Goal: Information Seeking & Learning: Learn about a topic

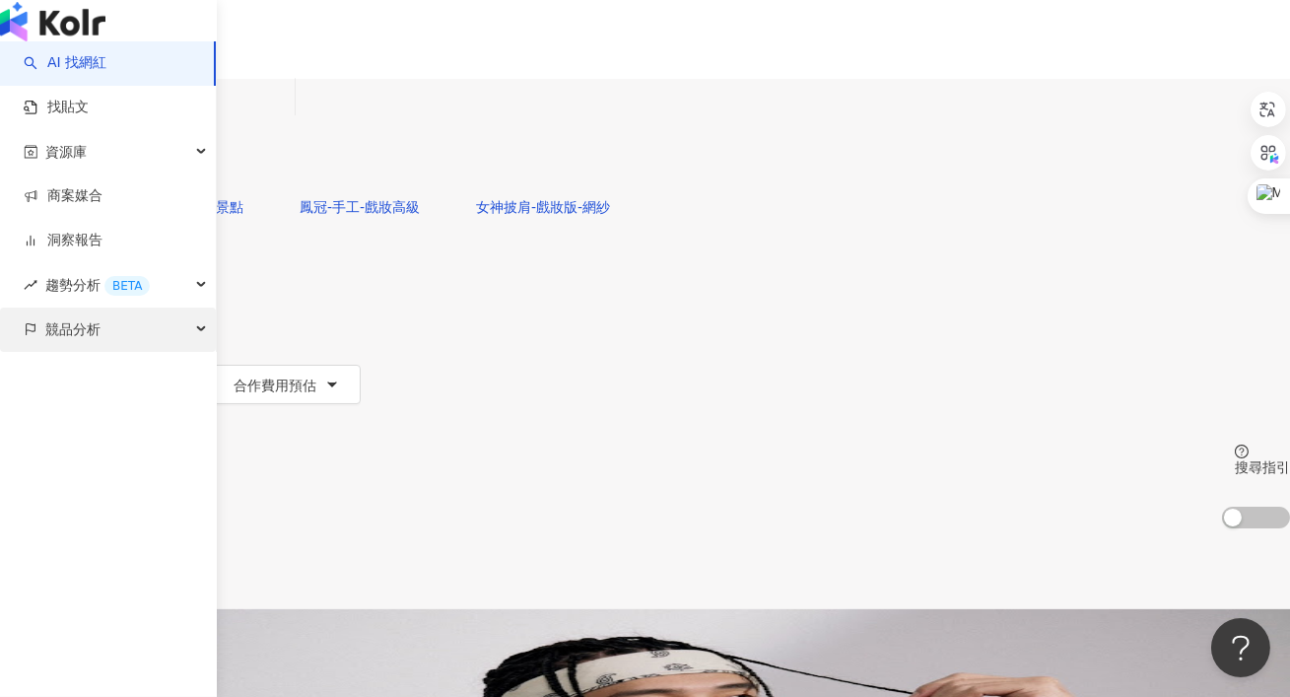
click at [95, 352] on span "競品分析" at bounding box center [72, 330] width 55 height 44
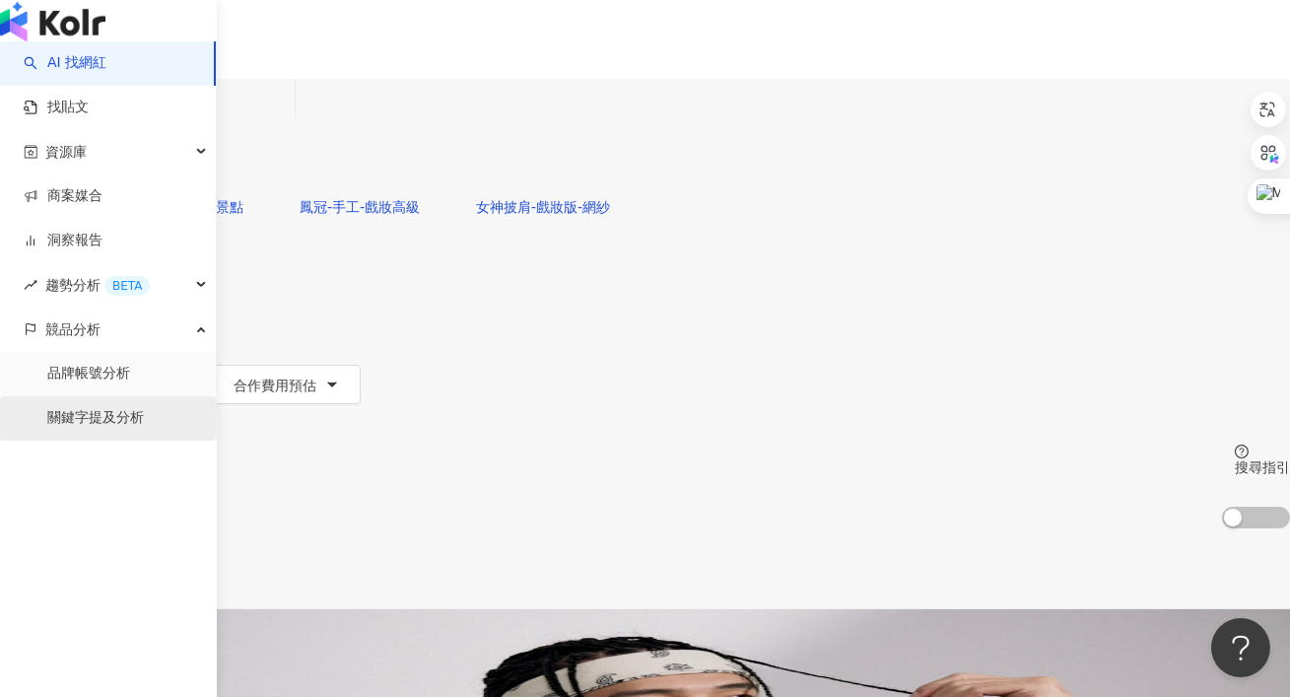
click at [92, 428] on link "關鍵字提及分析" at bounding box center [95, 418] width 97 height 20
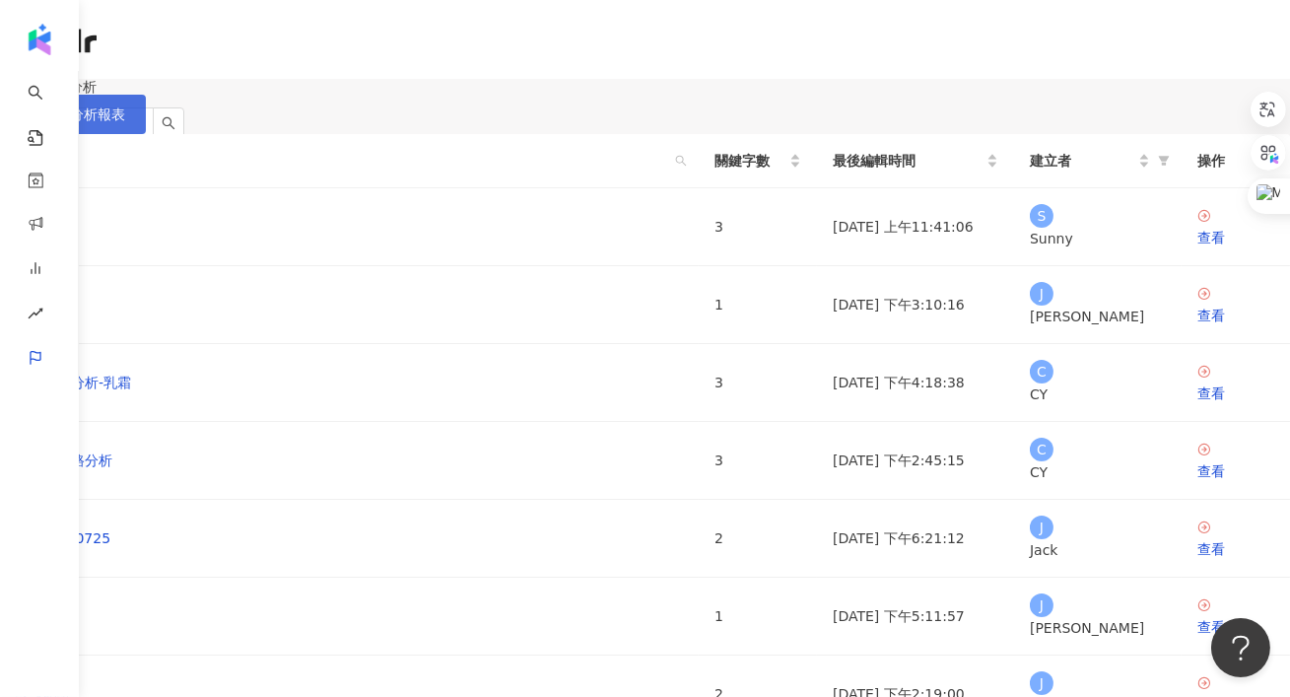
click at [34, 121] on icon "button" at bounding box center [28, 114] width 14 height 14
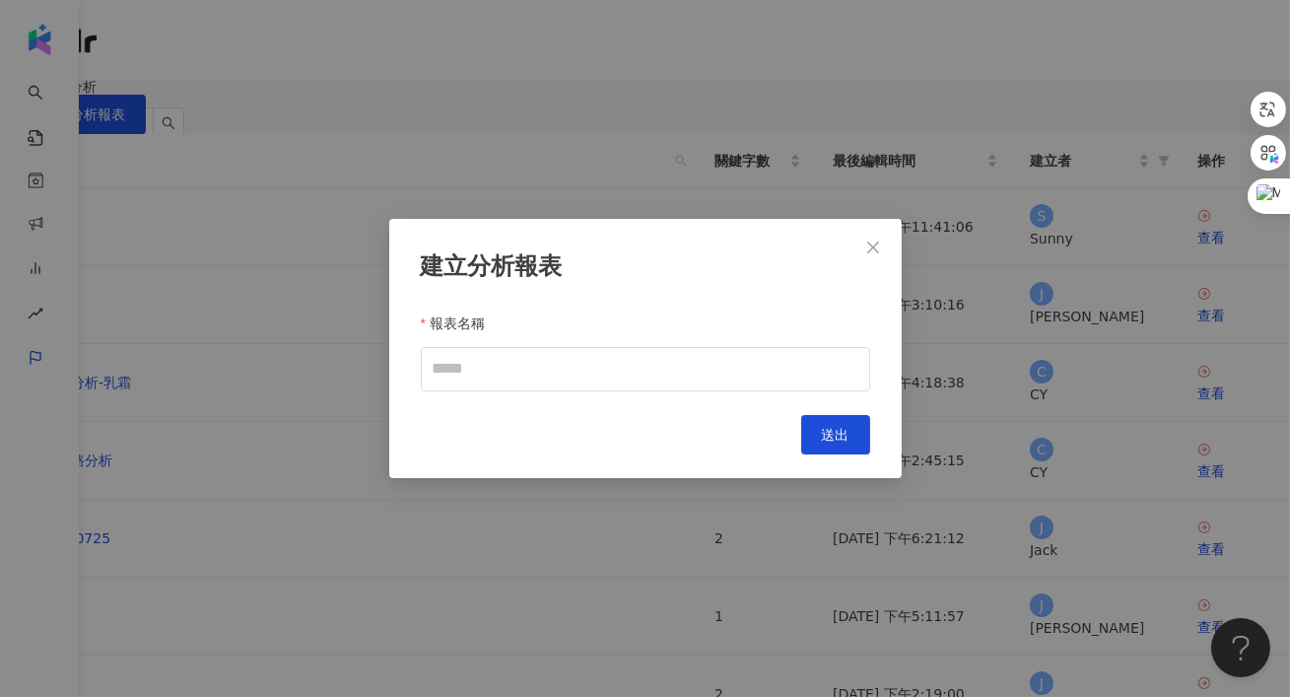
click at [648, 341] on div "報表名稱" at bounding box center [645, 327] width 449 height 39
click at [634, 359] on input "報表名稱" at bounding box center [645, 369] width 449 height 44
type input "**"
click at [851, 428] on button "送出" at bounding box center [835, 434] width 69 height 39
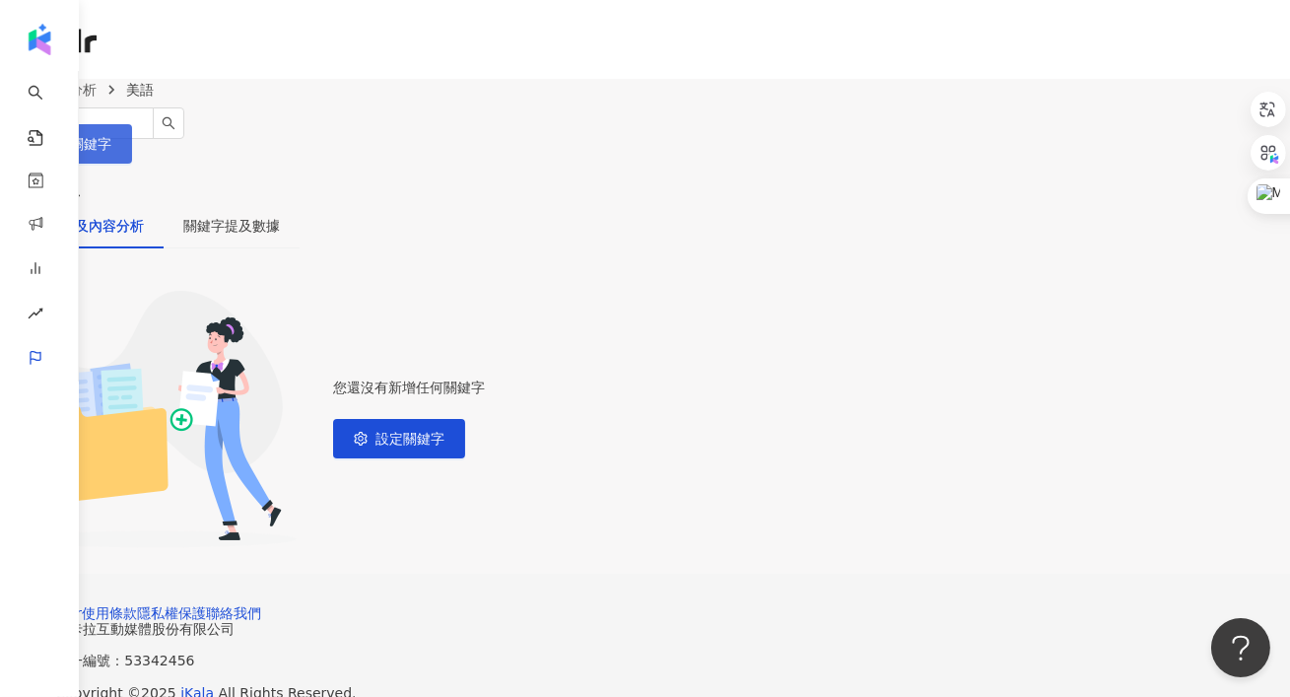
click at [132, 156] on button "設定關鍵字" at bounding box center [66, 143] width 132 height 39
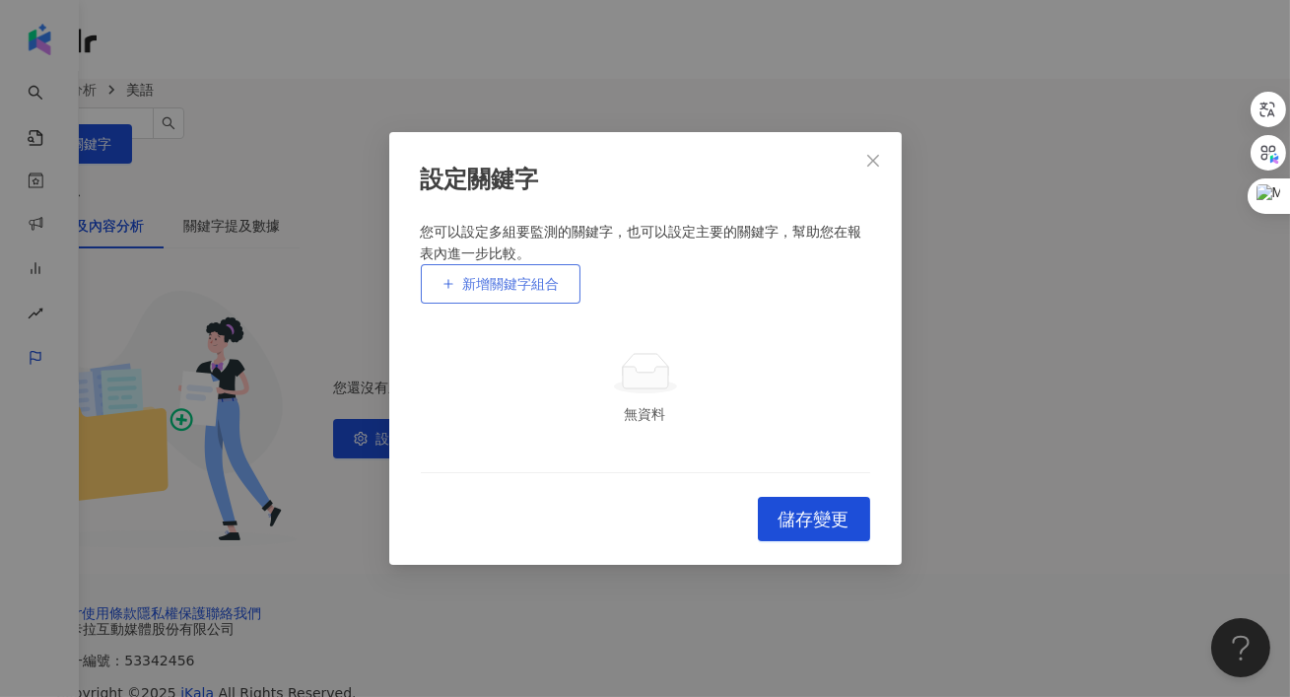
click at [538, 276] on span "新增關鍵字組合" at bounding box center [511, 284] width 97 height 16
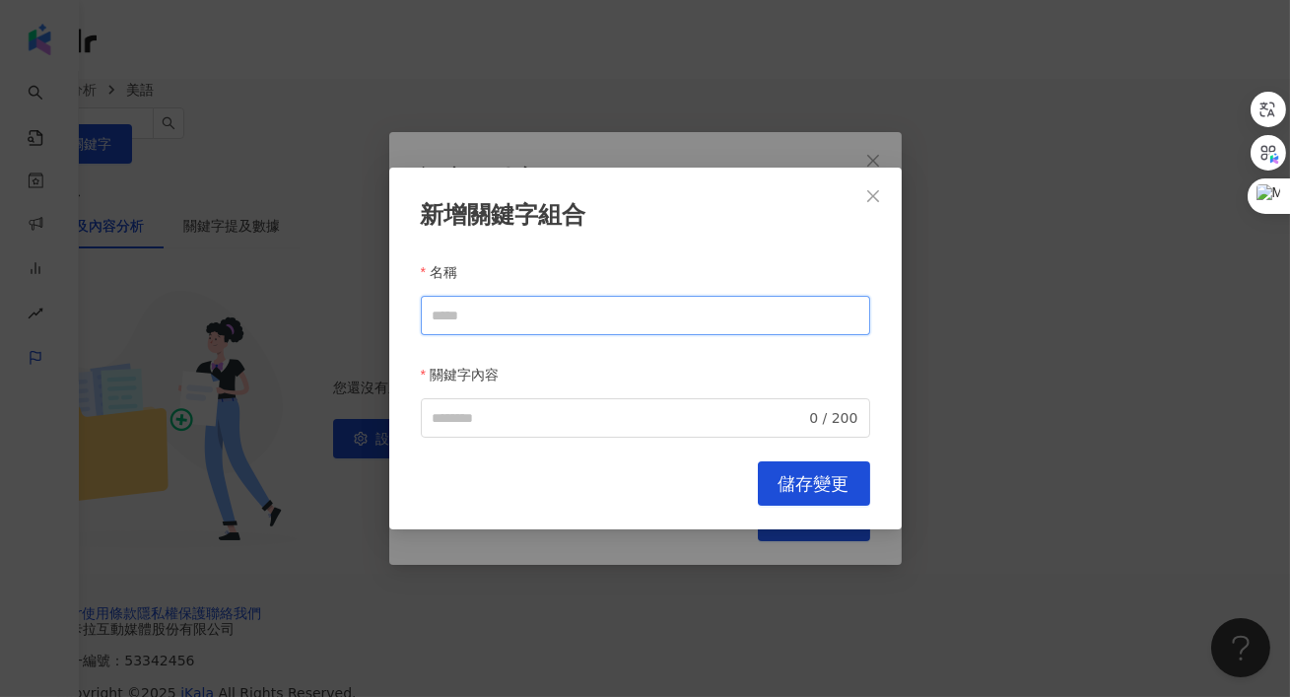
click at [514, 298] on input "名稱" at bounding box center [645, 315] width 449 height 39
paste input "********"
type input "********"
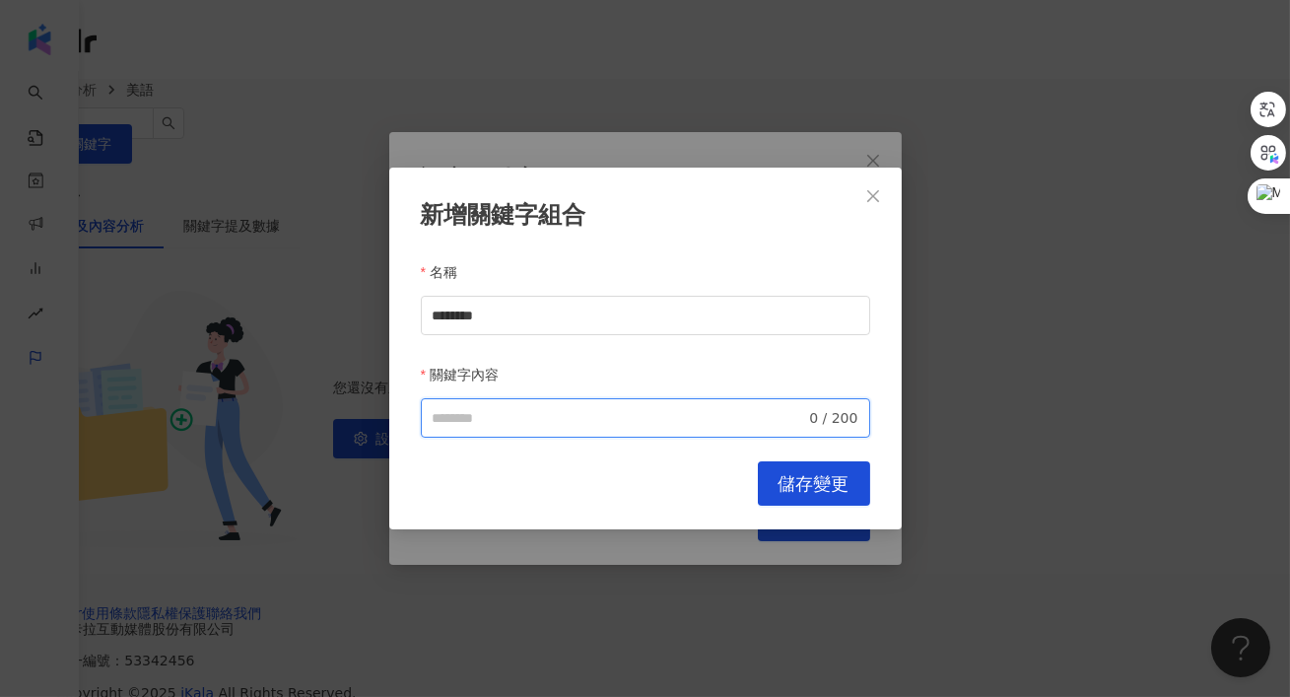
click at [457, 407] on input "關鍵字內容" at bounding box center [620, 418] width 374 height 22
paste input "********"
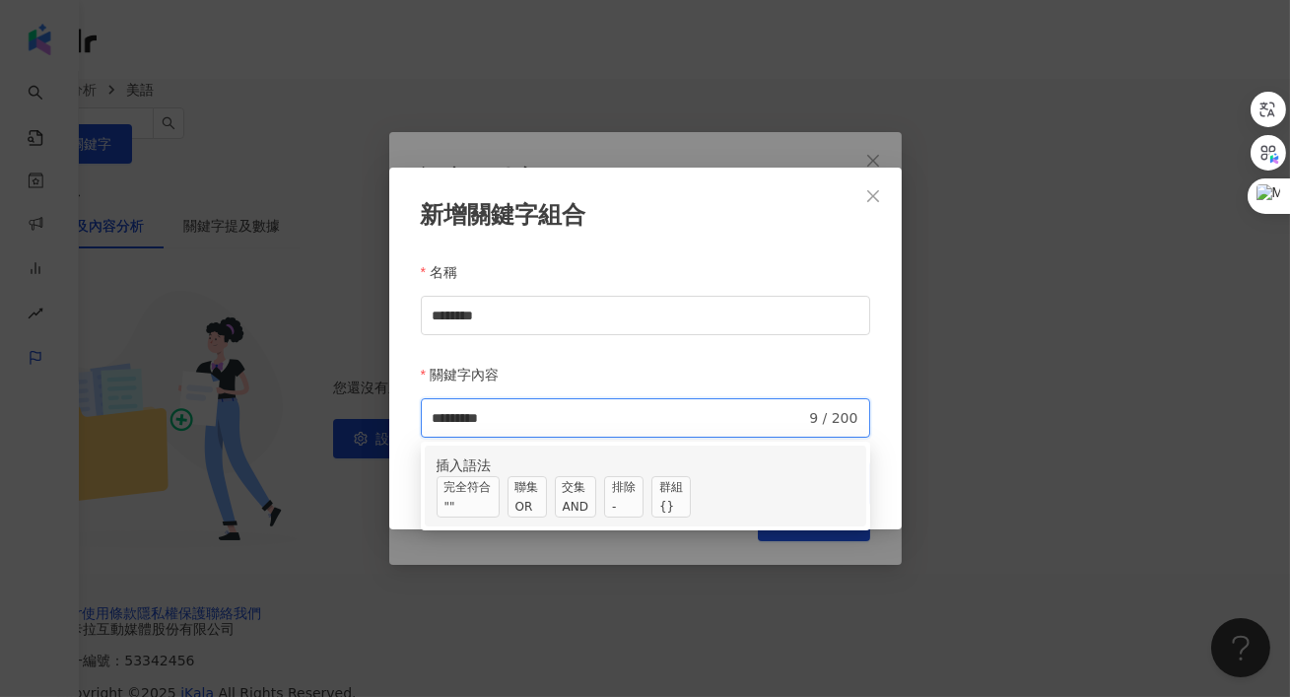
click at [596, 490] on span "交集 AND" at bounding box center [575, 496] width 41 height 41
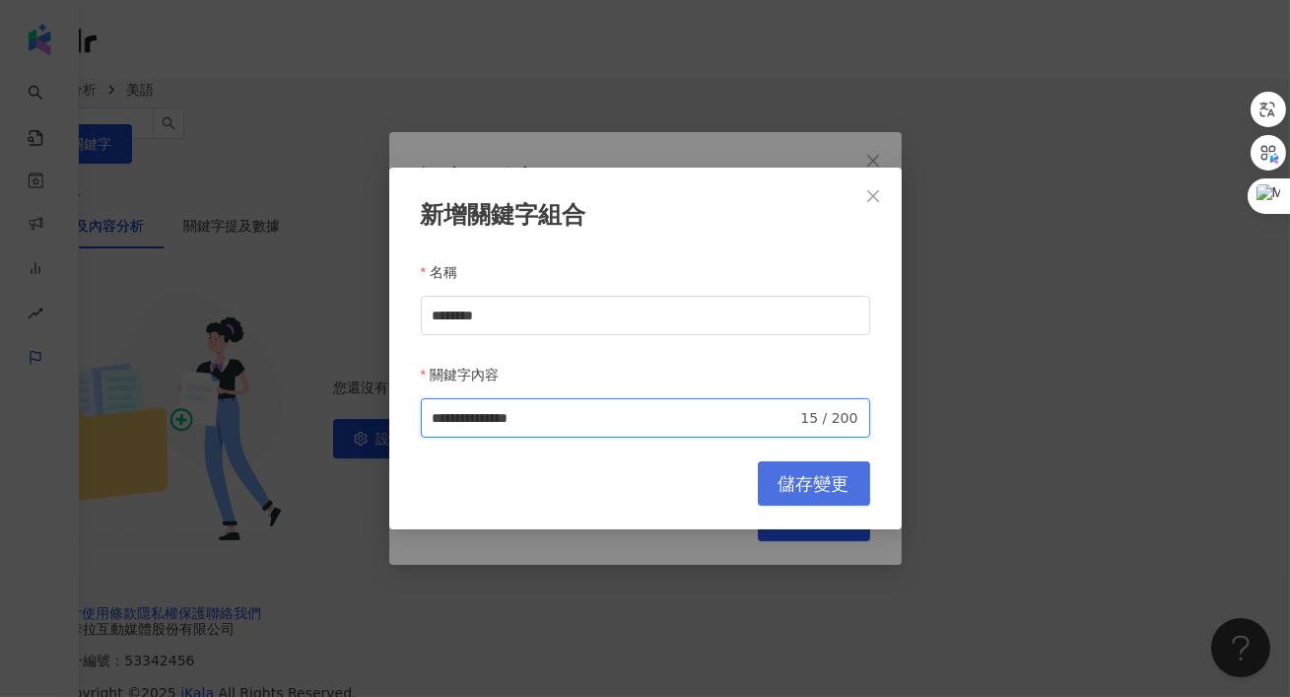
type input "**********"
click at [808, 486] on button "儲存變更" at bounding box center [814, 483] width 112 height 44
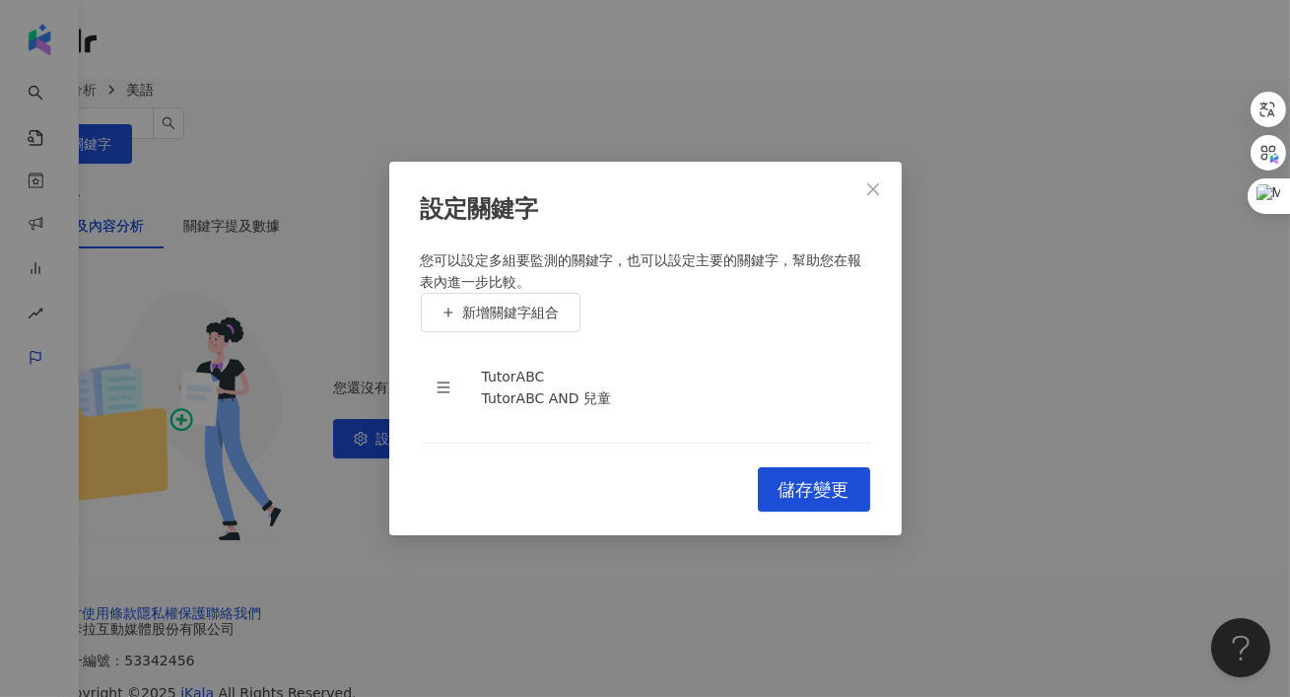
click at [798, 512] on button "儲存變更" at bounding box center [814, 489] width 112 height 44
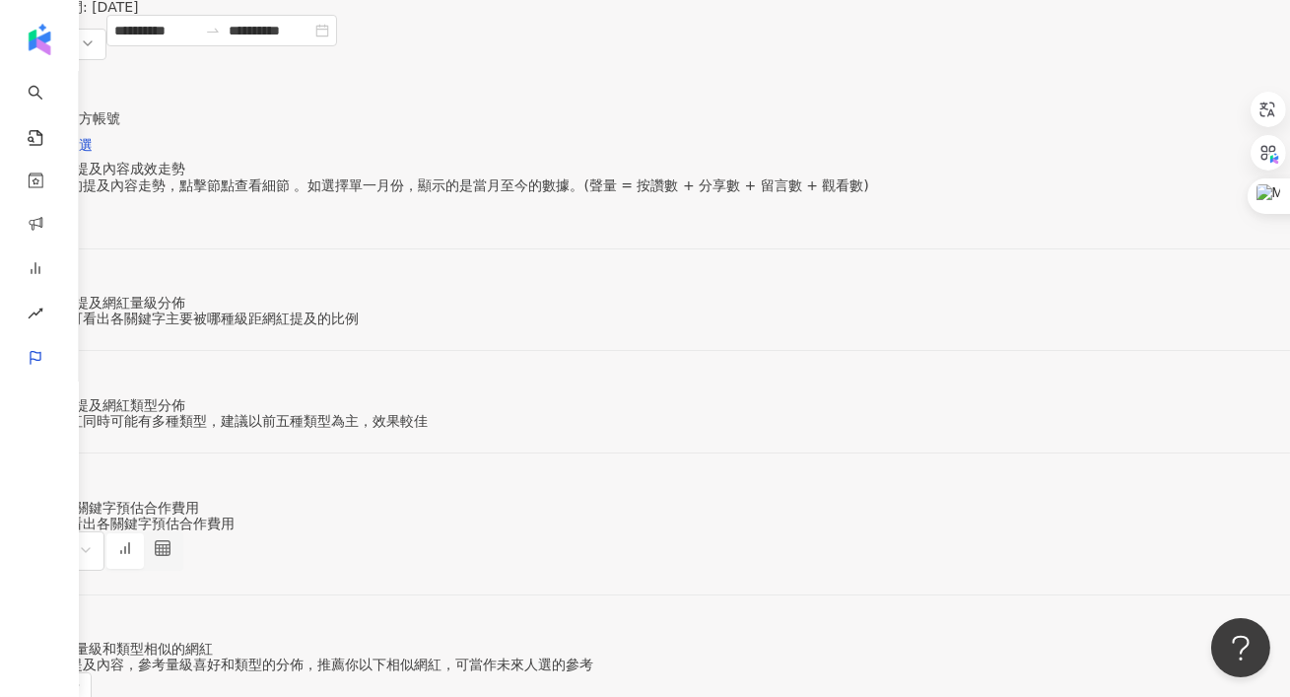
scroll to position [271, 0]
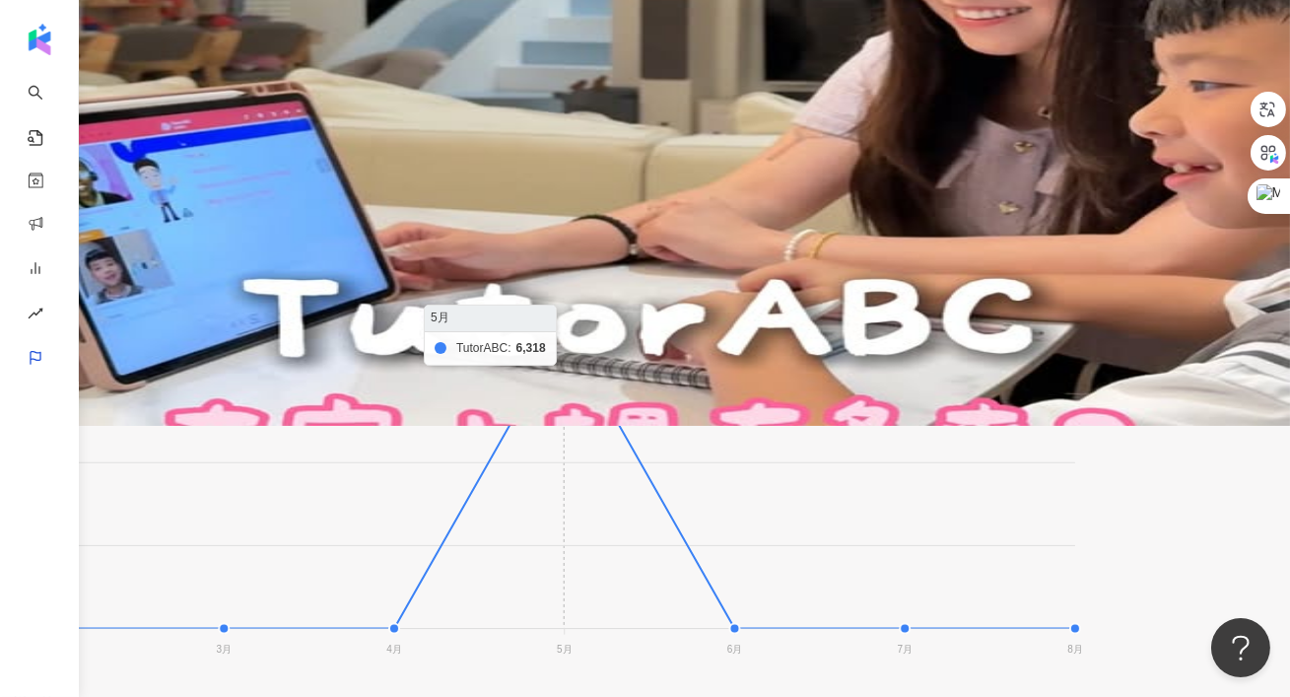
click at [706, 302] on foreignobject at bounding box center [542, 464] width 1085 height 394
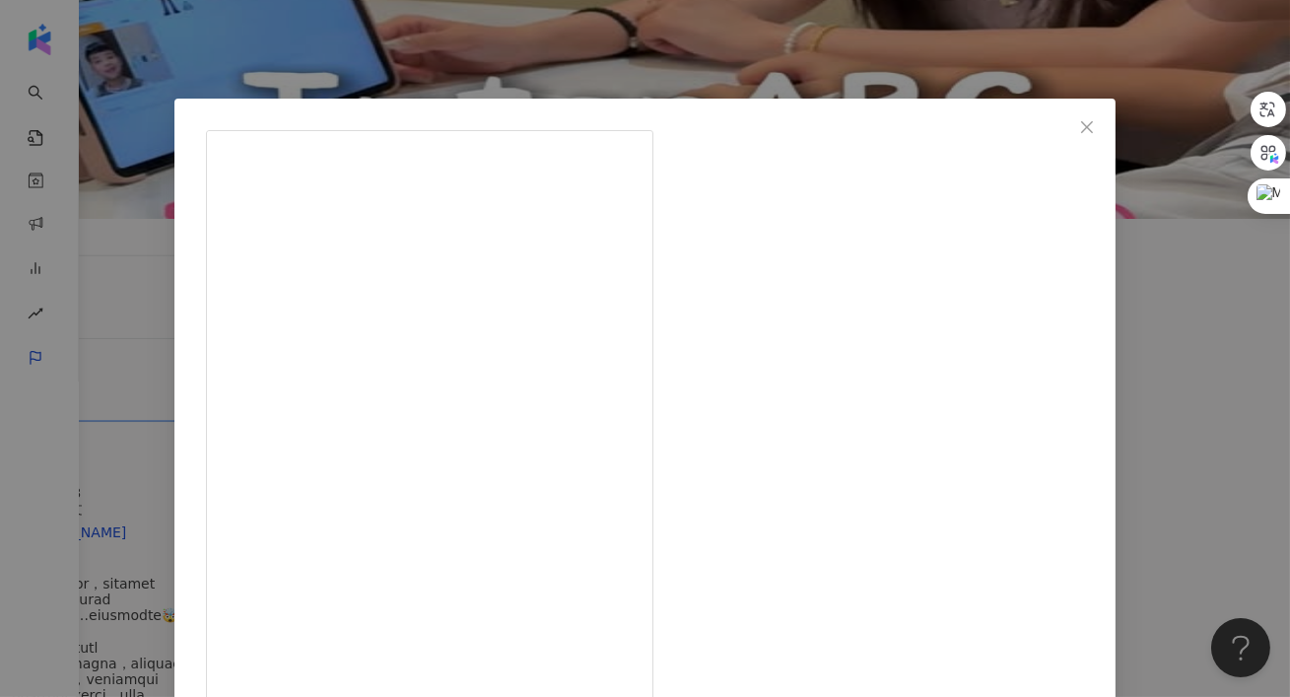
scroll to position [187, 0]
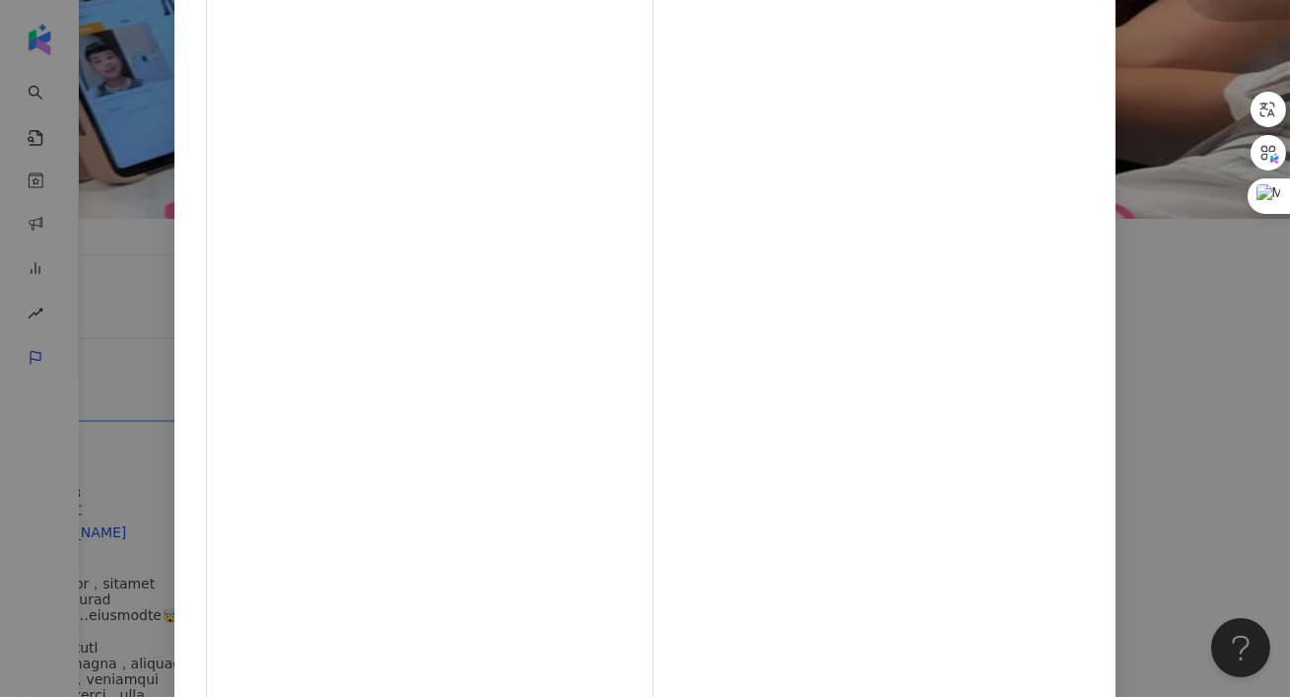
click at [1138, 268] on div "李翊鳳 2025/5/29 56 2 6,260 查看原始貼文" at bounding box center [645, 348] width 1290 height 697
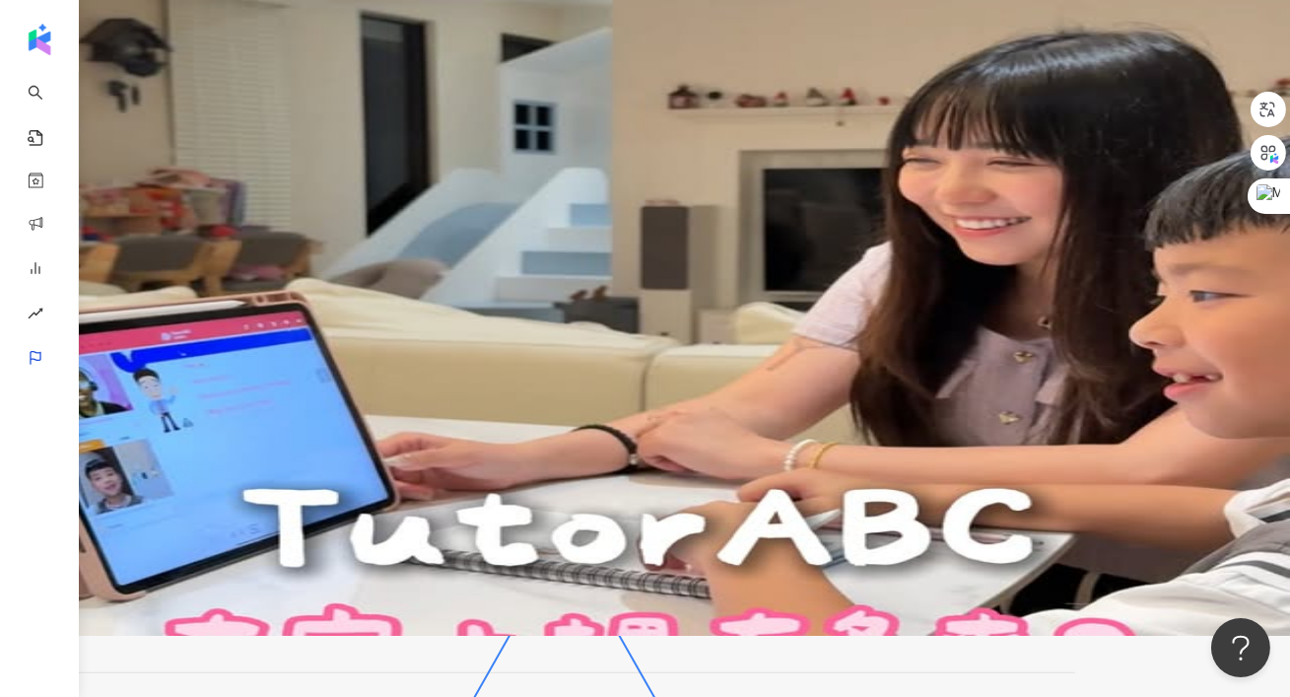
scroll to position [0, 0]
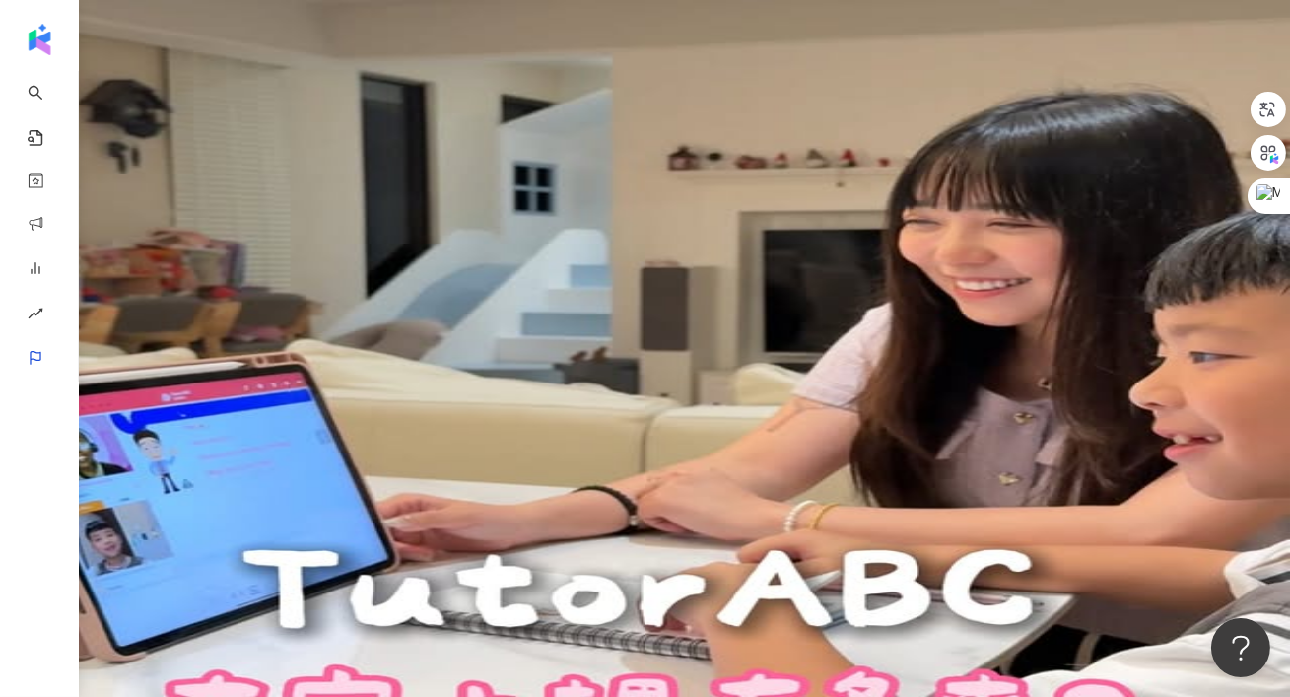
click at [132, 159] on button "設定關鍵字" at bounding box center [66, 143] width 132 height 39
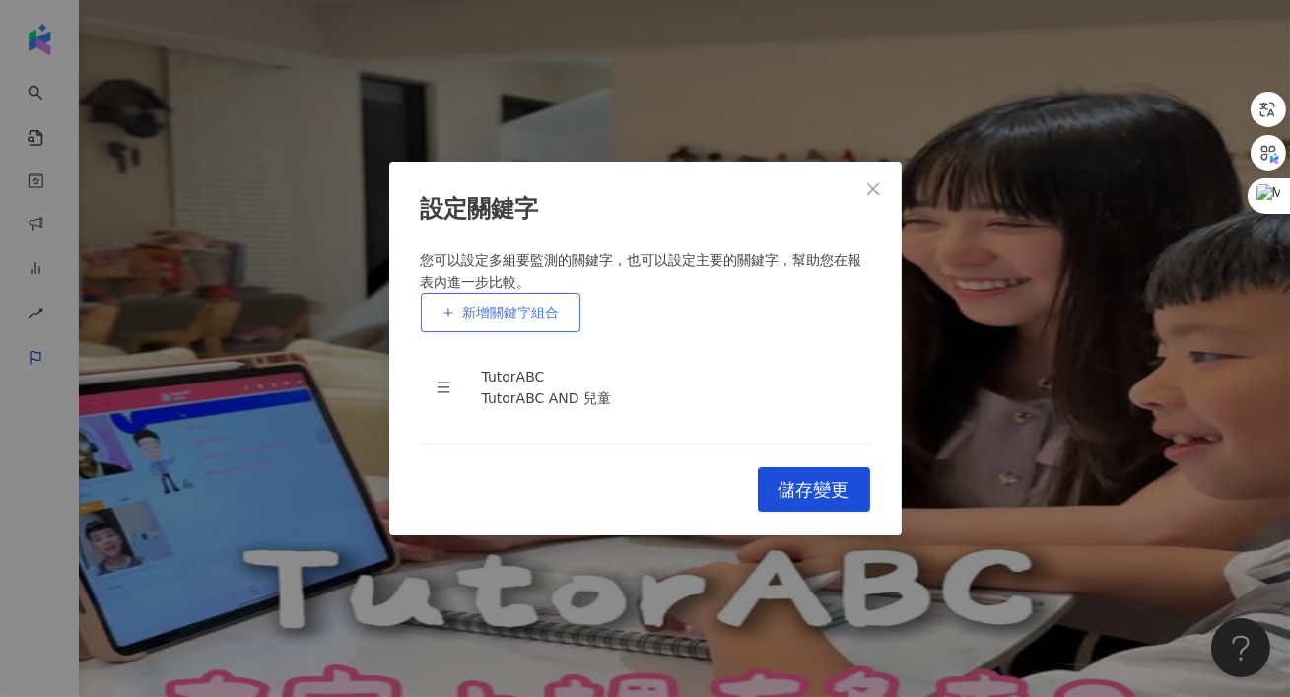
click at [569, 293] on button "新增關鍵字組合" at bounding box center [501, 312] width 160 height 39
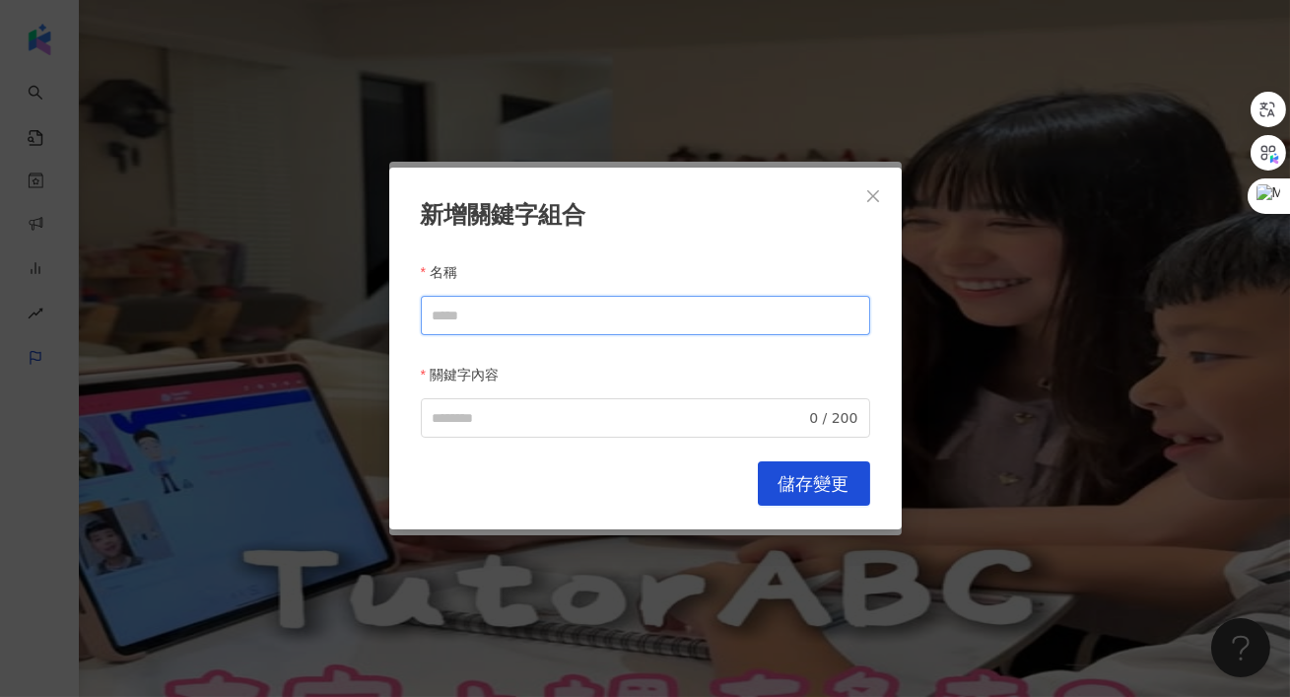
click at [523, 310] on input "名稱" at bounding box center [645, 315] width 449 height 39
drag, startPoint x: 565, startPoint y: 304, endPoint x: 530, endPoint y: 319, distance: 37.9
click at [530, 319] on input "***" at bounding box center [645, 315] width 449 height 39
type input "***"
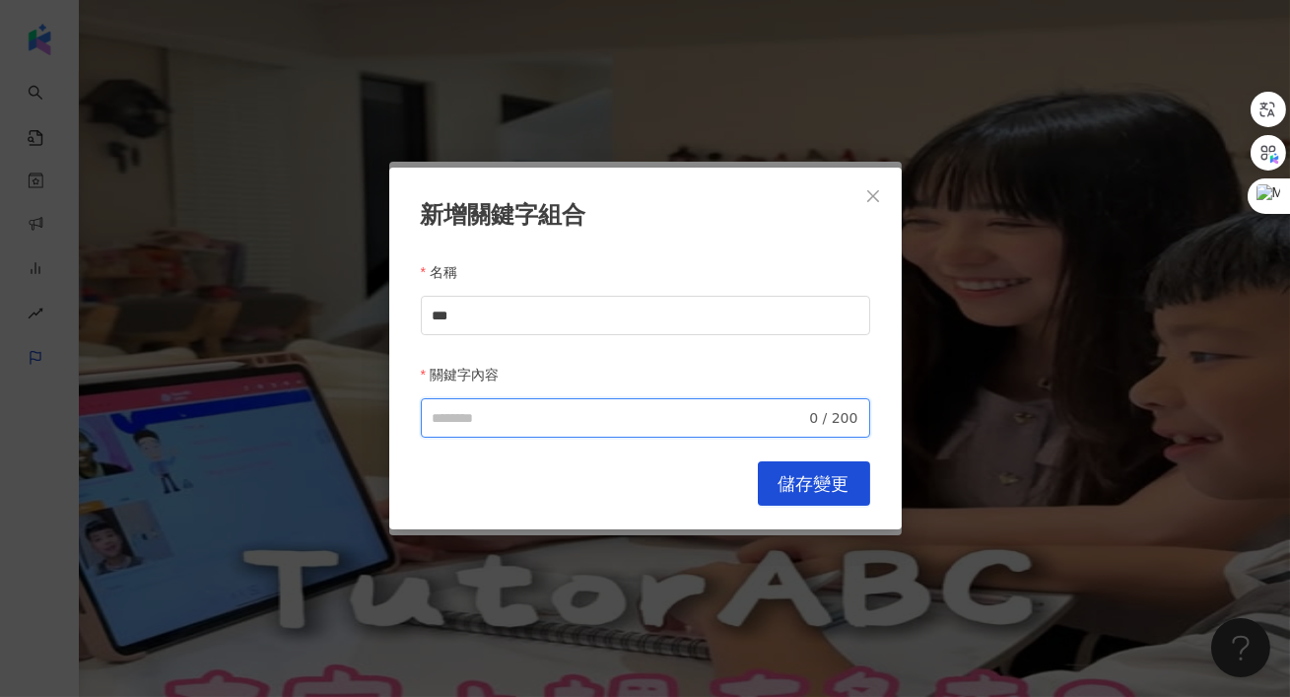
click at [508, 417] on input "關鍵字內容" at bounding box center [620, 418] width 374 height 22
paste input "***"
type input "***"
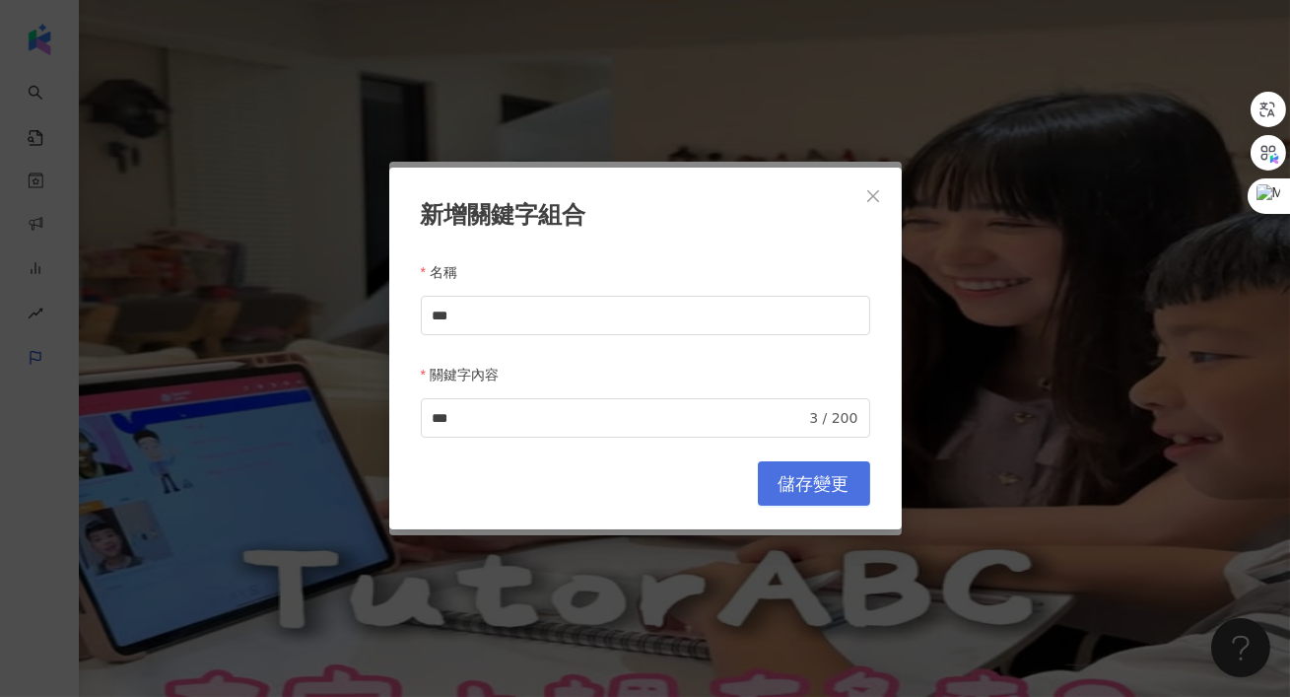
click at [766, 479] on button "儲存變更" at bounding box center [814, 483] width 112 height 44
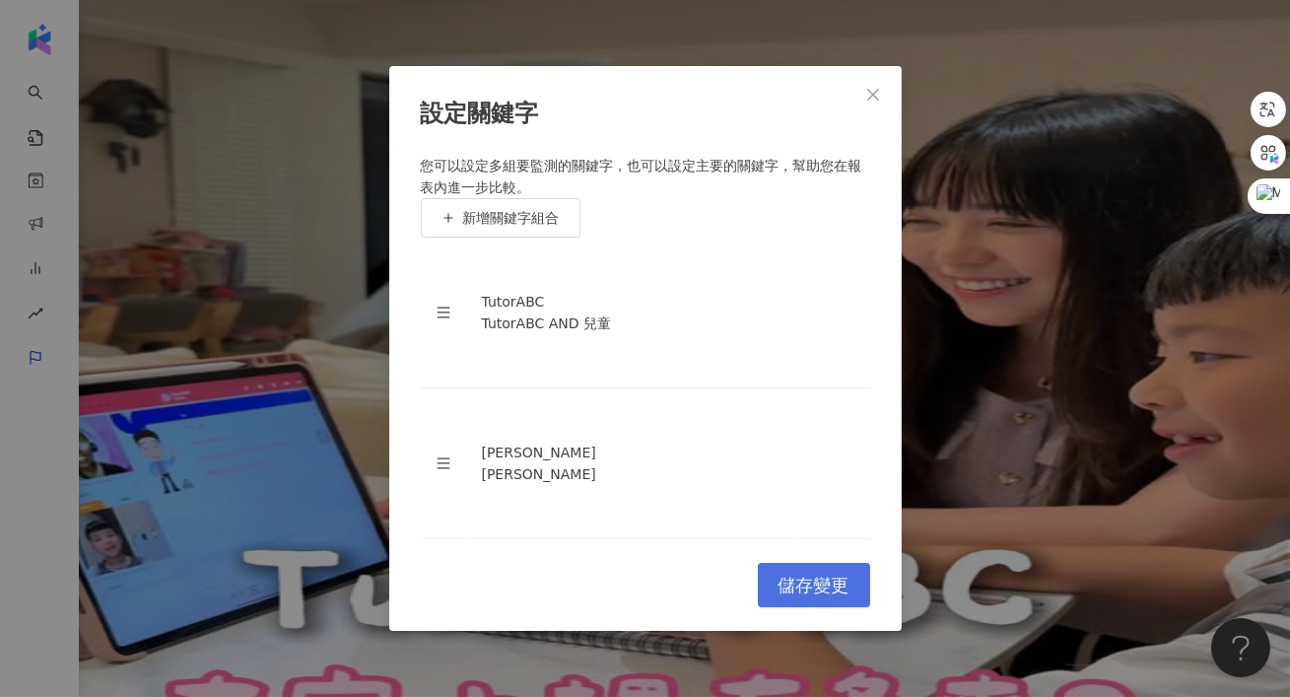
click at [800, 590] on span "儲存變更" at bounding box center [814, 586] width 71 height 22
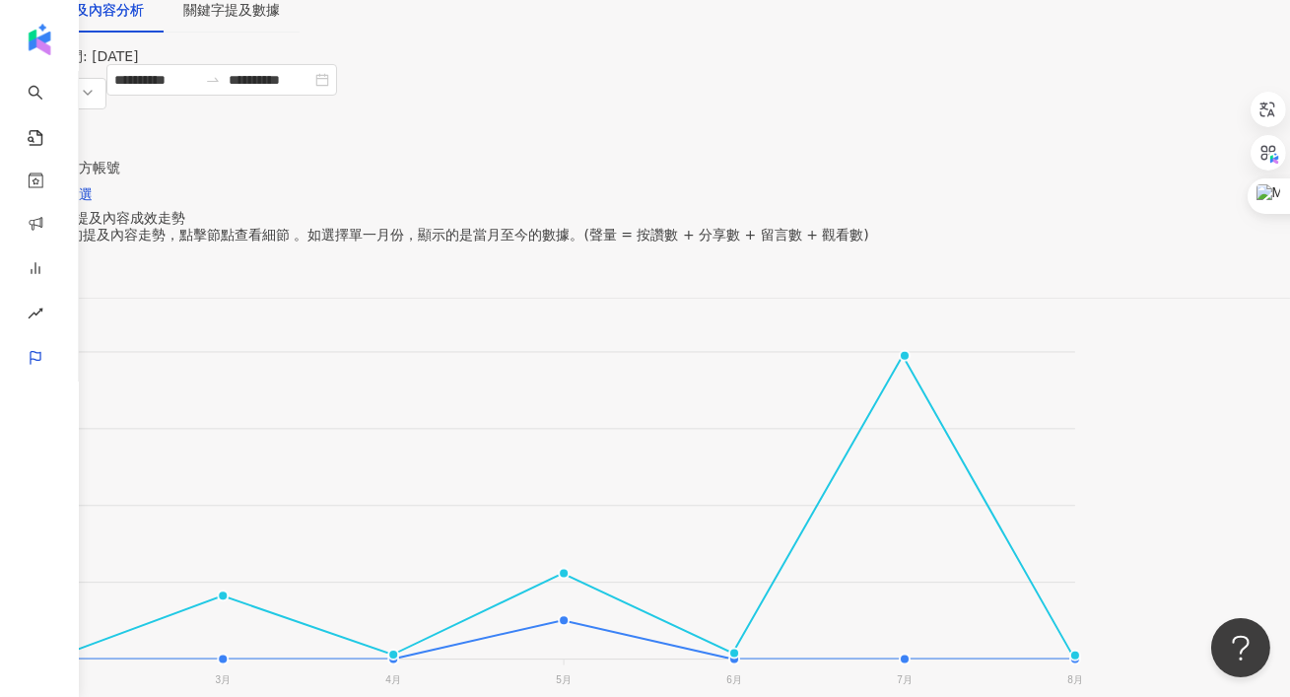
scroll to position [260, 0]
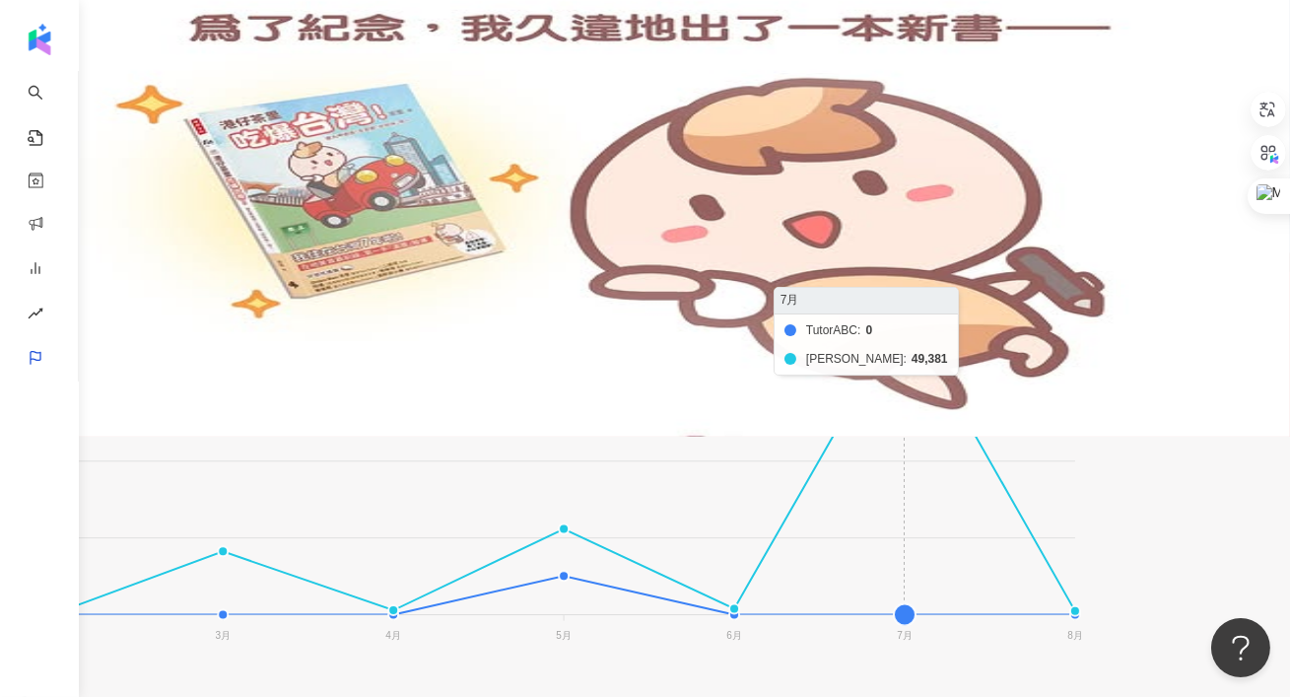
click at [1044, 291] on foreignobject "TutorABC 何嘉仁" at bounding box center [542, 475] width 1085 height 394
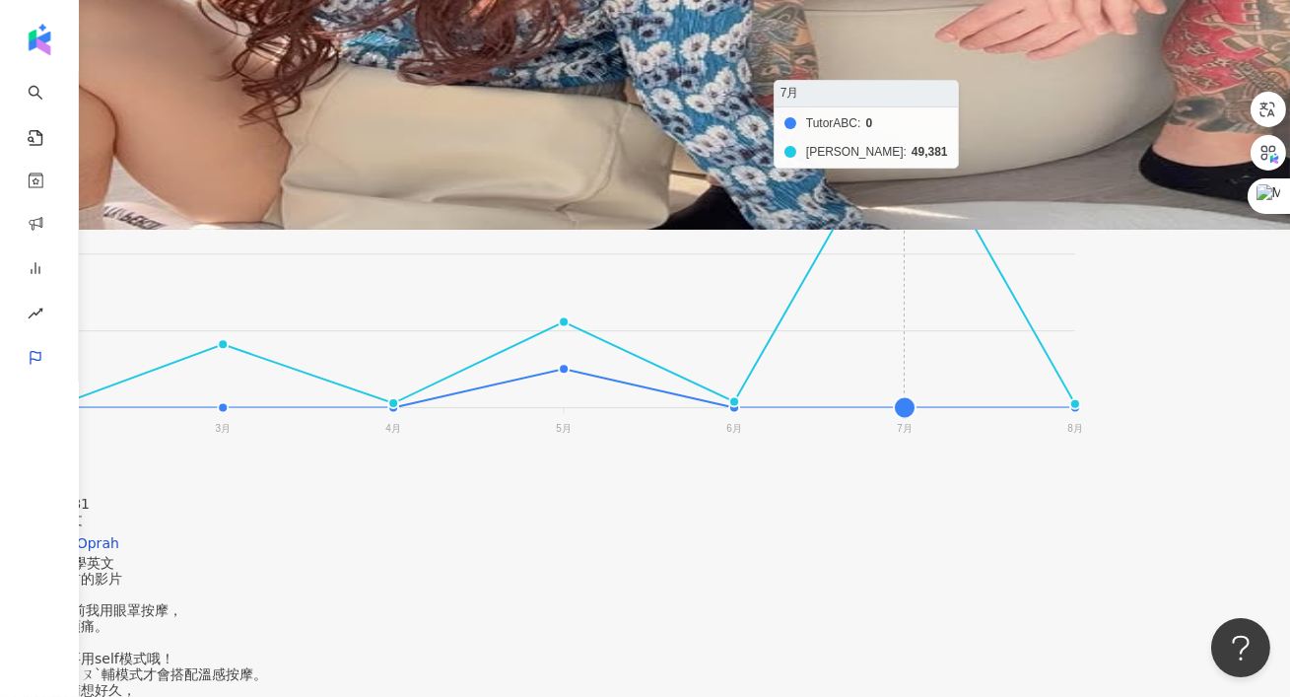
scroll to position [480, 0]
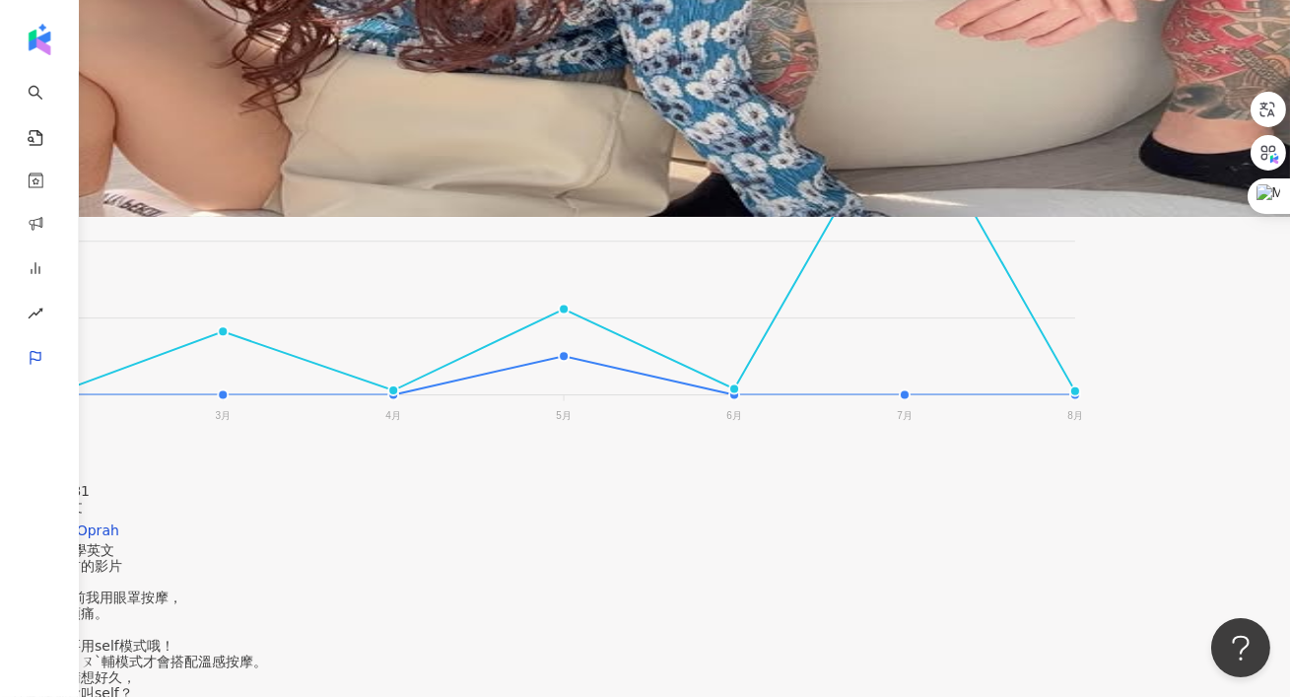
click at [292, 542] on div "#fun老公學英文 搭配半年前的影片 昨天睡前我用眼罩按摩， 要緩解偏頭痛。 老公：你要用self模式哦！ 老公：ㄙㄧㄡˋ輔模式才會搭配溫感按摩。 我閉著眼睛…" at bounding box center [152, 661] width 280 height 238
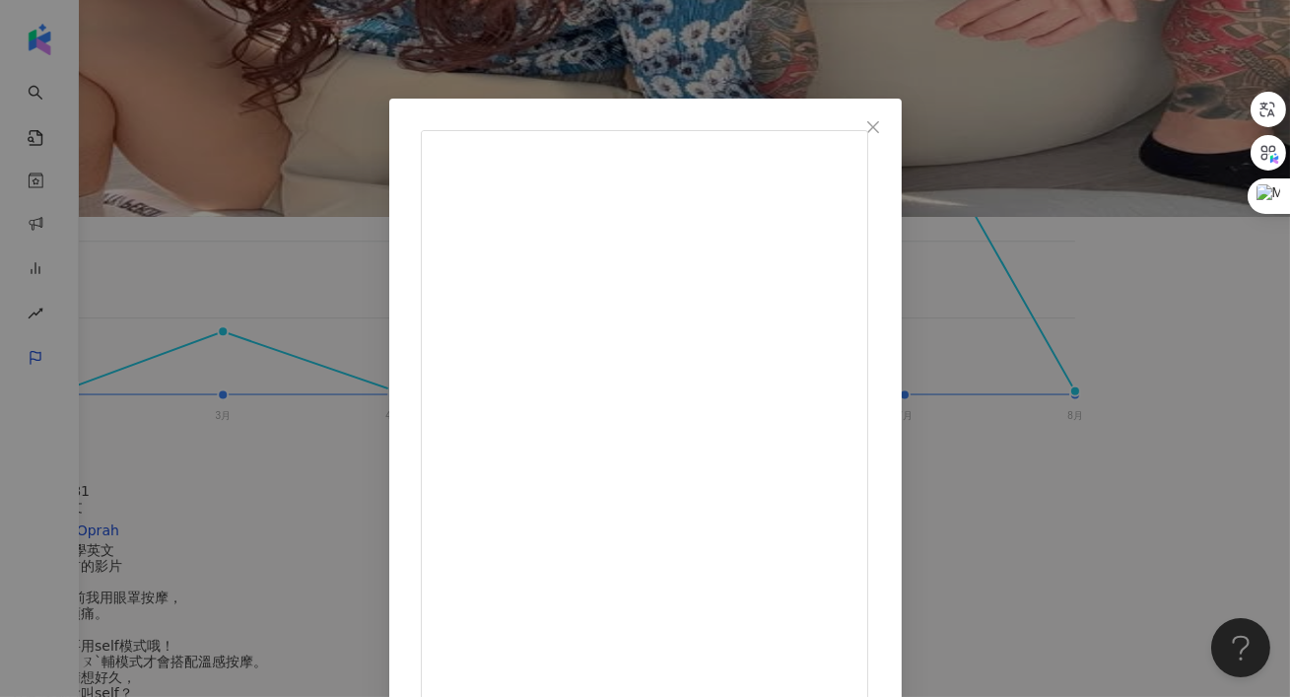
click at [1161, 281] on div "Fun With Oprah 2025/7/31 #fun老公學英文 搭配半年前的影片 昨天睡前我用眼罩按摩， 要緩解偏頭痛。 老公：你要用self模式哦！ …" at bounding box center [645, 348] width 1290 height 697
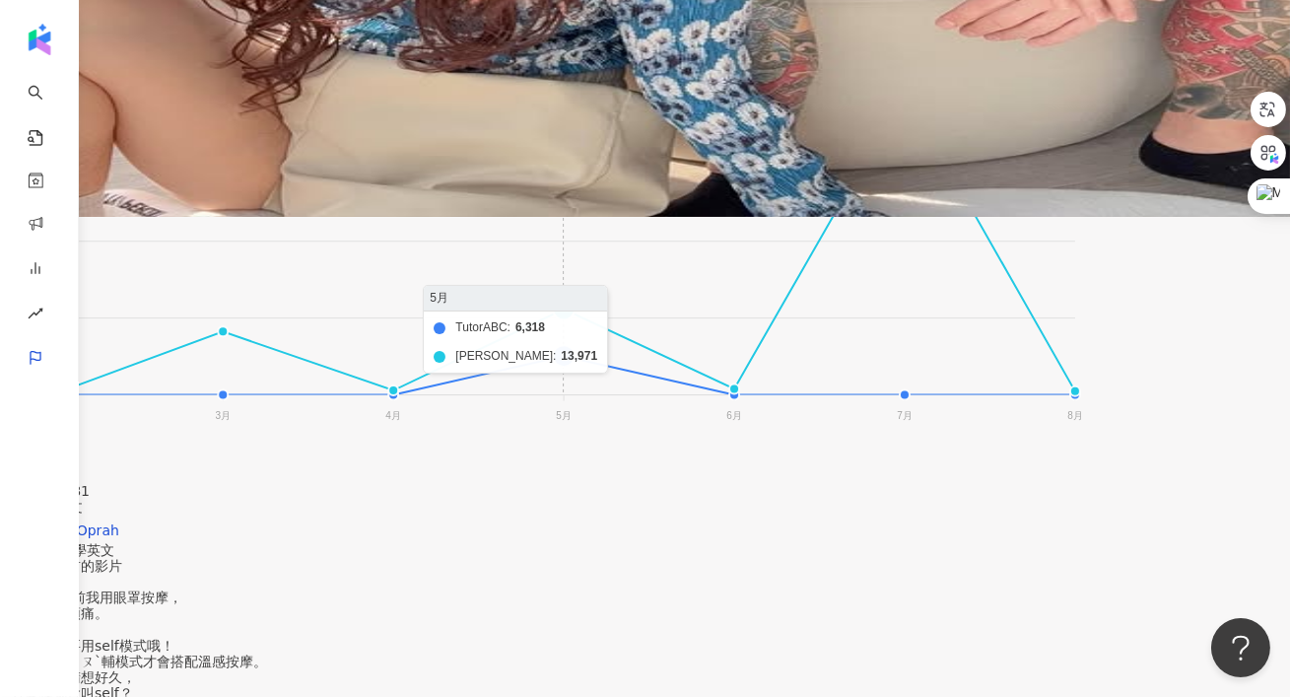
click at [710, 276] on foreignobject "TutorABC 何嘉仁" at bounding box center [542, 255] width 1085 height 394
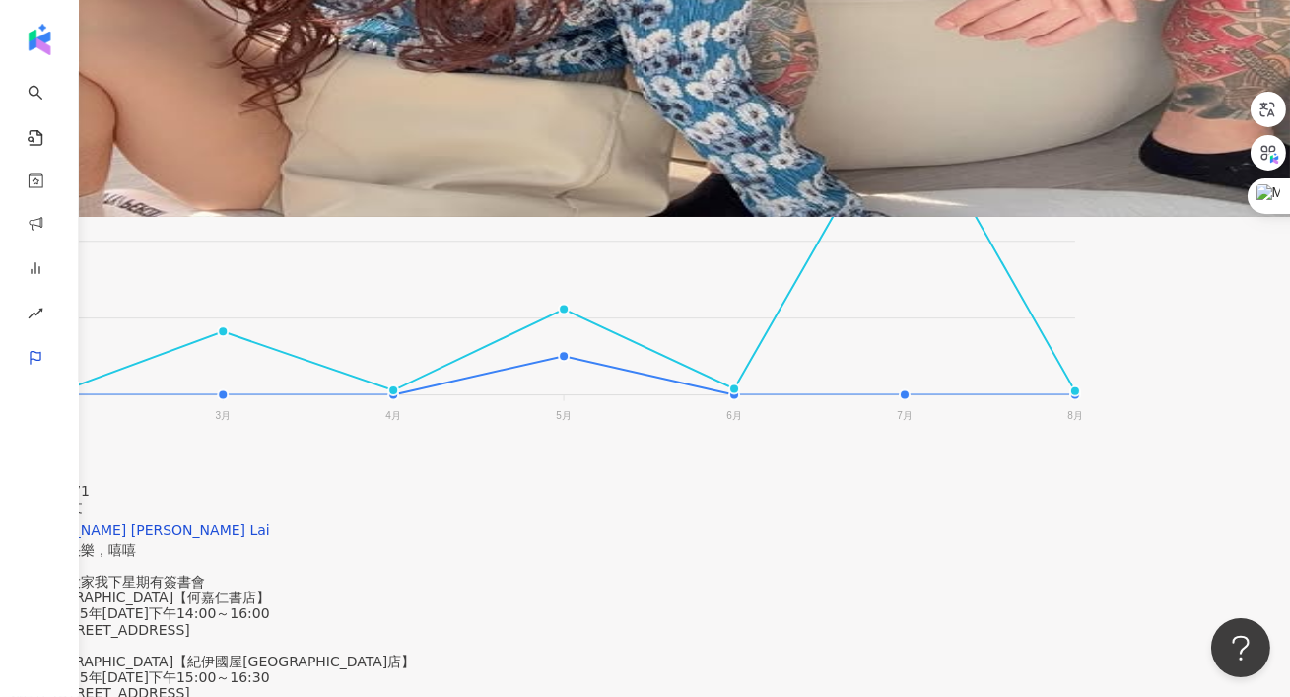
click at [415, 537] on div "Choi Choi Lai 祝我生日快樂，嘻嘻 - 順便告訴大家我下星期有簽書會 🟢台北場【何嘉仁書店】 時間／2025年5月24日下午14:00～16:00…" at bounding box center [213, 646] width 403 height 249
click at [415, 542] on div "祝我生日快樂，嘻嘻 - 順便告訴大家我下星期有簽書會 🟢台北場【何嘉仁書店】 時間／2025年5月24日下午14:00～16:00 地點／台北市中山區民權東路…" at bounding box center [213, 645] width 403 height 206
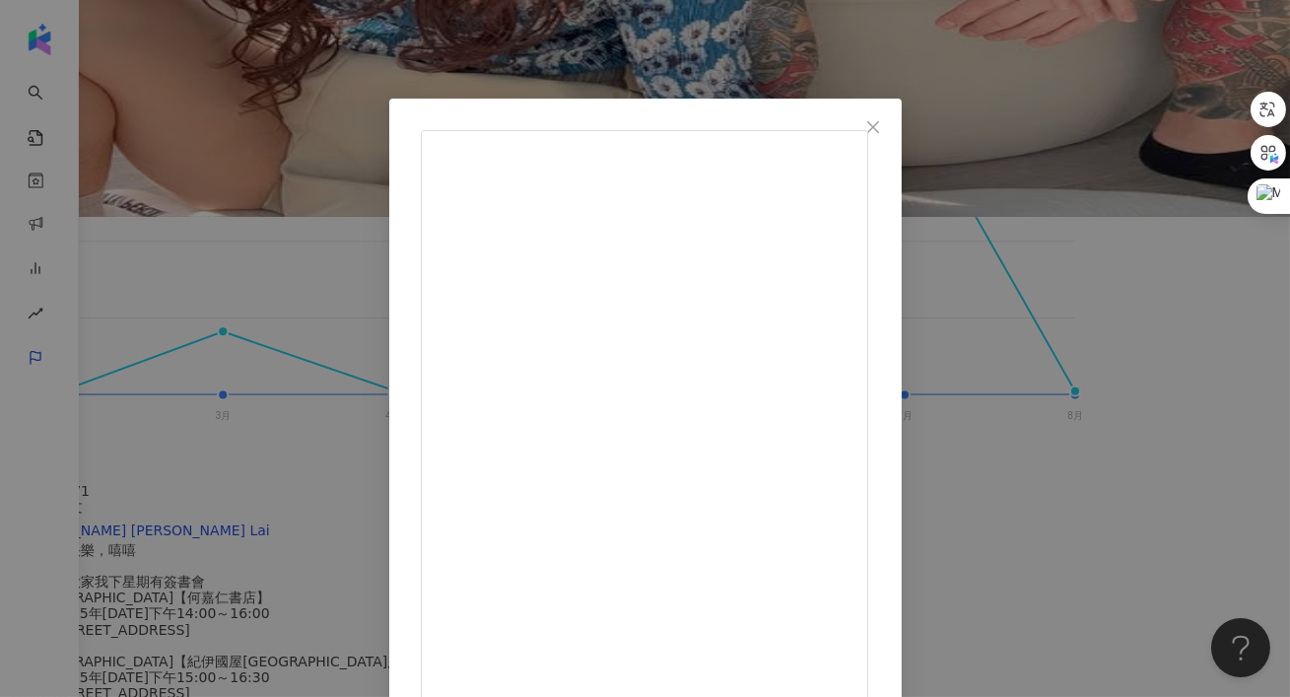
click at [1171, 386] on div "Choi Choi Lai 2025/5/17 祝我生日快樂，嘻嘻 - 順便告訴大家我下星期有簽書會 🟢台北場【何嘉仁書店】 時間／2025年5月24日下午1…" at bounding box center [645, 348] width 1290 height 697
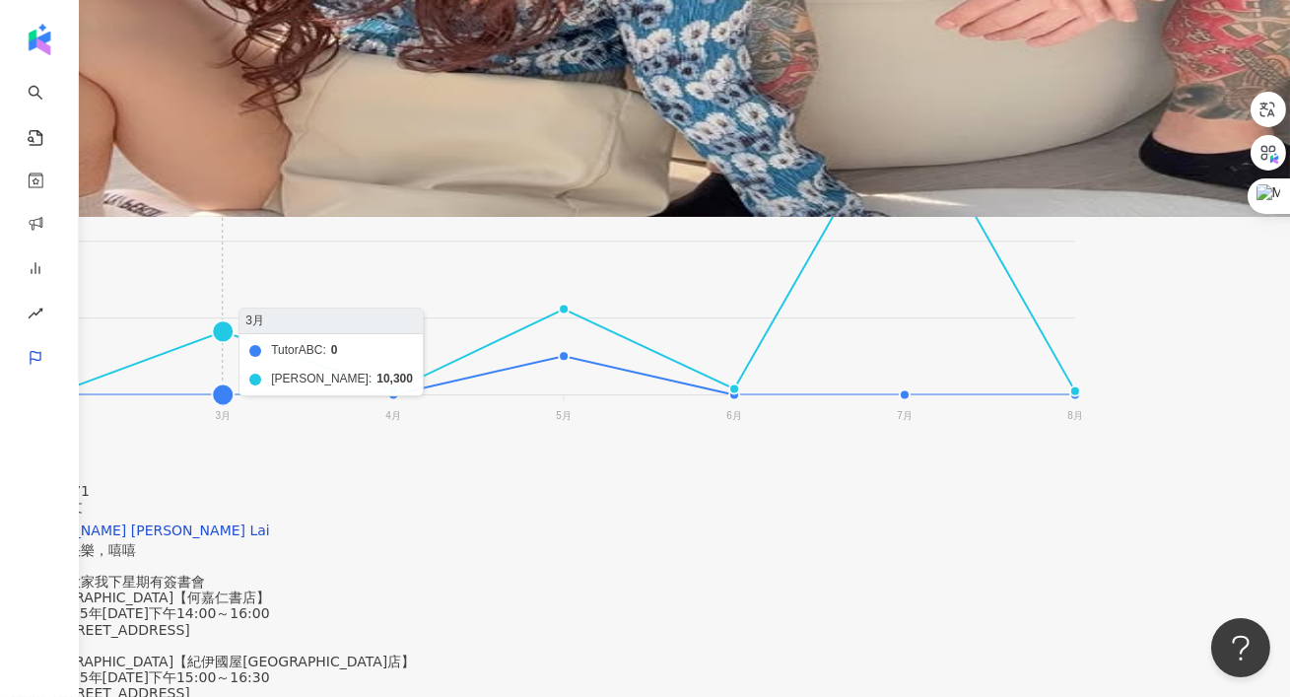
click at [360, 293] on foreignobject "TutorABC 何嘉仁" at bounding box center [542, 255] width 1085 height 394
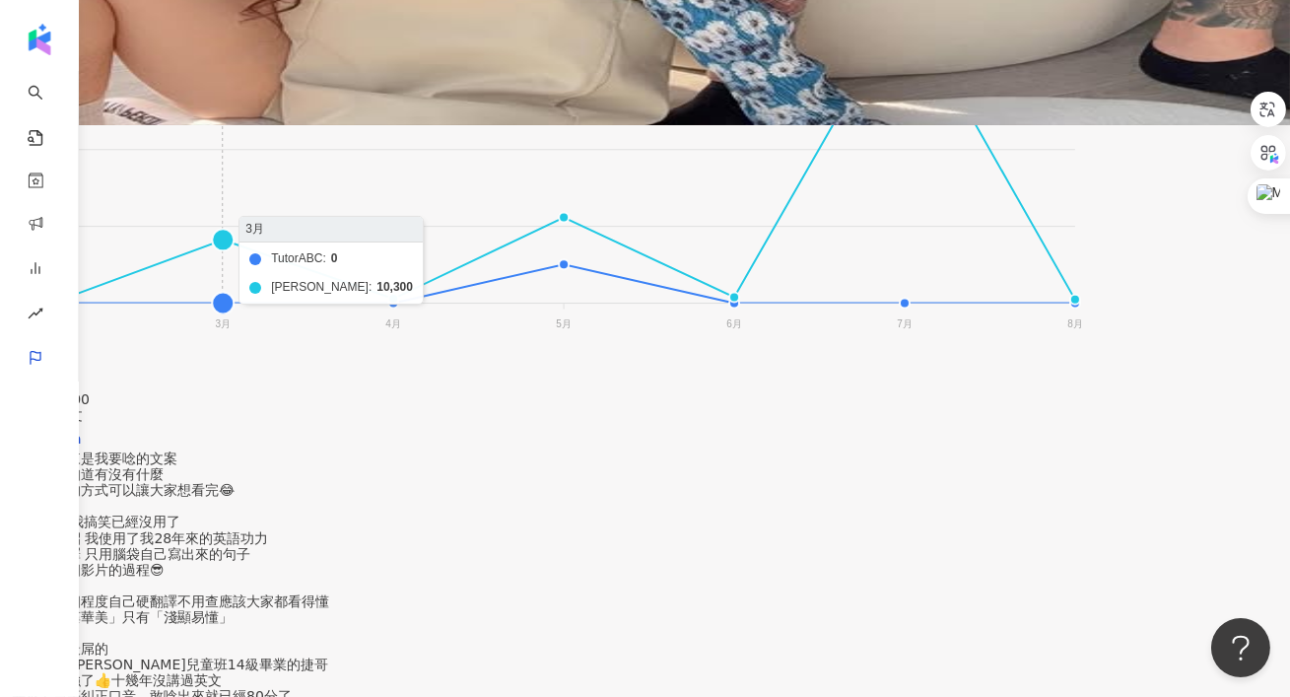
scroll to position [578, 0]
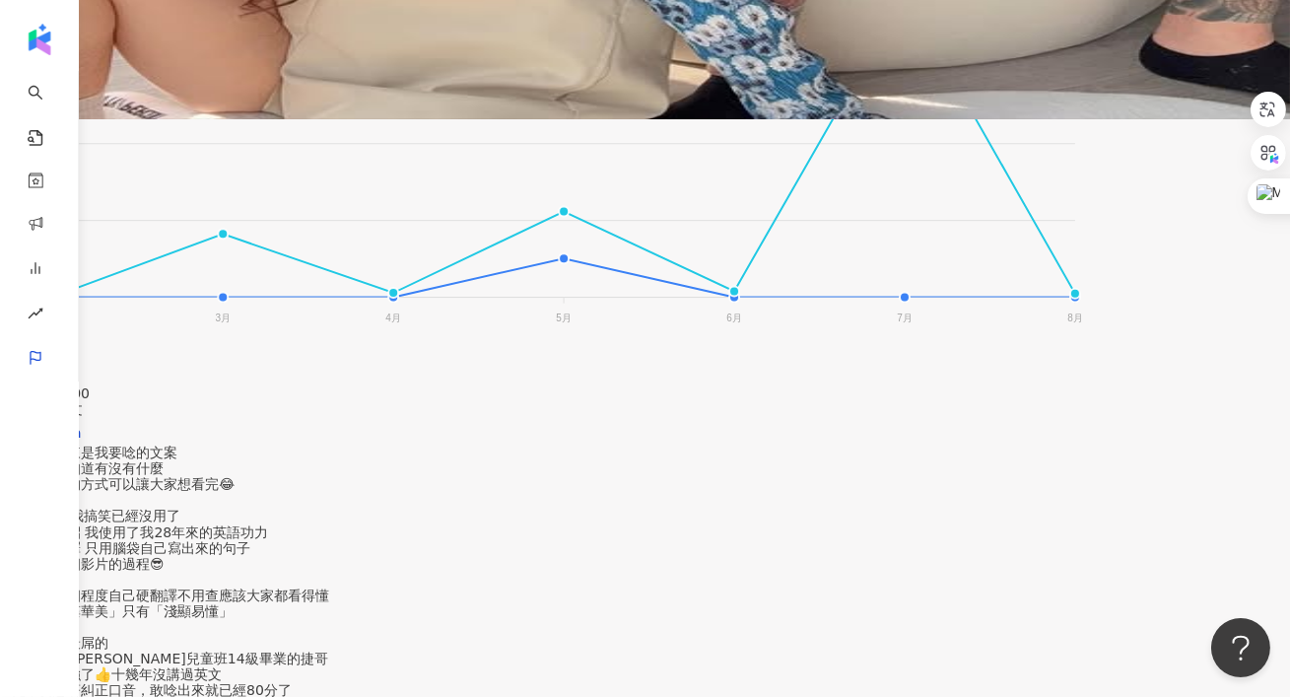
click at [377, 445] on div "其實這本來是我要唸的文案 我想說不知道有沒有什麼 比較特別的方式可以讓大家想看完😂 🤩我覺得我搞笑已經沒用了 只好出怪招 我使用了我28年來的英語功力 不使用…" at bounding box center [194, 611] width 365 height 333
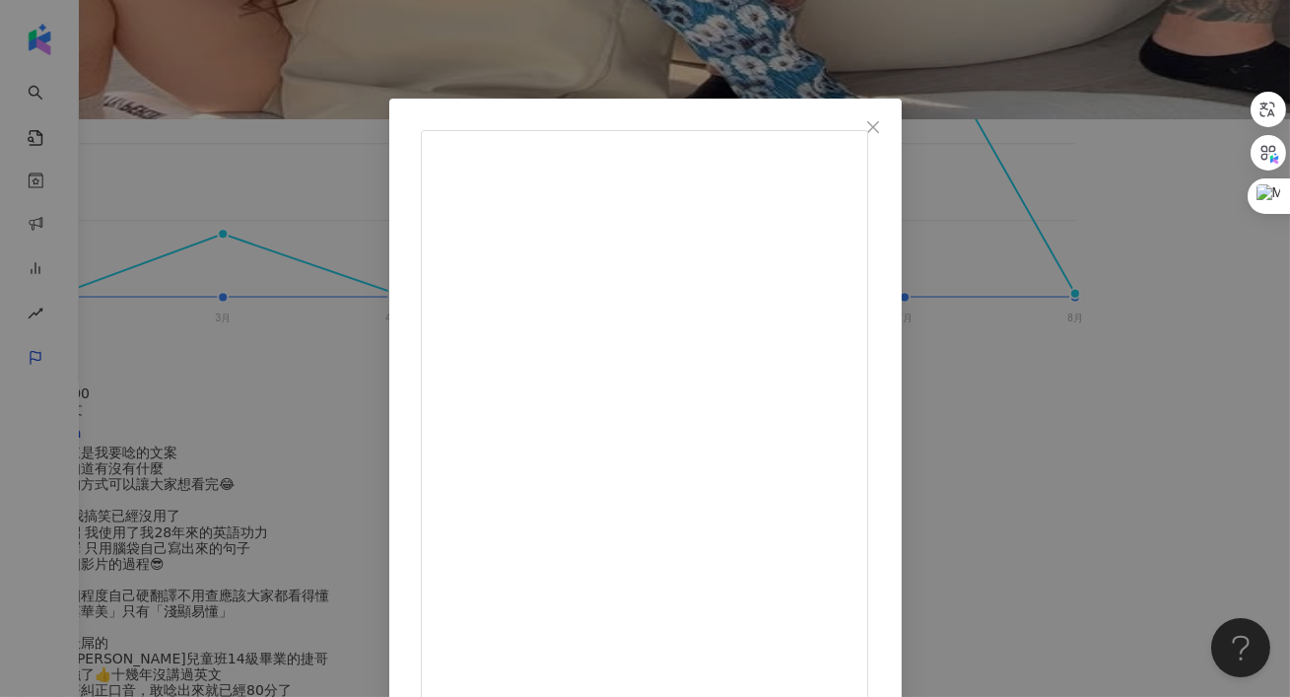
scroll to position [114, 0]
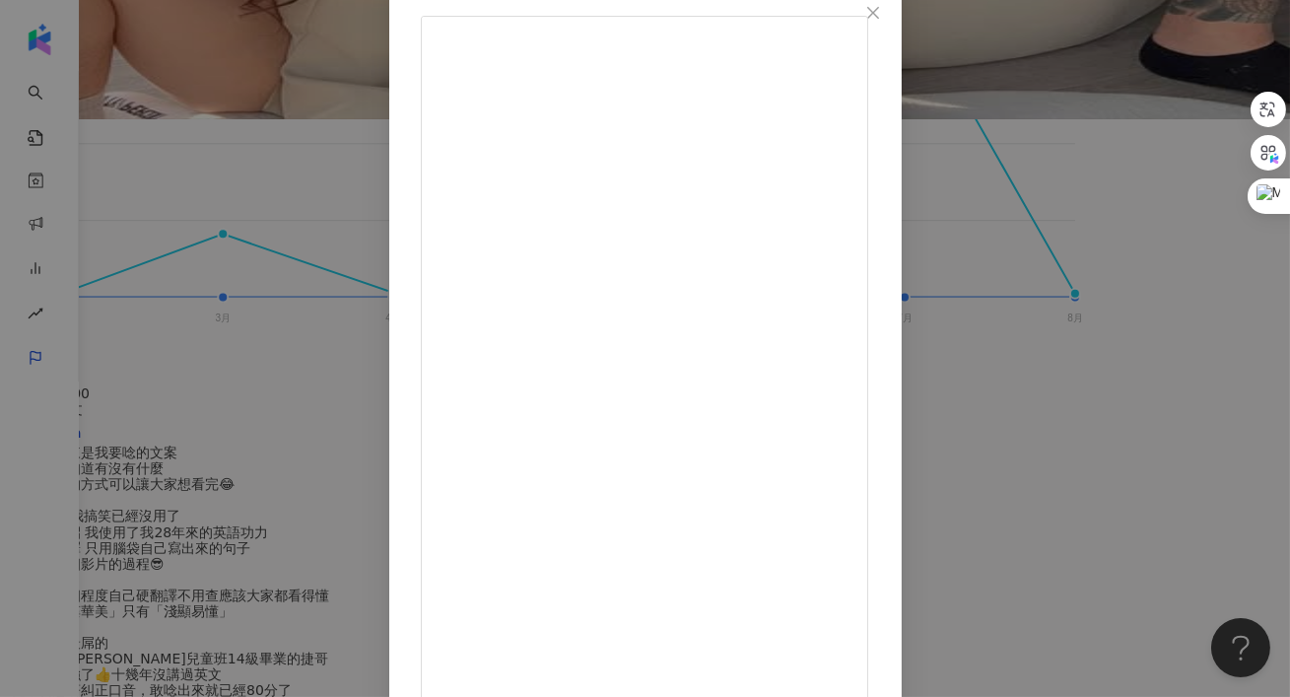
click at [1097, 233] on div "Ps Omaga 2025/3/19 其實這本來是我要唸的文案 我想說不知道有沒有什麼 比較特別的方式可以讓大家想看完😂 🤩我覺得我搞笑已經沒用了 只好出怪招…" at bounding box center [645, 348] width 1290 height 697
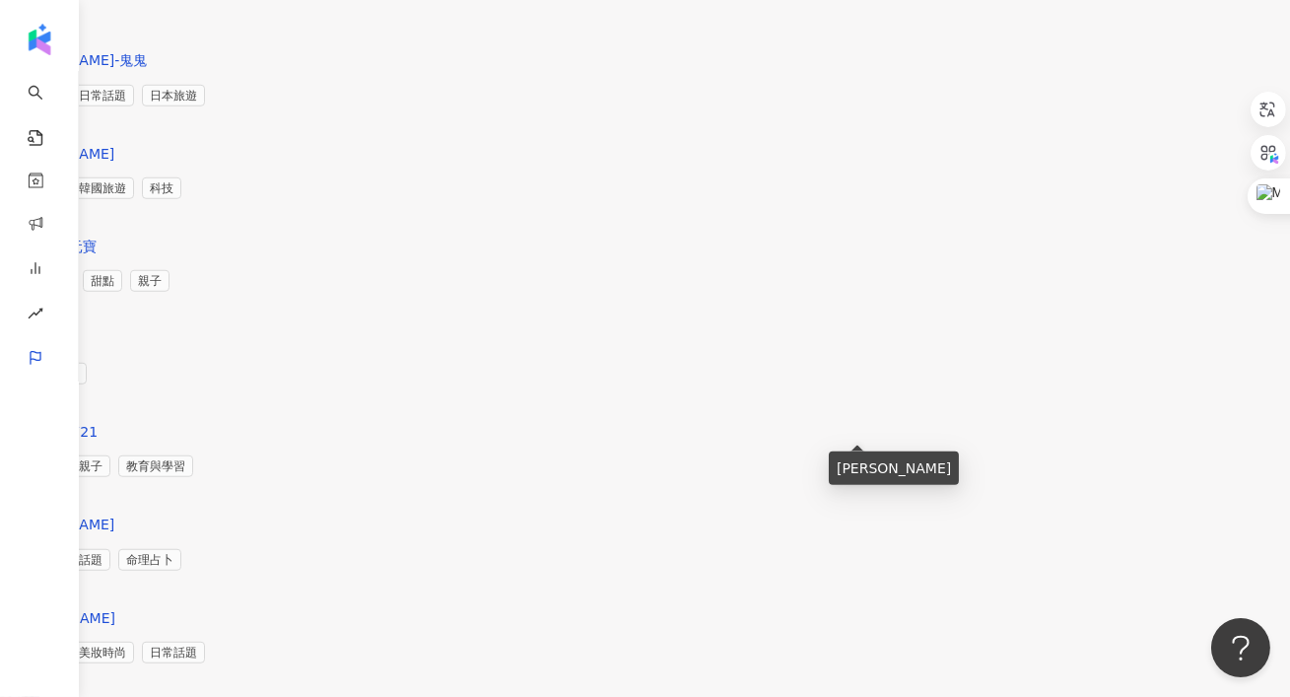
scroll to position [2974, 0]
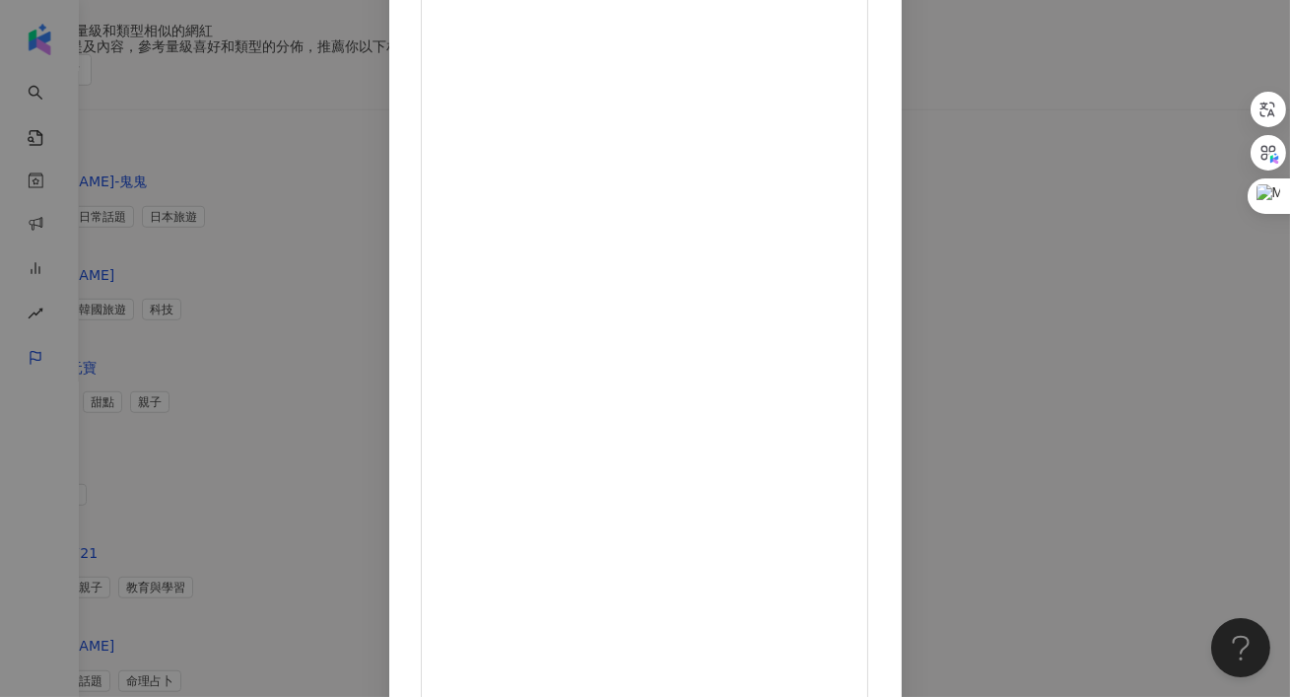
scroll to position [148, 0]
click at [1161, 427] on div "Choi Choi Lai 2025/5/4 4,119 388 查看原始貼文" at bounding box center [645, 348] width 1290 height 697
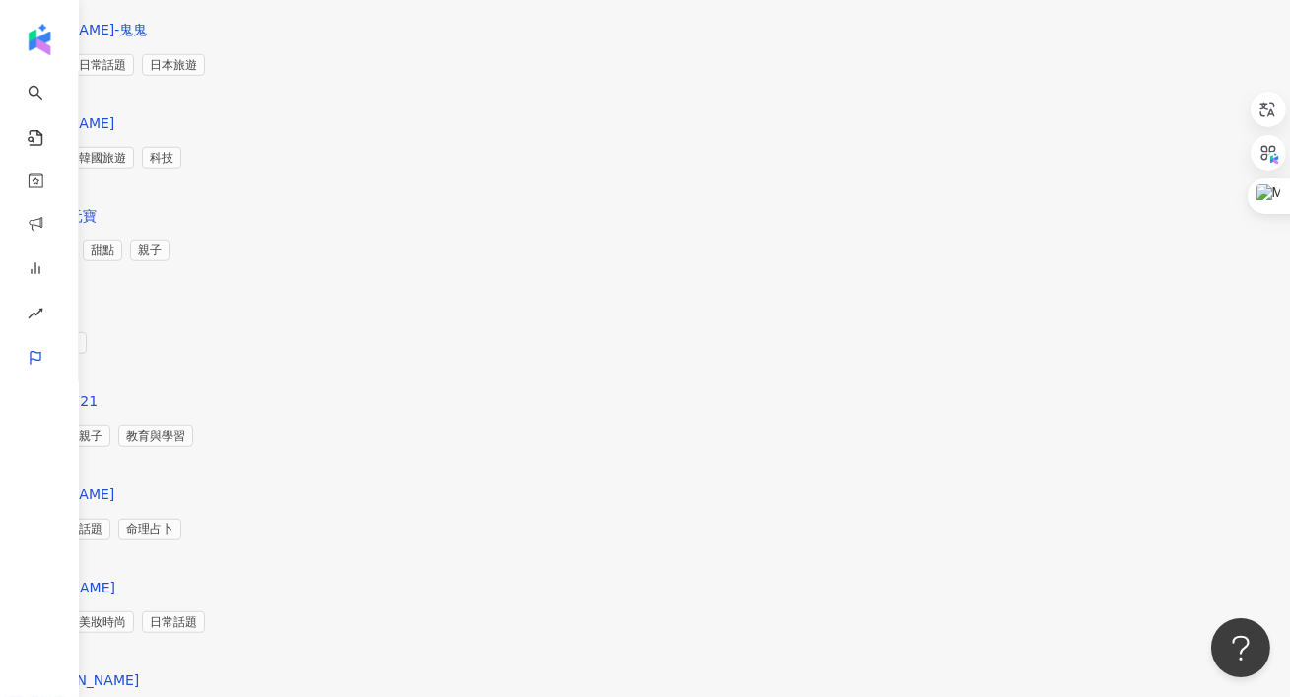
scroll to position [3144, 0]
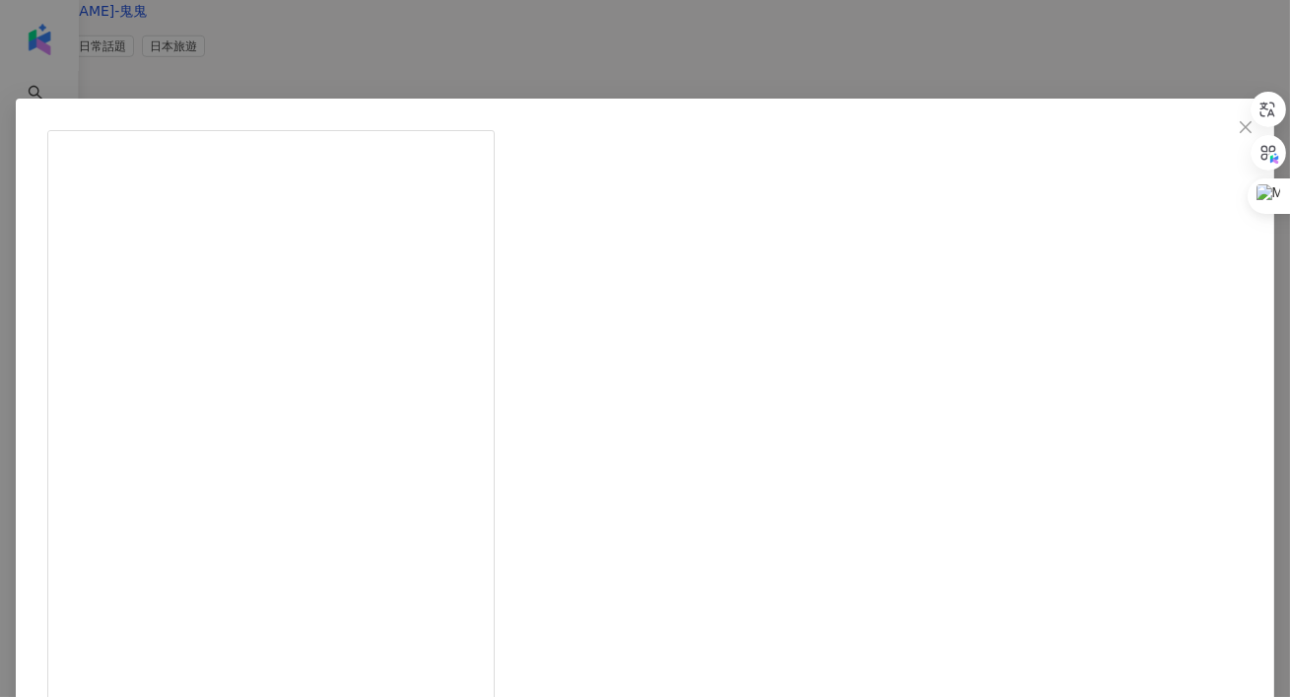
scroll to position [186, 0]
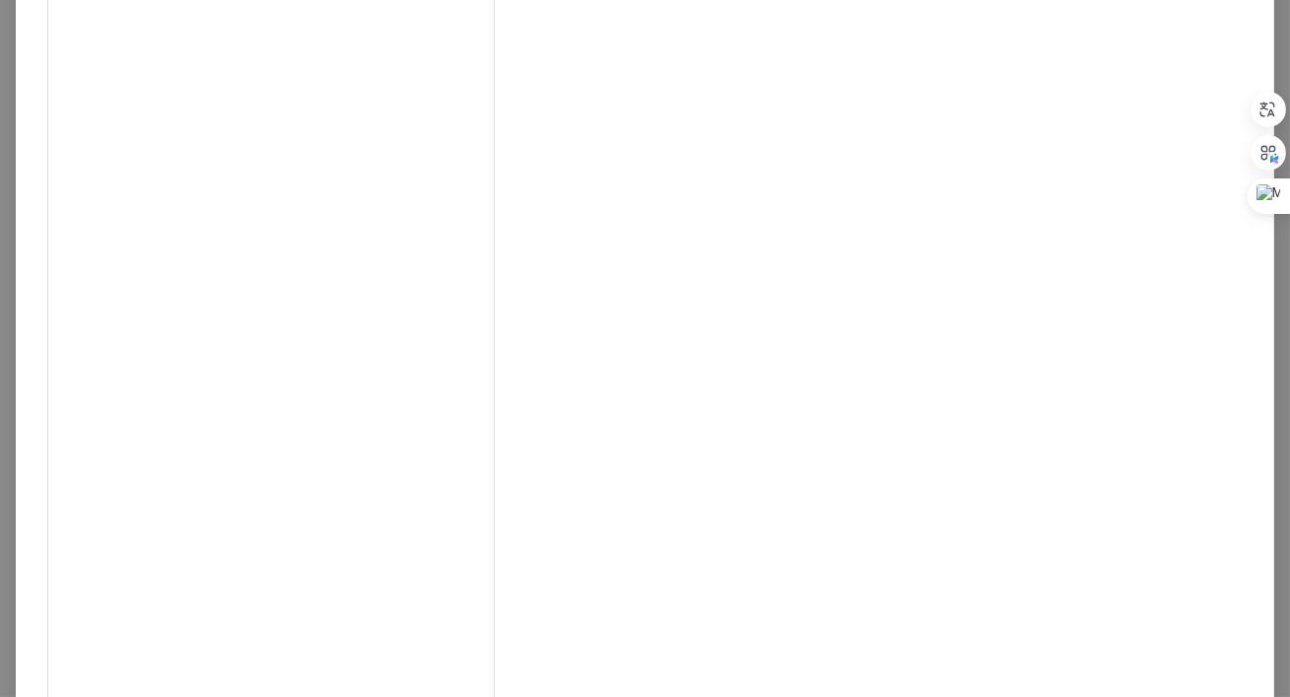
click at [1148, 262] on div "Andy Jhuang 2025/7/10 277 31 7,967 查看原始貼文" at bounding box center [645, 348] width 1290 height 697
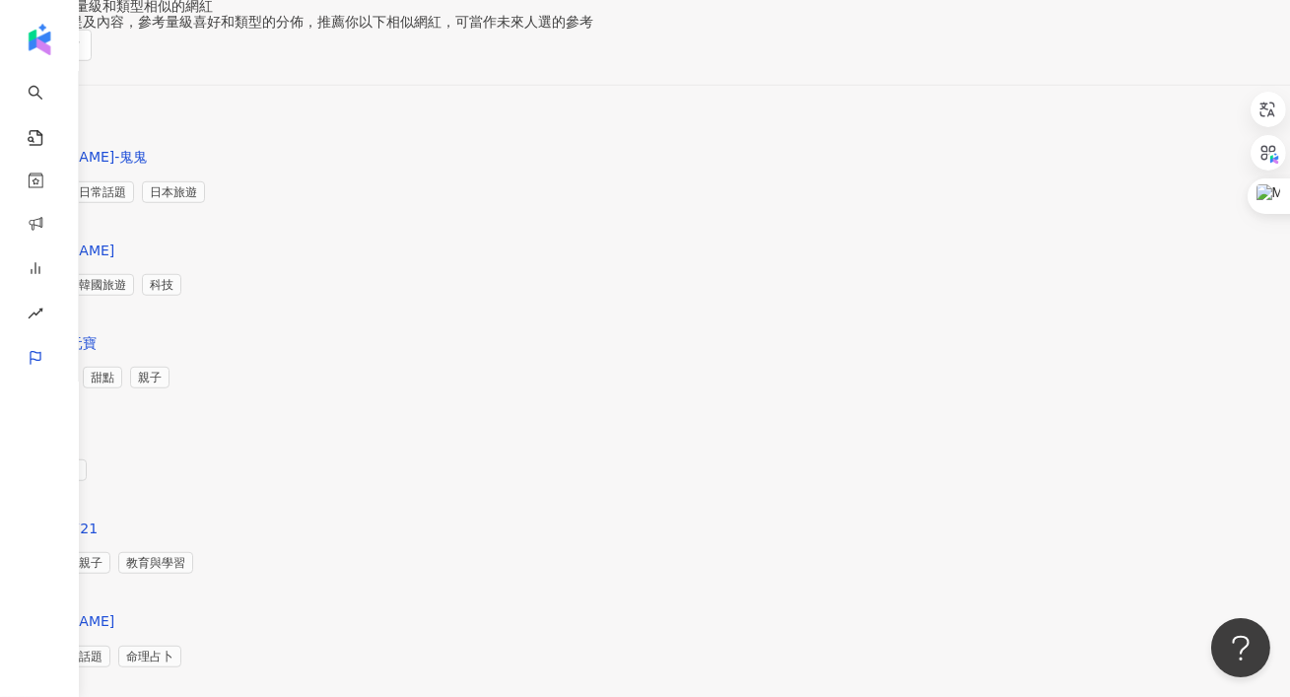
scroll to position [2989, 0]
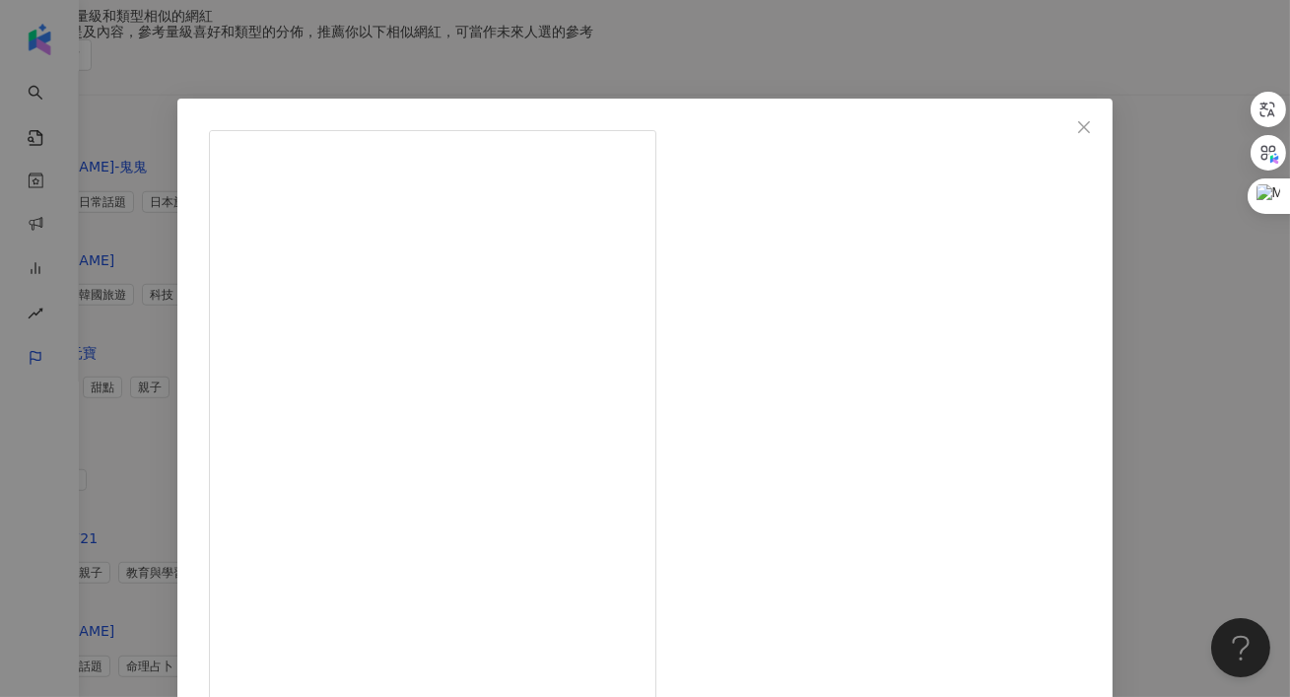
click at [1172, 318] on div "KUEI 古馗言 2025/4/3 169 查看原始貼文" at bounding box center [645, 348] width 1290 height 697
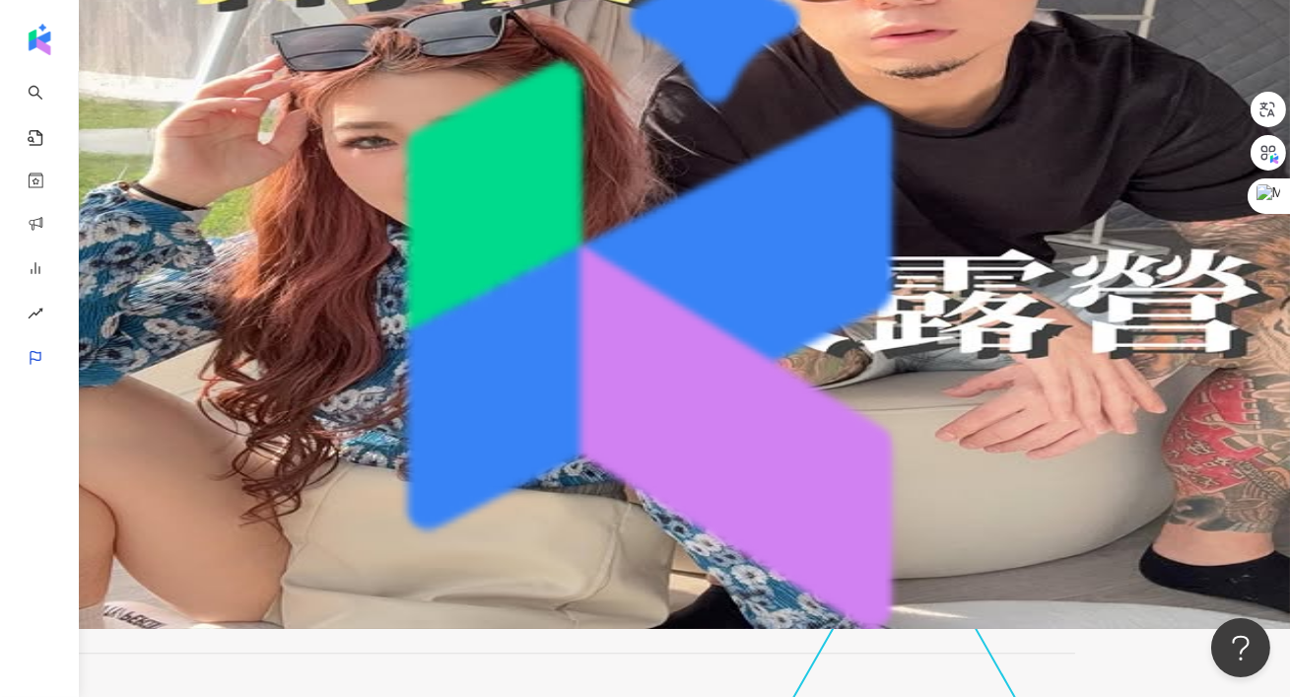
scroll to position [0, 0]
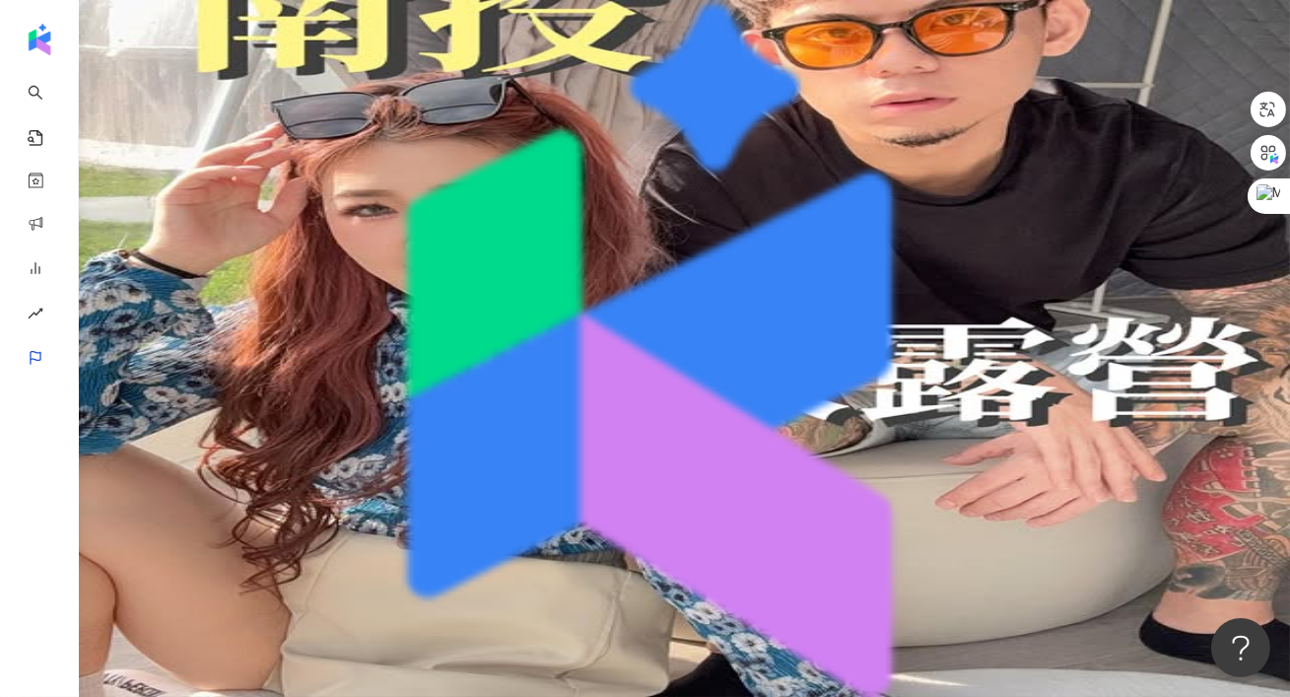
click at [111, 144] on span "設定關鍵字" at bounding box center [76, 144] width 69 height 16
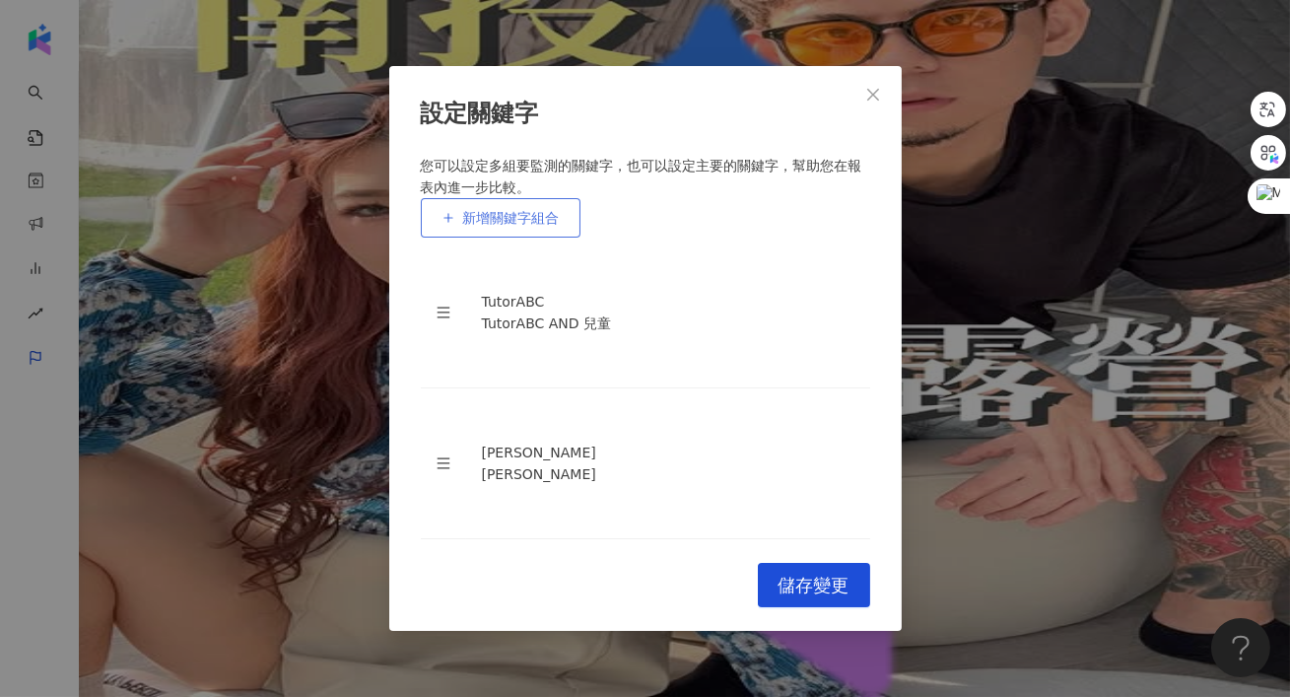
click at [505, 226] on span "新增關鍵字組合" at bounding box center [511, 218] width 97 height 16
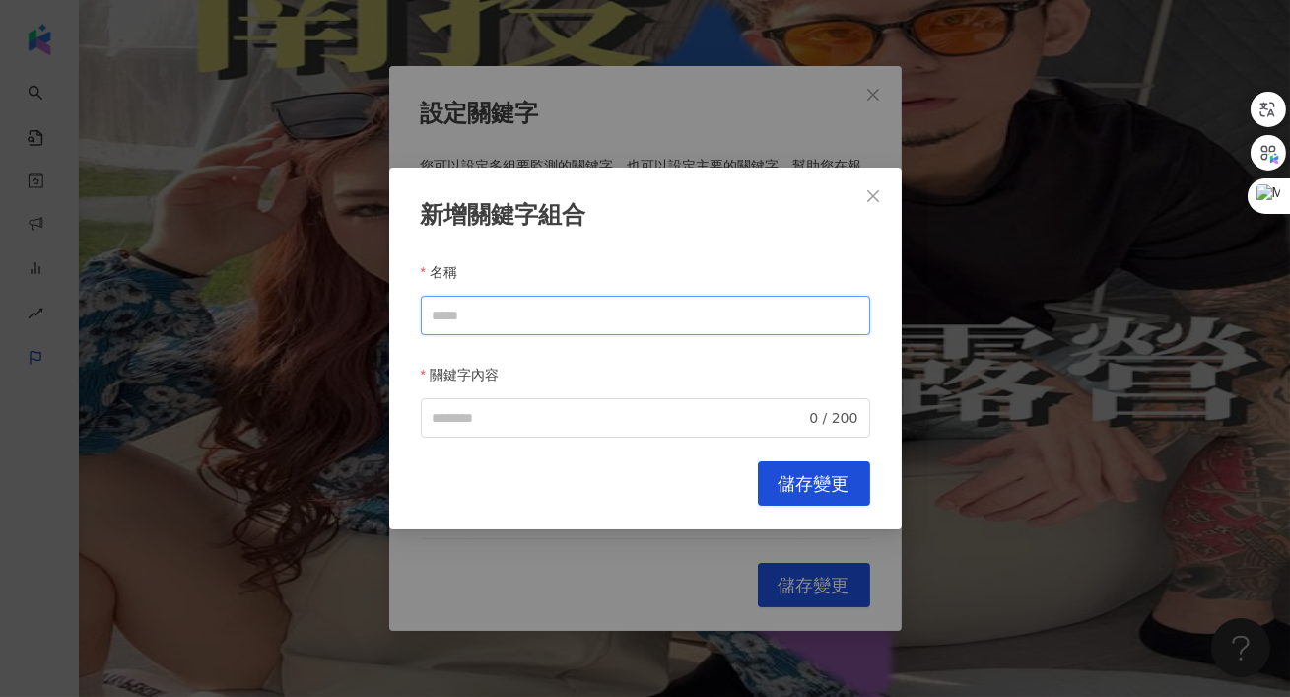
click at [536, 306] on input "名稱" at bounding box center [645, 315] width 449 height 39
type input "*"
drag, startPoint x: 569, startPoint y: 301, endPoint x: 500, endPoint y: 309, distance: 69.4
click at [500, 309] on input "***" at bounding box center [645, 315] width 449 height 39
click at [464, 422] on span "0 / 200" at bounding box center [645, 417] width 449 height 39
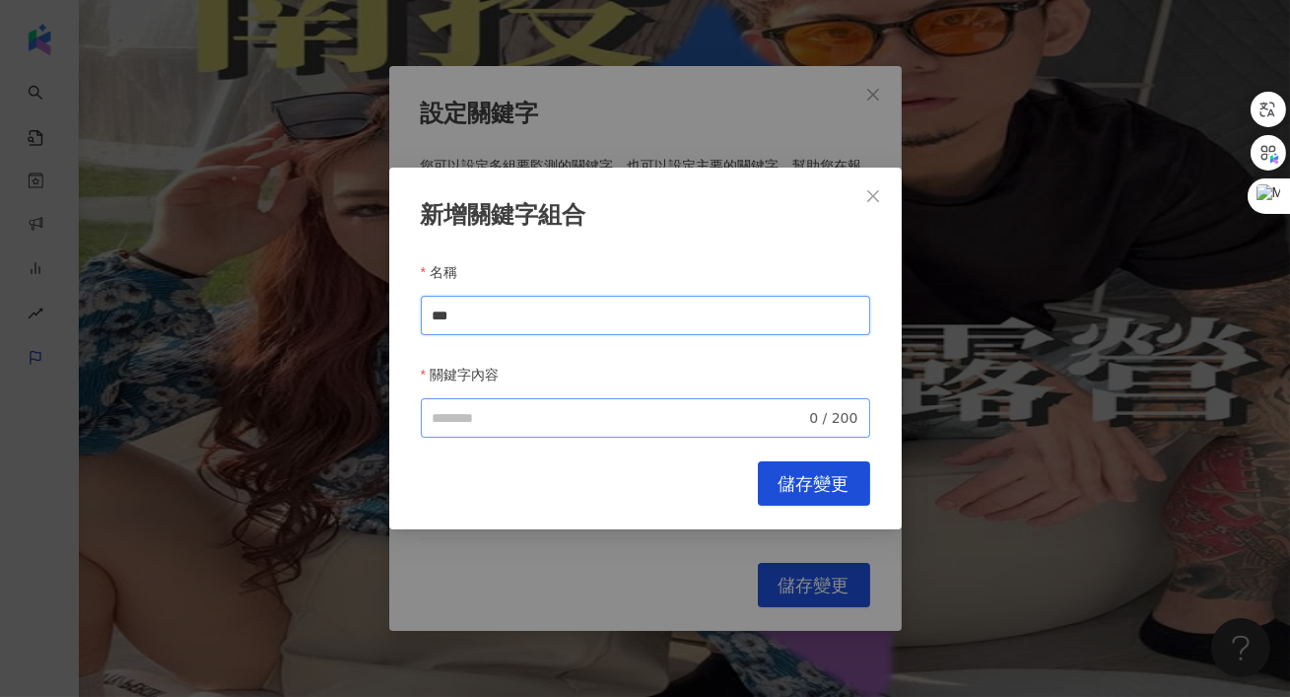
type input "***"
paste input "***"
type input "***"
click at [775, 473] on button "儲存變更" at bounding box center [814, 483] width 112 height 44
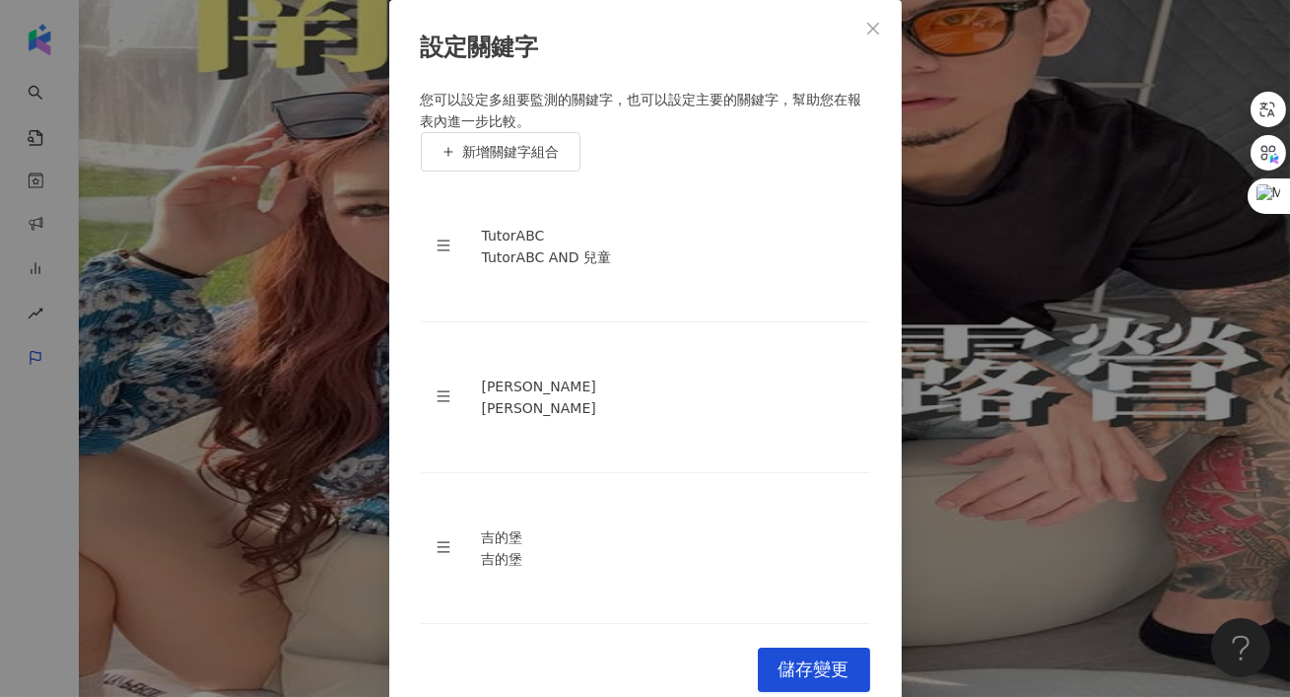
click at [787, 560] on div "設定關鍵字 您可以設定多組要監測的關鍵字，也可以設定主要的關鍵字，幫助您在報表內進一步比較。 新增關鍵字組合 TutorABC TutorABC AND 兒童…" at bounding box center [645, 358] width 513 height 716
click at [787, 648] on button "儲存變更" at bounding box center [814, 670] width 112 height 44
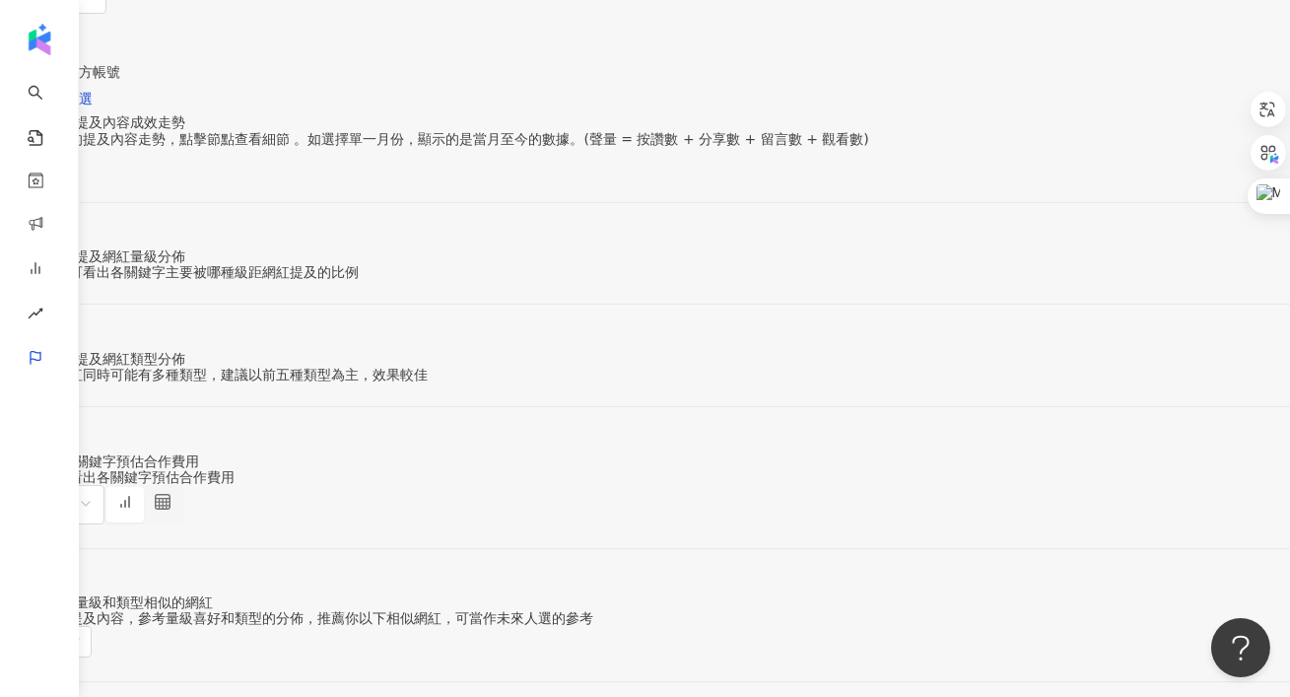
scroll to position [308, 0]
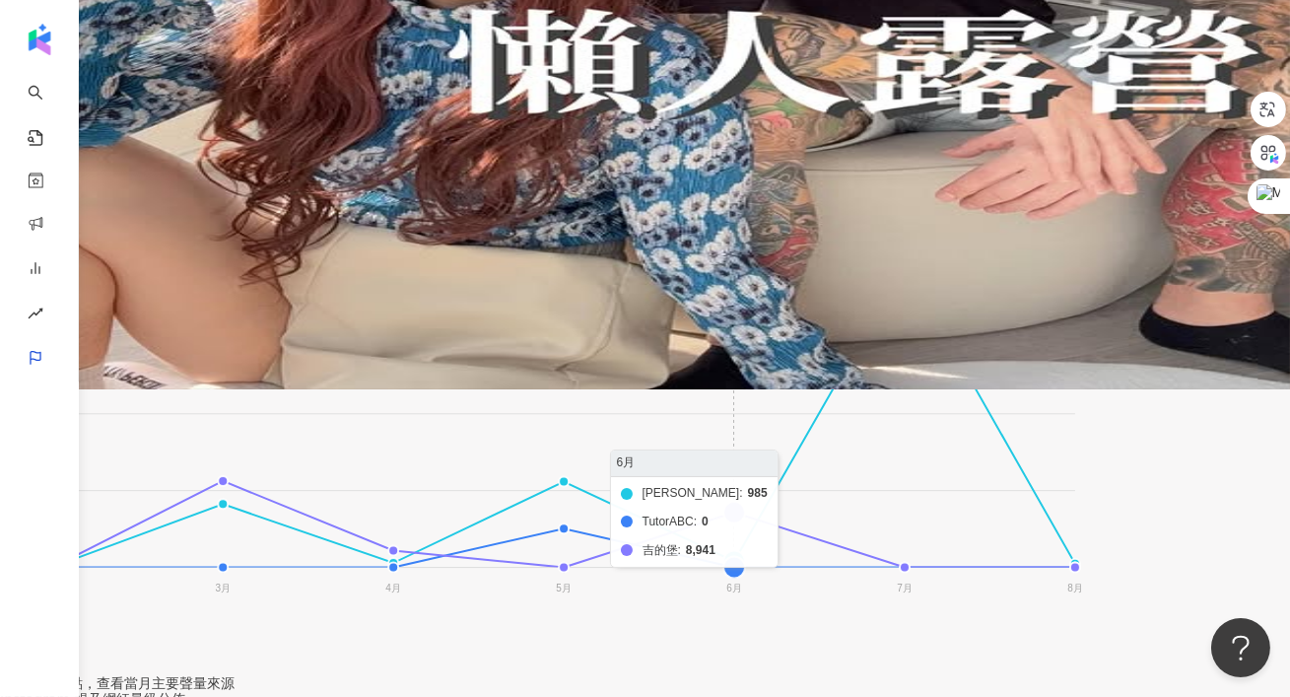
click at [884, 479] on foreignobject "何嘉仁 TutorABC 吉的堡" at bounding box center [542, 428] width 1085 height 394
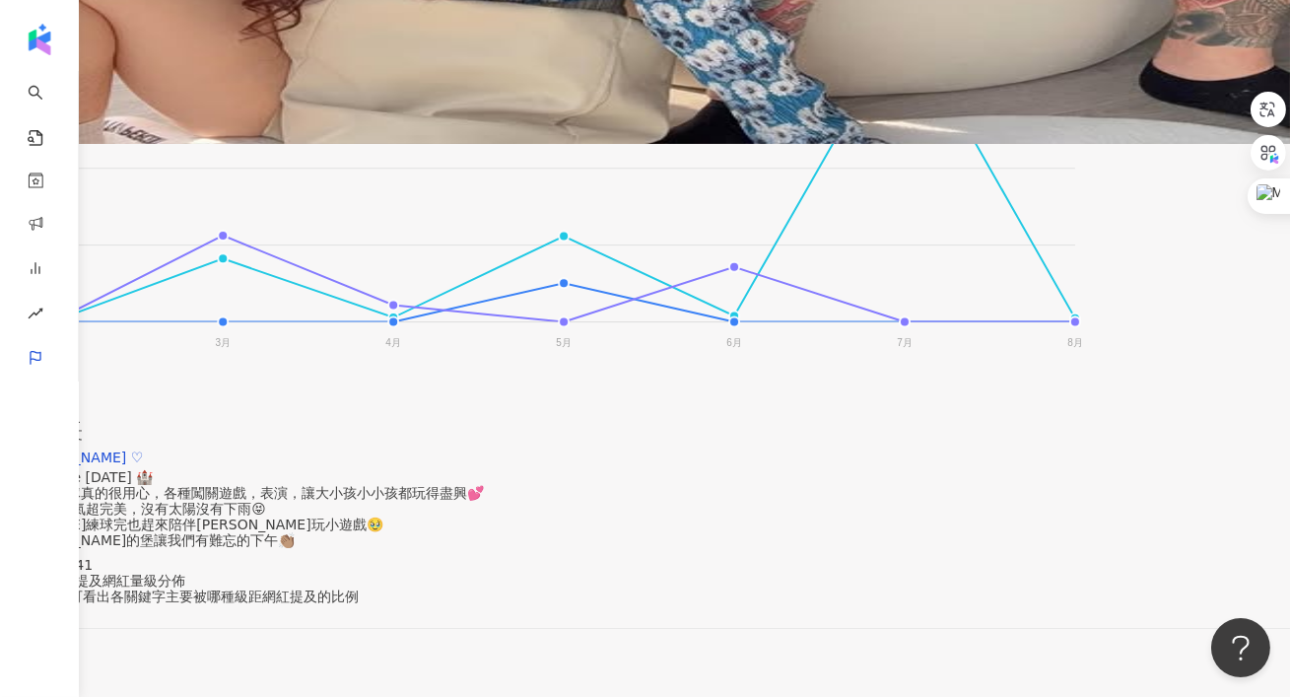
scroll to position [569, 0]
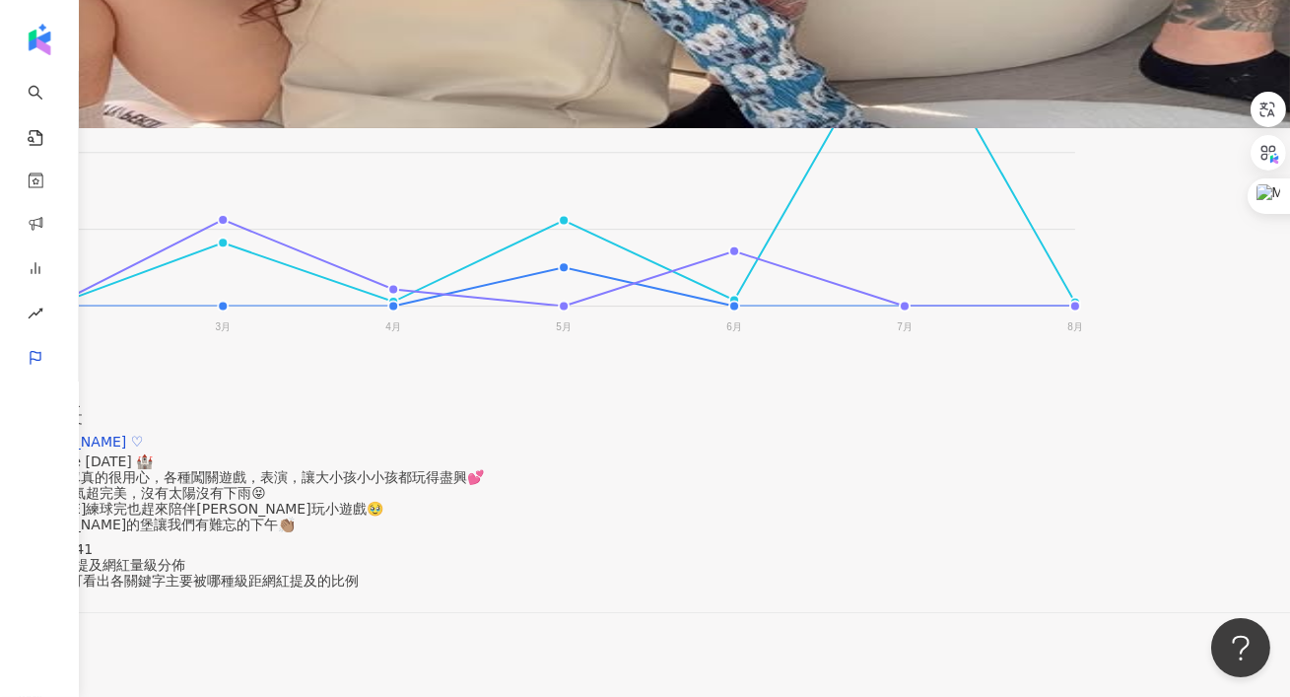
click at [484, 453] on div "Kid Castle family day 🏰 吉的堡團隊真的很用心，各種闖關遊戲，表演，讓大小孩小小孩都玩得盡興💕 今天天氣超完美，沒有太陽沒有下雨😝 老公…" at bounding box center [248, 492] width 472 height 79
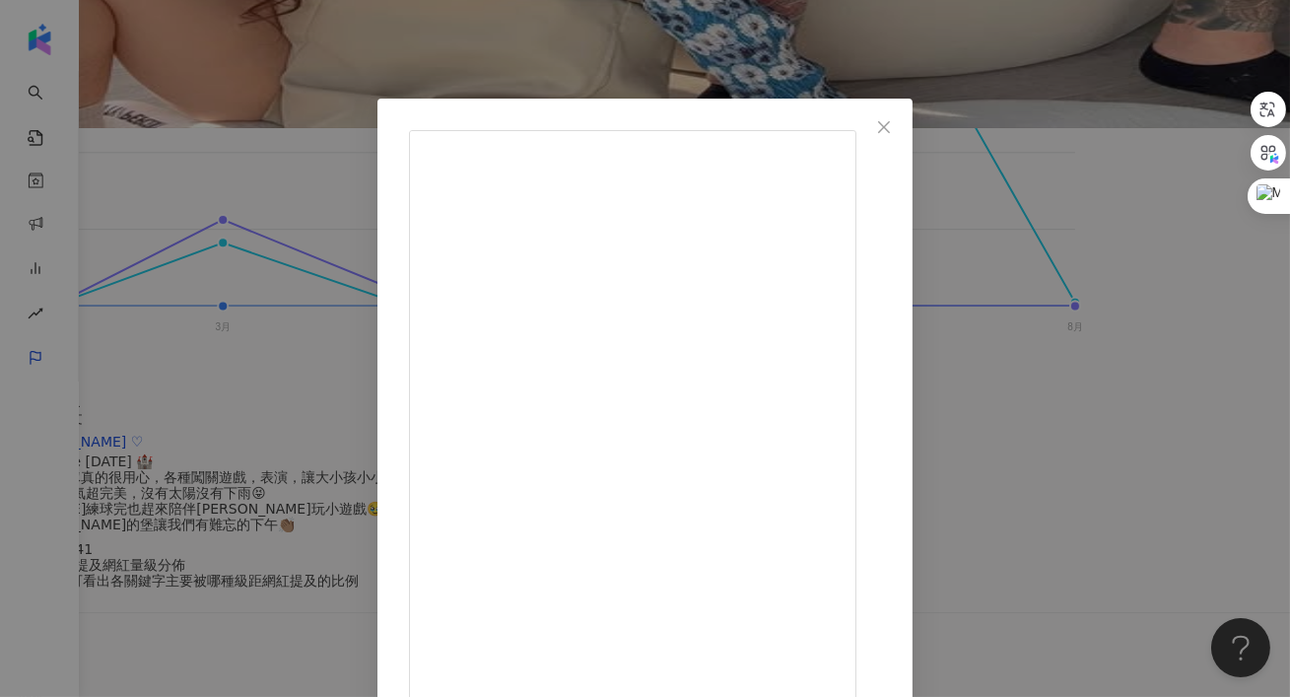
click at [1191, 314] on div "Ling 綾 ♡ 2025/6/28 Kid Castle family day 🏰 吉的堡團隊真的很用心，各種闖關遊戲，表演，讓大小孩小小孩都玩得盡興💕 今…" at bounding box center [645, 348] width 1290 height 697
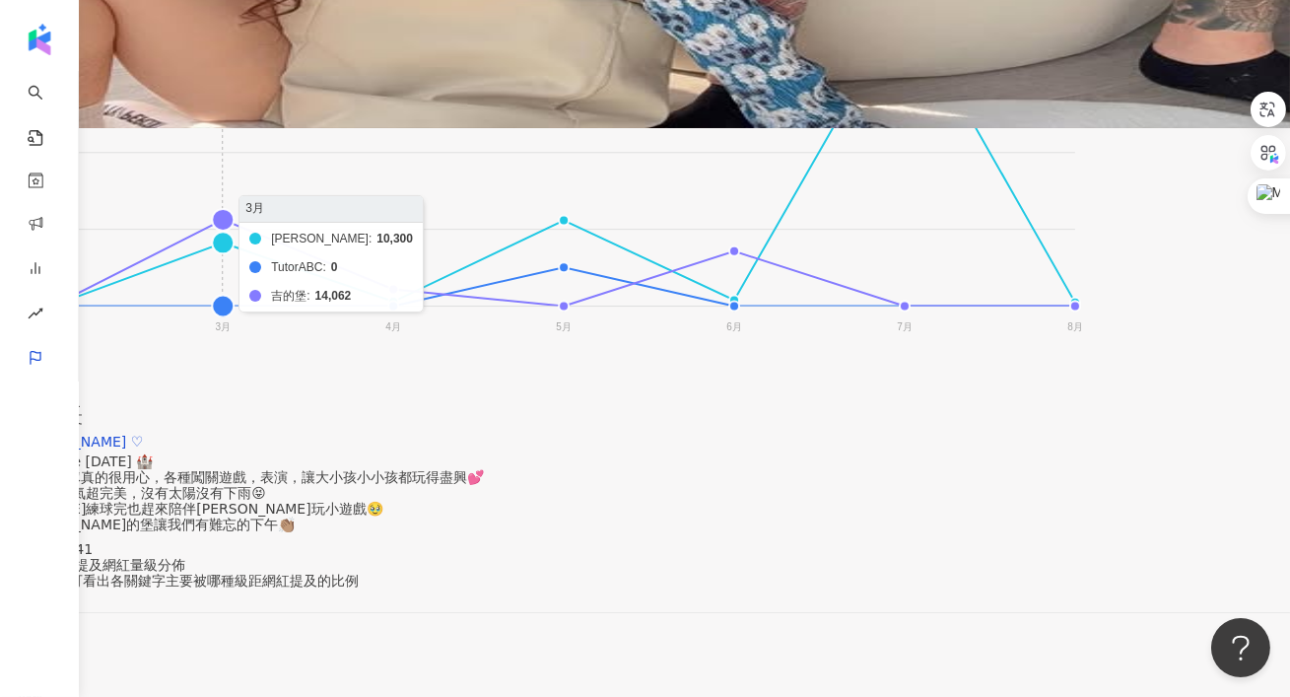
click at [374, 178] on foreignobject "何嘉仁 TutorABC 吉的堡" at bounding box center [542, 166] width 1085 height 394
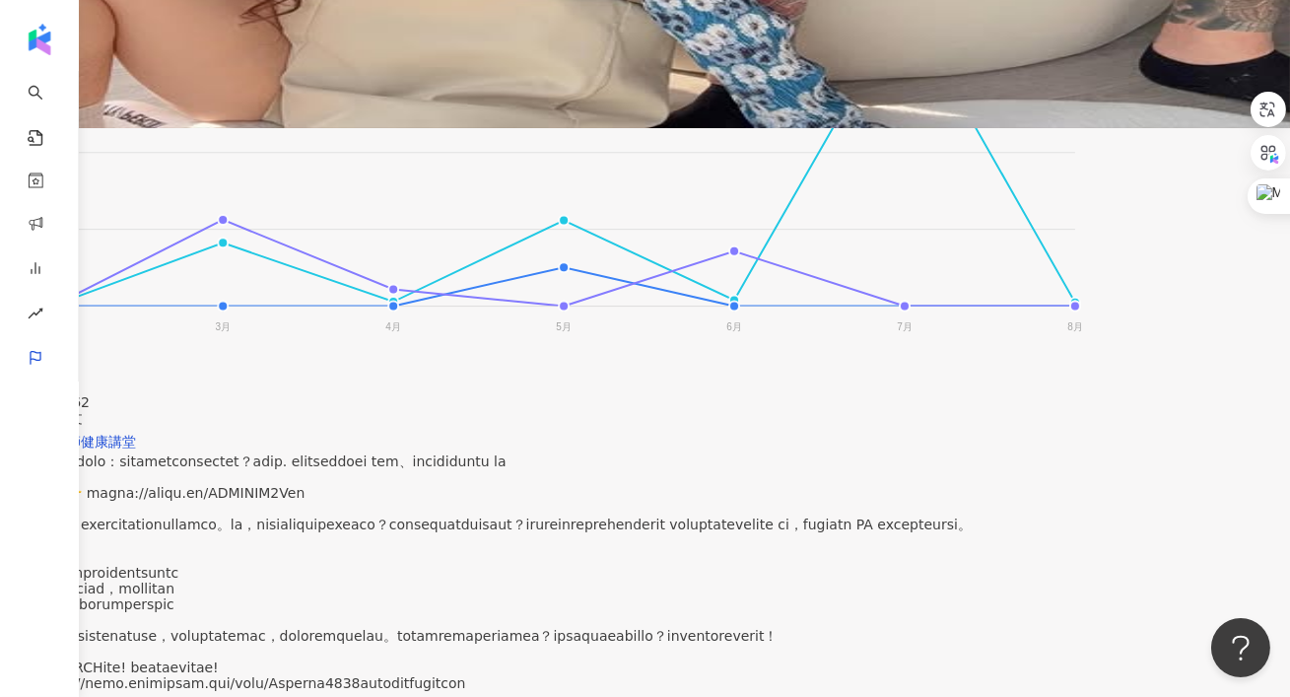
click at [575, 453] on div at bounding box center [492, 572] width 960 height 238
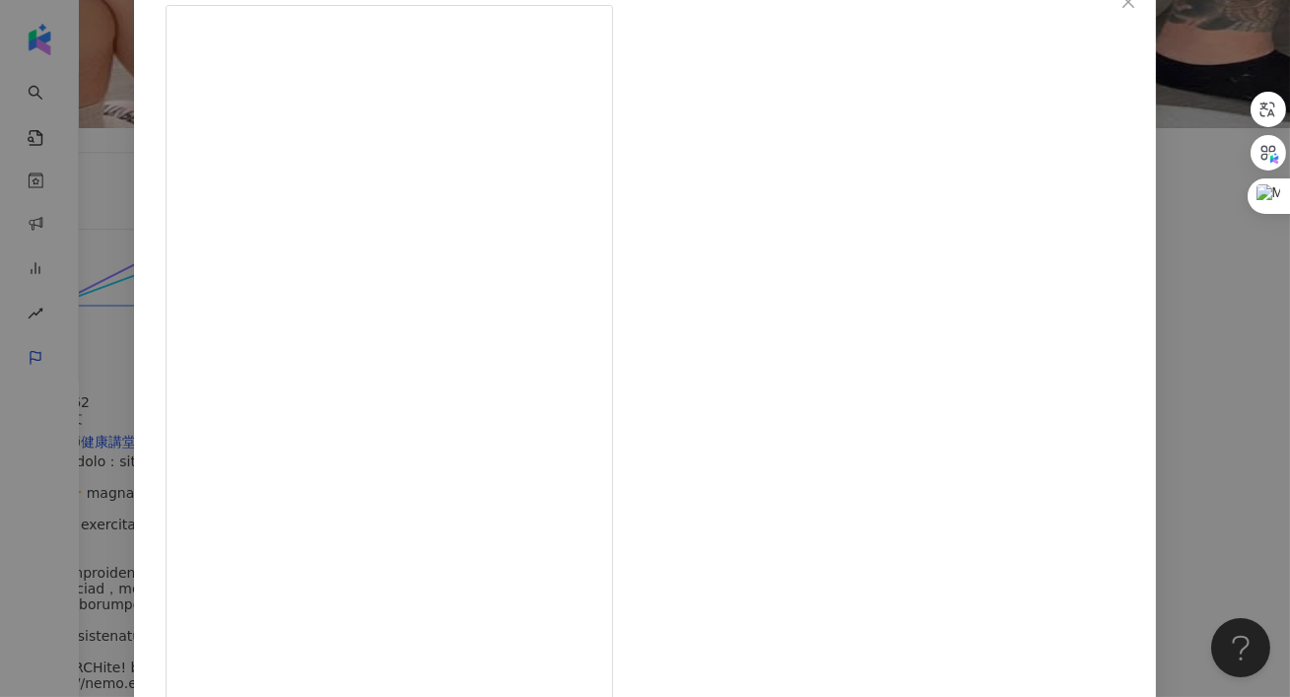
scroll to position [127, 0]
click at [1102, 284] on div "黃瑽寧醫師健康講堂 2025/3/27 57 1.4萬 查看原始貼文" at bounding box center [645, 348] width 1290 height 697
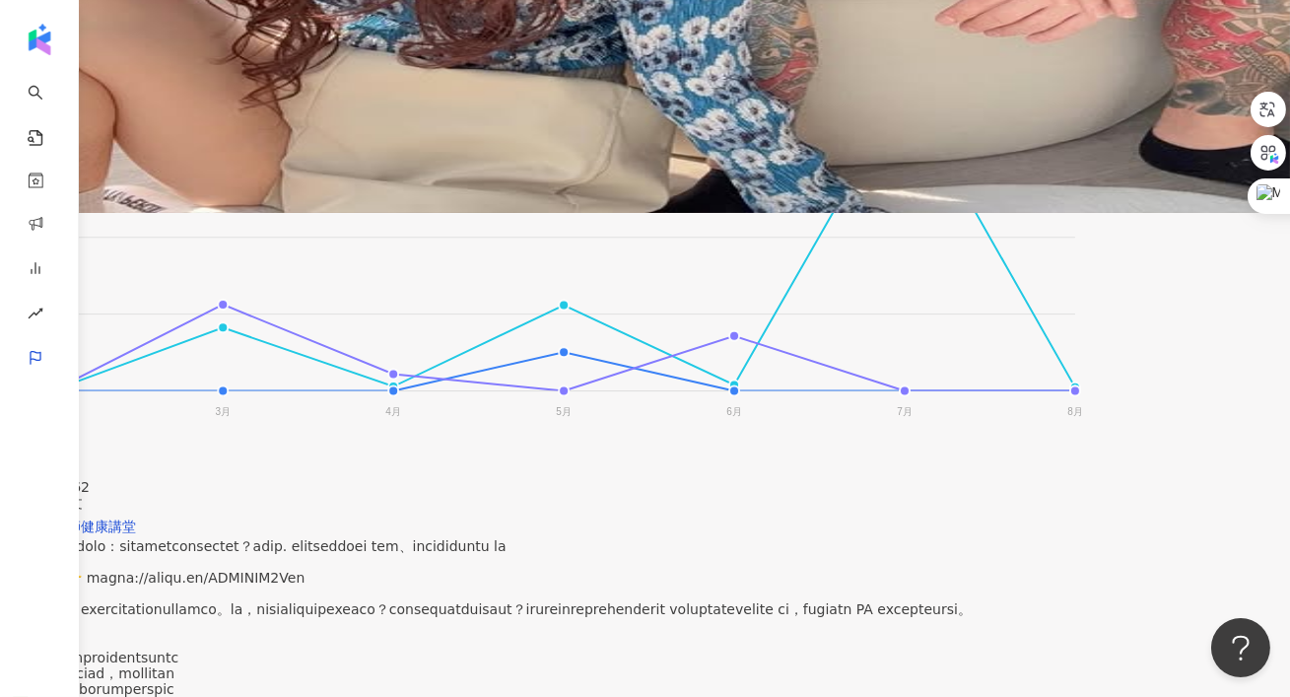
scroll to position [480, 0]
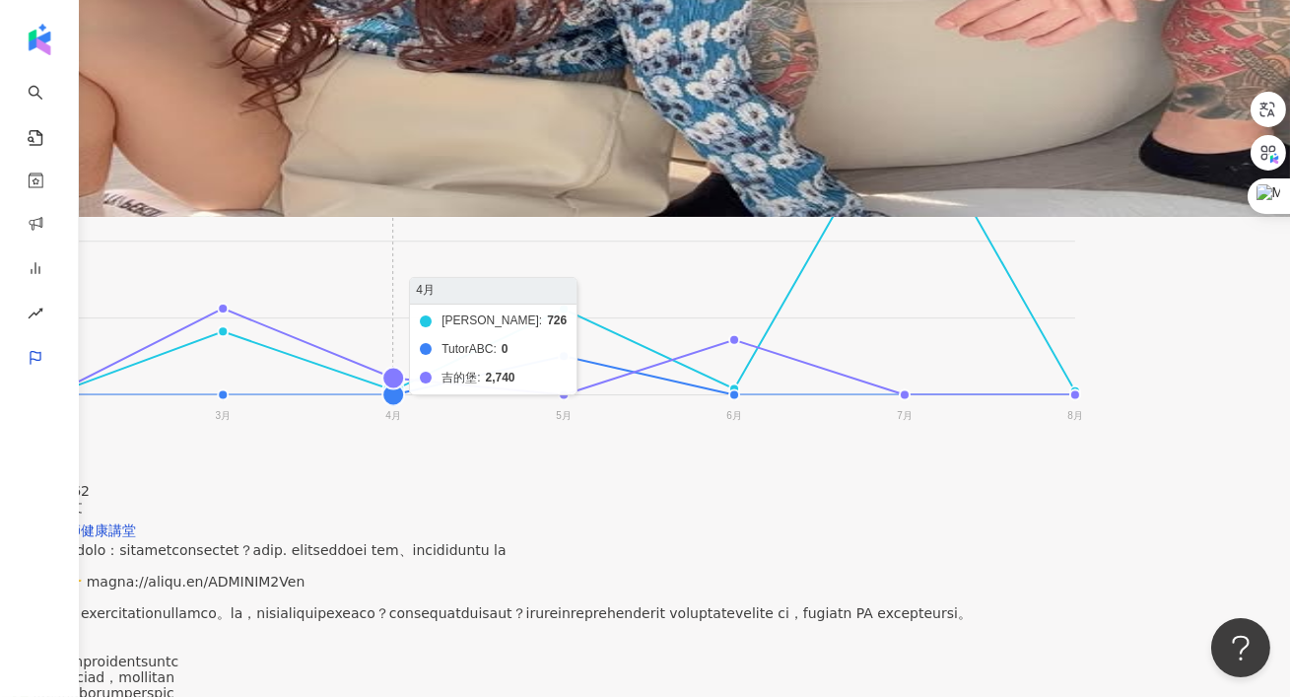
click at [531, 345] on foreignobject "何嘉仁 TutorABC 吉的堡" at bounding box center [542, 255] width 1085 height 394
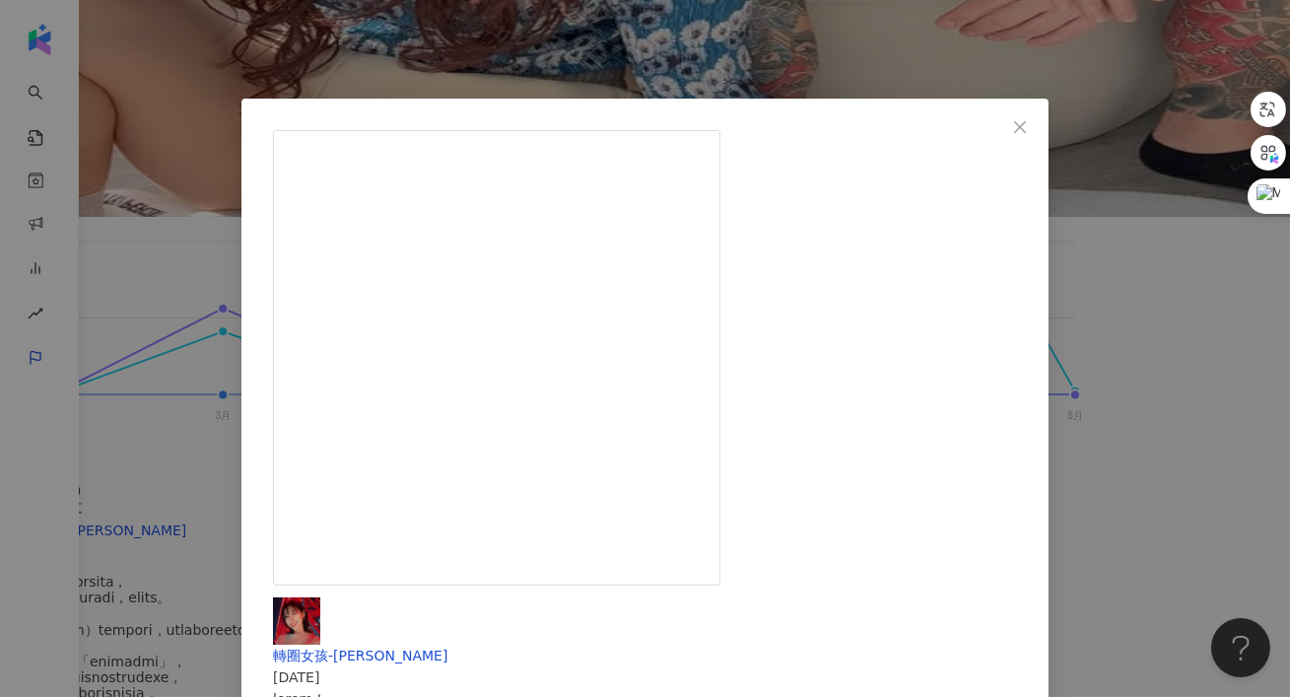
scroll to position [537, 0]
click at [1120, 391] on div "轉圈女孩-徐子婷 2025/4/27 83 6 2,651 查看原始貼文" at bounding box center [645, 348] width 1290 height 697
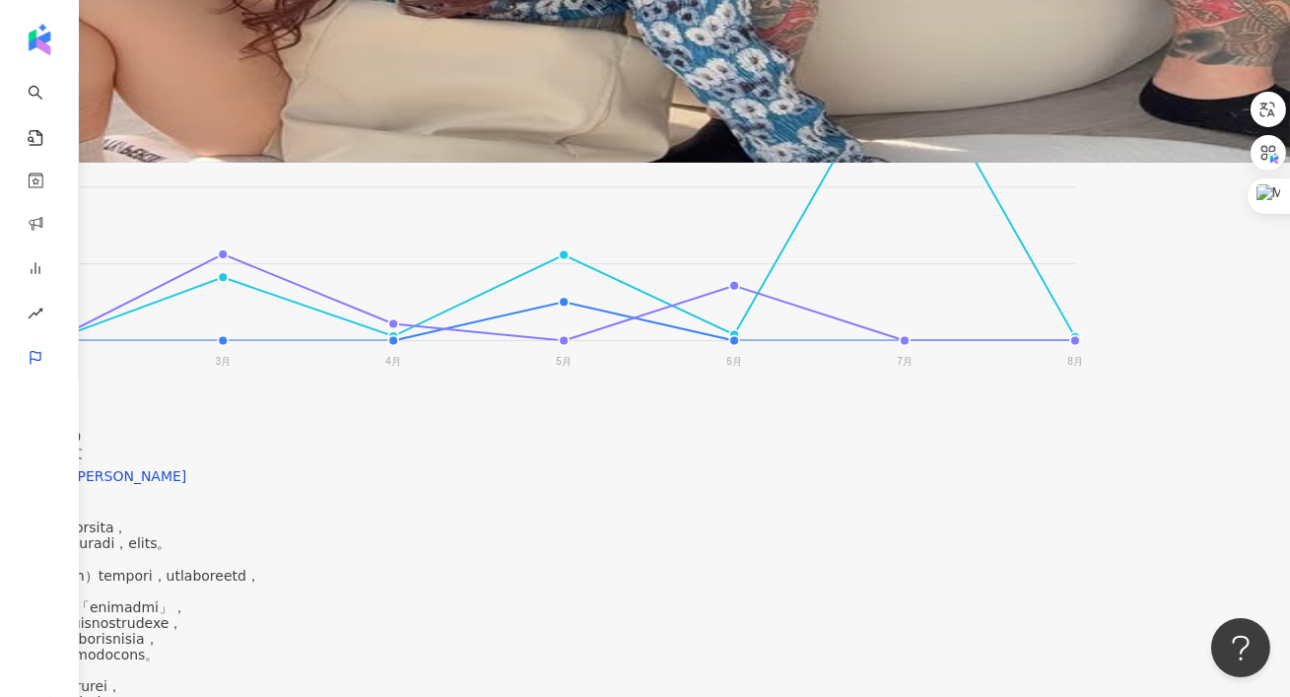
scroll to position [0, 0]
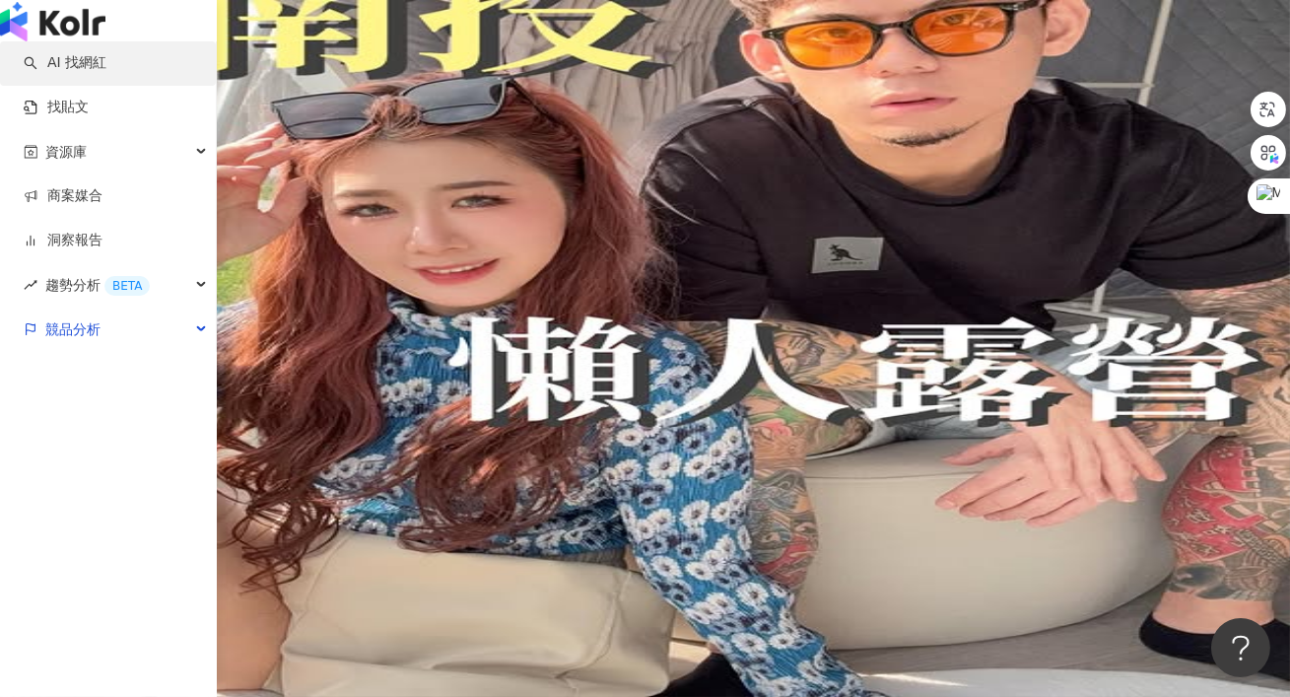
click at [79, 73] on link "AI 找網紅" at bounding box center [65, 63] width 83 height 20
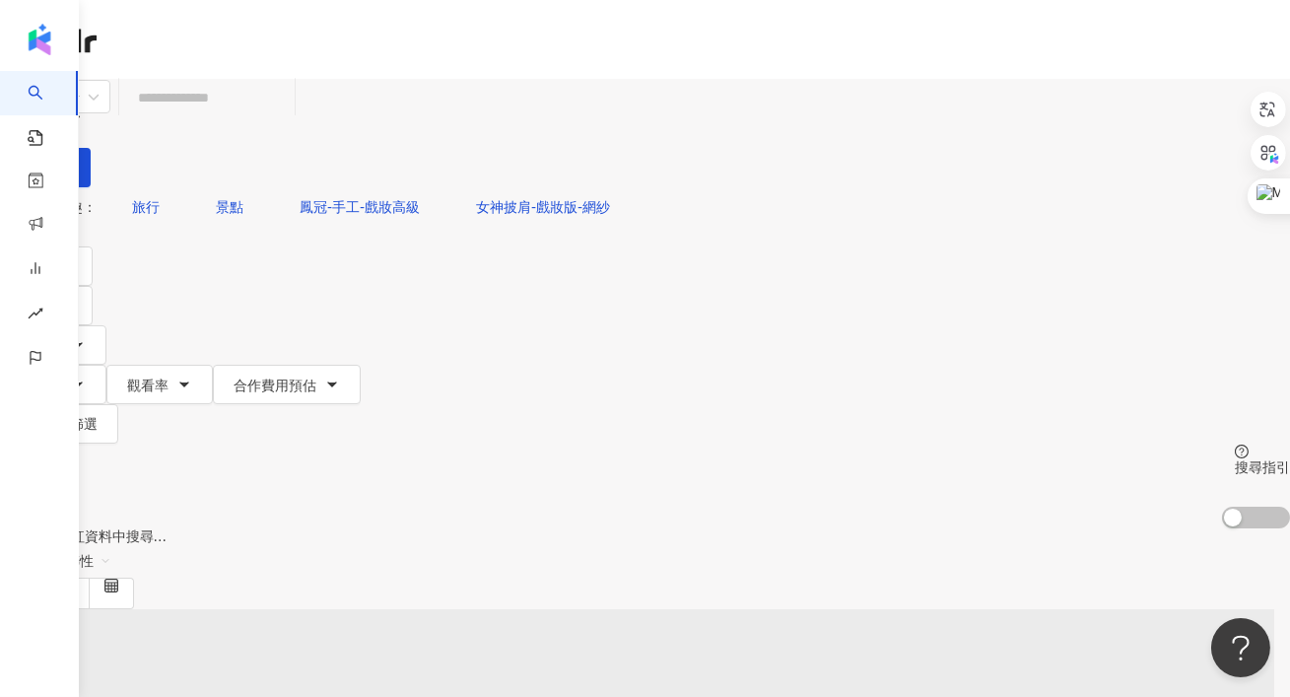
click at [287, 116] on input "search" at bounding box center [207, 97] width 160 height 37
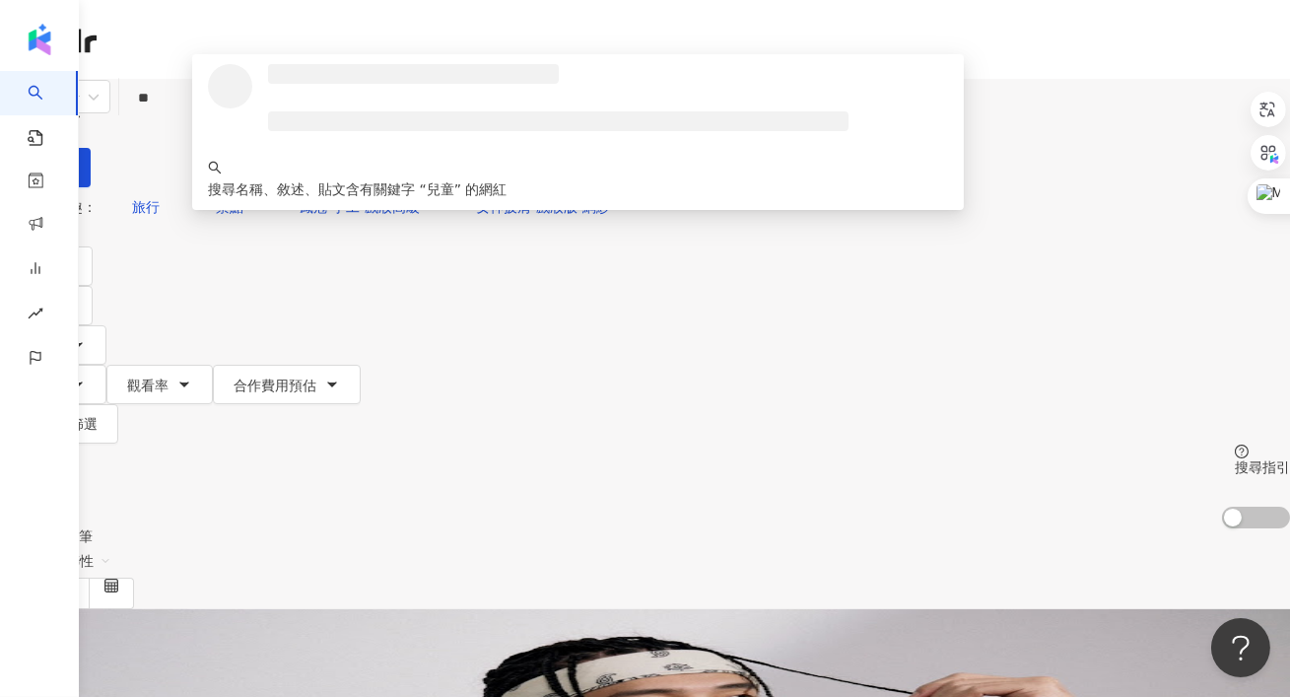
type input "*"
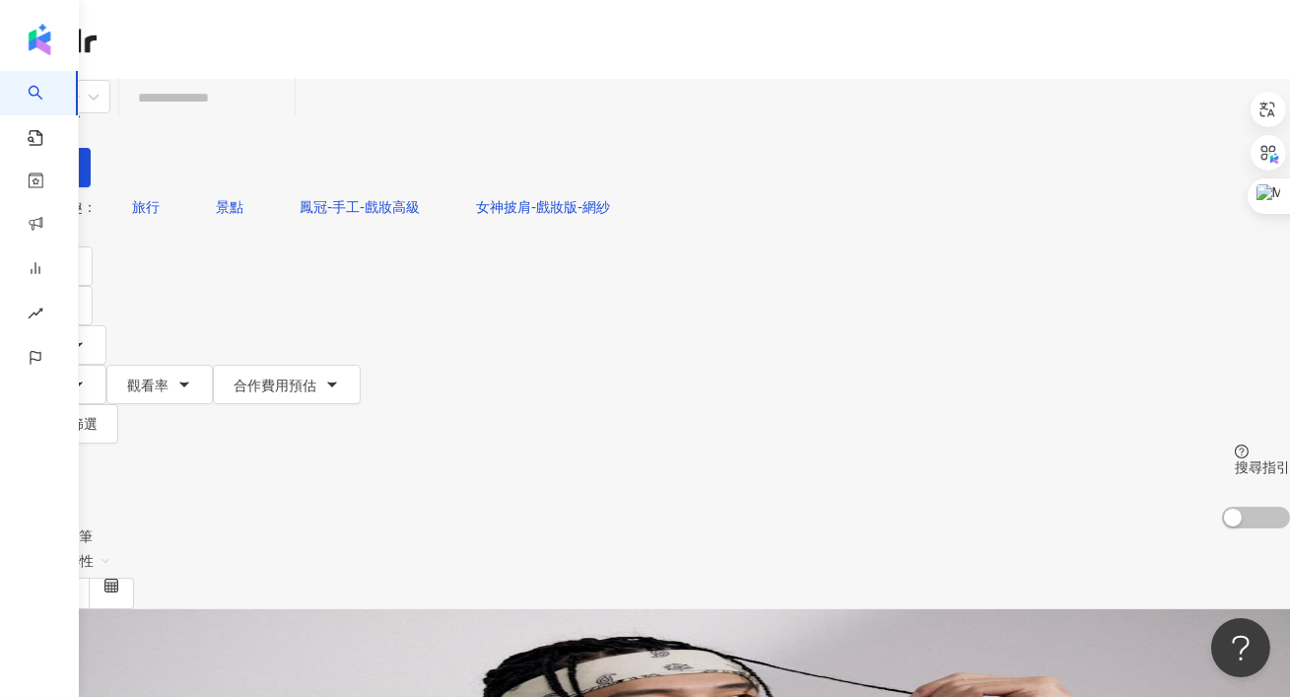
type input "*"
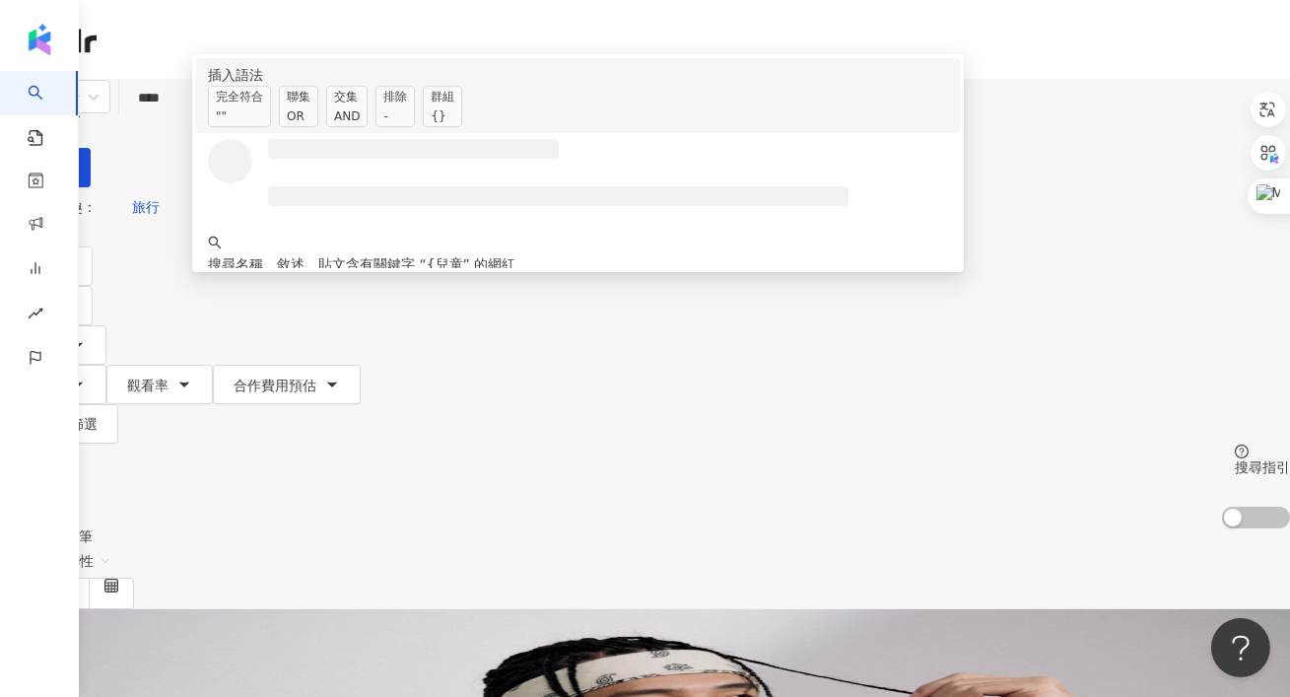
click at [318, 127] on span "聯集 OR" at bounding box center [298, 106] width 39 height 41
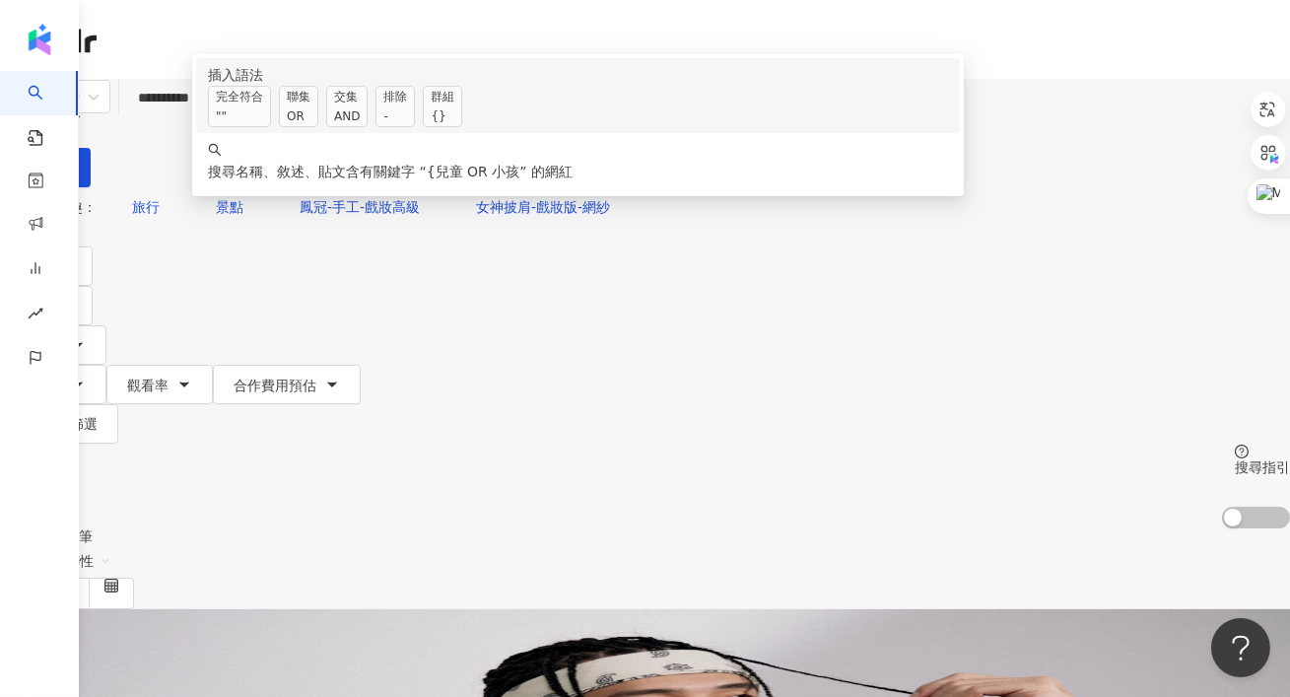
click at [318, 127] on span "聯集 OR" at bounding box center [298, 106] width 39 height 41
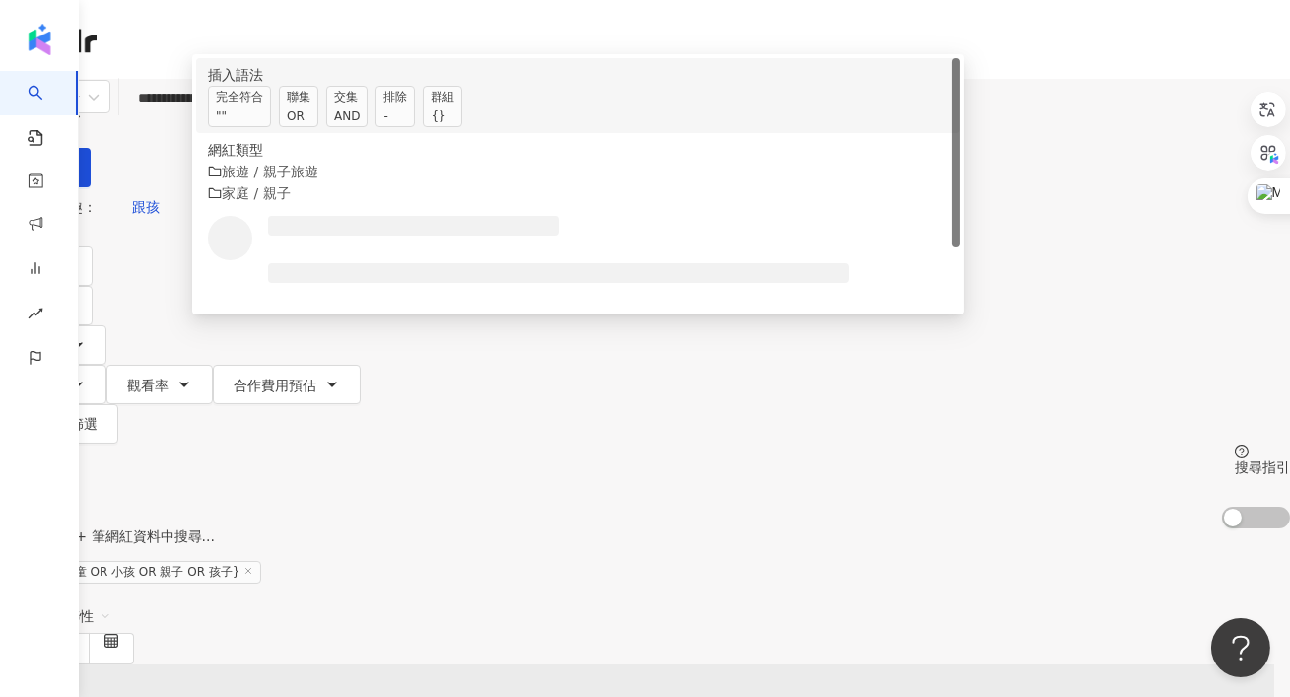
click at [360, 126] on div "AND" at bounding box center [347, 116] width 26 height 20
click at [310, 126] on div "OR" at bounding box center [299, 116] width 24 height 20
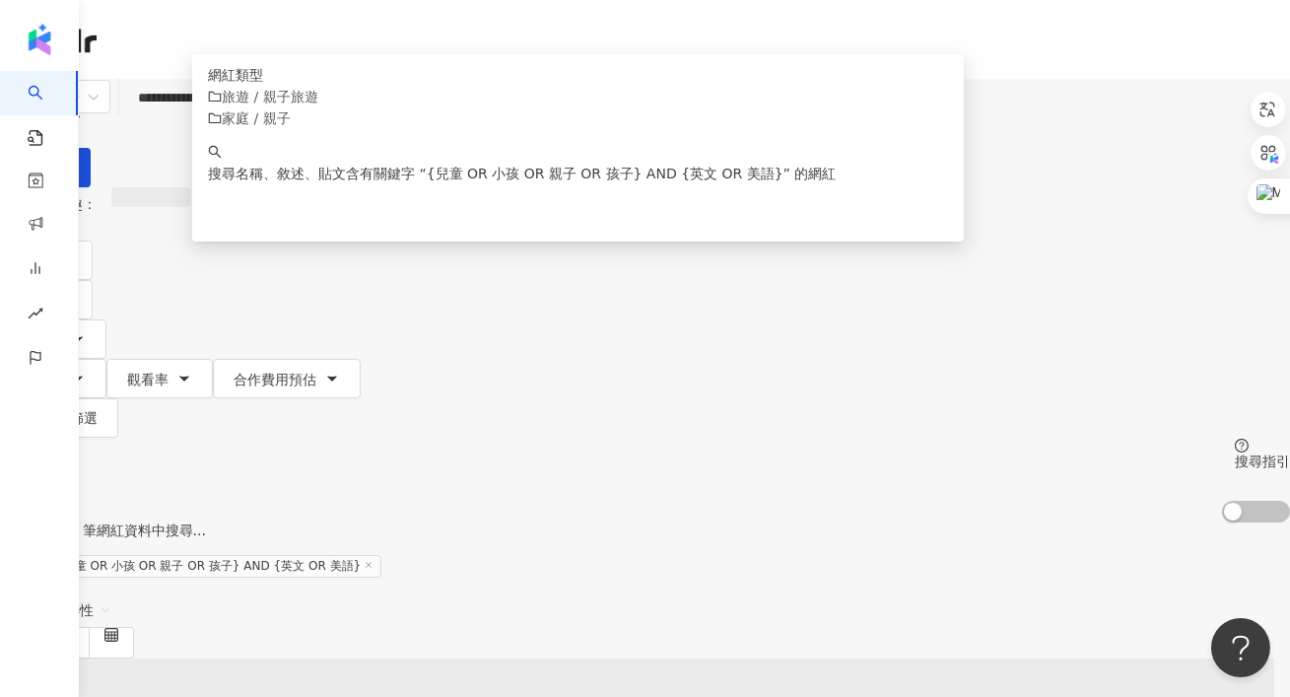
type input "**********"
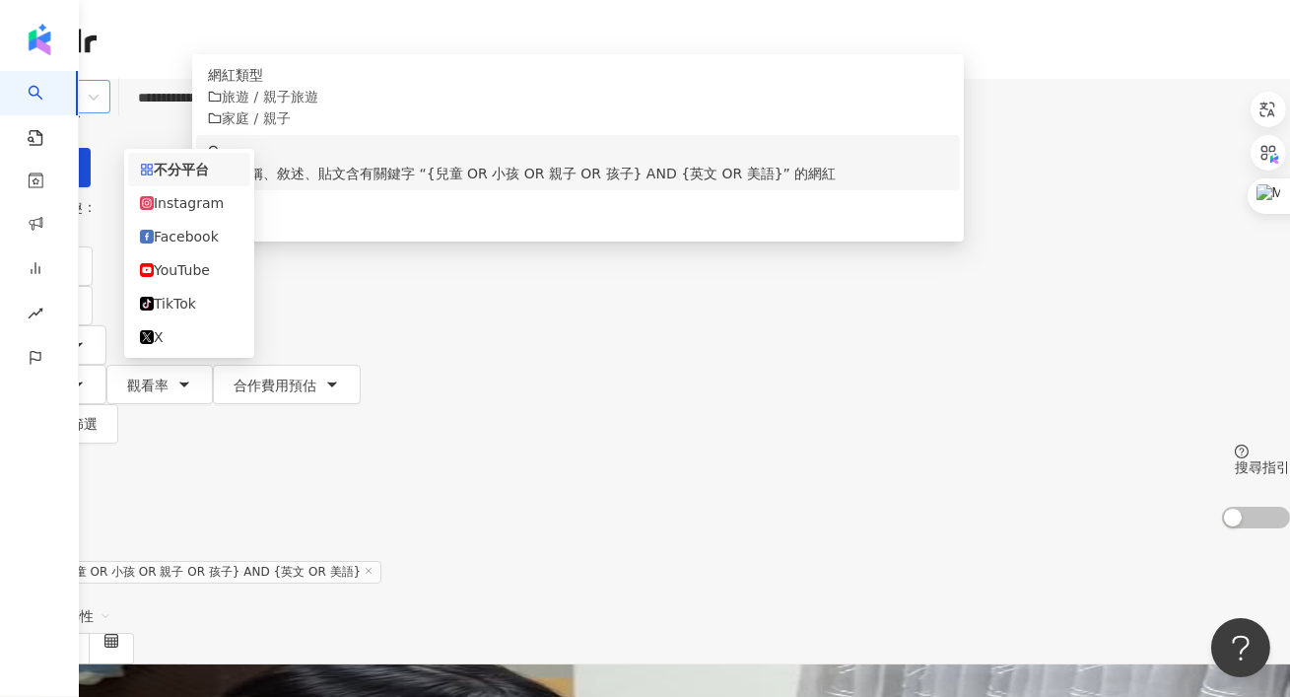
click at [99, 112] on span "不分平台" at bounding box center [55, 97] width 87 height 32
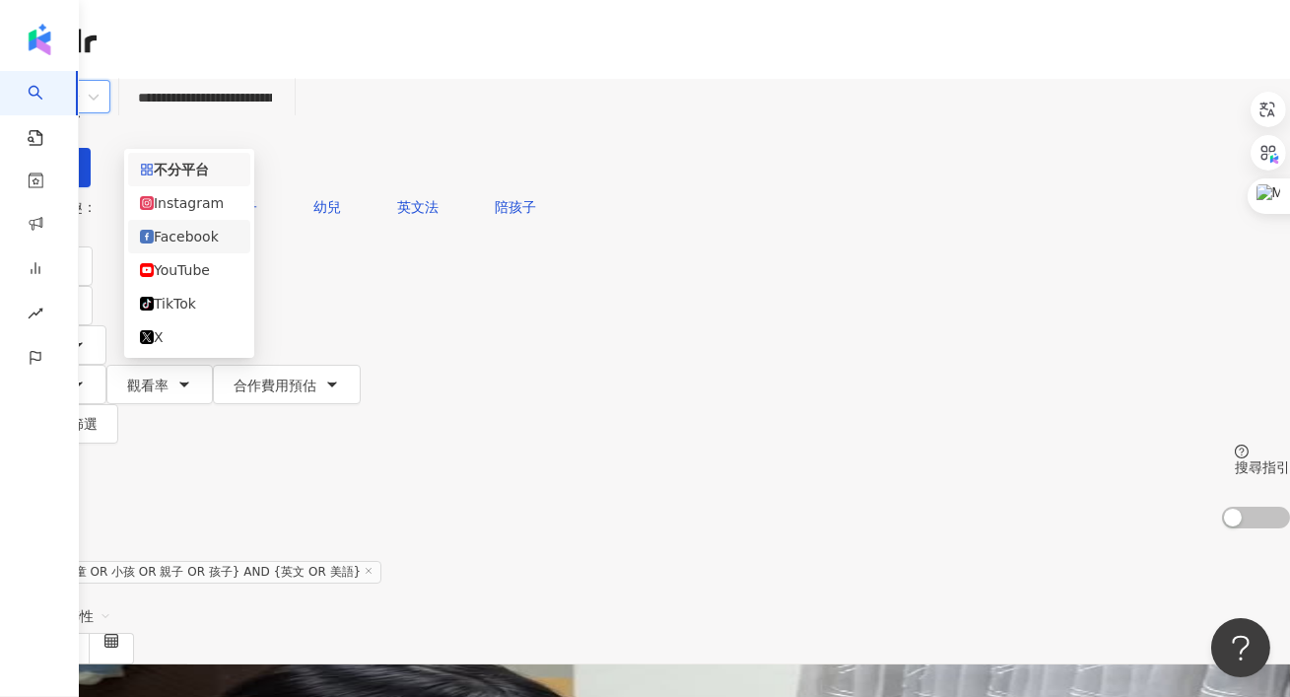
click at [193, 233] on div "Facebook" at bounding box center [189, 237] width 99 height 22
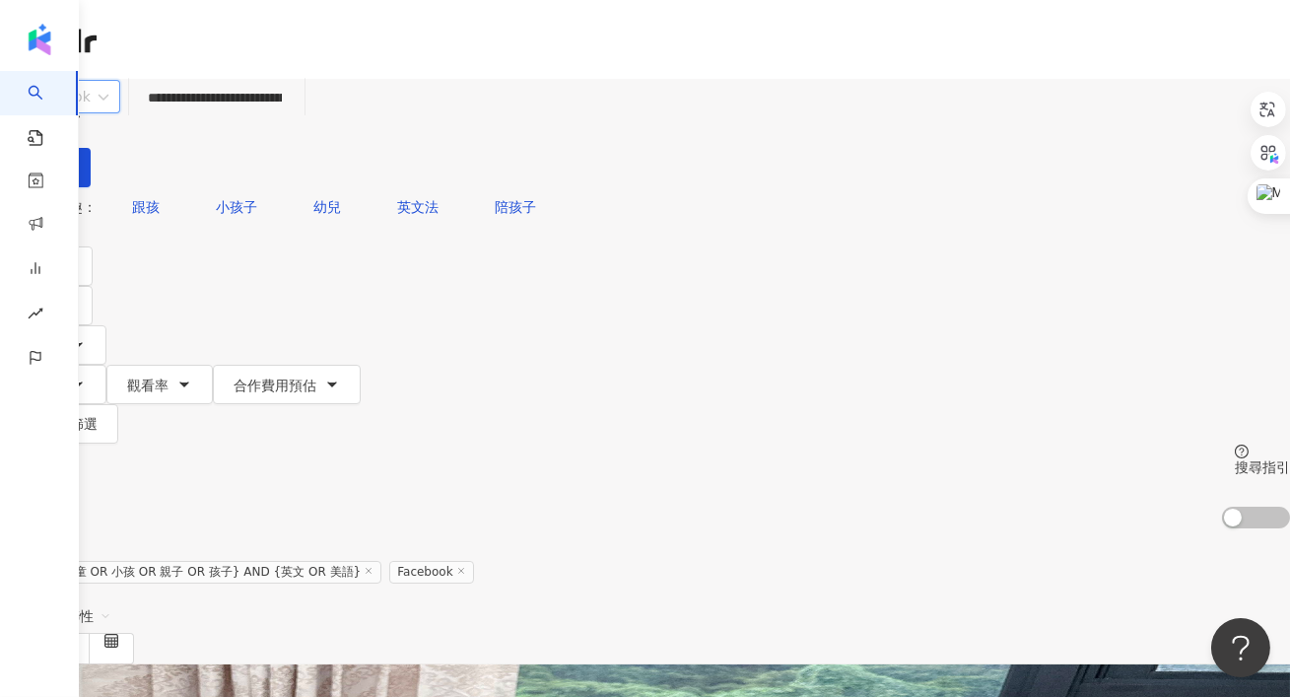
click at [108, 98] on input "search" at bounding box center [60, 97] width 97 height 32
click at [192, 196] on div "Instagram" at bounding box center [192, 203] width 104 height 22
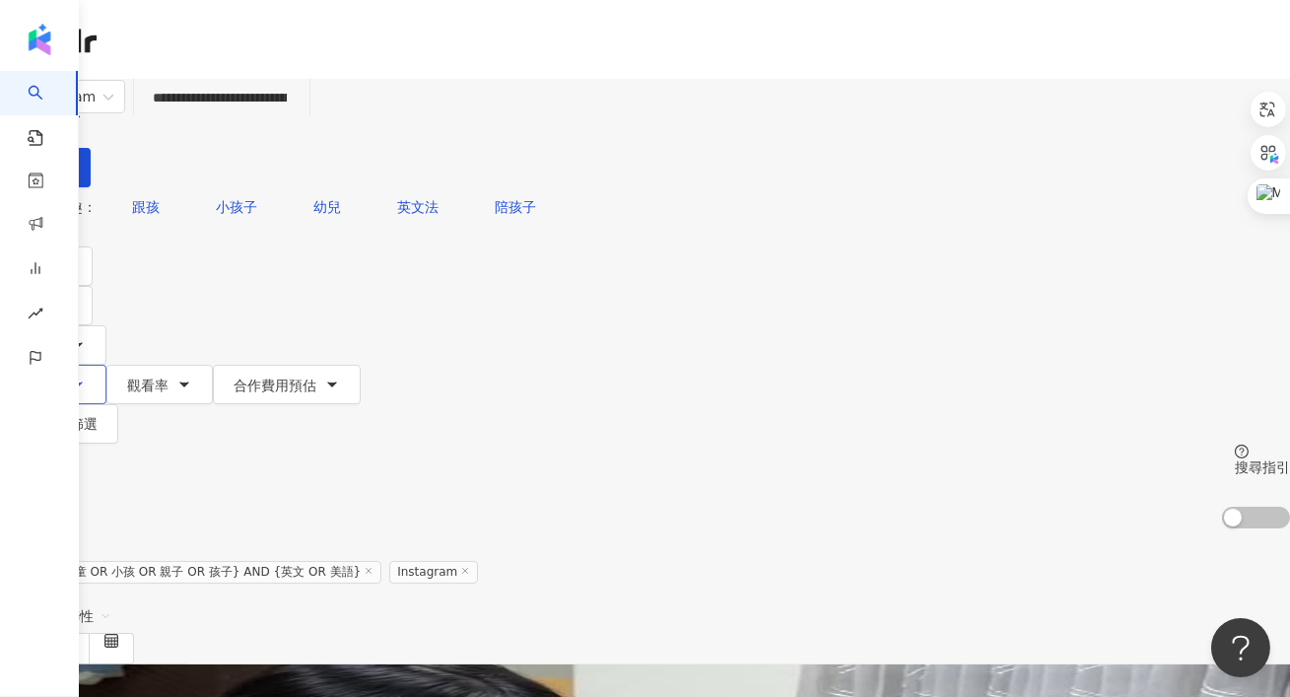
click at [106, 365] on button "互動率" at bounding box center [53, 384] width 106 height 39
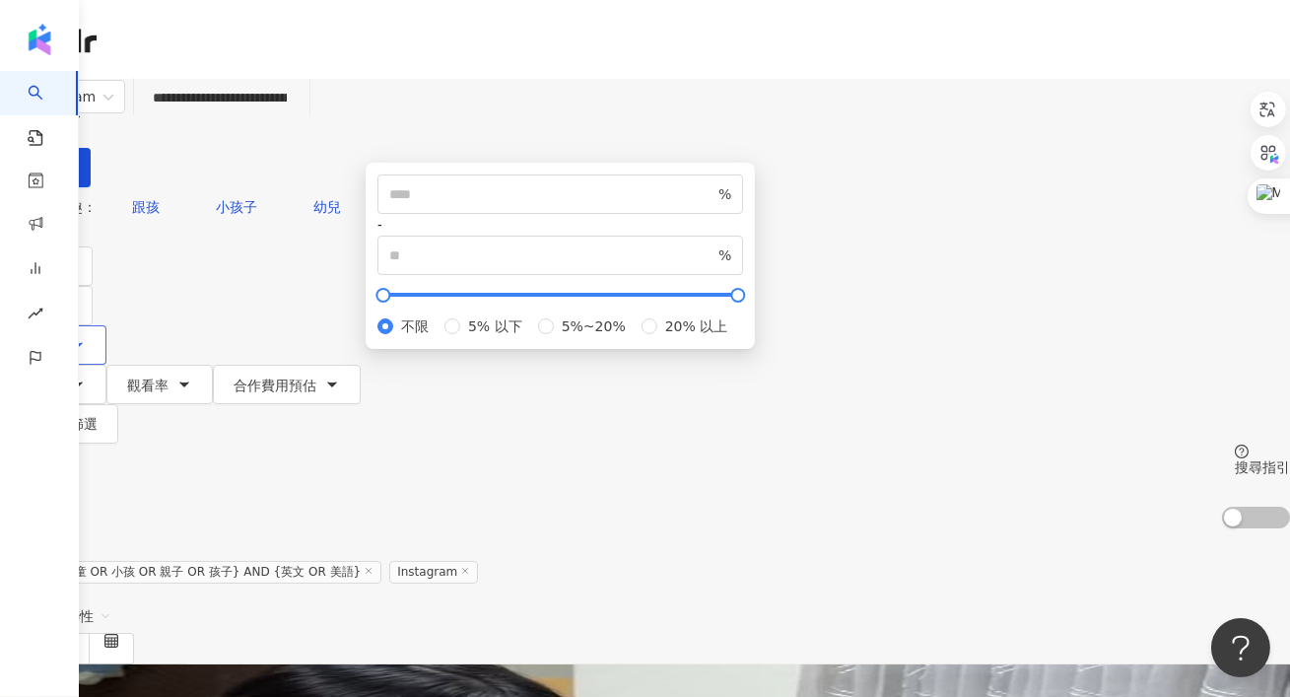
click at [106, 325] on button "追蹤數" at bounding box center [53, 344] width 106 height 39
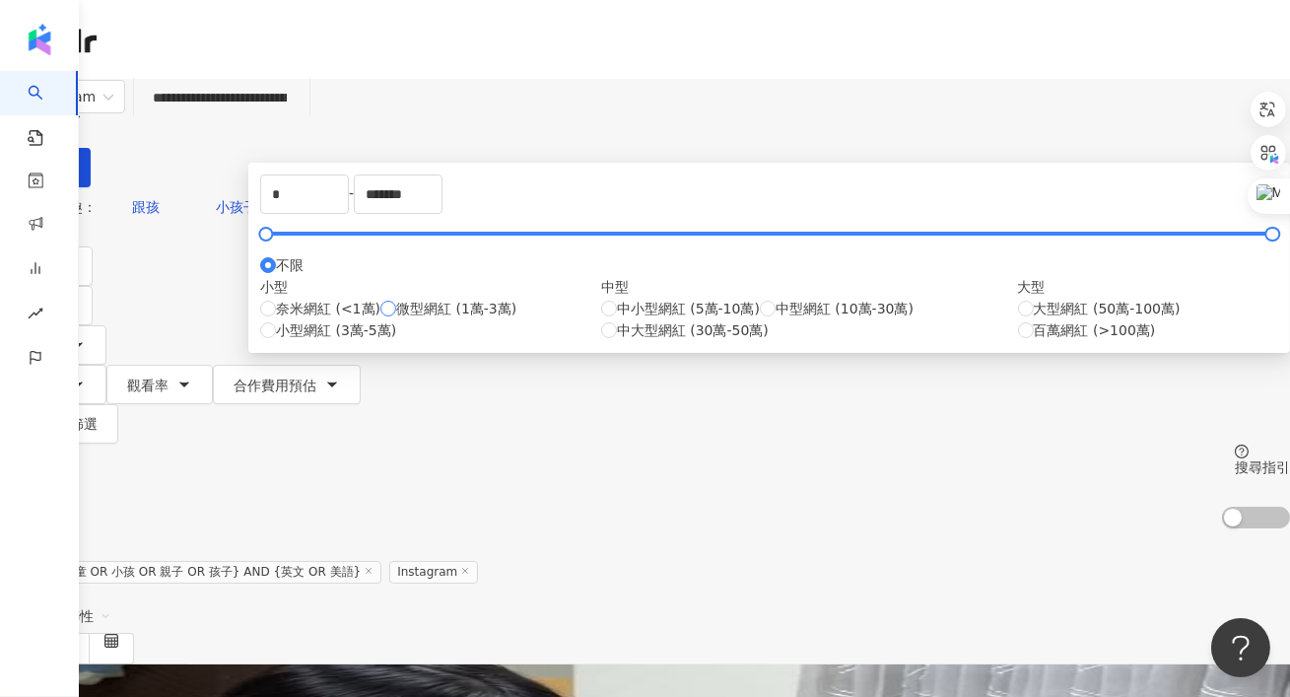
click at [468, 319] on span "微型網紅 (1萬-3萬)" at bounding box center [456, 309] width 120 height 22
type input "*****"
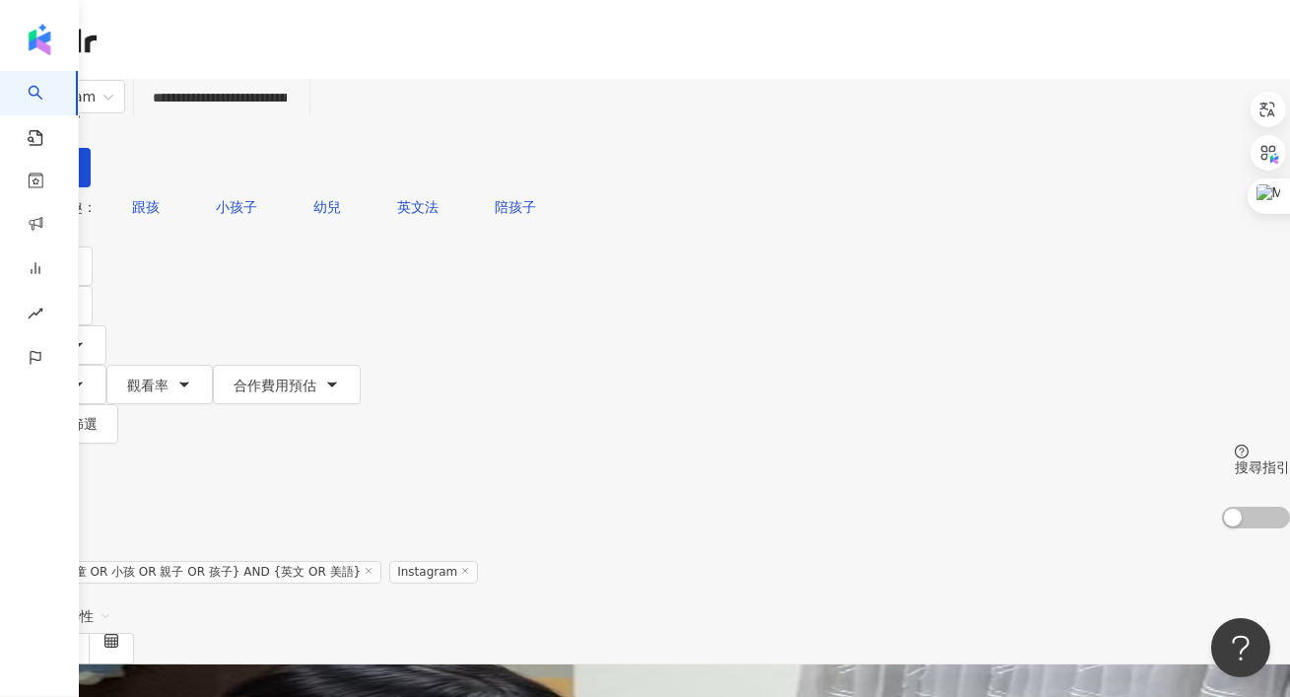
click at [862, 187] on div "您可能感興趣： 跟孩 小孩子 幼兒 英文法 陪孩子 類型 性別 追蹤數 互動率 觀看率 合作費用預估 更多篩選 % - % 不限 5% 以下 5%~20% 2…" at bounding box center [645, 315] width 1290 height 256
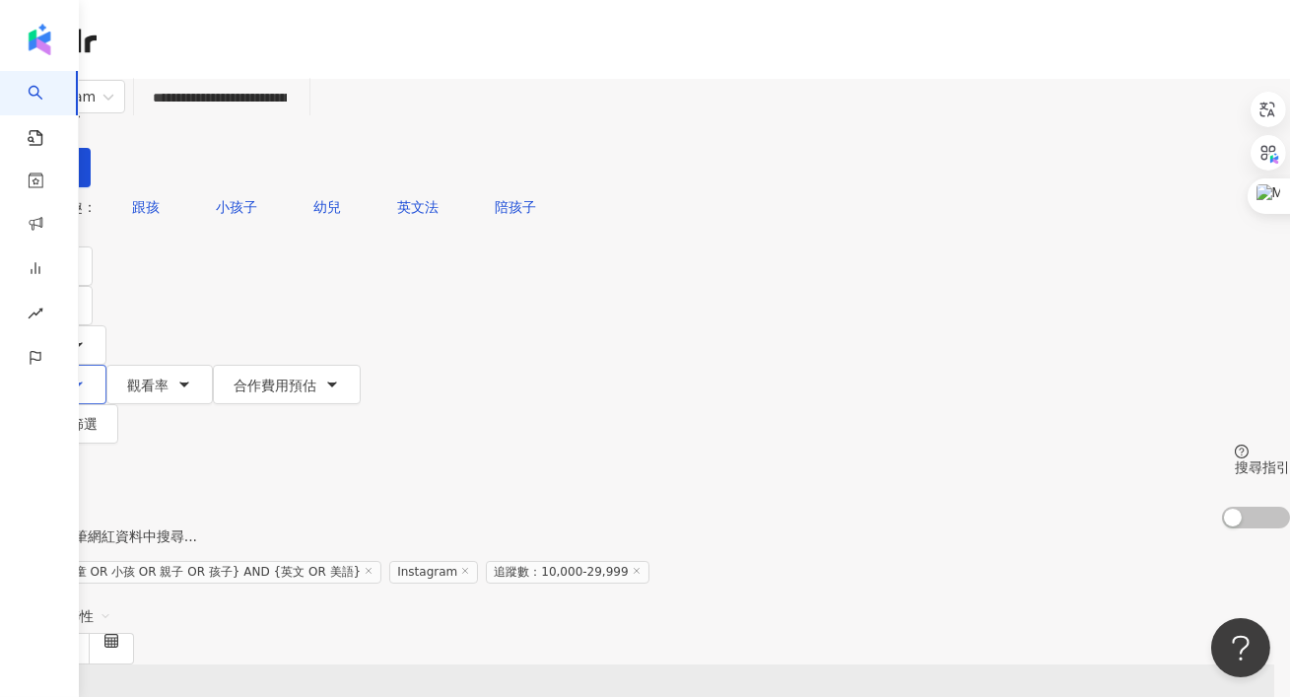
click at [86, 377] on icon "button" at bounding box center [78, 385] width 16 height 16
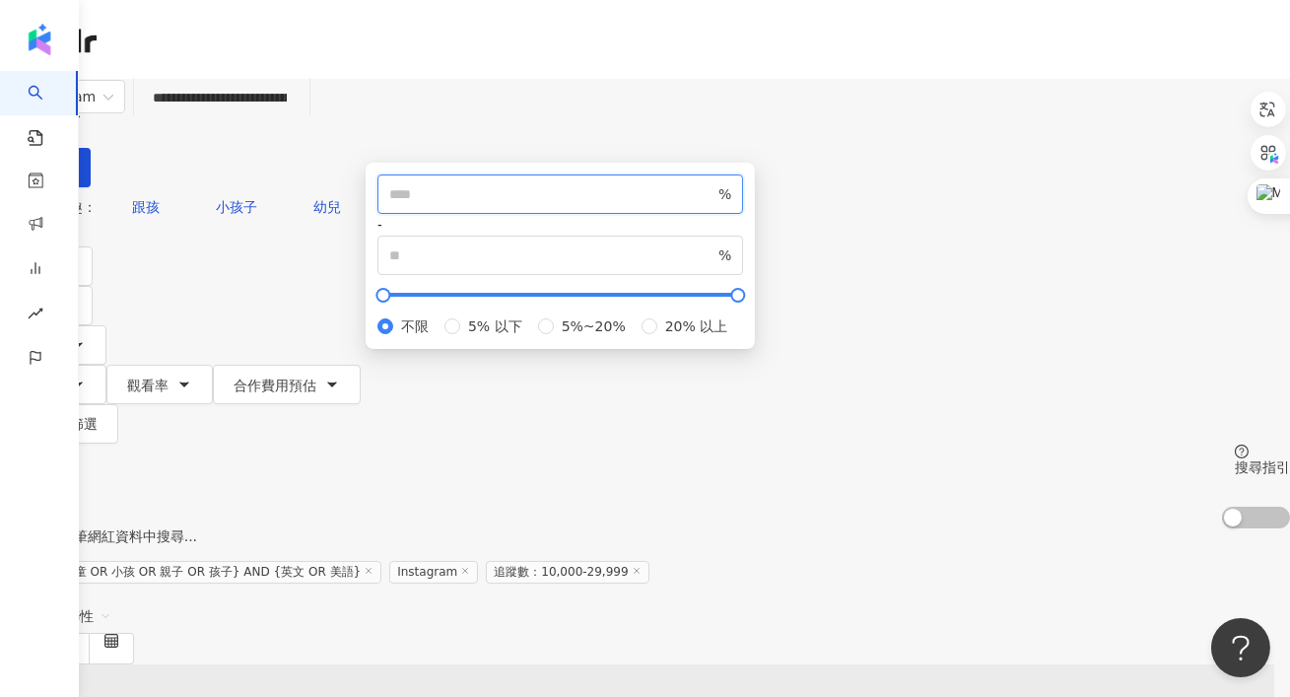
click at [561, 205] on input "number" at bounding box center [551, 194] width 325 height 22
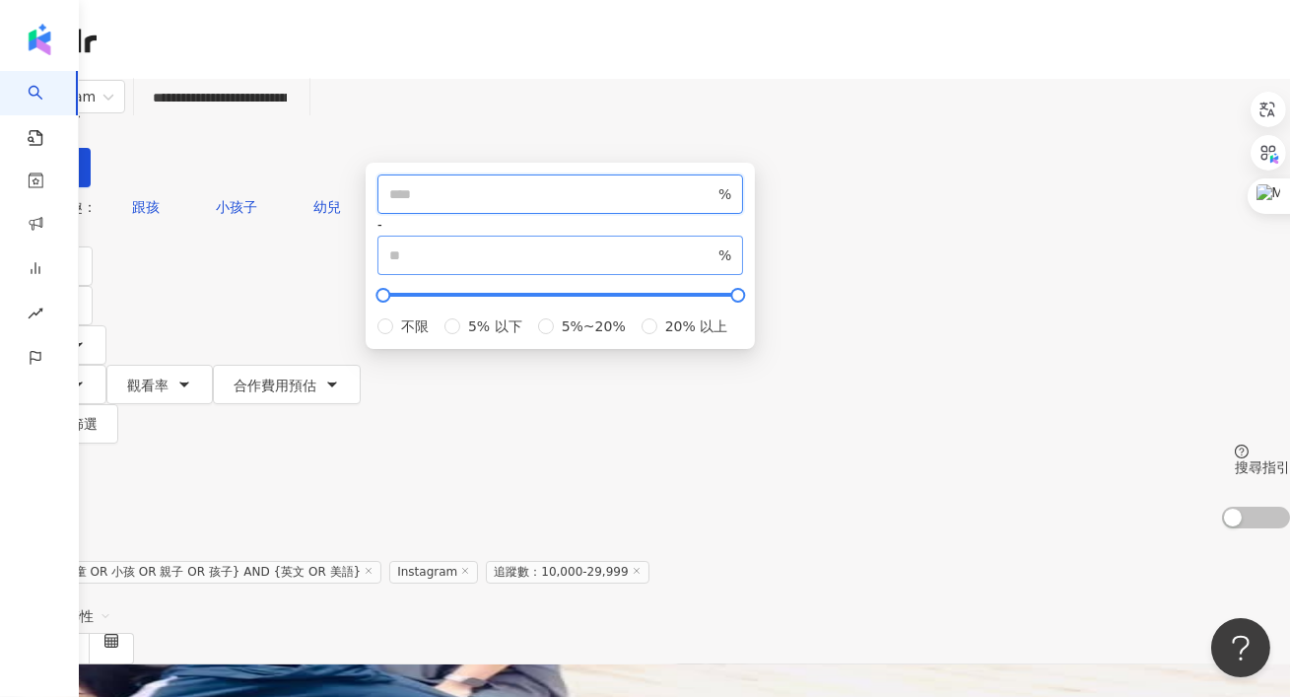
type input "*"
click at [698, 275] on span "%" at bounding box center [561, 255] width 366 height 39
type input "*"
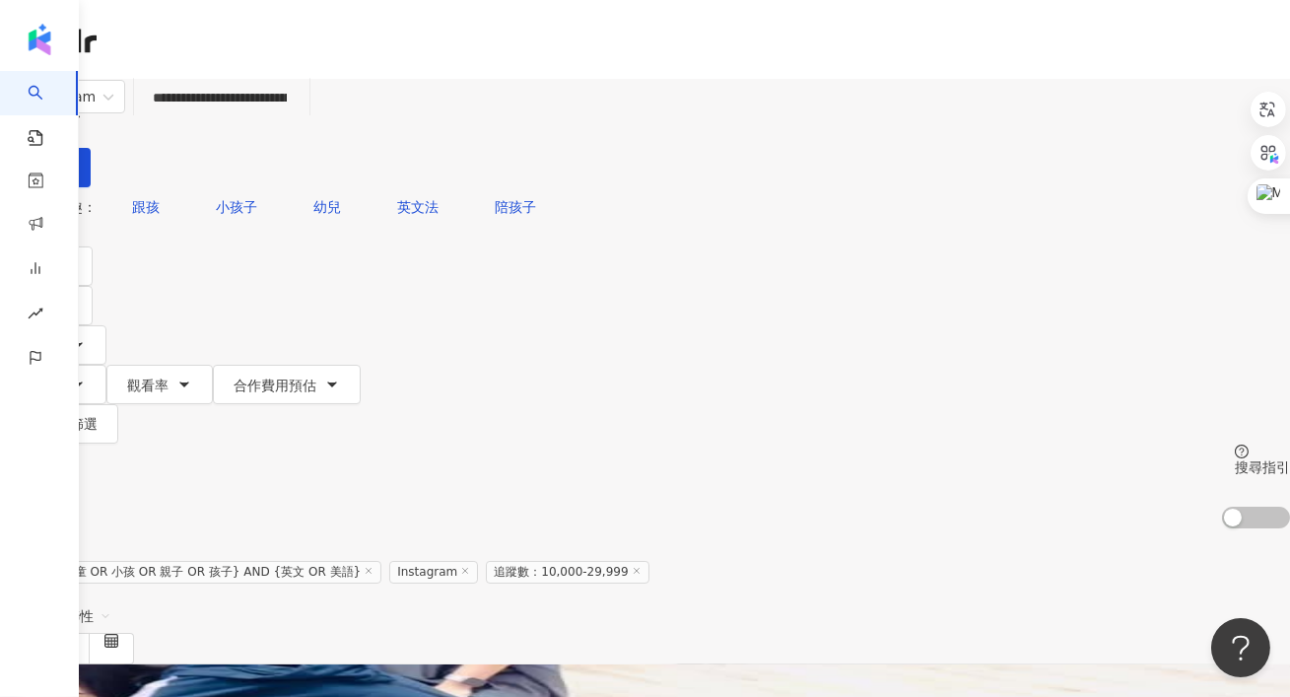
click at [733, 187] on div "您可能感興趣： 跟孩 小孩子 幼兒 英文法 陪孩子" at bounding box center [645, 206] width 1290 height 39
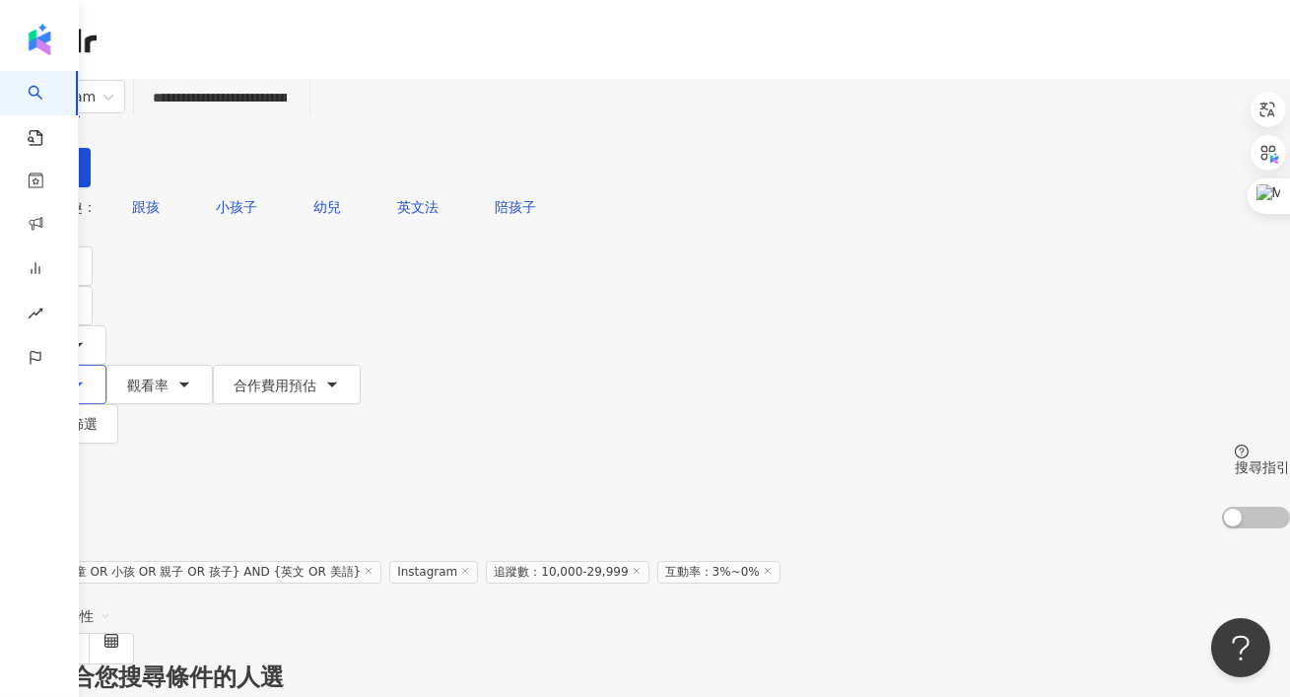
click at [106, 365] on button "互動率" at bounding box center [53, 384] width 106 height 39
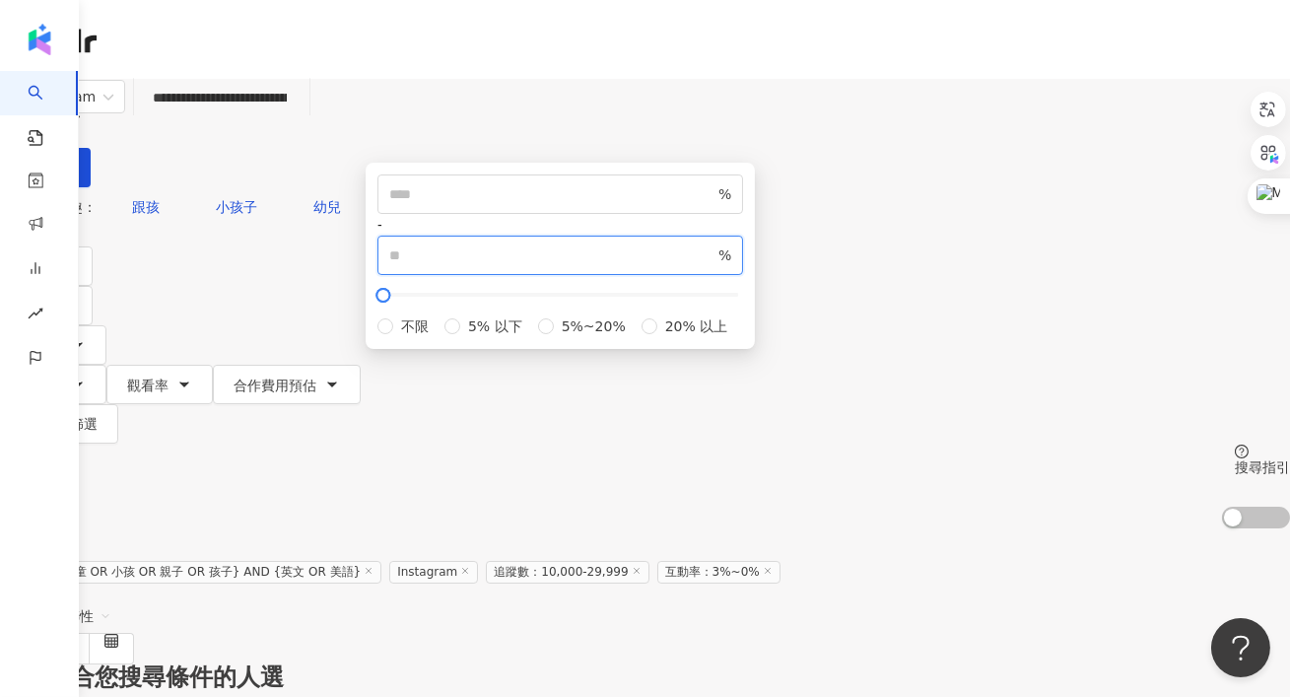
click at [704, 266] on input "*" at bounding box center [551, 255] width 325 height 22
type input "*"
click at [514, 337] on span "5% 以下" at bounding box center [495, 326] width 70 height 22
type input "*"
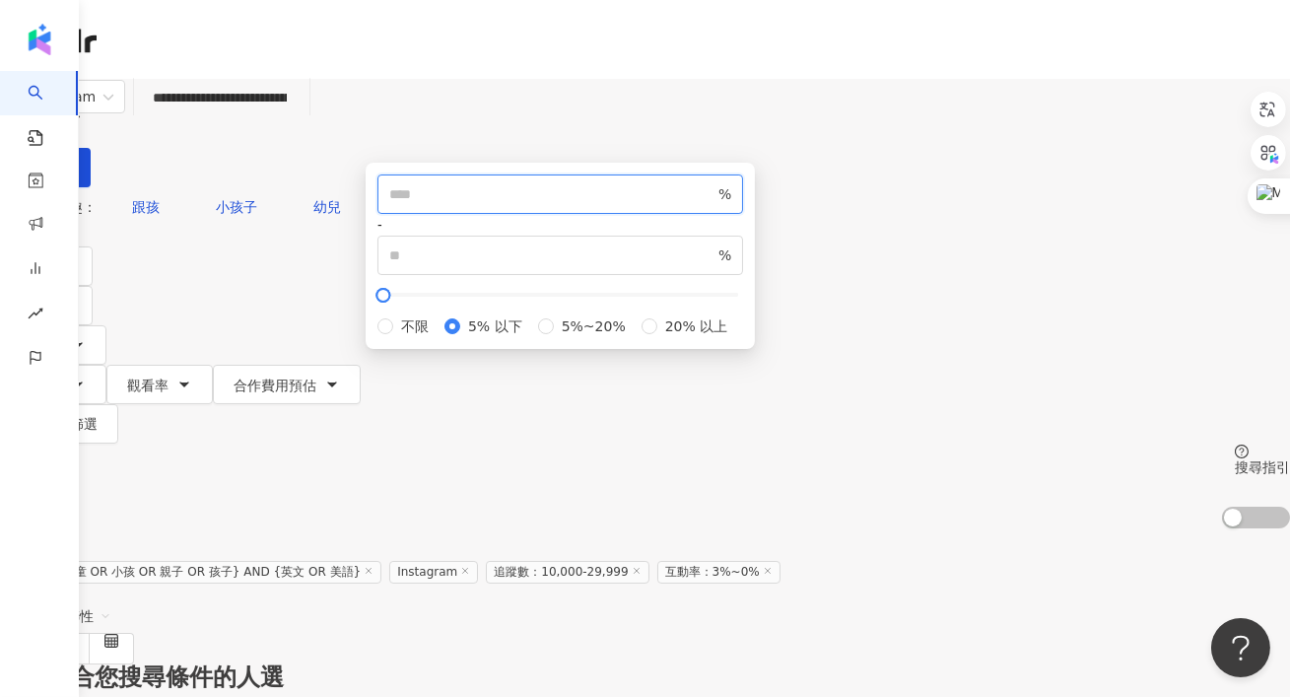
click at [570, 205] on input "number" at bounding box center [551, 194] width 325 height 22
type input "*"
click at [715, 266] on input "*" at bounding box center [551, 255] width 325 height 22
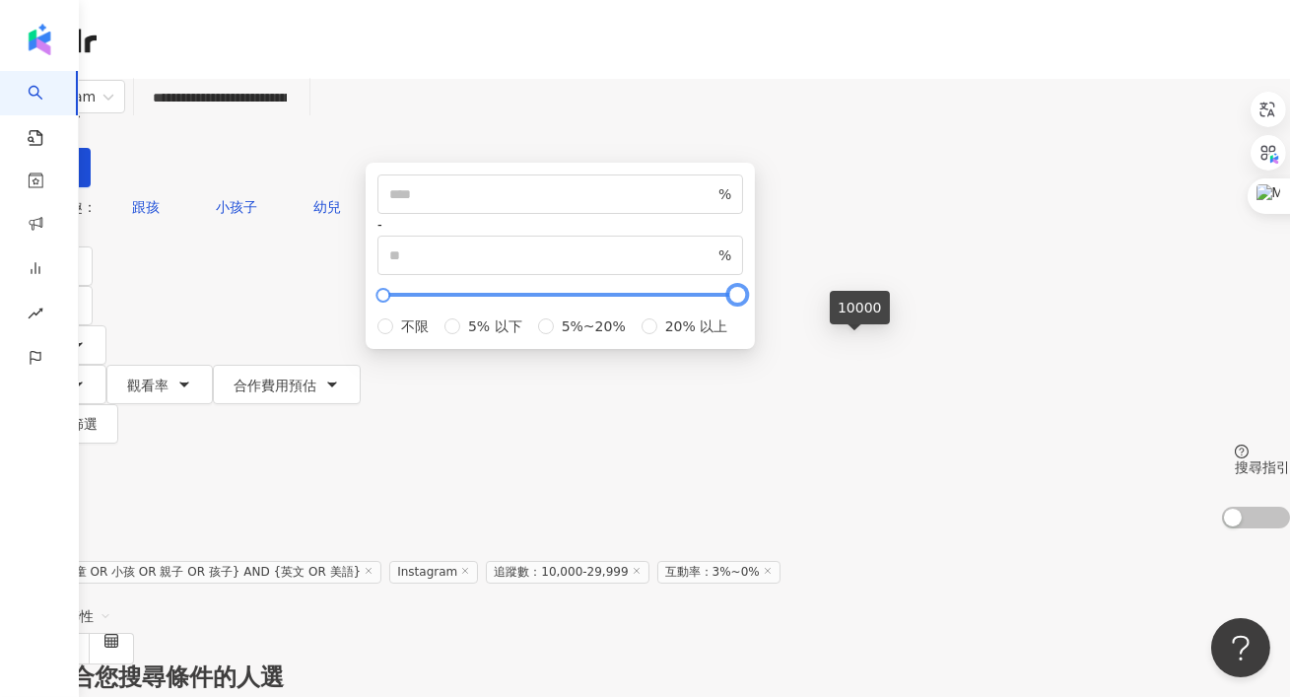
type input "*****"
drag, startPoint x: 480, startPoint y: 345, endPoint x: 864, endPoint y: 347, distance: 384.4
click at [743, 301] on div at bounding box center [737, 295] width 11 height 11
click at [998, 237] on div "您可能感興趣： 跟孩 小孩子 幼兒 英文法 陪孩子 類型 性別 追蹤數 互動率 觀看率 合作費用預估 更多篩選 * % - ***** % 不限 5% 以下 …" at bounding box center [645, 357] width 1290 height 341
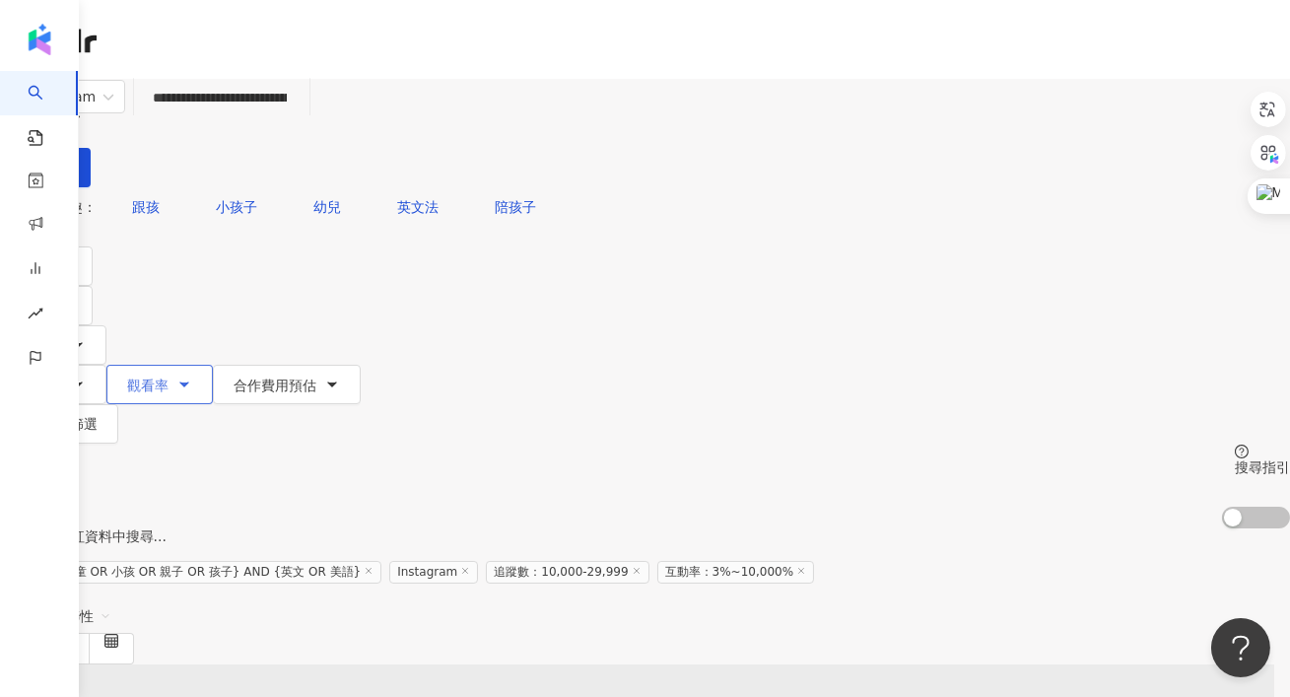
click at [169, 378] on span "觀看率" at bounding box center [147, 386] width 41 height 16
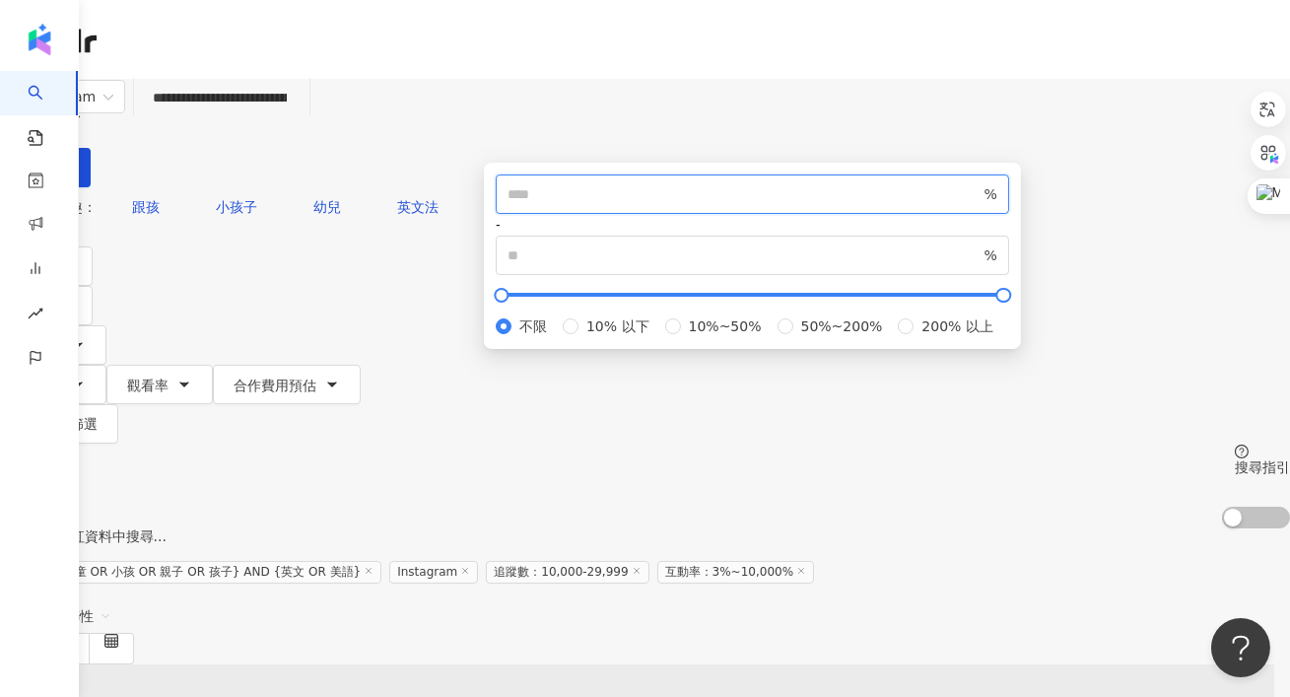
click at [650, 205] on input "number" at bounding box center [744, 194] width 473 height 22
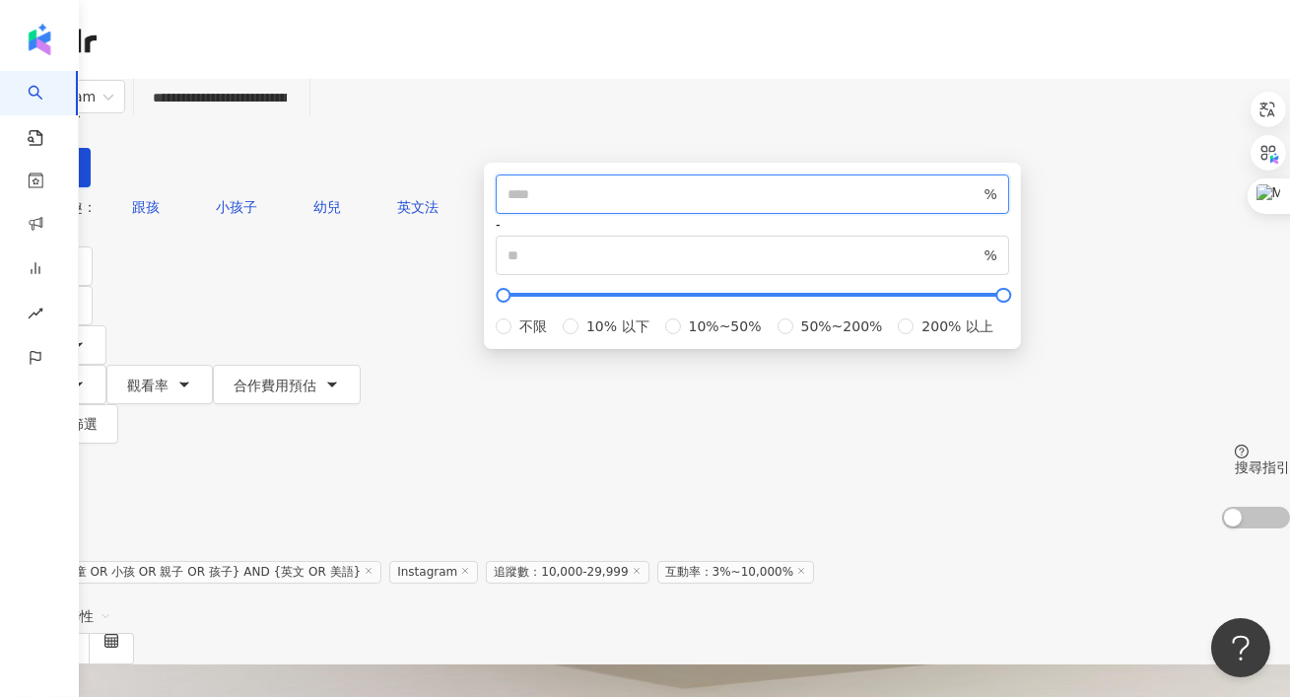
type input "**"
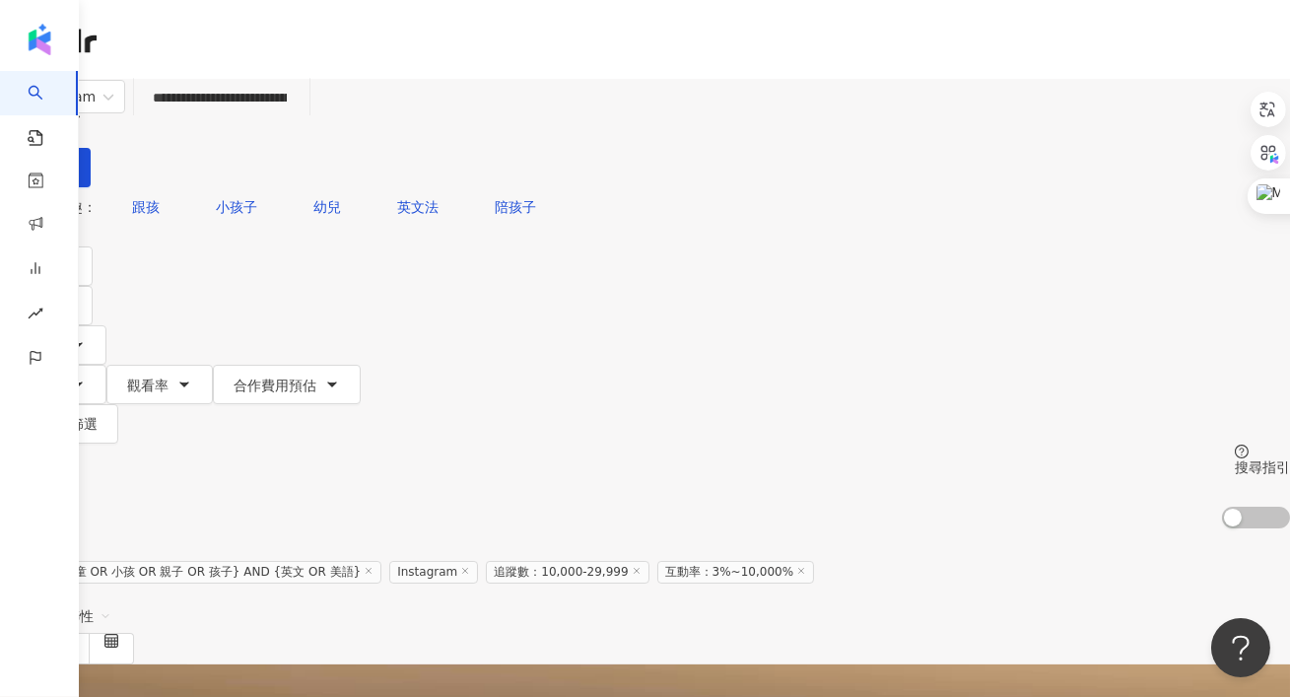
click at [647, 187] on div "您可能感興趣： 跟孩 小孩子 幼兒 英文法 陪孩子" at bounding box center [645, 206] width 1290 height 39
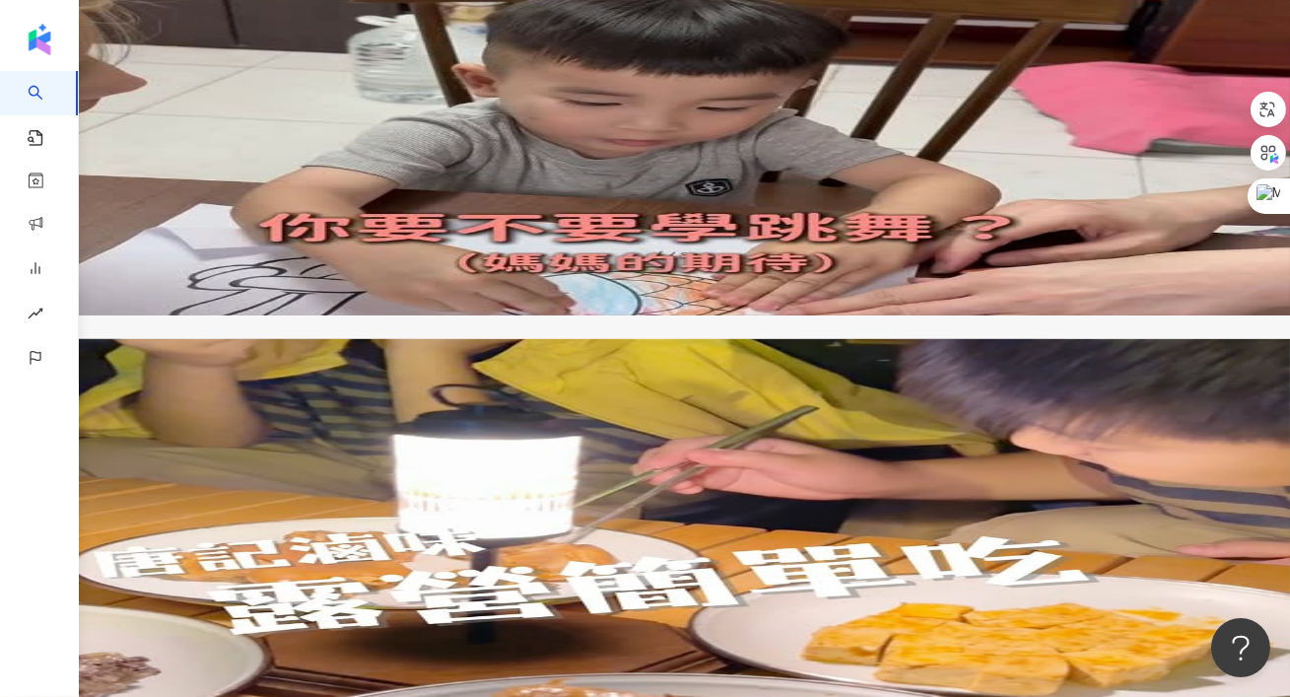
scroll to position [1391, 0]
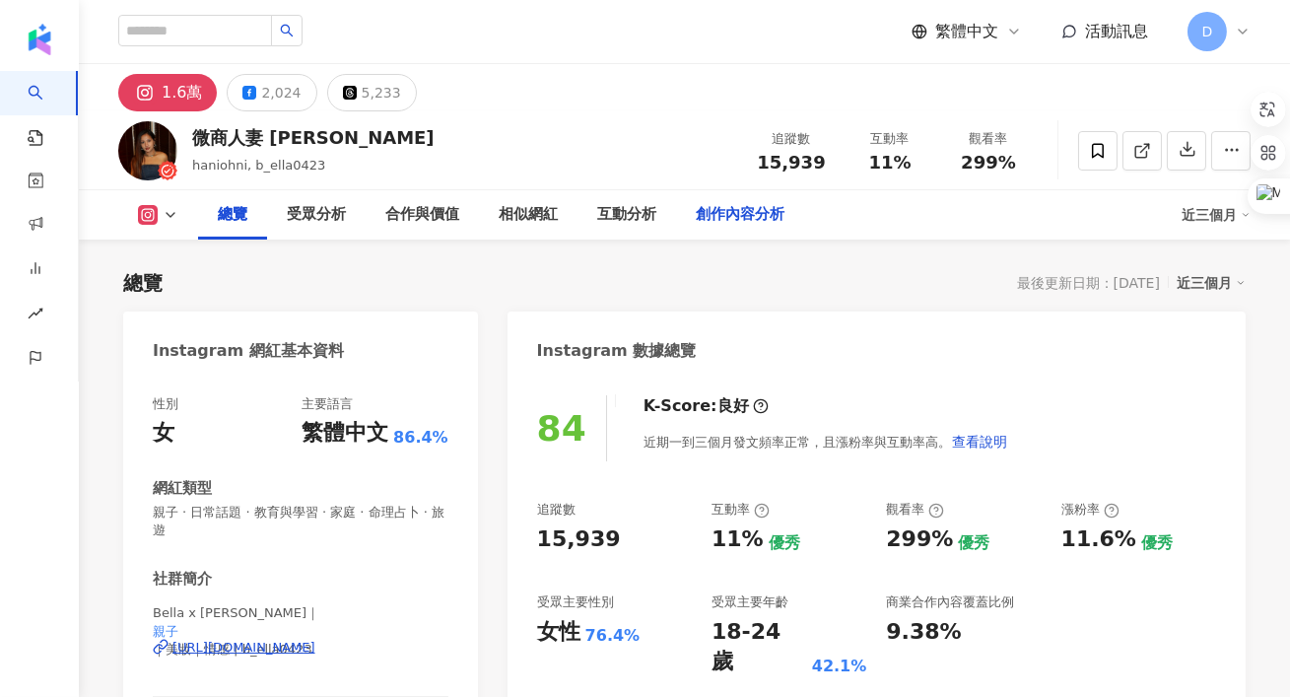
click at [739, 222] on div "創作內容分析" at bounding box center [740, 215] width 89 height 24
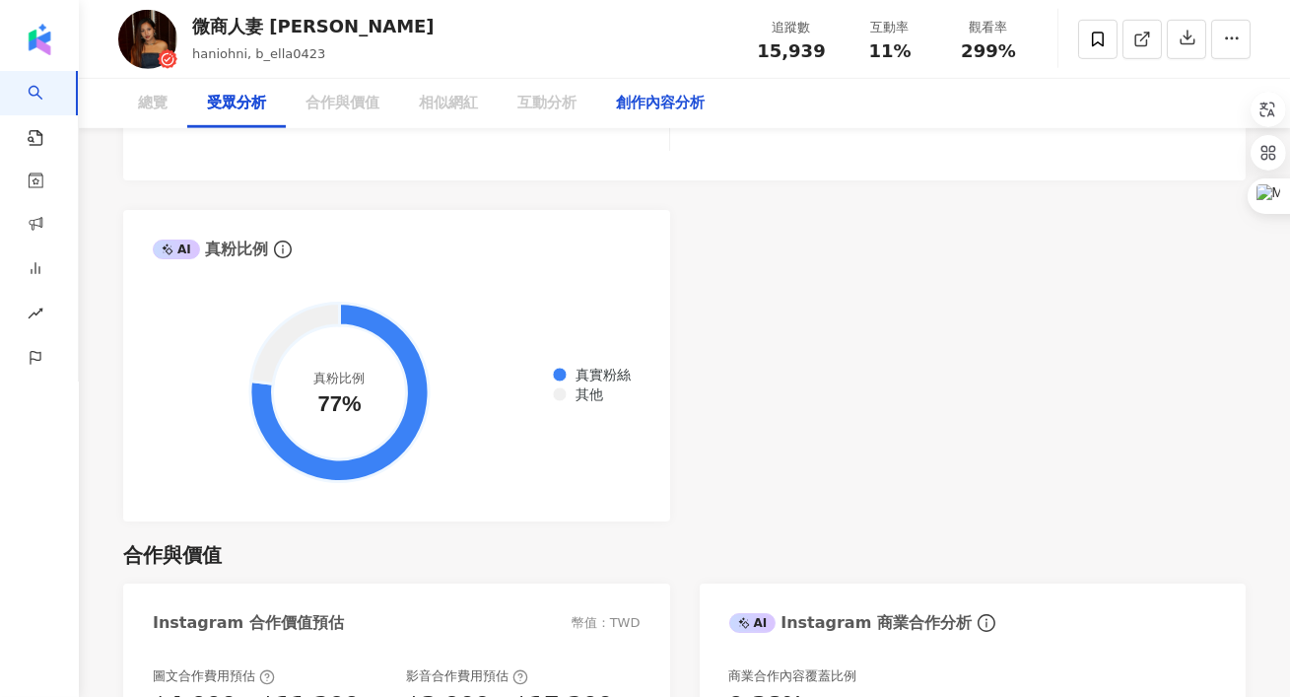
scroll to position [3076, 0]
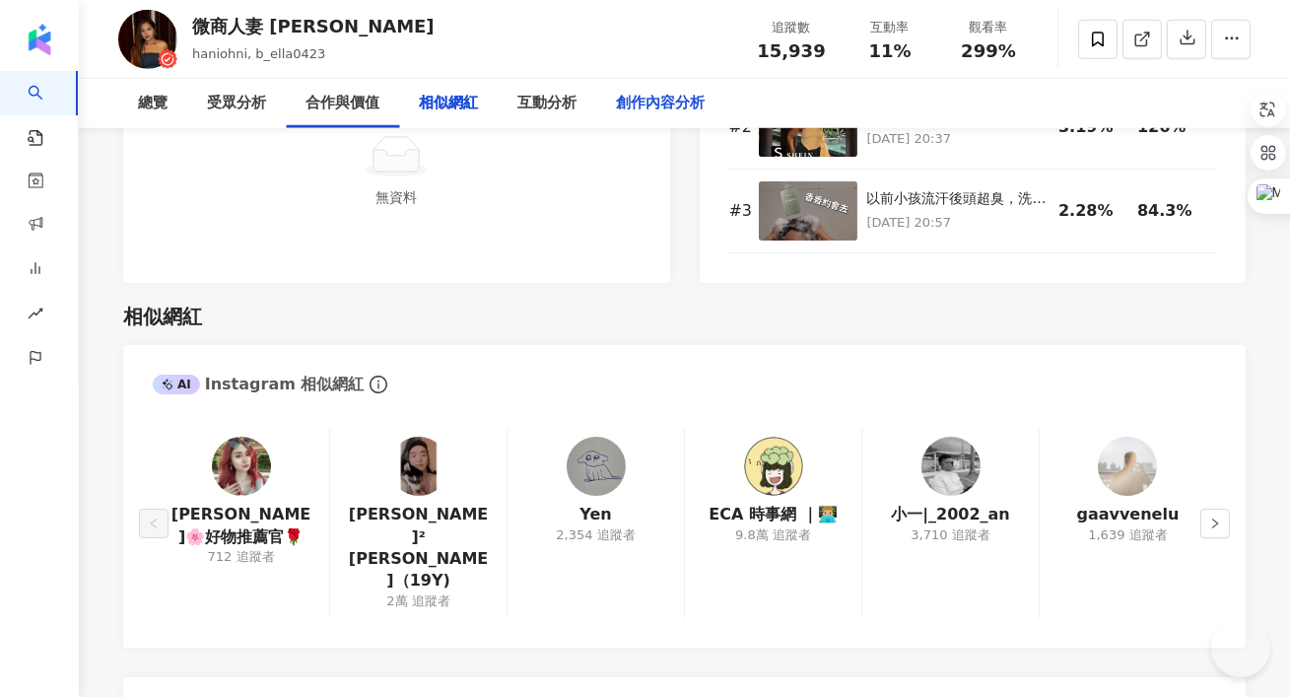
click at [673, 113] on div "創作內容分析" at bounding box center [660, 104] width 89 height 24
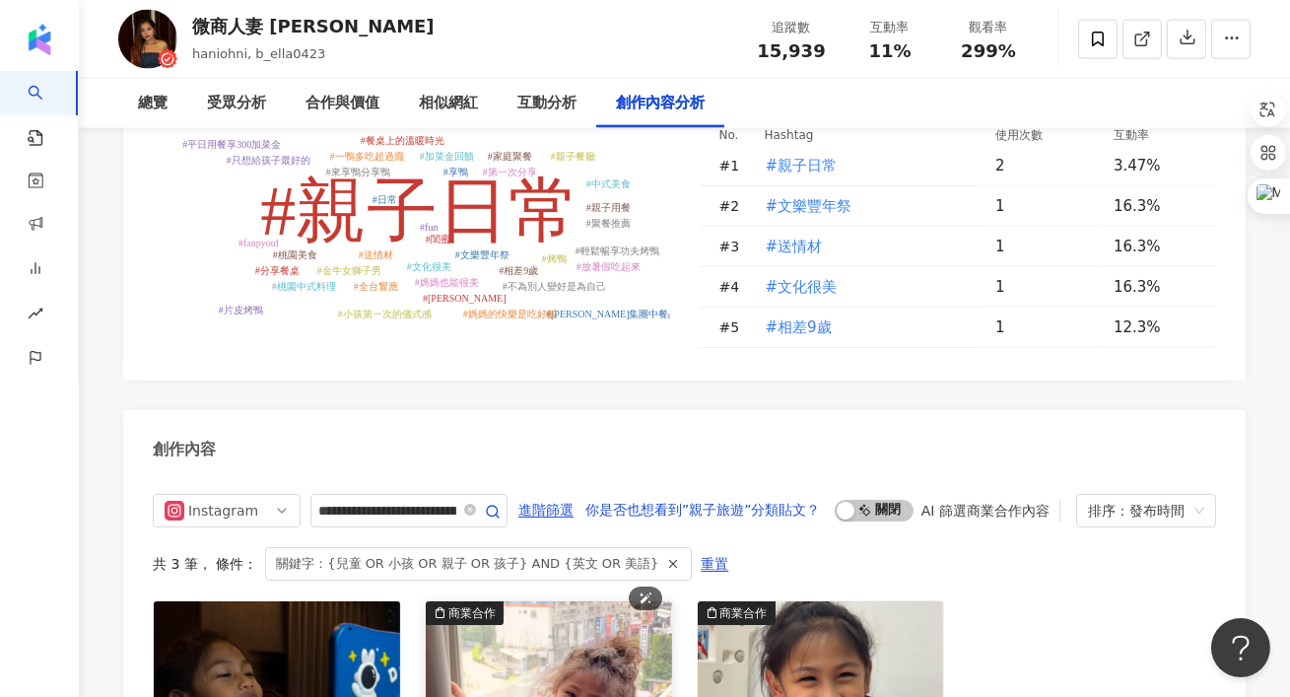
scroll to position [6037, 0]
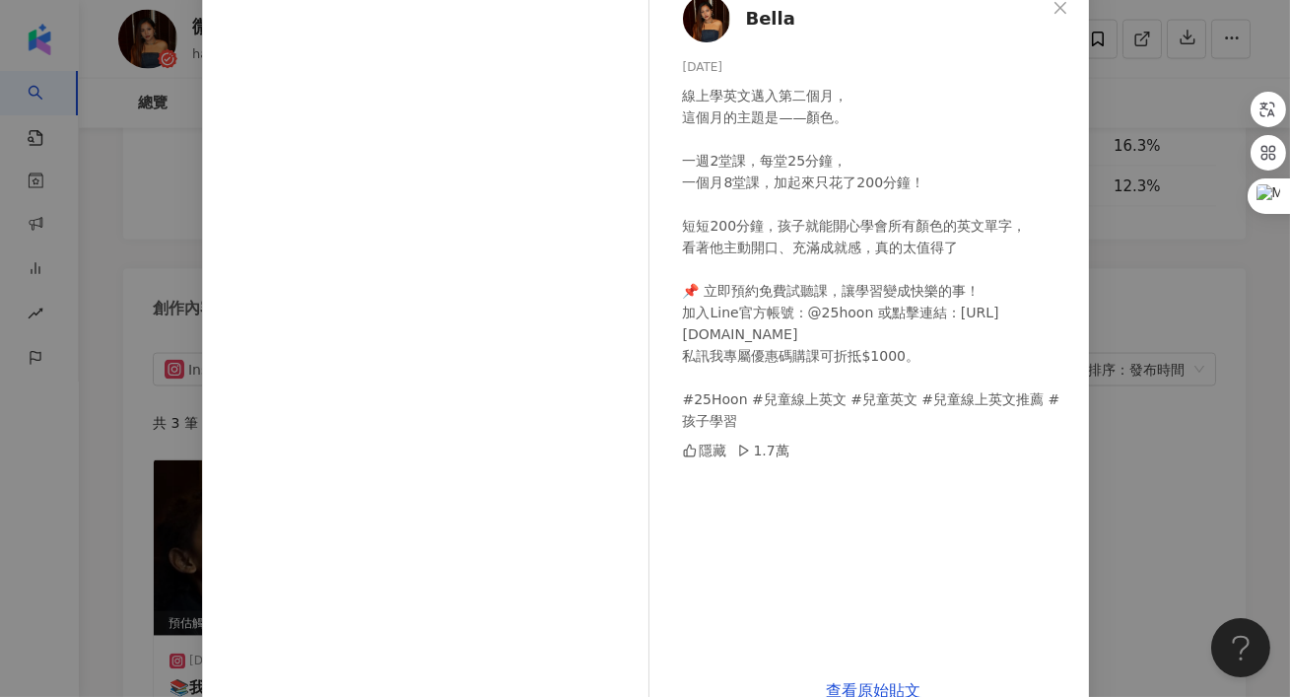
scroll to position [123, 0]
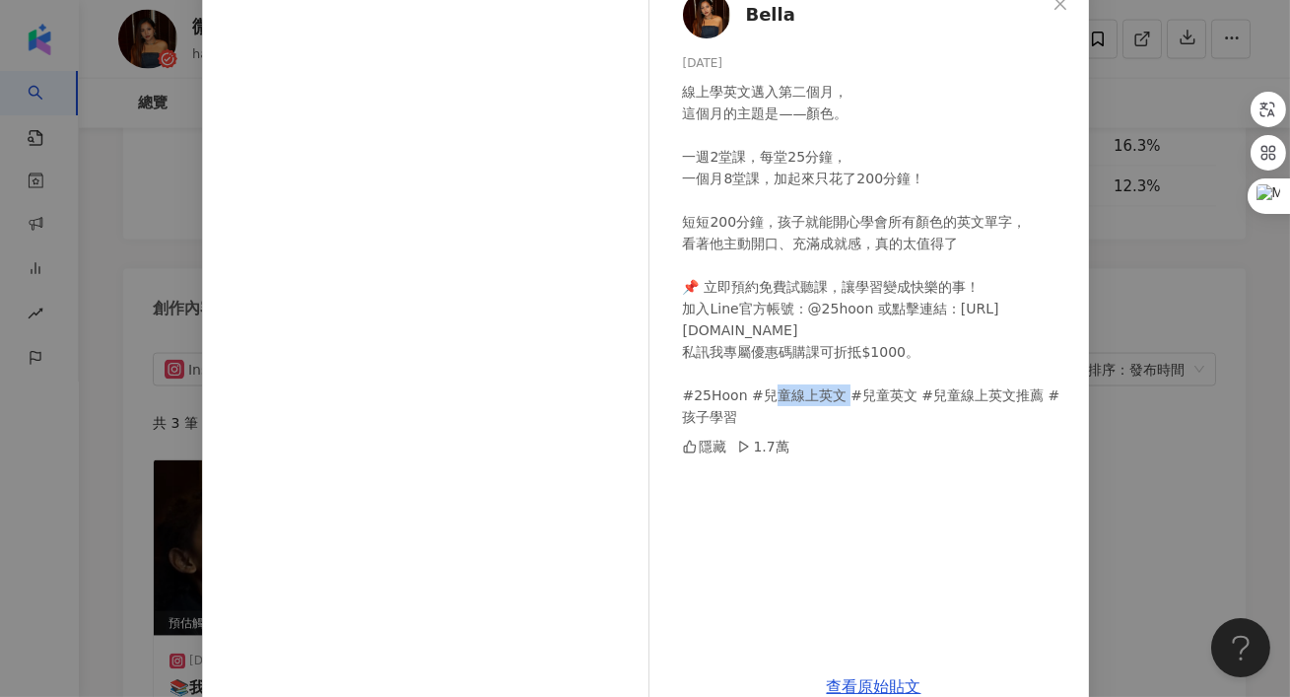
drag, startPoint x: 741, startPoint y: 397, endPoint x: 692, endPoint y: 394, distance: 49.4
click at [692, 394] on div "線上學英文邁入第二個月， 這個月的主題是——顏色。 一週2堂課，每堂25分鐘， 一個月8堂課，加起來只花了200分鐘！ 短短200分鐘，孩子就能開心學會所有顏…" at bounding box center [878, 254] width 390 height 347
copy div "5Hoon"
click at [1124, 364] on div "Bella 2025/4/25 線上學英文邁入第二個月， 這個月的主題是——顏色。 一週2堂課，每堂25分鐘， 一個月8堂課，加起來只花了200分鐘！ 短短2…" at bounding box center [645, 348] width 1290 height 697
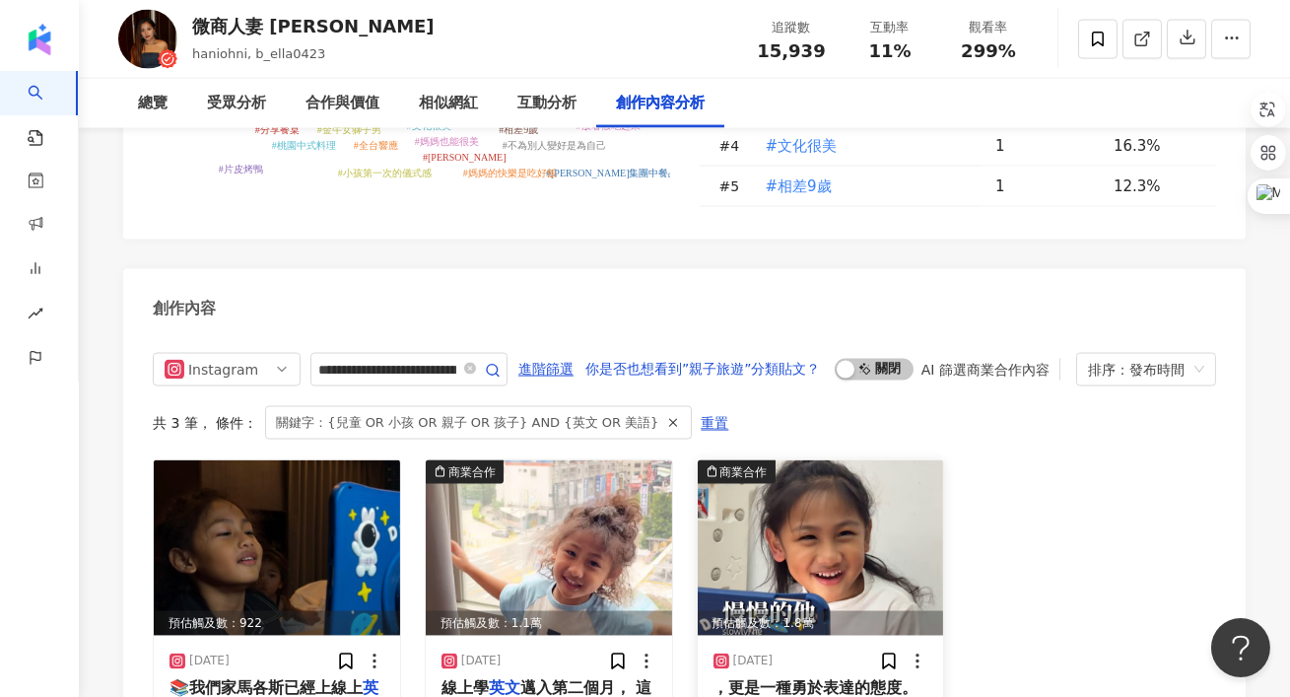
click at [779, 678] on span "，更是一種勇於表達的態度。 對我來說，學" at bounding box center [816, 698] width 205 height 40
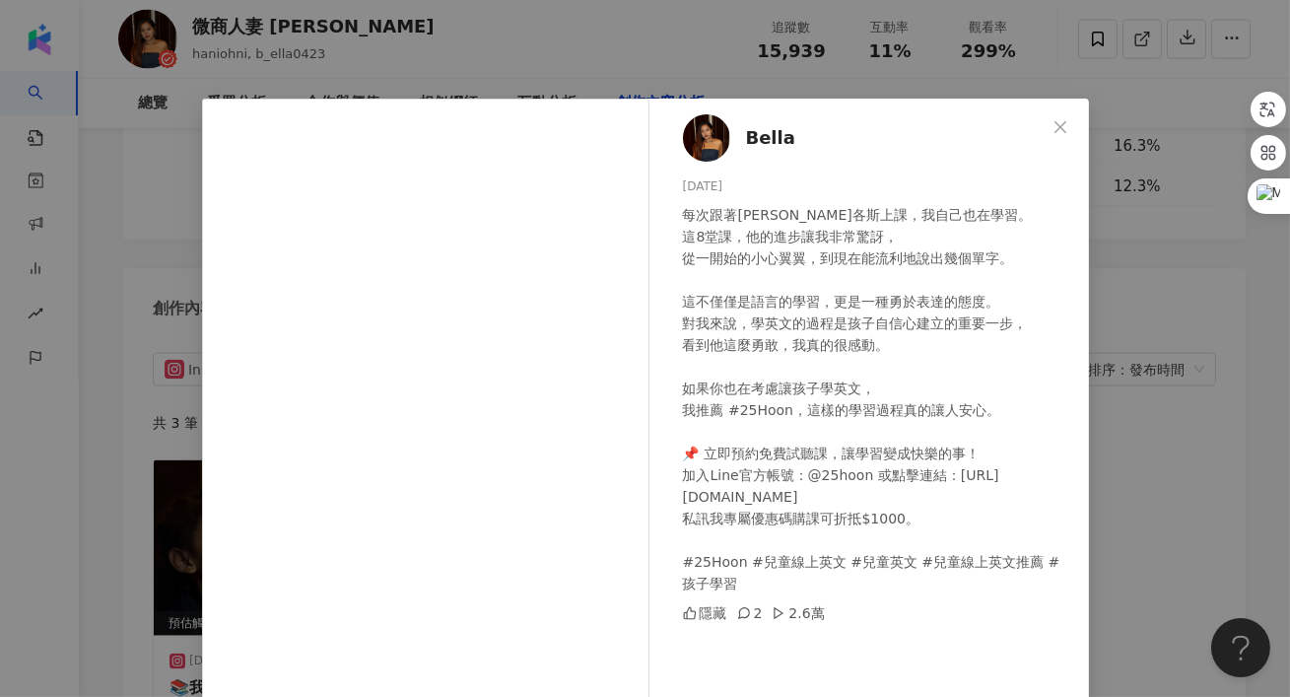
scroll to position [164, 0]
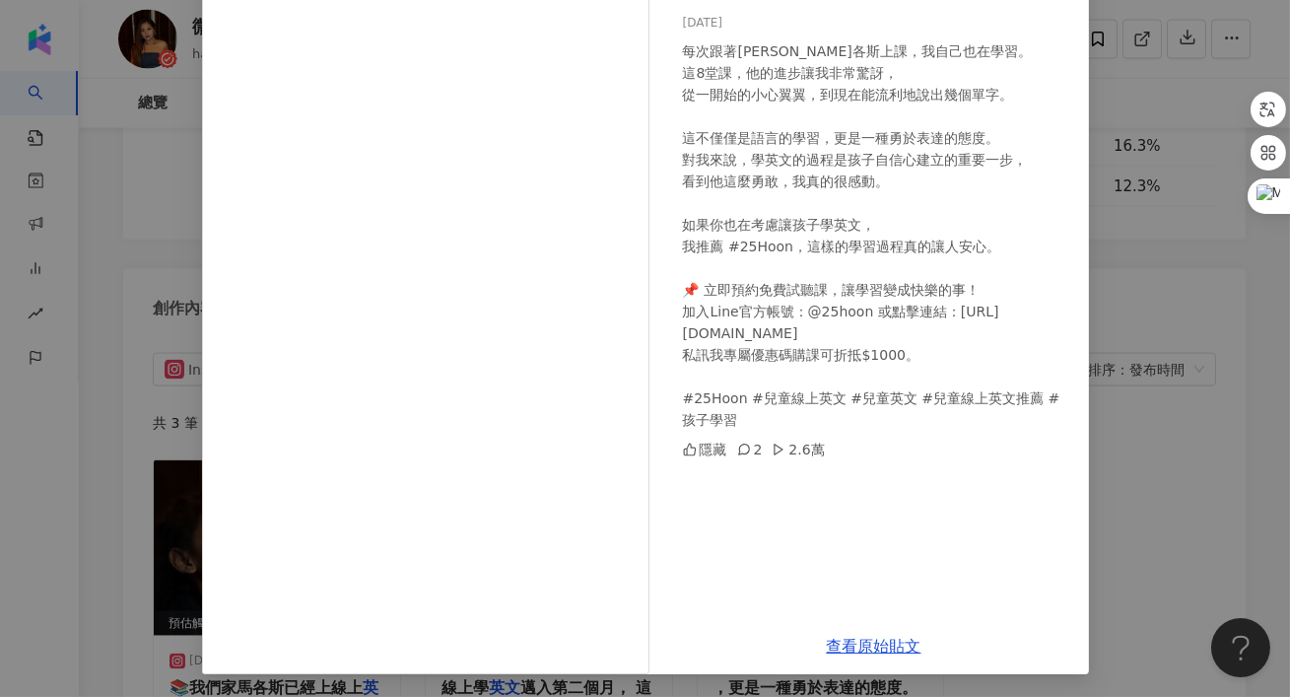
click at [1114, 224] on div "Bella 2025/3/23 每次跟著馬各斯上課，我自己也在學習。 這8堂課，他的進步讓我非常驚訝， 從一開始的小心翼翼，到現在能流利地說出幾個單字。 這不…" at bounding box center [645, 348] width 1290 height 697
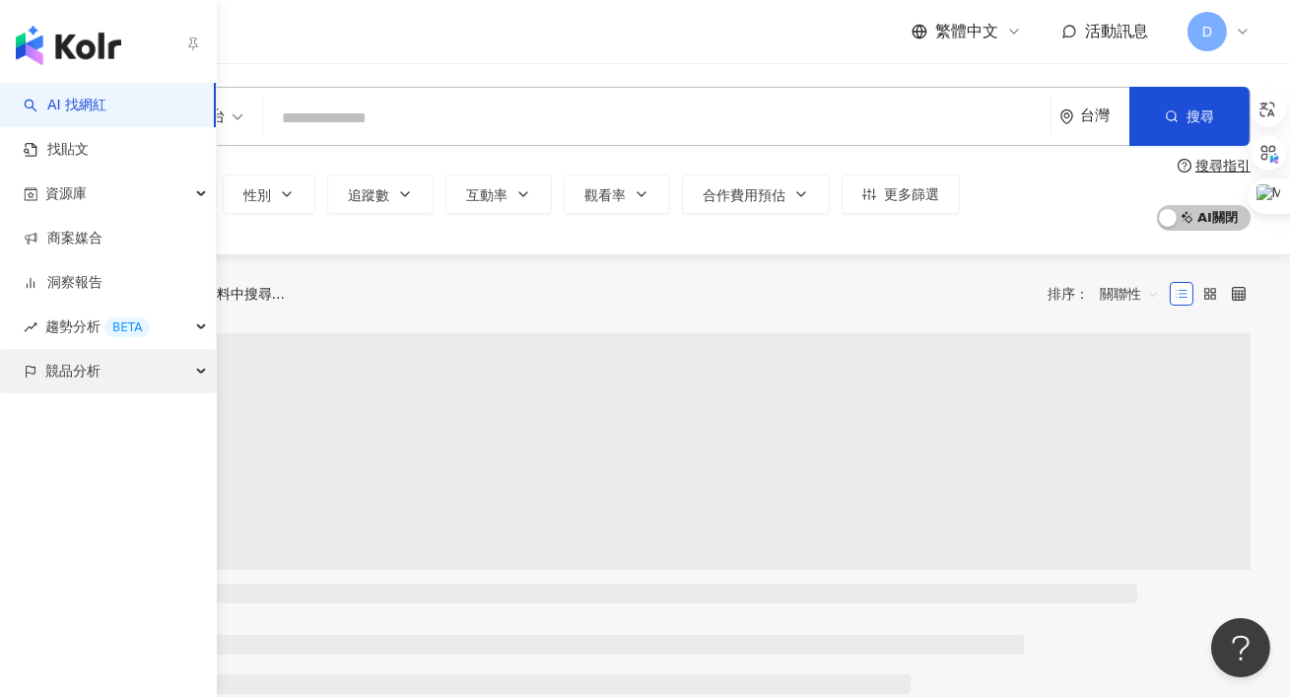
click at [61, 375] on span "競品分析" at bounding box center [72, 371] width 55 height 44
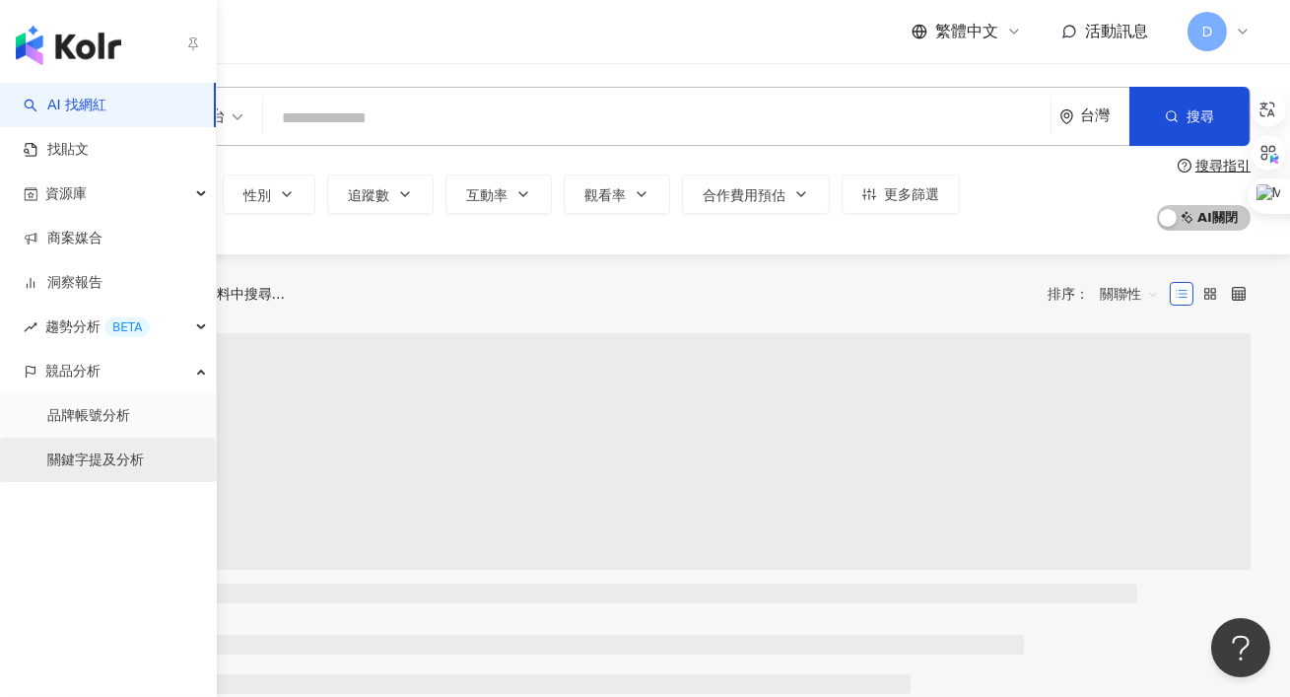
click at [79, 457] on link "關鍵字提及分析" at bounding box center [95, 460] width 97 height 20
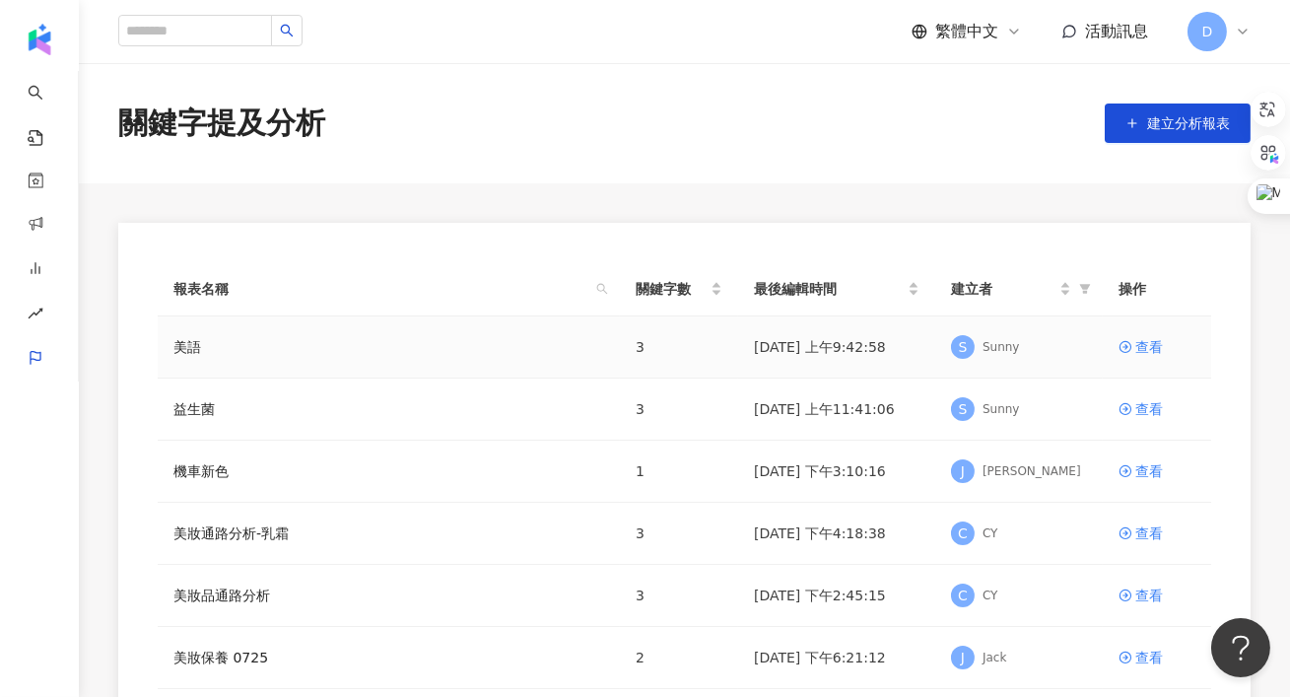
click at [252, 338] on div "美語" at bounding box center [388, 347] width 431 height 22
click at [1152, 343] on div "查看" at bounding box center [1150, 347] width 28 height 22
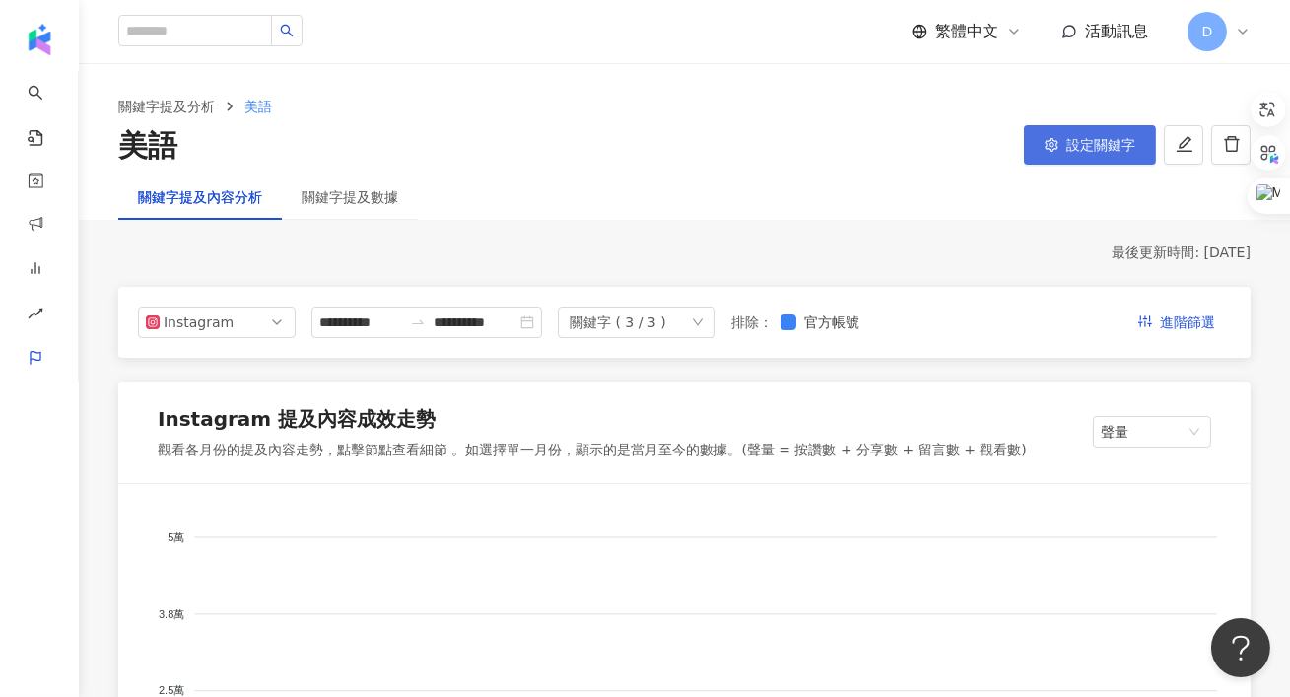
click at [1039, 148] on button "設定關鍵字" at bounding box center [1090, 144] width 132 height 39
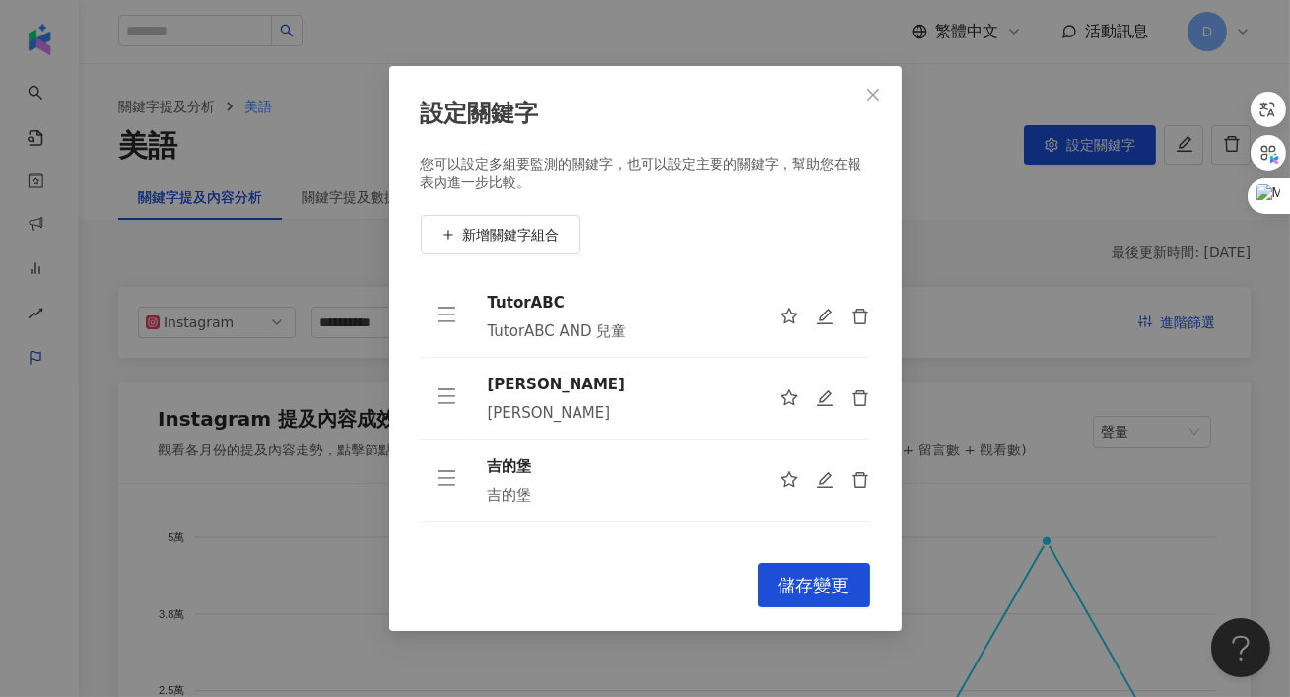
scroll to position [18, 0]
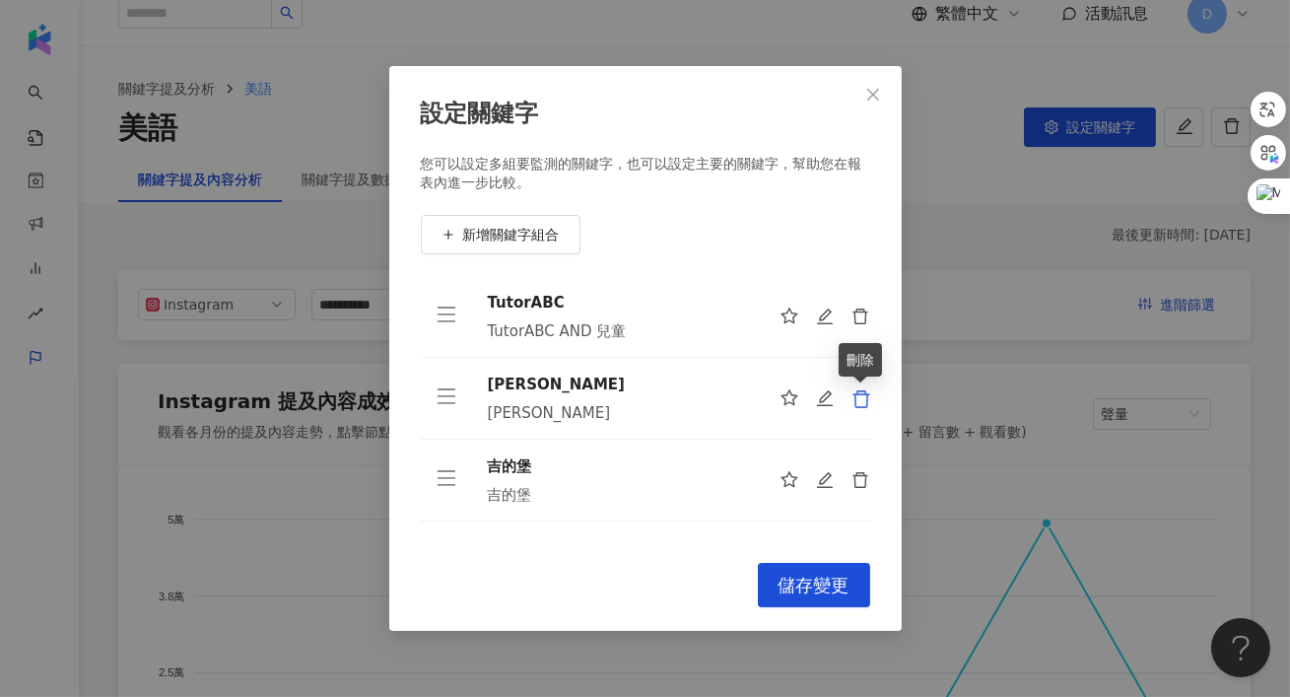
click at [862, 399] on icon "delete" at bounding box center [862, 399] width 20 height 20
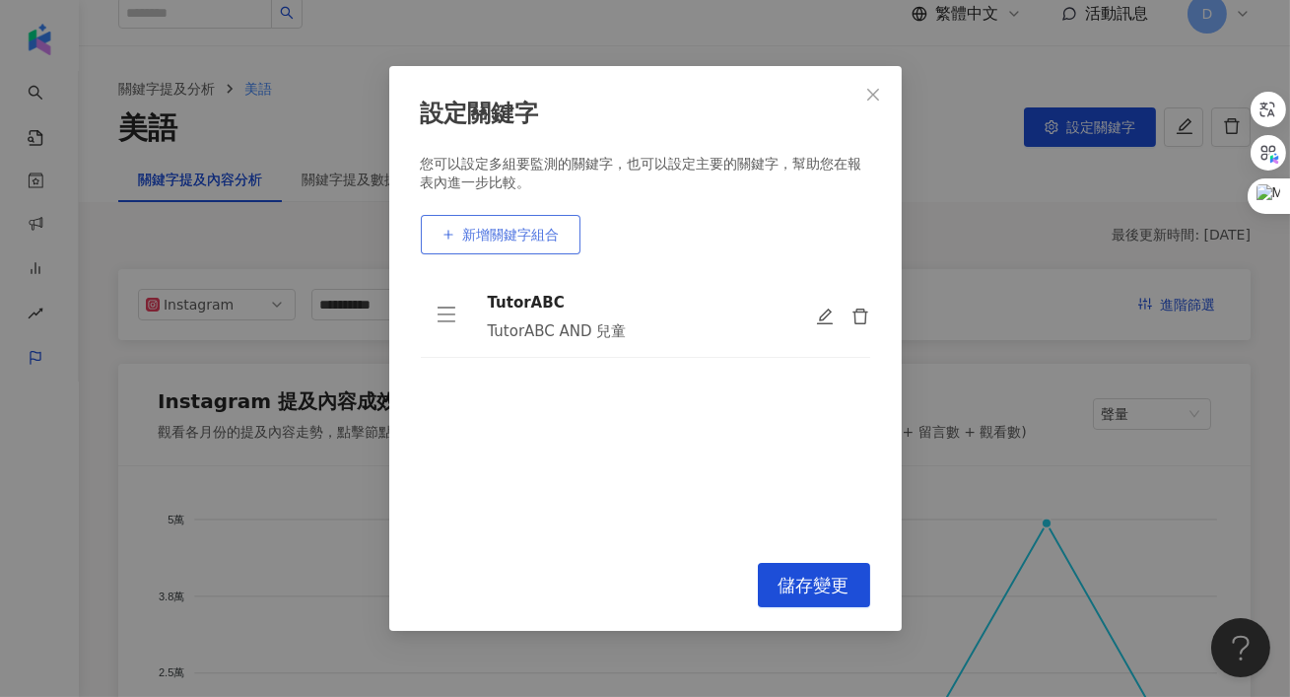
click at [514, 242] on button "新增關鍵字組合" at bounding box center [501, 234] width 160 height 39
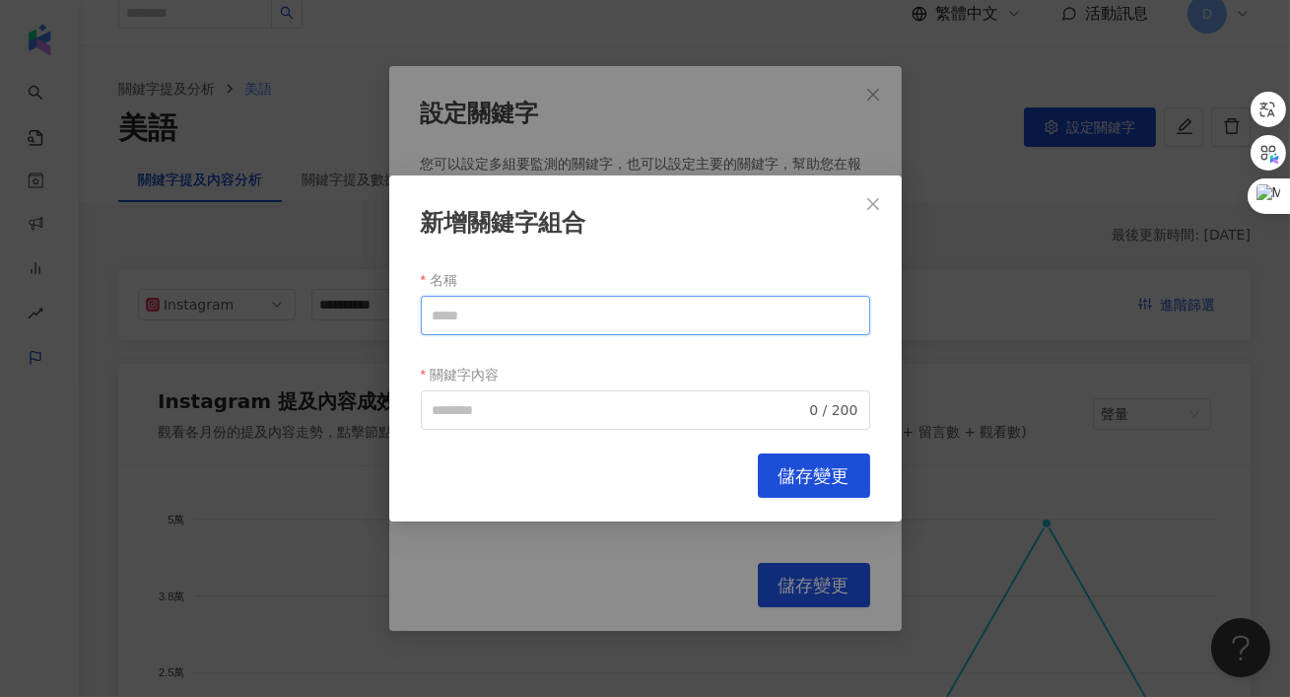
click at [499, 330] on input "名稱" at bounding box center [645, 315] width 449 height 39
paste input "******"
type input "******"
click at [474, 408] on input "關鍵字內容" at bounding box center [620, 410] width 374 height 22
paste input "******"
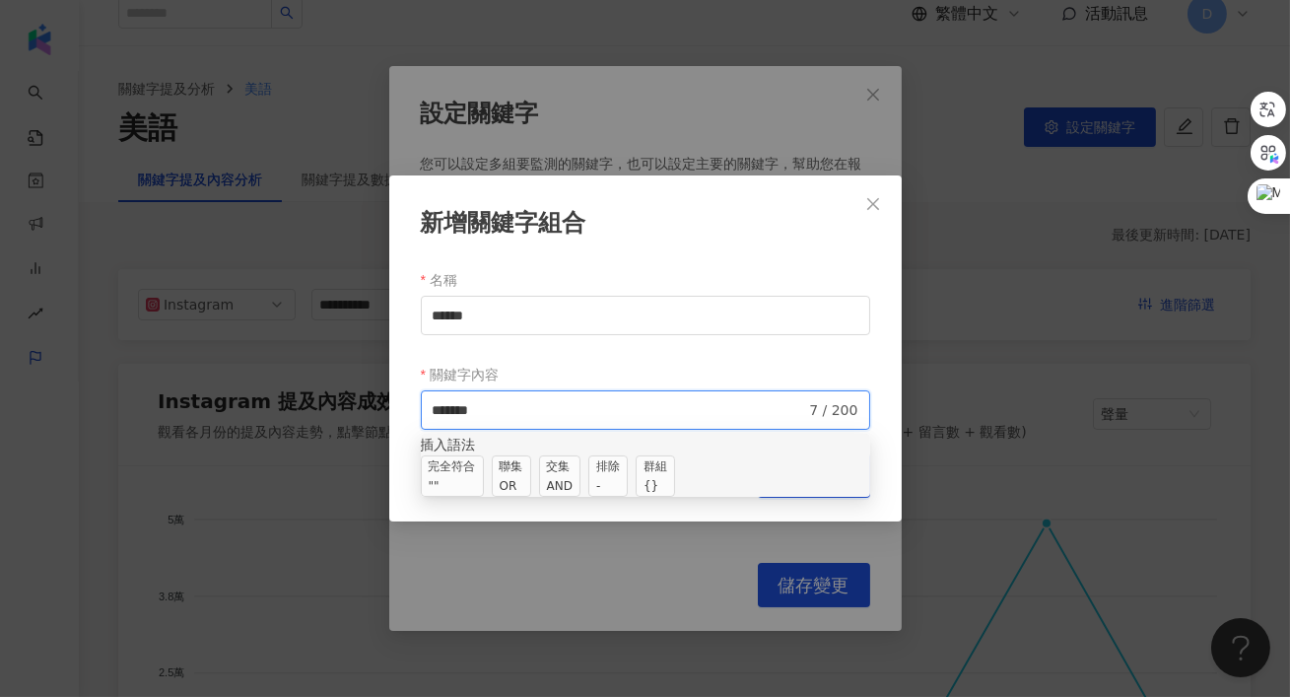
type input "******"
click at [693, 357] on form "名稱 ****** 關鍵字內容 ****** 7 / 200 searchOperator 插入語法 完全符合 "" 聯集 OR 交集 AND 排除 - 群組…" at bounding box center [645, 347] width 449 height 166
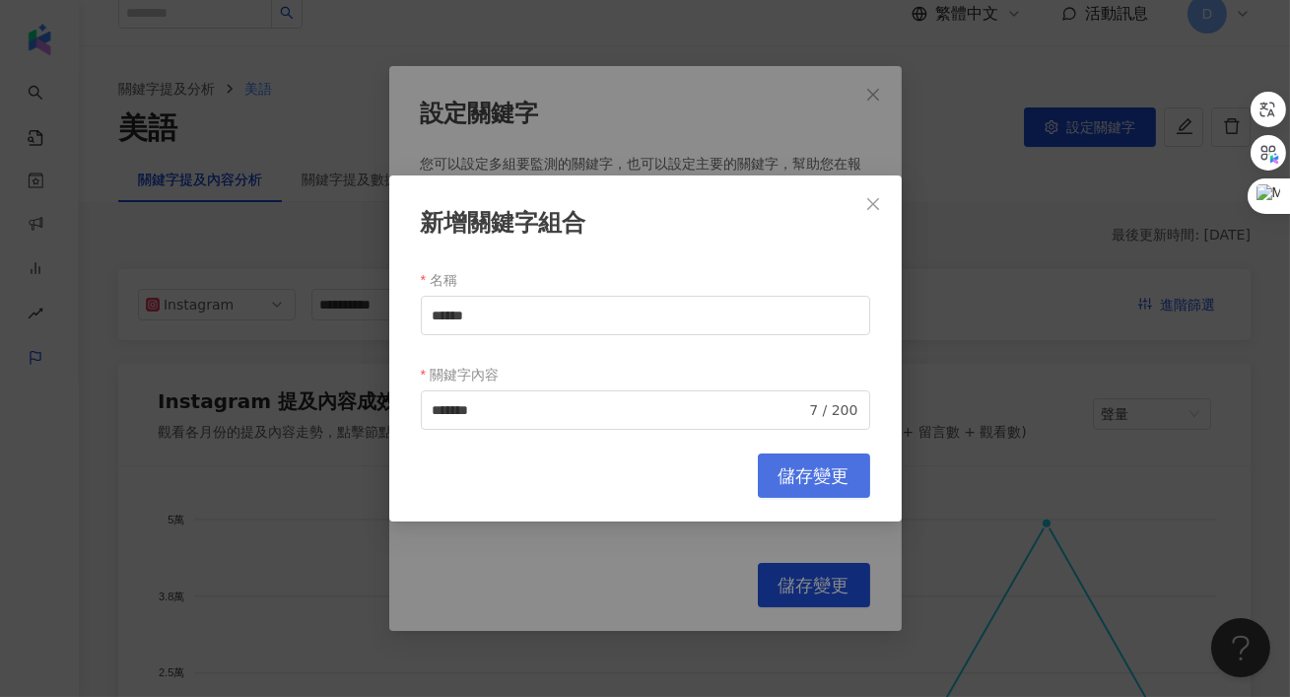
click at [800, 496] on button "儲存變更" at bounding box center [814, 475] width 112 height 44
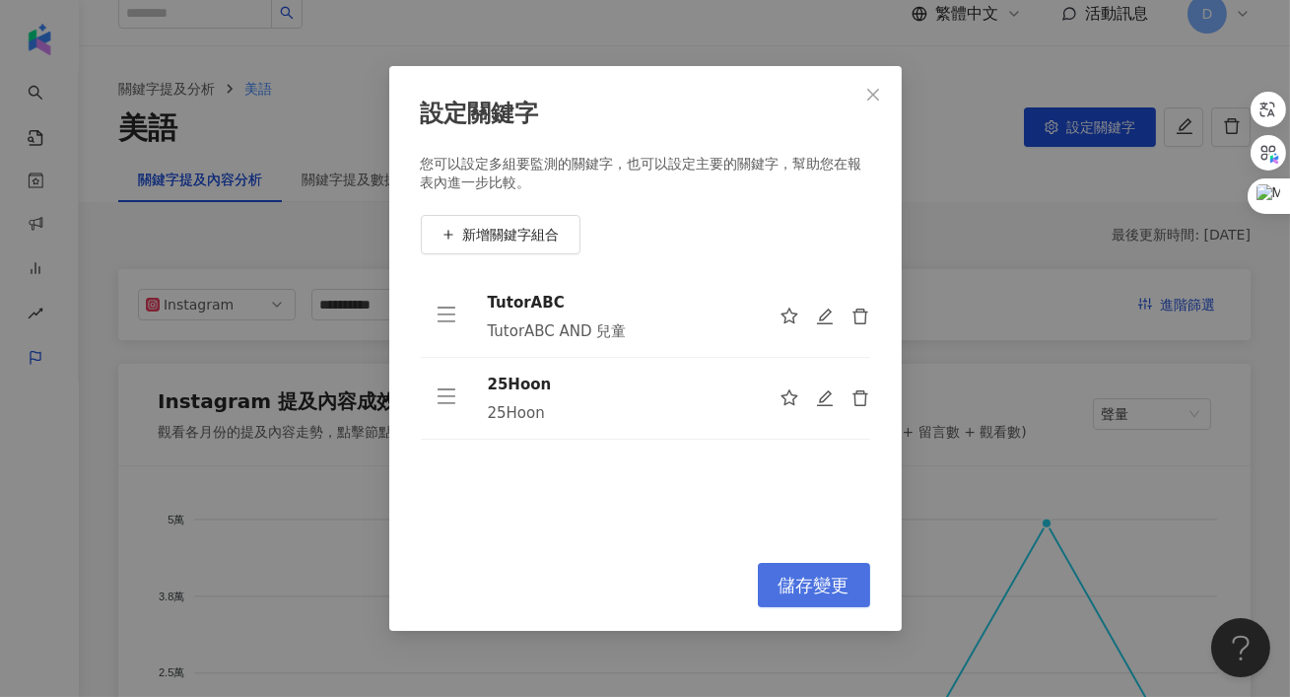
click at [796, 582] on span "儲存變更" at bounding box center [814, 586] width 71 height 22
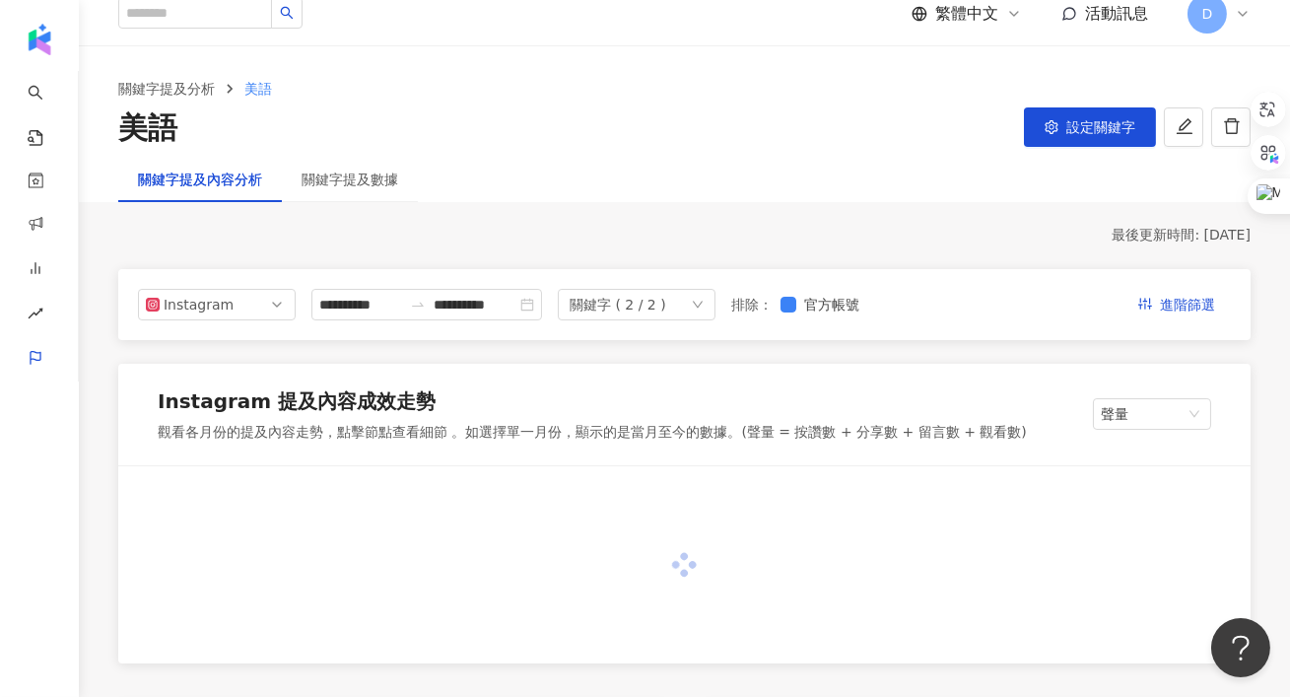
scroll to position [243, 0]
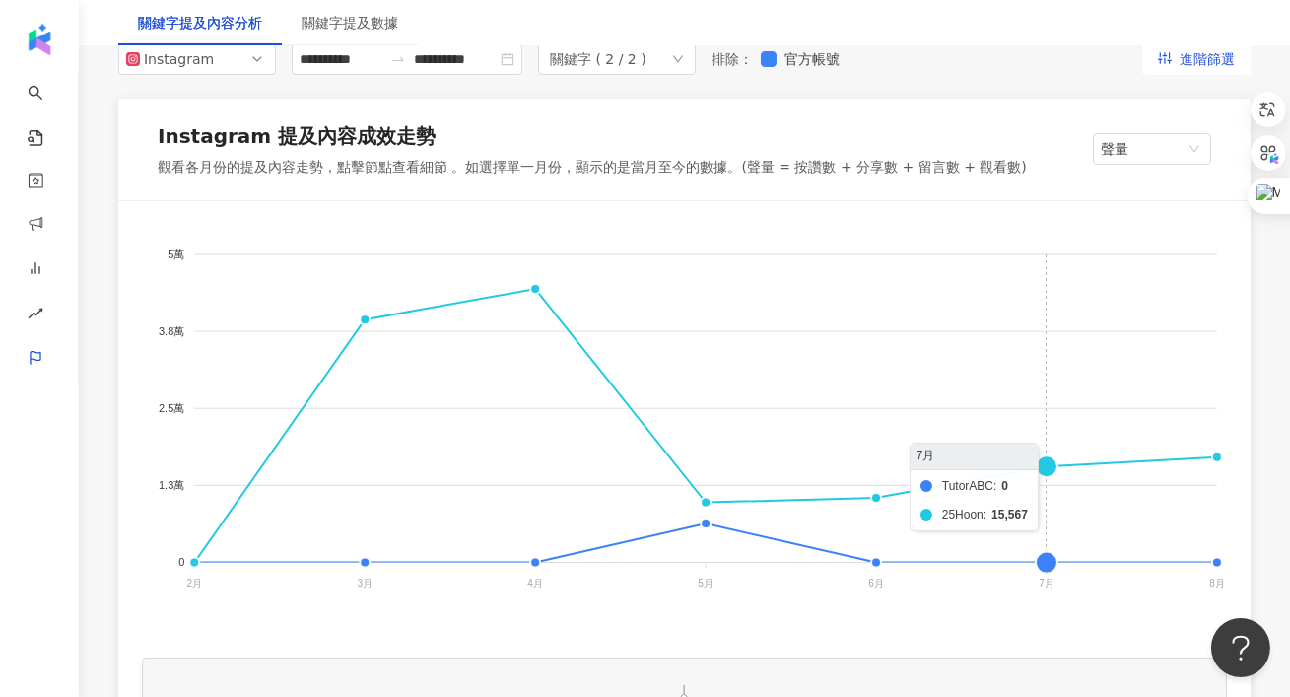
click at [1037, 502] on foreignobject "TutorABC 25Hoon" at bounding box center [684, 422] width 1085 height 394
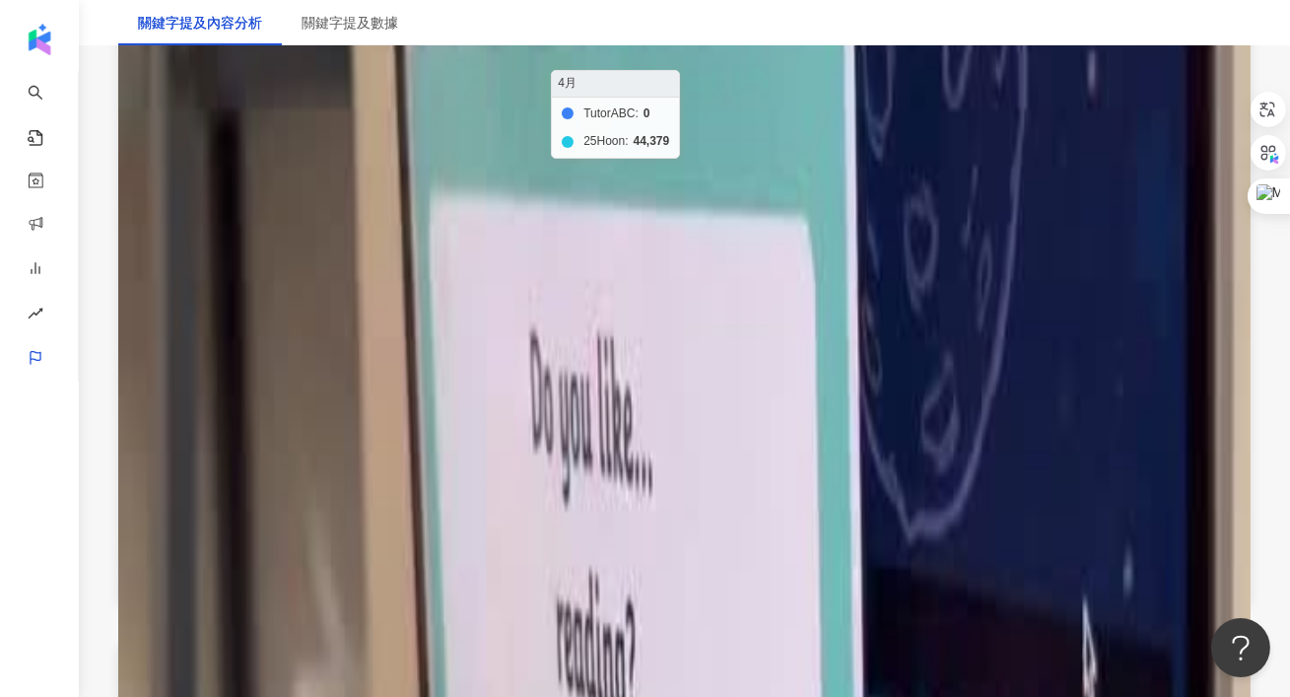
scroll to position [463, 0]
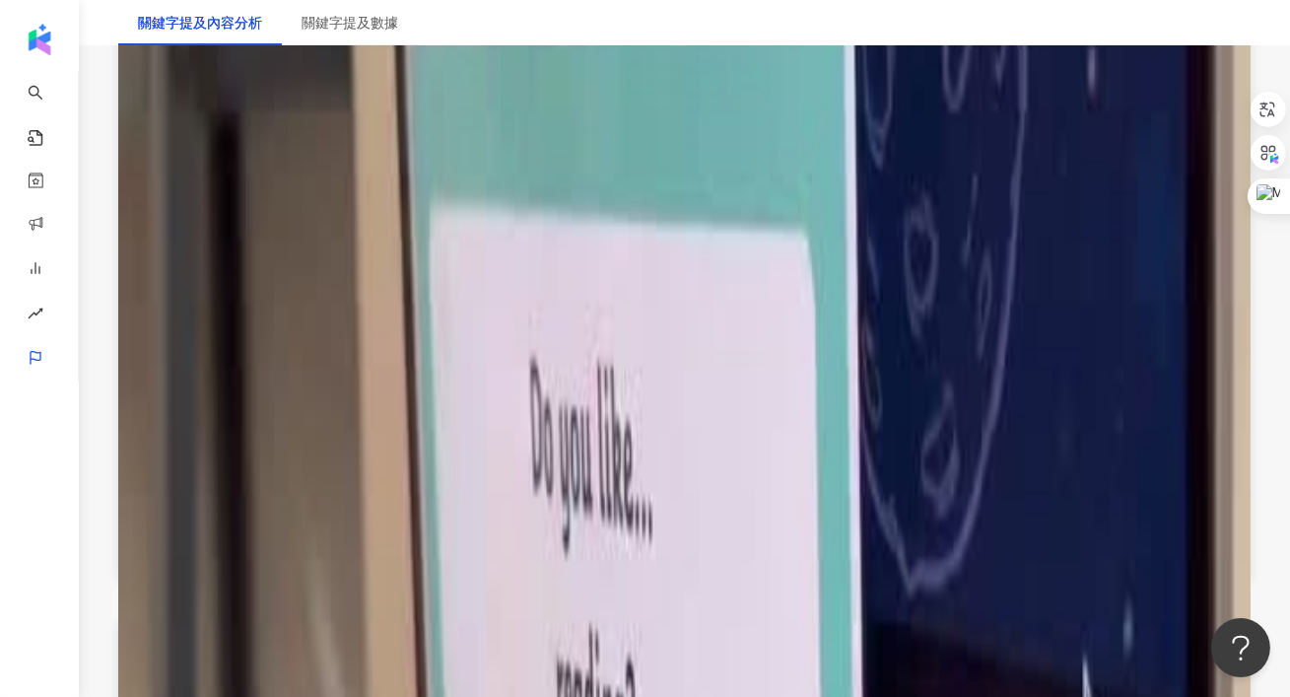
click at [545, 544] on div "上個月給哈娜報名了英文課 聽到小小孩開始講英文真的覺得好可愛🤍 #25Hoon #兒童線上英文 ＃兒童英文 ＃兒童線上英文推薦 #English #oneby…" at bounding box center [414, 507] width 364 height 95
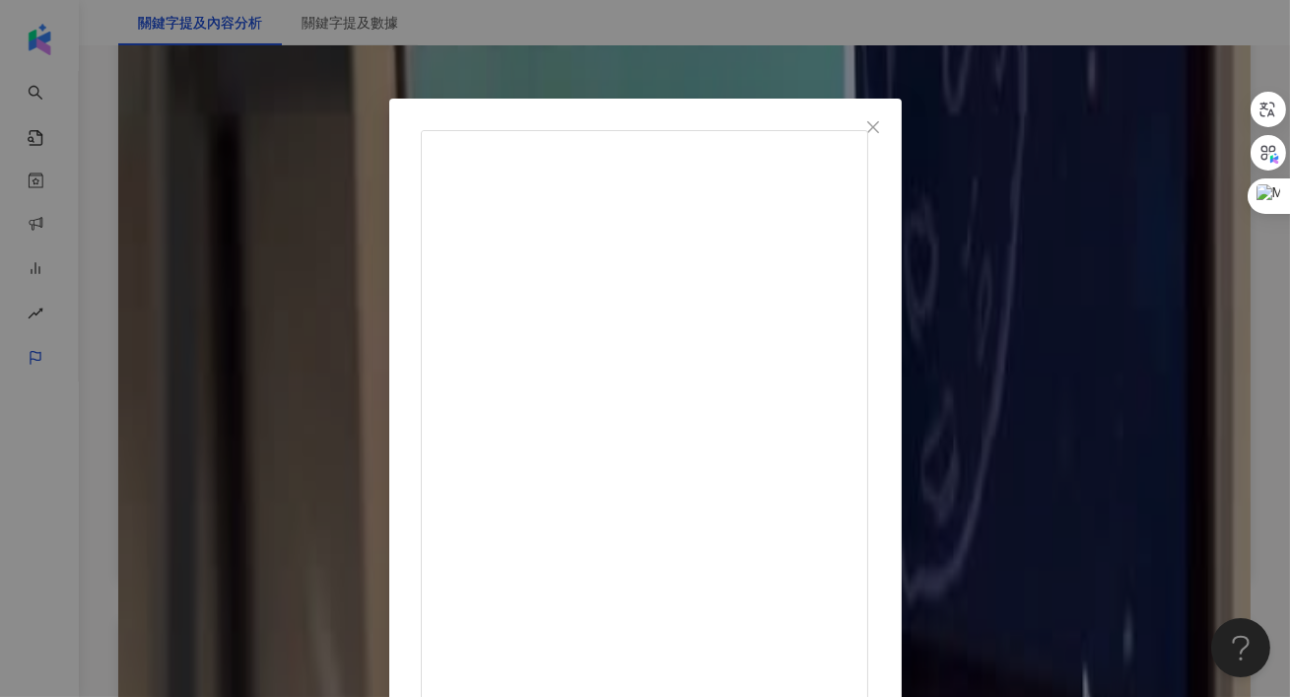
click at [1121, 358] on div "苪璦·尤命 2025/7/16 上個月給哈娜報名了英文課 聽到小小孩開始講英文真的覺得好可愛🤍 #25Hoon #兒童線上英文 ＃兒童英文 ＃兒童線上英文推薦…" at bounding box center [645, 348] width 1290 height 697
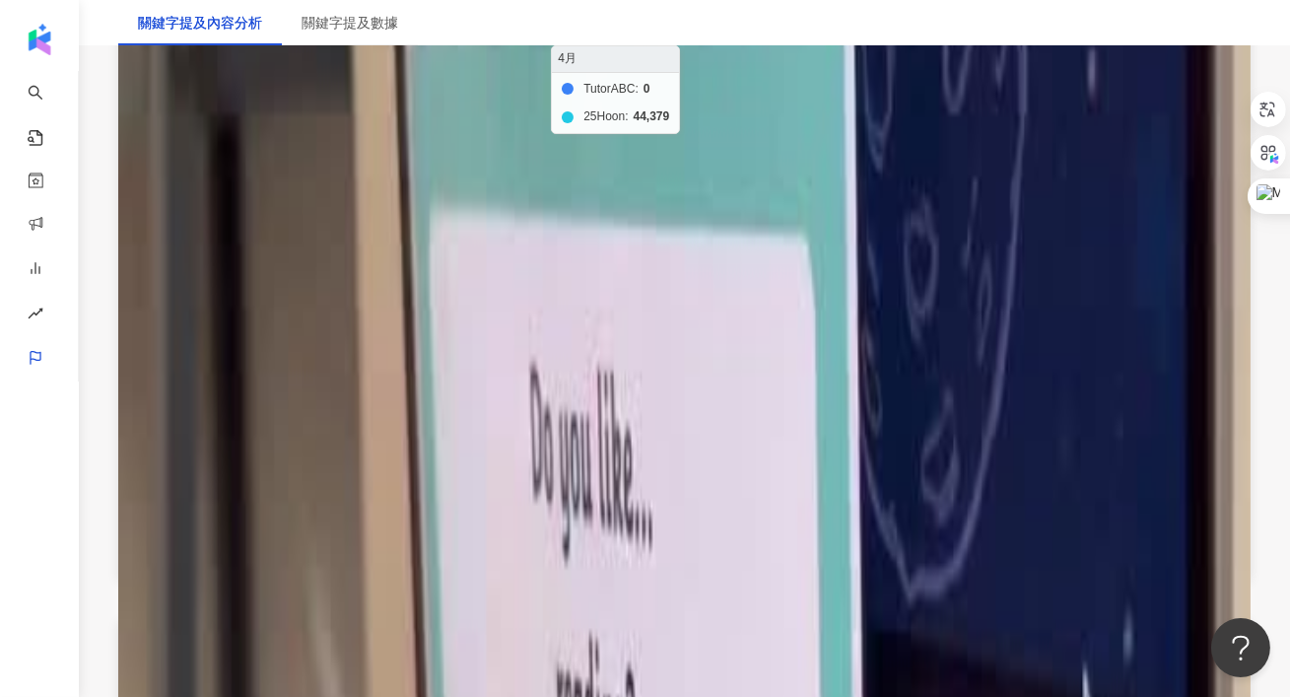
click at [535, 105] on foreignobject "TutorABC 25Hoon" at bounding box center [684, 202] width 1085 height 394
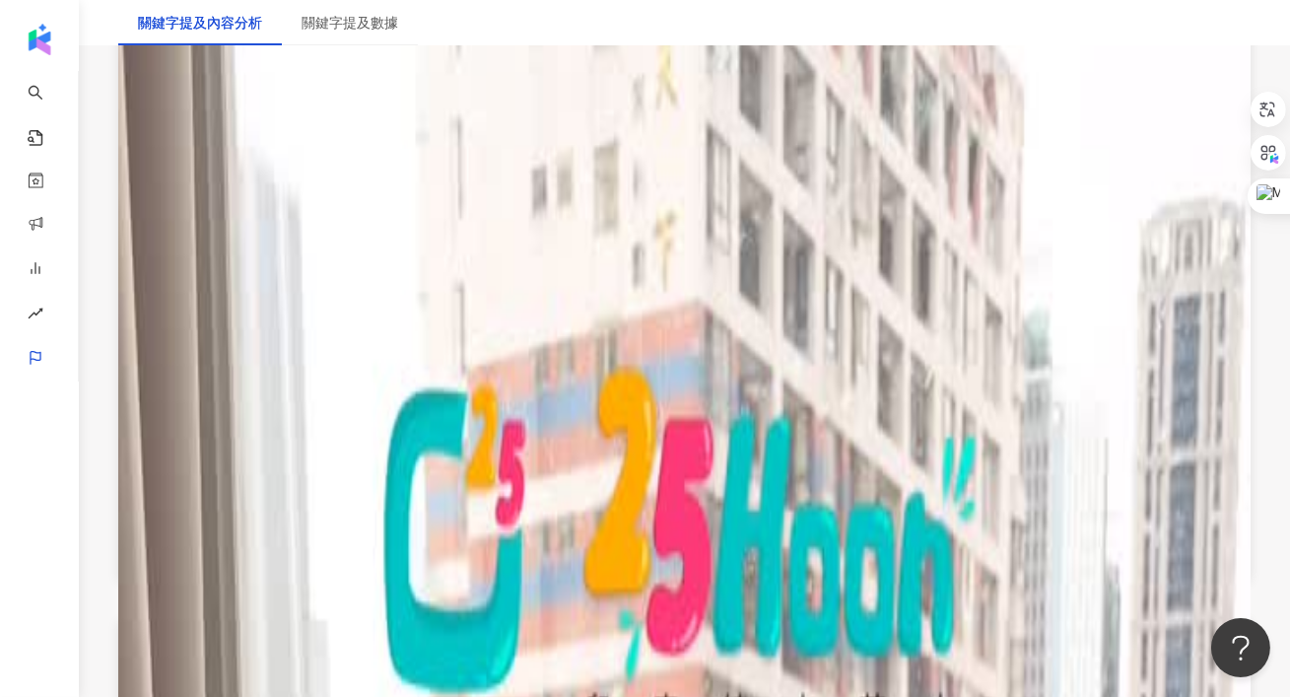
click at [557, 561] on div "Bella 線上學英文邁入第二個月， 這個月的主題是——顏色。 一週2堂課，每堂25分鐘， 一個月8堂課，加起來只花了200分鐘！ 短短200分鐘，孩子就能開…" at bounding box center [417, 510] width 371 height 267
click at [538, 392] on div "Bella" at bounding box center [417, 385] width 371 height 16
click at [536, 551] on div "線上學英文邁入第二個月， 這個月的主題是——顏色。 一週2堂課，每堂25分鐘， 一個月8堂課，加起來只花了200分鐘！ 短短200分鐘，孩子就能開心學會所有顏…" at bounding box center [417, 507] width 371 height 223
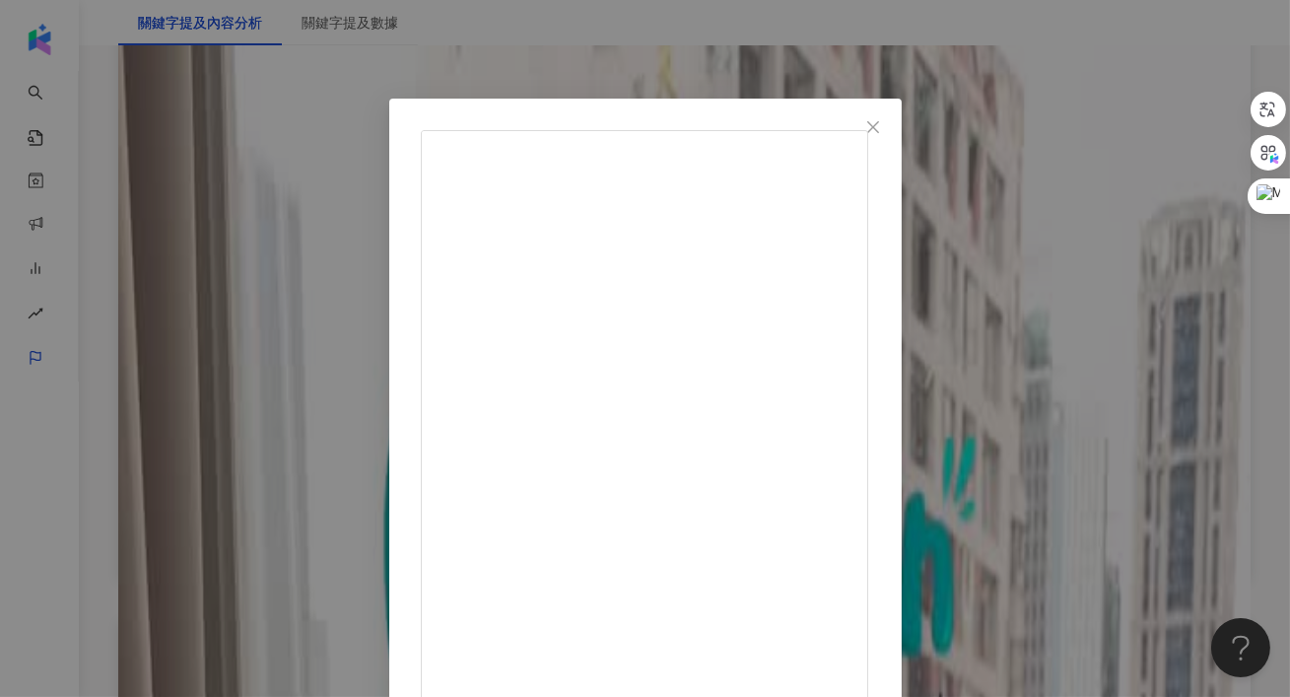
click at [1148, 438] on div "Bella 2025/4/25 線上學英文邁入第二個月， 這個月的主題是——顏色。 一週2堂課，每堂25分鐘， 一個月8堂課，加起來只花了200分鐘！ 短短2…" at bounding box center [645, 348] width 1290 height 697
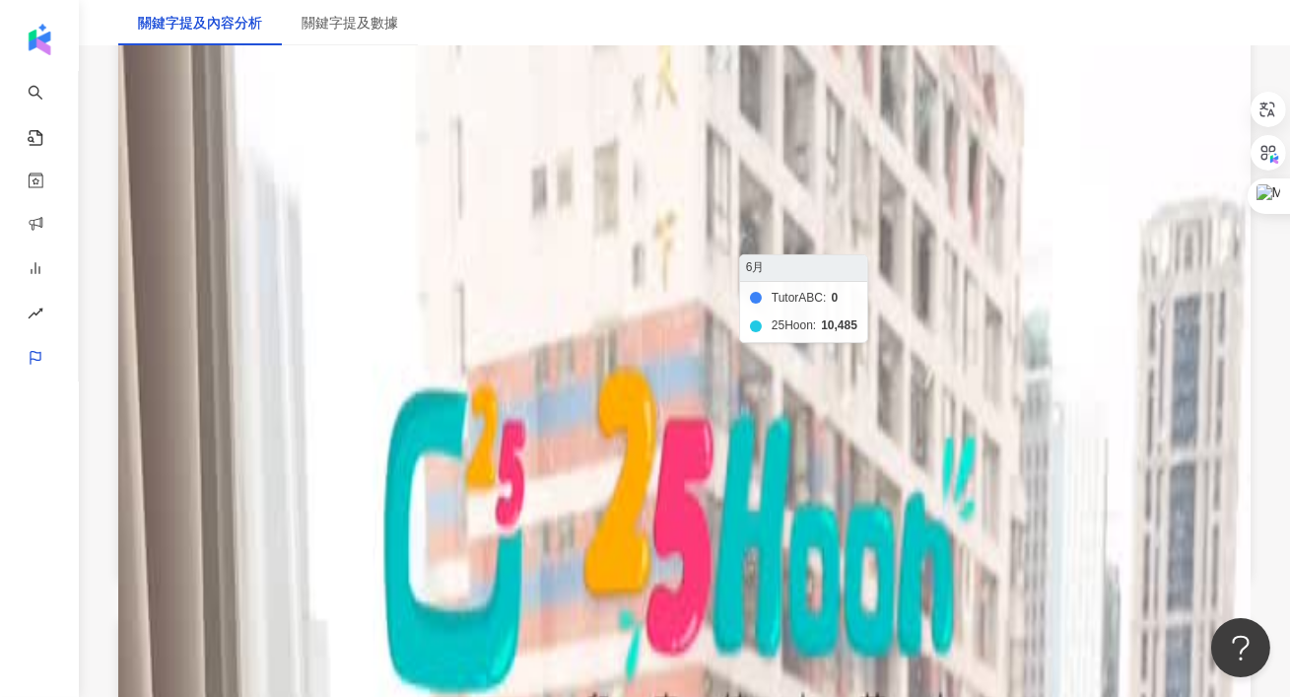
click at [872, 321] on foreignobject "TutorABC 25Hoon" at bounding box center [684, 202] width 1085 height 394
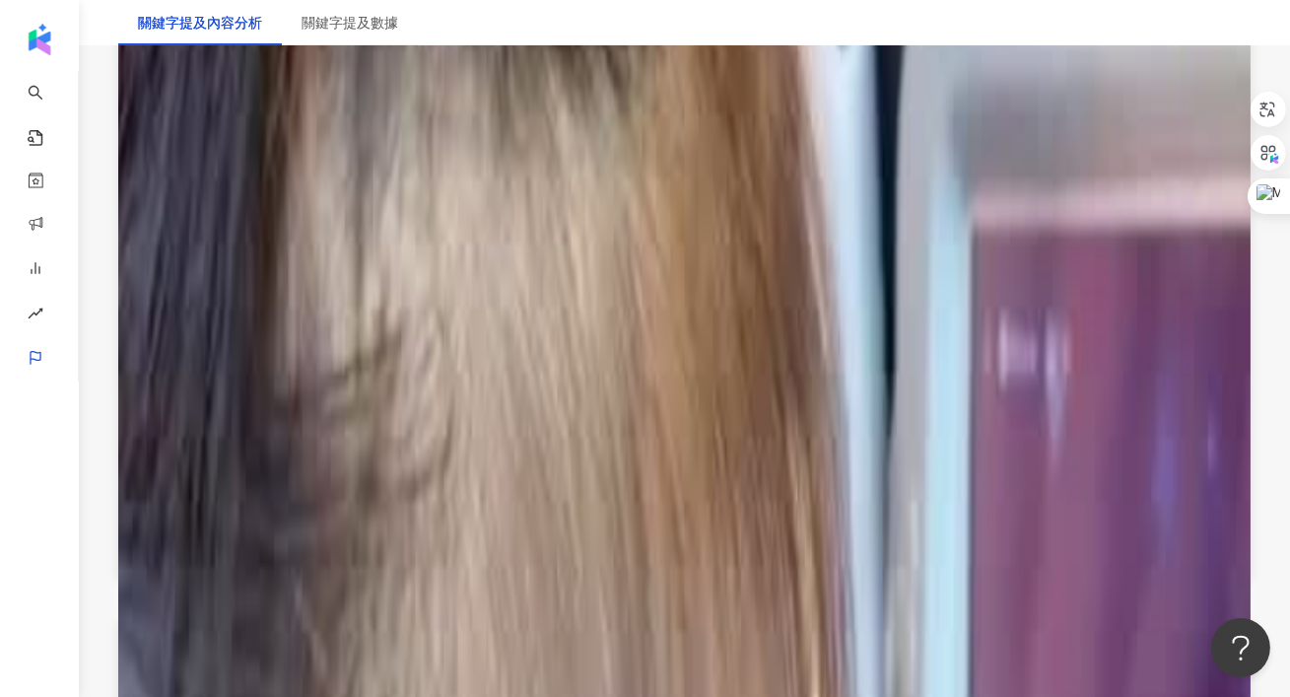
click at [558, 554] on div "👉 25hoon兒童一對一英文家教 ✅ 每堂25分鐘，剛好符合孩子的專注力 ✅ 根據程度客製化課程，不怕學太難 ✅ 外師會不斷鼓勵孩子開口，越講越敢說英文 ✅…" at bounding box center [575, 508] width 687 height 276
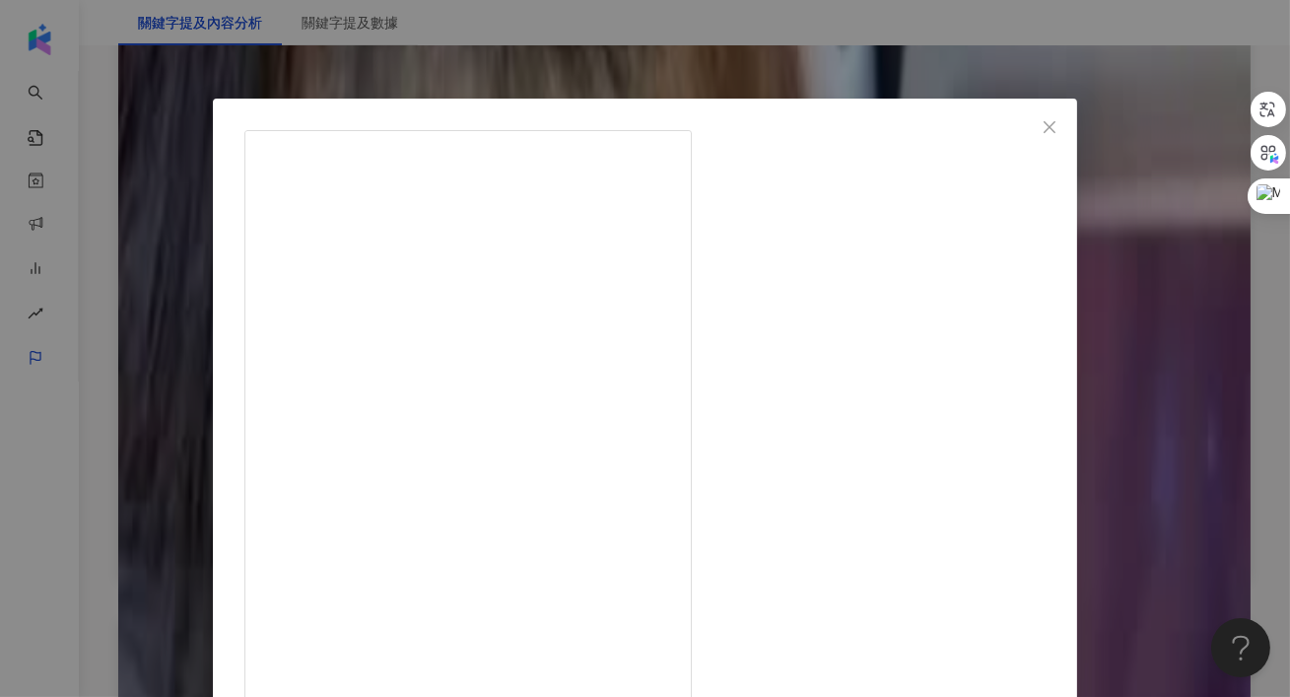
click at [1126, 390] on div "QQ 2025/6/9 👉 25hoon兒童一對一英文家教 ✅ 每堂25分鐘，剛好符合孩子的專注力 ✅ 根據程度客製化課程，不怕學太難 ✅ 外師會不斷鼓勵孩子…" at bounding box center [645, 348] width 1290 height 697
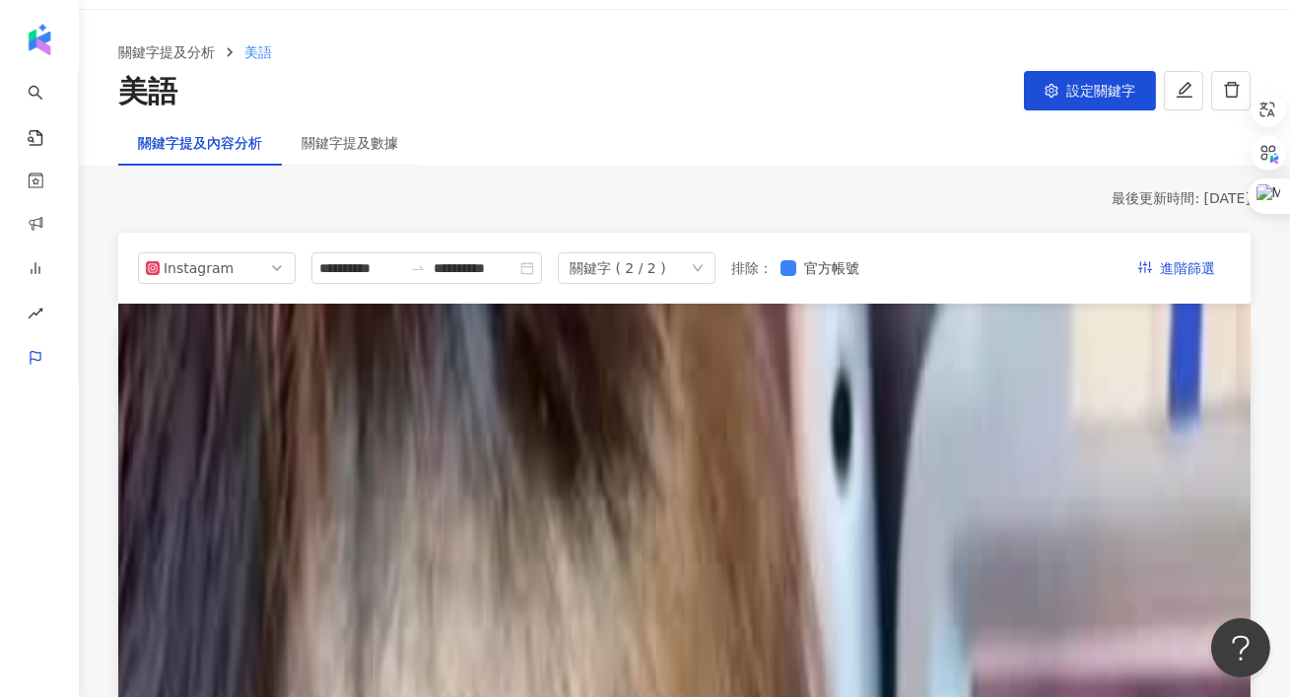
scroll to position [0, 0]
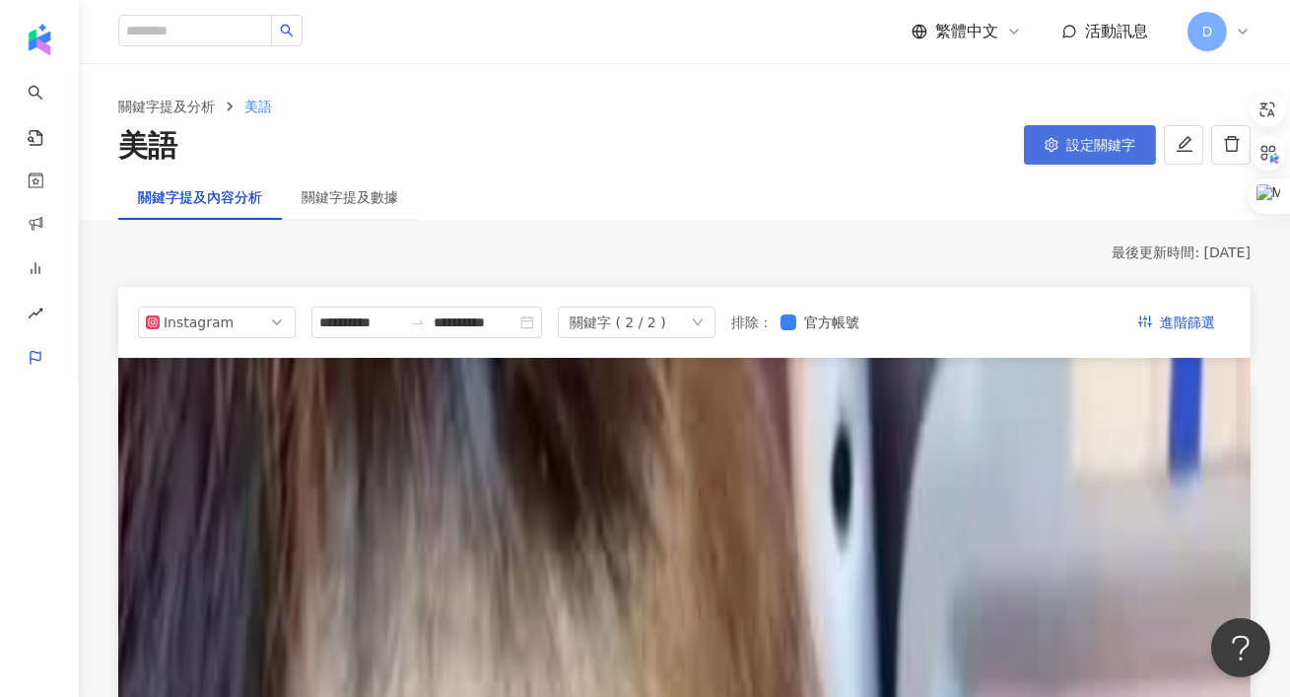
click at [1052, 164] on button "設定關鍵字" at bounding box center [1090, 144] width 132 height 39
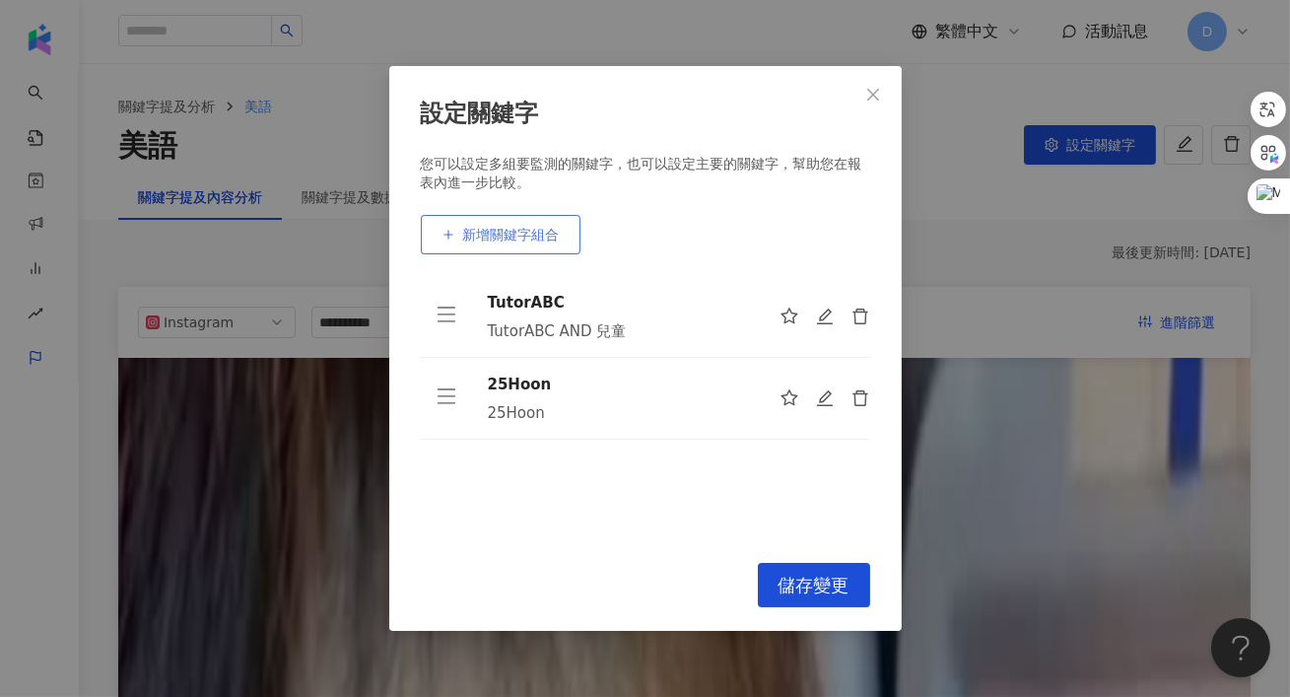
click at [548, 228] on span "新增關鍵字組合" at bounding box center [511, 235] width 97 height 16
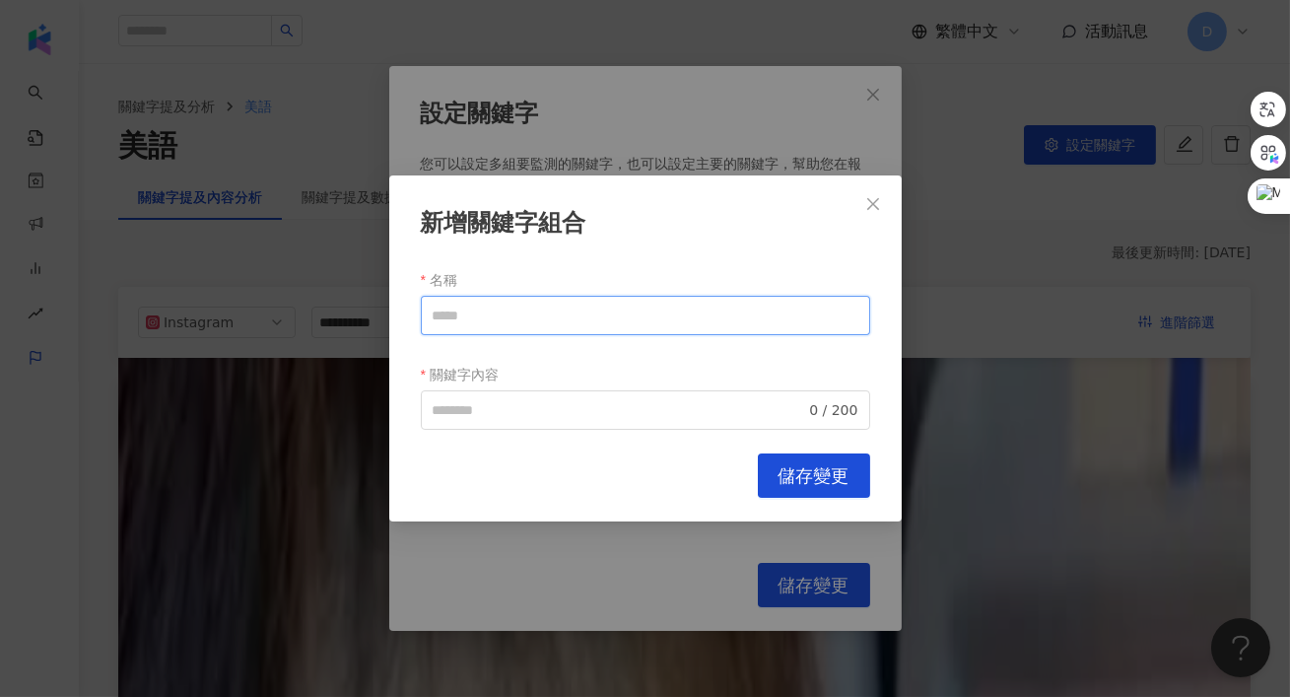
click at [525, 315] on input "名稱" at bounding box center [645, 315] width 449 height 39
type input "*"
drag, startPoint x: 499, startPoint y: 323, endPoint x: 397, endPoint y: 323, distance: 101.5
click at [397, 323] on div "新增關鍵字組合 名稱 ****** 關鍵字內容 0 / 200 Cancel 儲存變更" at bounding box center [645, 348] width 513 height 346
type input "******"
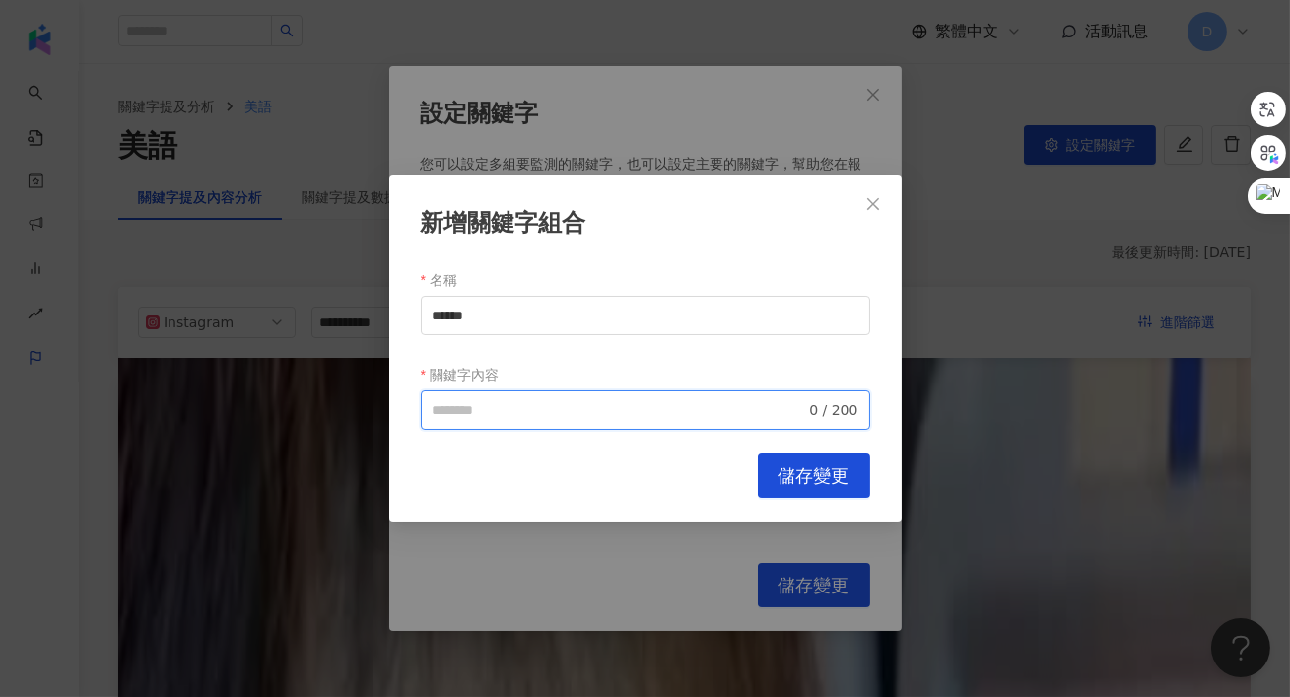
click at [458, 406] on input "關鍵字內容" at bounding box center [620, 410] width 374 height 22
paste input "******"
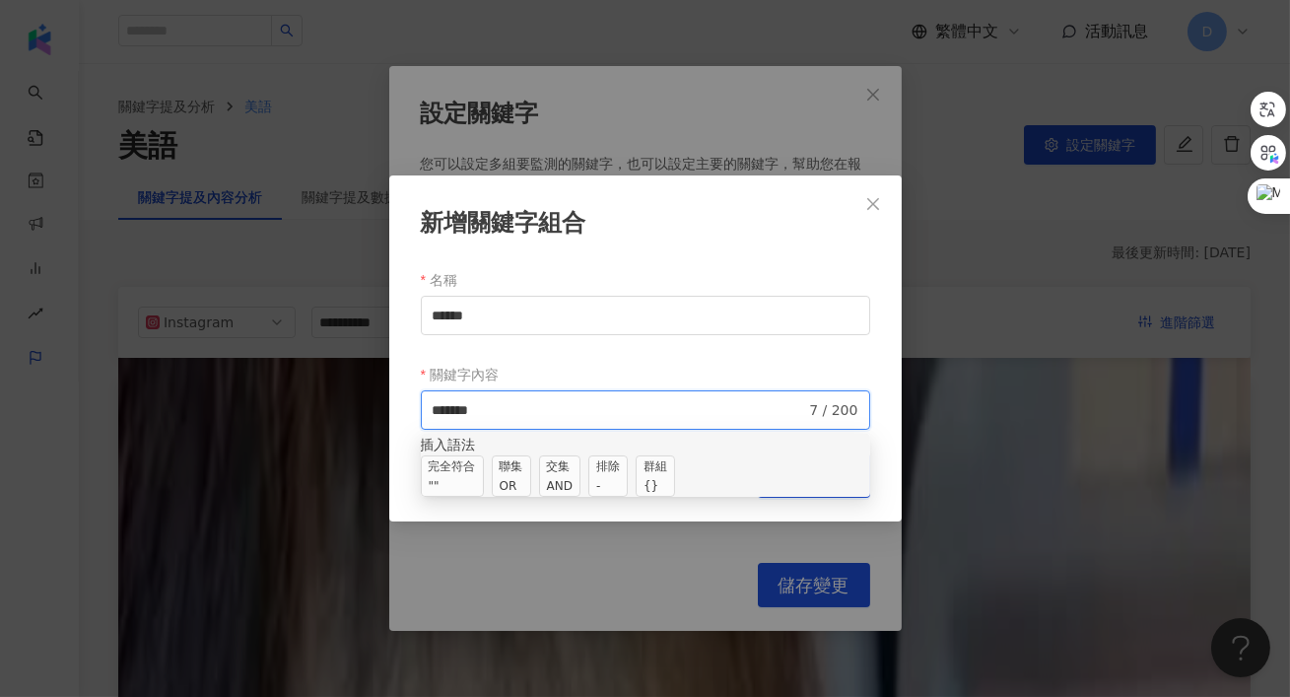
click at [581, 489] on span "交集 AND" at bounding box center [559, 475] width 41 height 41
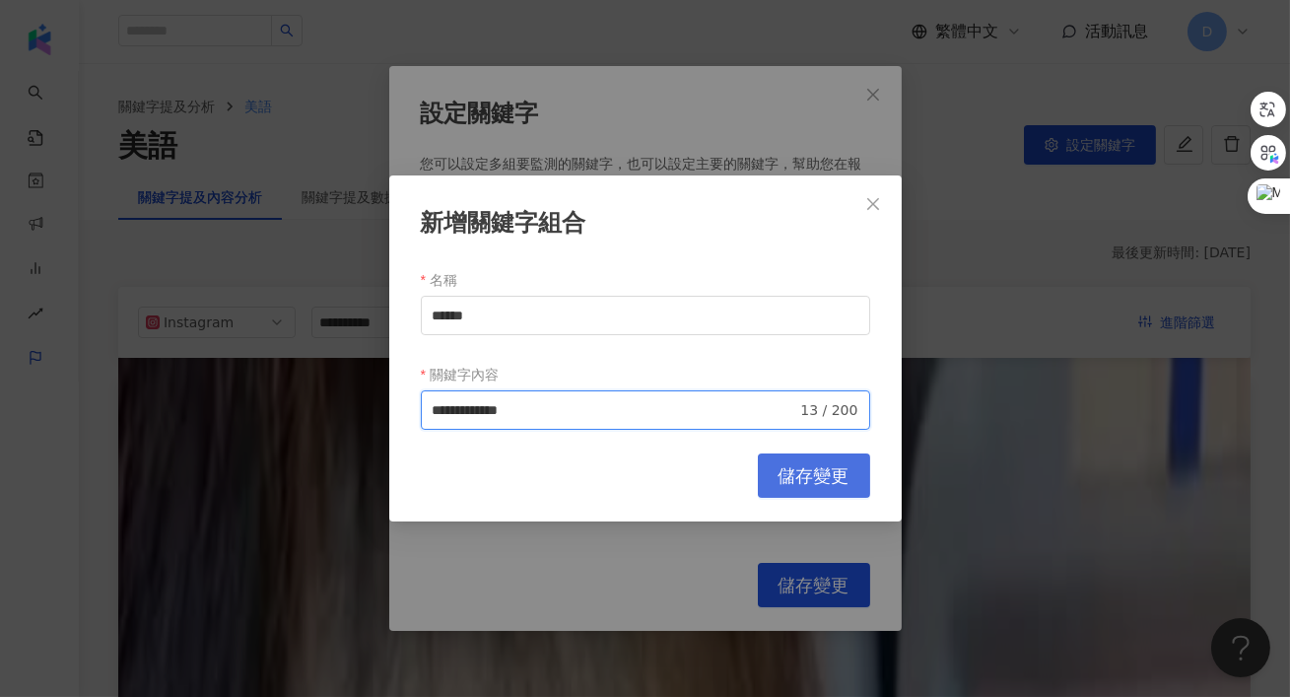
type input "**********"
click at [818, 481] on span "儲存變更" at bounding box center [814, 476] width 71 height 22
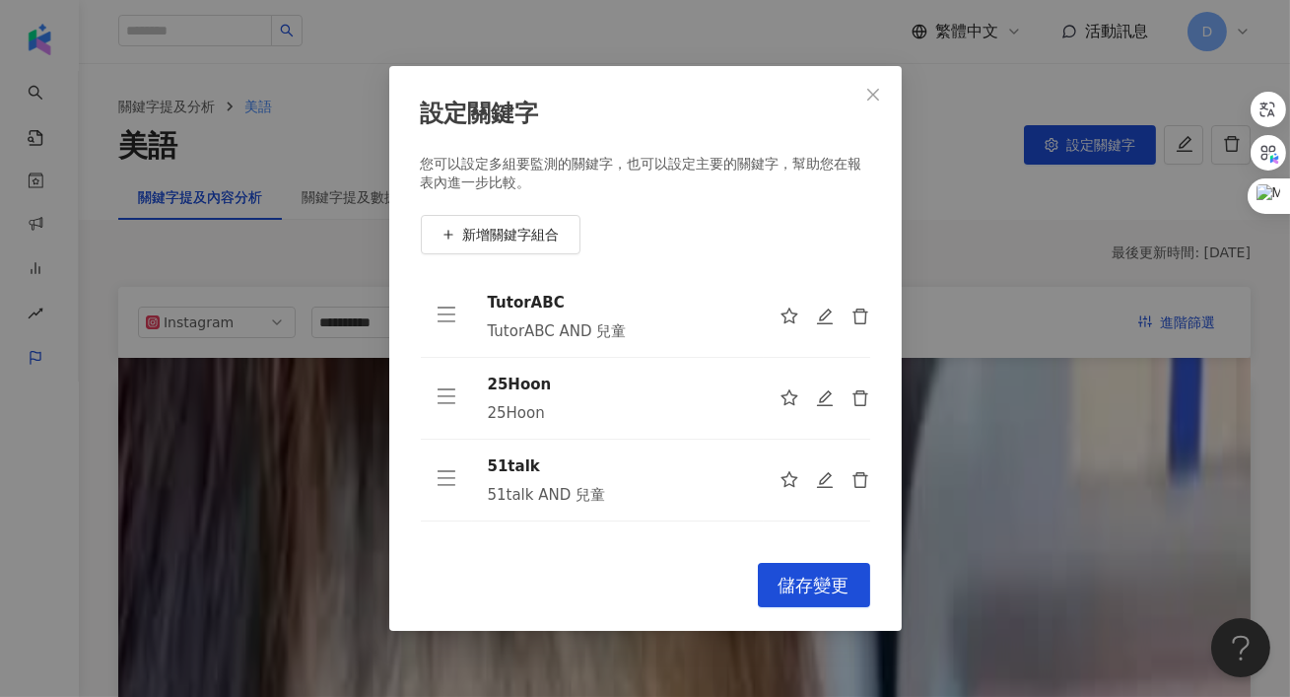
click at [815, 584] on span "儲存變更" at bounding box center [814, 586] width 71 height 22
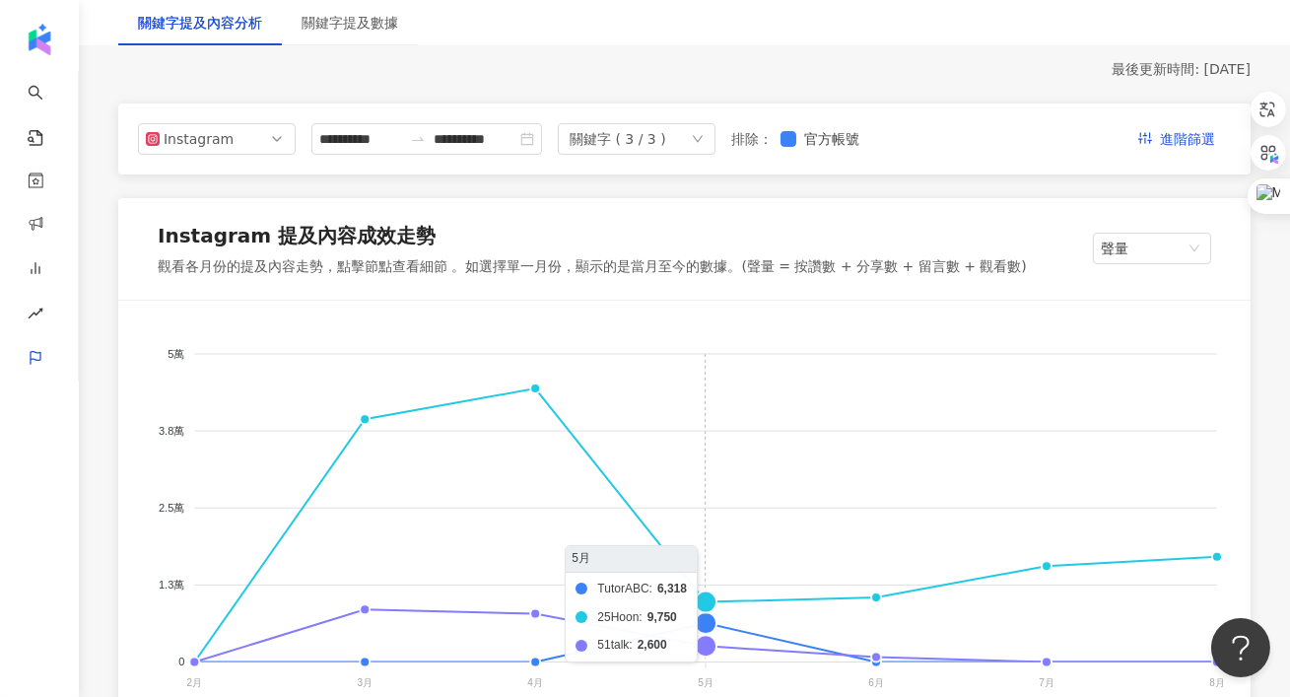
scroll to position [386, 0]
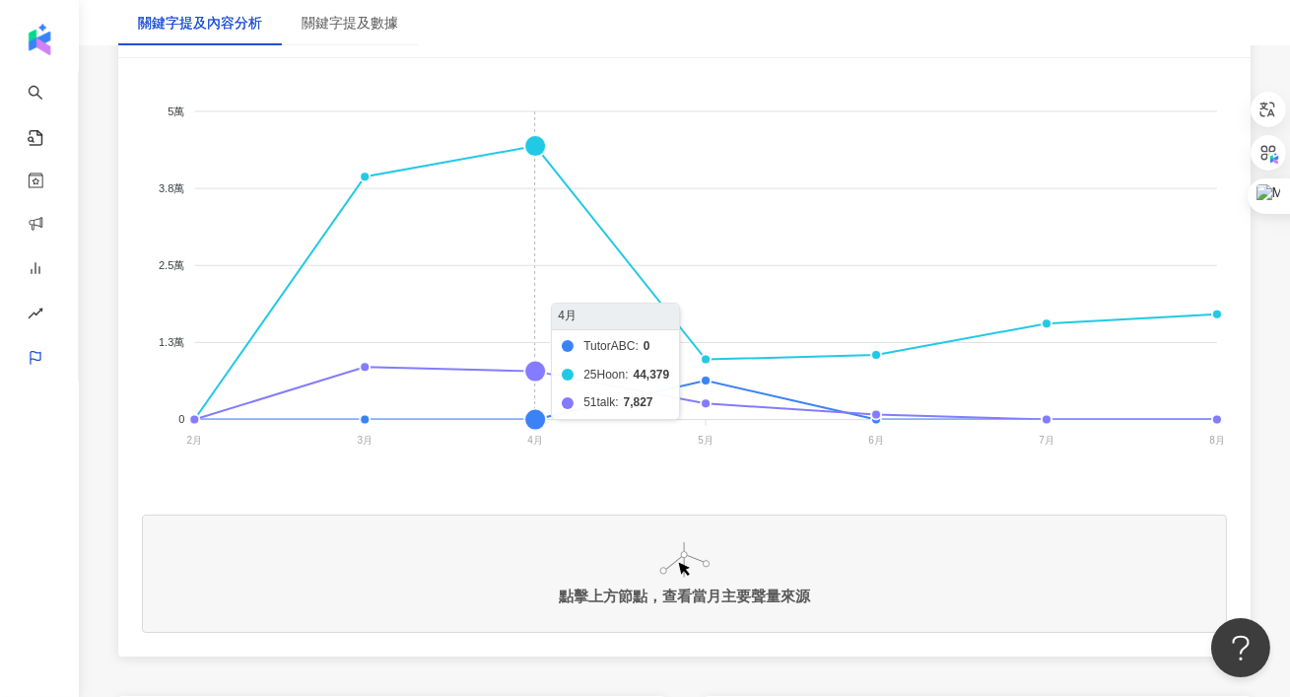
click at [539, 417] on foreignobject "TutorABC 25Hoon 51talk" at bounding box center [684, 279] width 1085 height 394
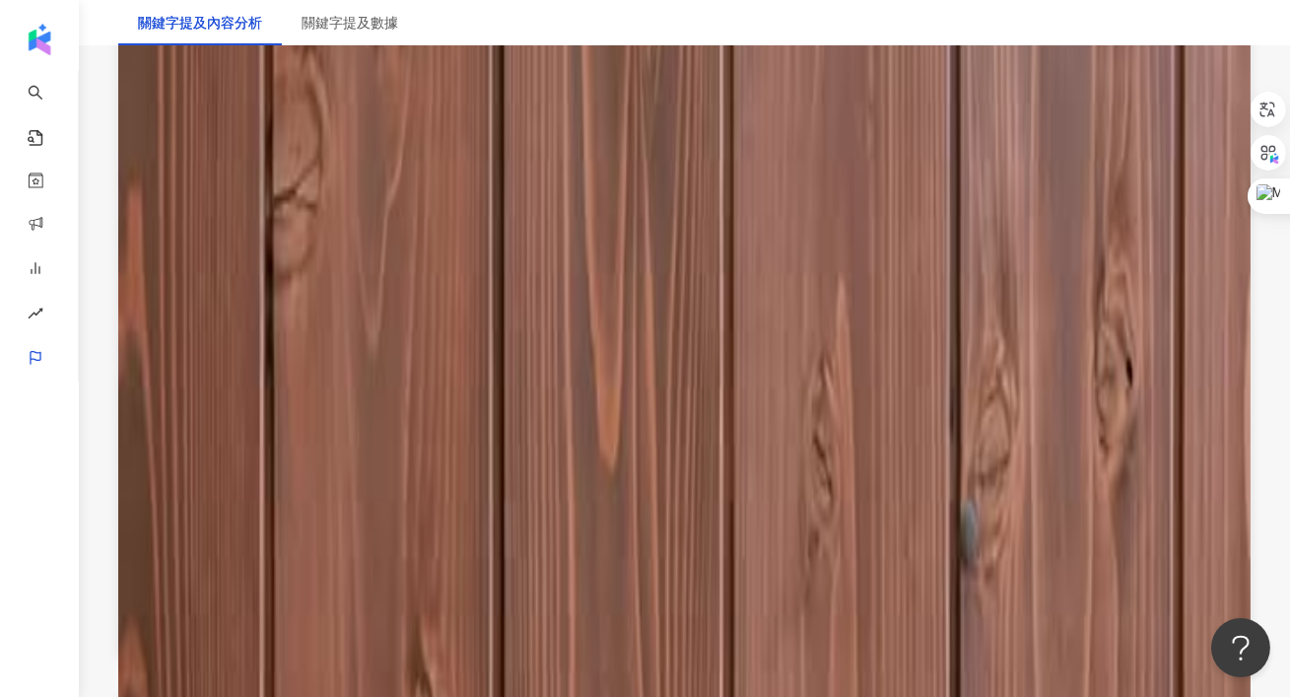
click at [614, 617] on div "有時候，不是孩子不愛講，是他缺少「表現舞台」。媽媽的「不懂」或許才是孩子開口的起點？ 一句「你可以教我嗎？」 讓孩子瞬間成為語言主角，說得開心又有成就感！ ▬…" at bounding box center [472, 584] width 497 height 334
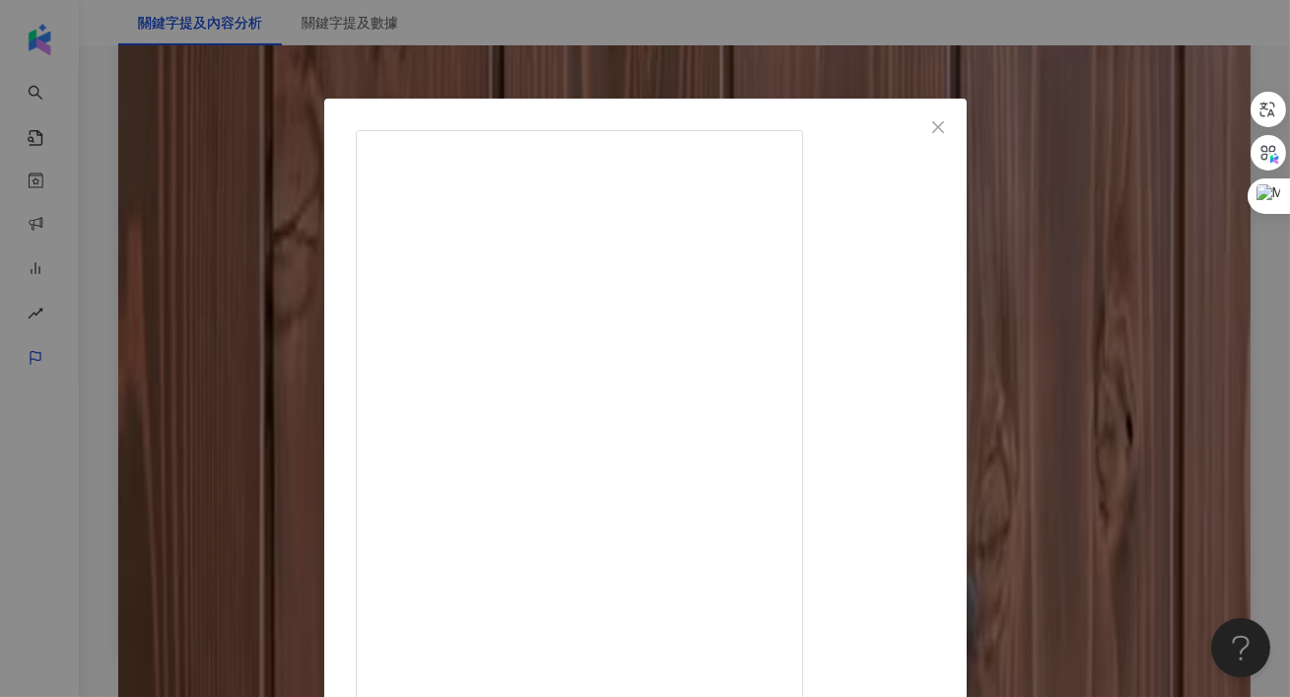
scroll to position [15, 0]
click at [1174, 366] on div "XUAN 劉軒 2025/4/24 有時候，不是孩子不愛講，是他缺少「表現舞台」。媽媽的「不懂」或許才是孩子開口的起點？ 一句「你可以教我嗎？」 讓孩子瞬間成…" at bounding box center [645, 348] width 1290 height 697
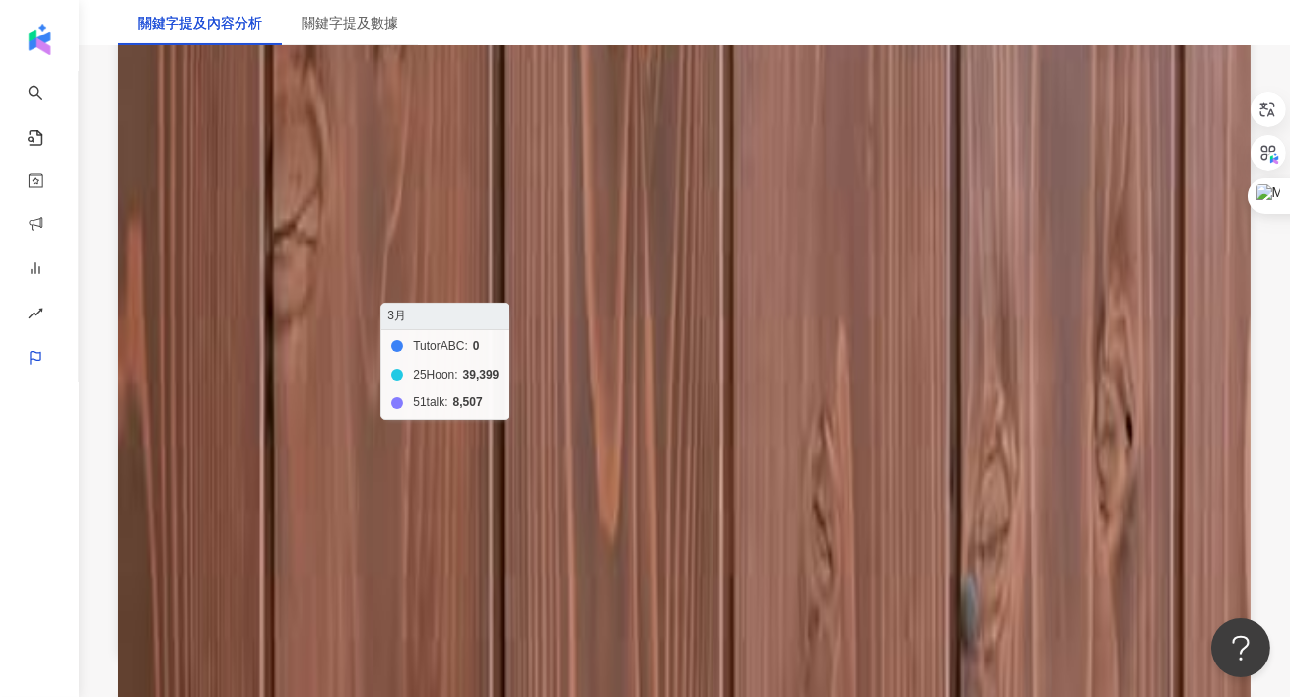
click at [355, 405] on foreignobject "TutorABC 25Hoon 51talk" at bounding box center [684, 279] width 1085 height 394
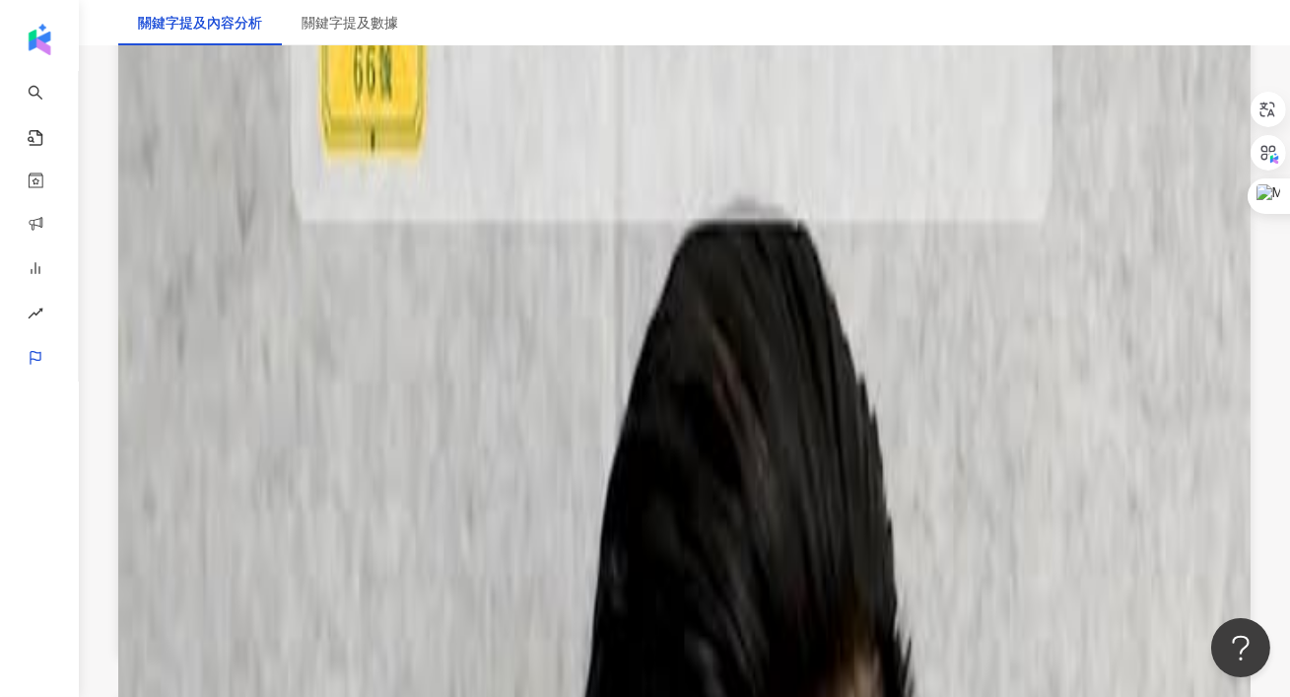
click at [588, 617] on div at bounding box center [717, 584] width 1017 height 200
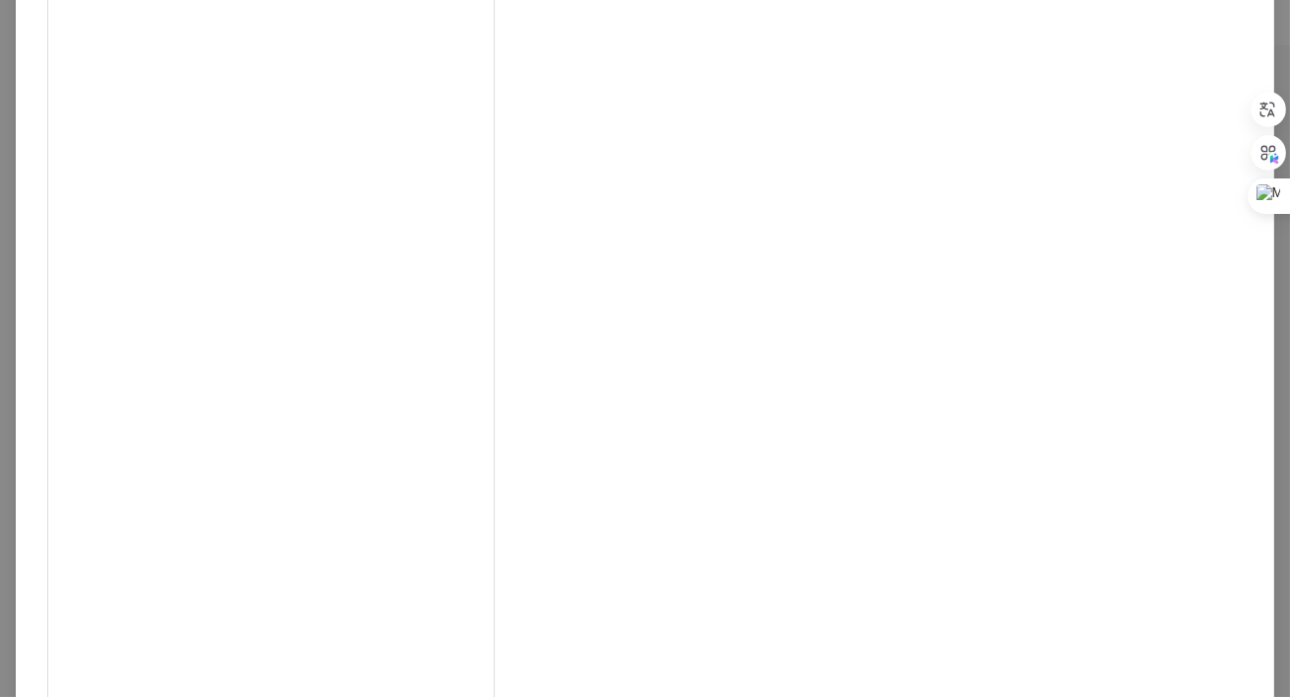
scroll to position [165, 0]
click at [1130, 344] on div "黃瑽寧醫師健康講堂 2025/3/26 54 8,453 查看原始貼文" at bounding box center [645, 348] width 1290 height 697
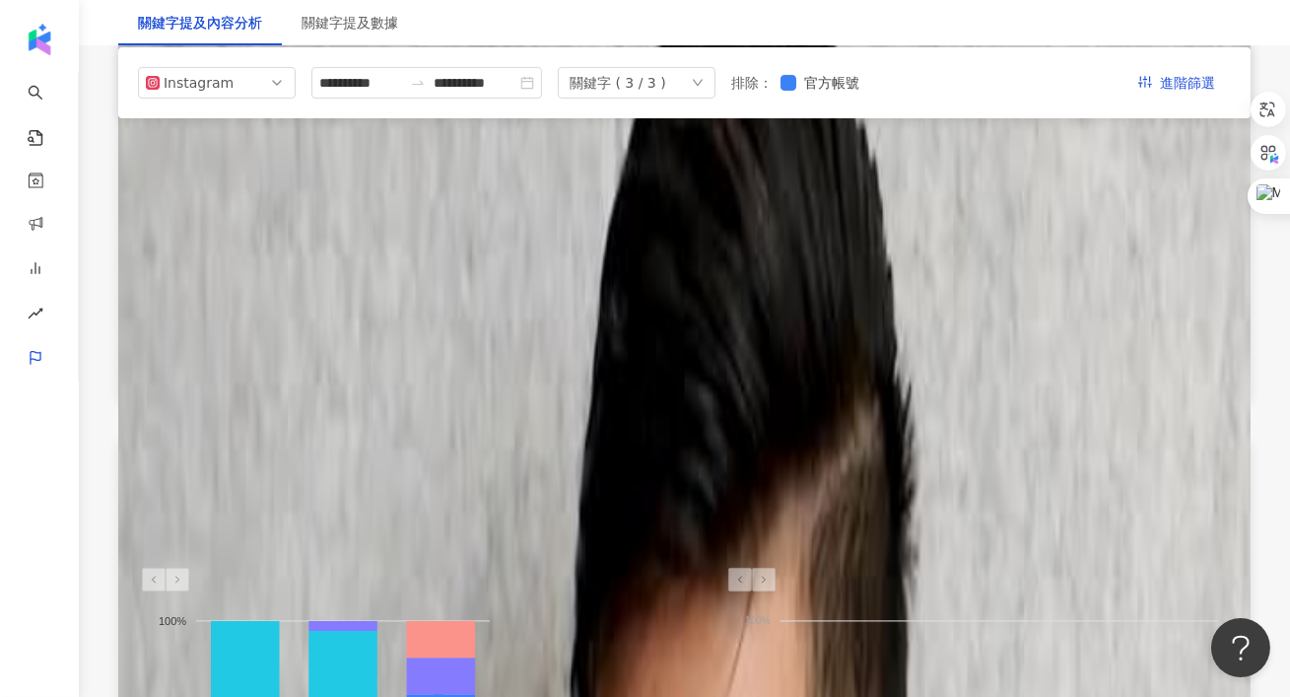
scroll to position [0, 0]
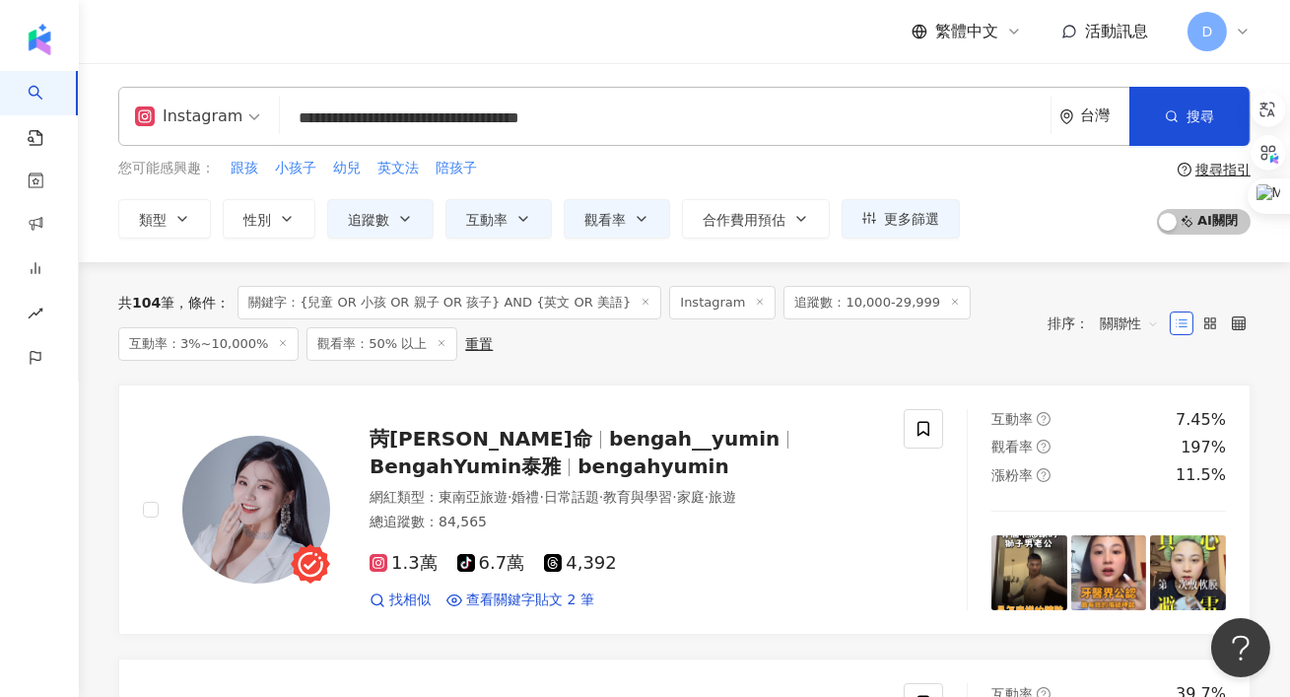
drag, startPoint x: 703, startPoint y: 131, endPoint x: 558, endPoint y: 125, distance: 145.0
click at [558, 125] on input "**********" at bounding box center [665, 118] width 755 height 37
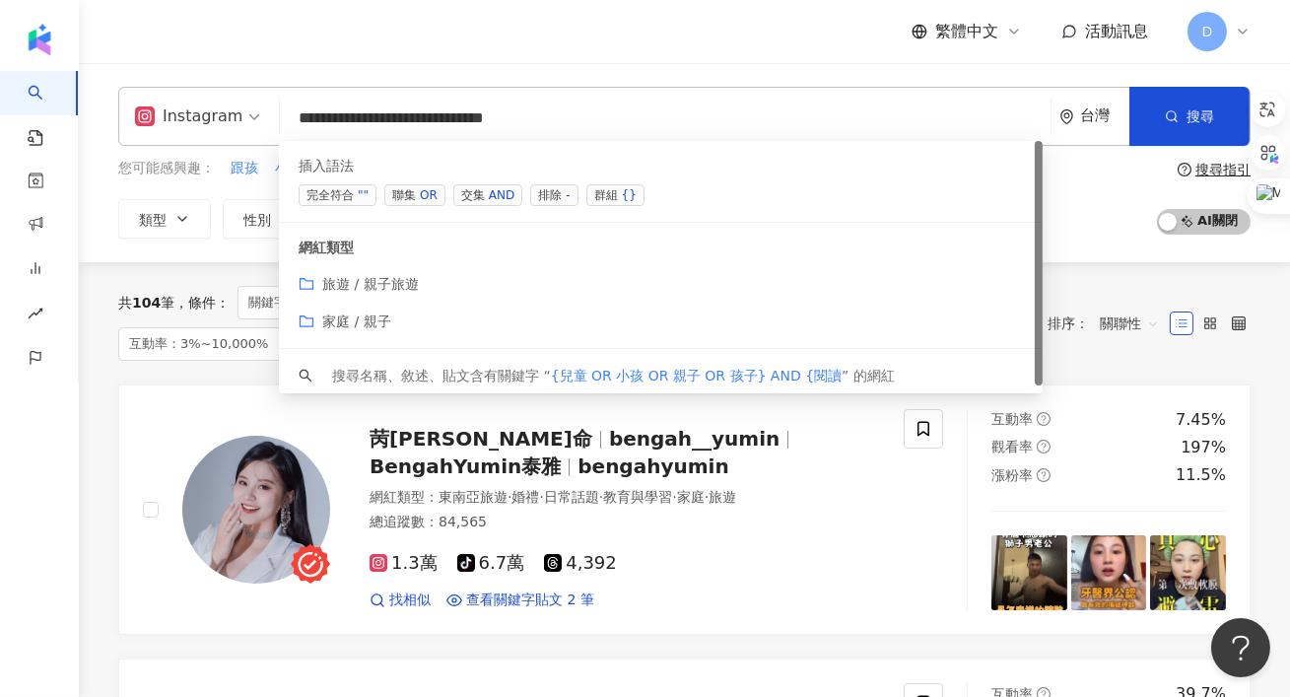
click at [417, 193] on span "聯集 OR" at bounding box center [414, 195] width 61 height 22
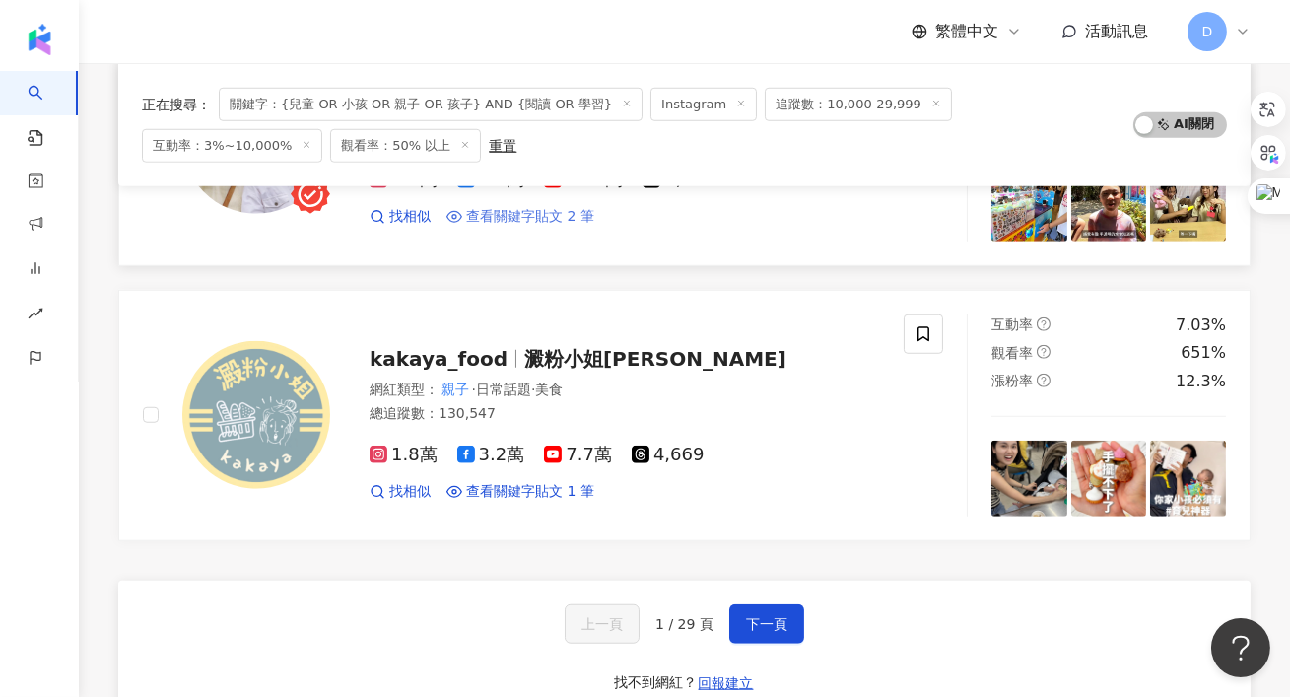
scroll to position [3145, 0]
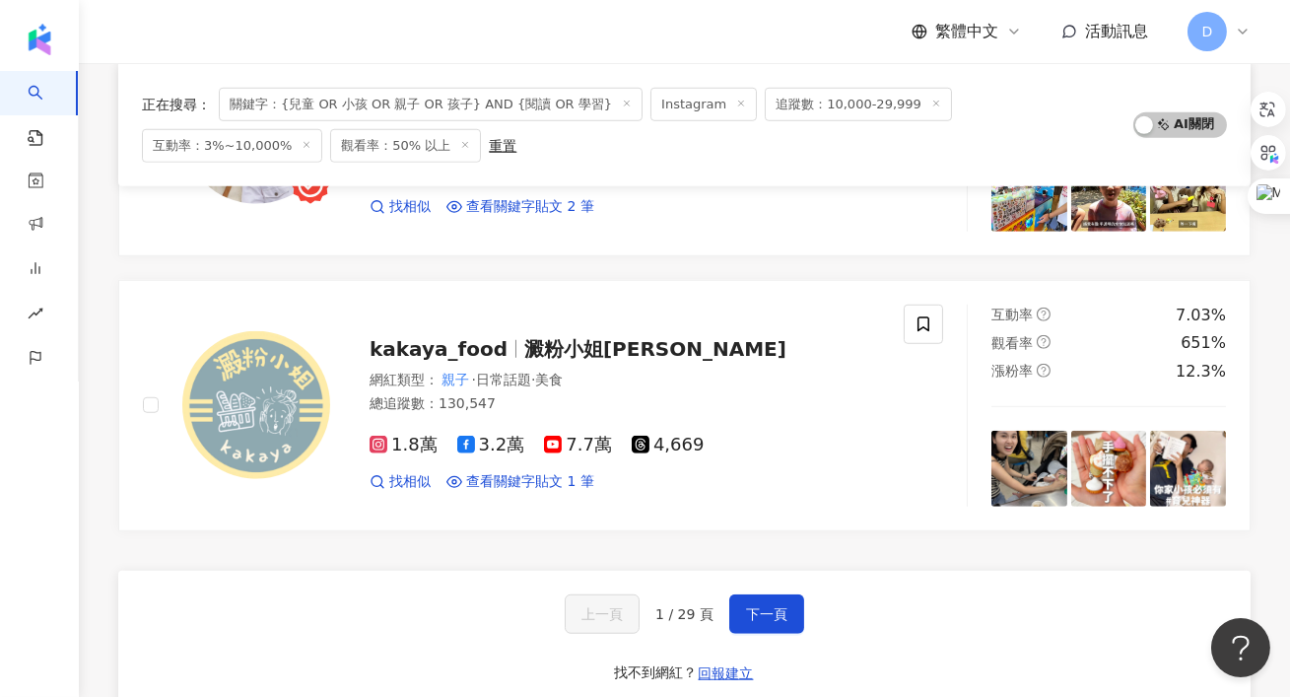
type input "**********"
click at [752, 613] on div "上一頁 1 / 29 頁 下一頁 找不到網紅？ 回報建立" at bounding box center [684, 642] width 1133 height 142
click at [751, 606] on span "下一頁" at bounding box center [766, 614] width 41 height 16
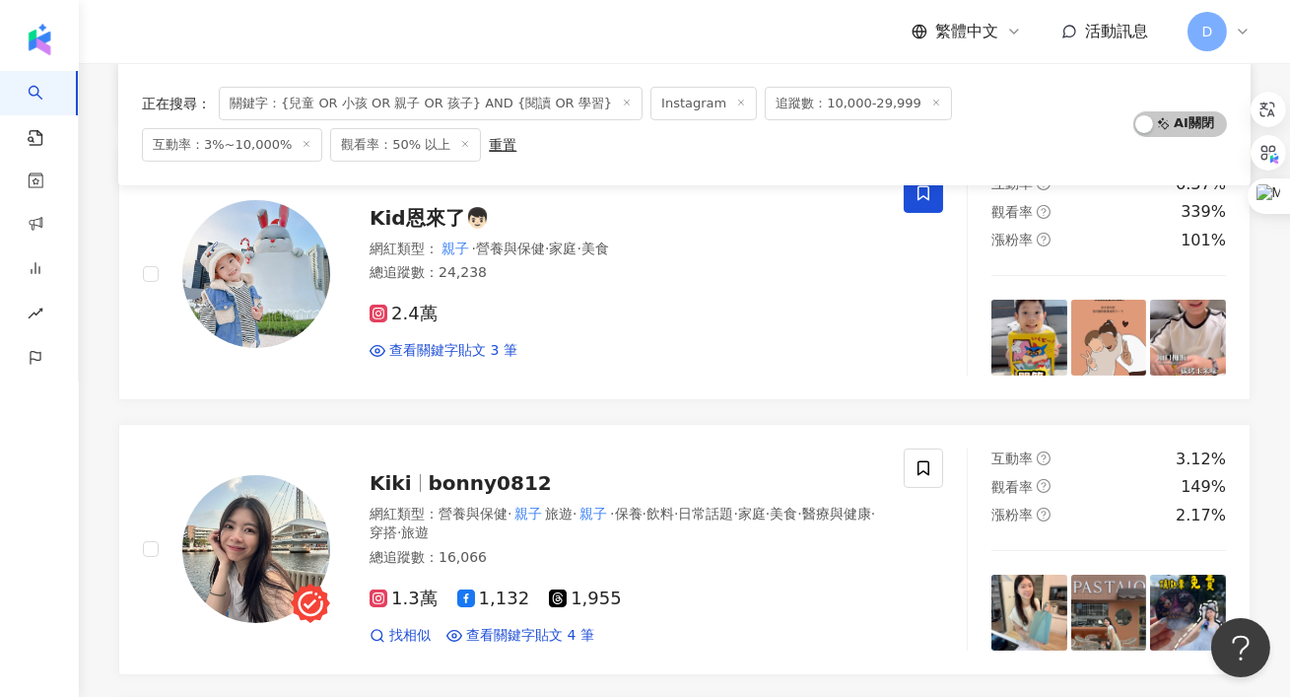
scroll to position [1060, 0]
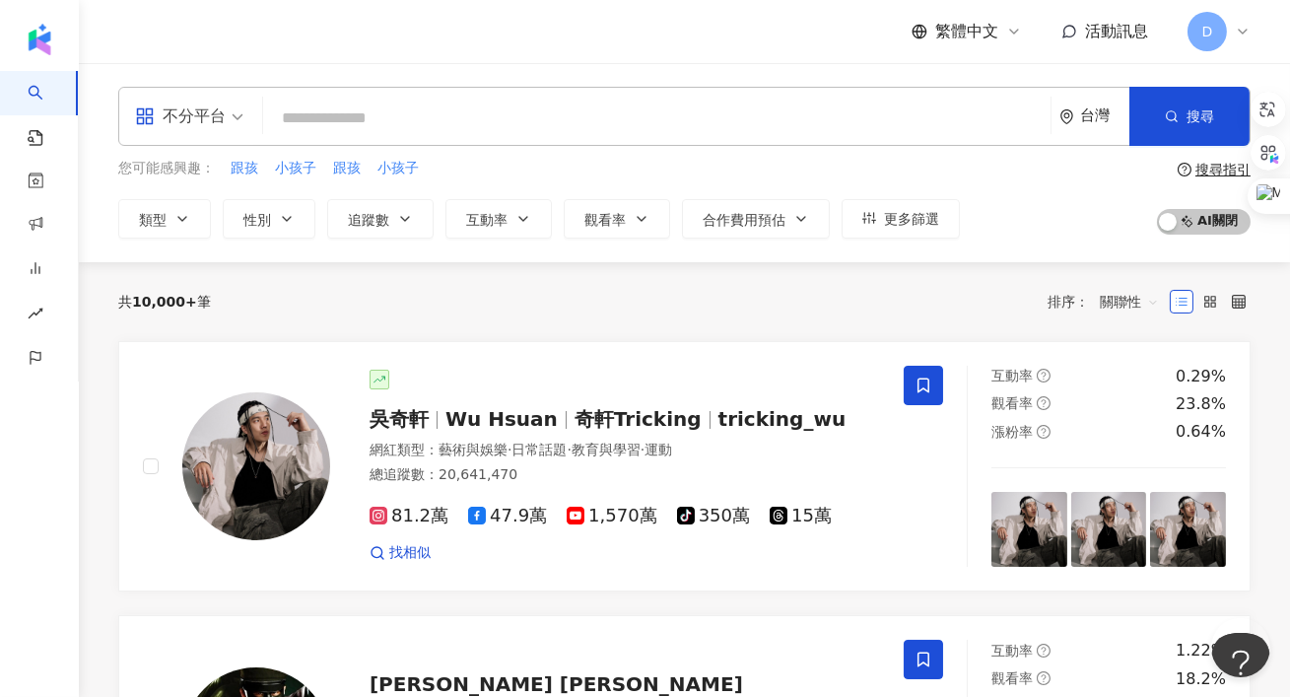
click at [486, 238] on div "不分平台 台灣 搜尋 您可能感興趣： 跟孩 小孩子 跟孩 小孩子 類型 性別 追蹤數 互動率 觀看率 合作費用預估 更多篩選 搜尋指引 AI 開啟 AI 關閉" at bounding box center [684, 162] width 1211 height 199
click at [484, 232] on button "互動率" at bounding box center [499, 218] width 106 height 39
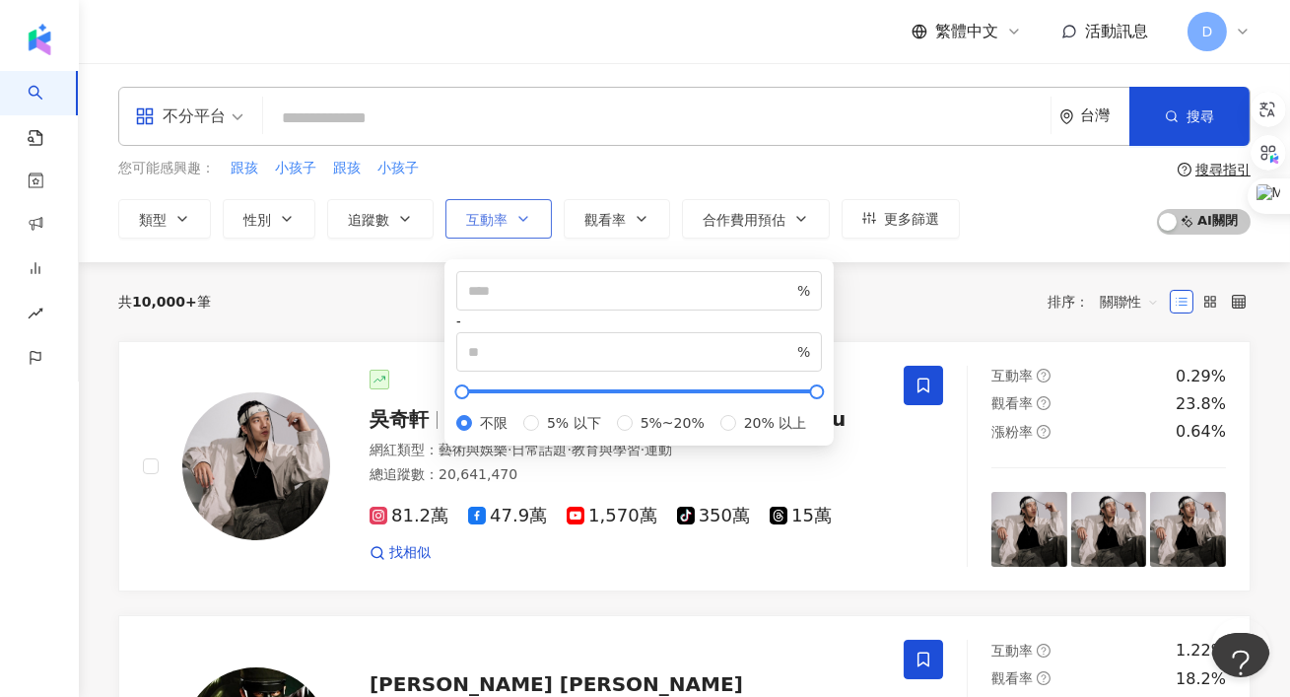
click at [484, 232] on button "互動率" at bounding box center [499, 218] width 106 height 39
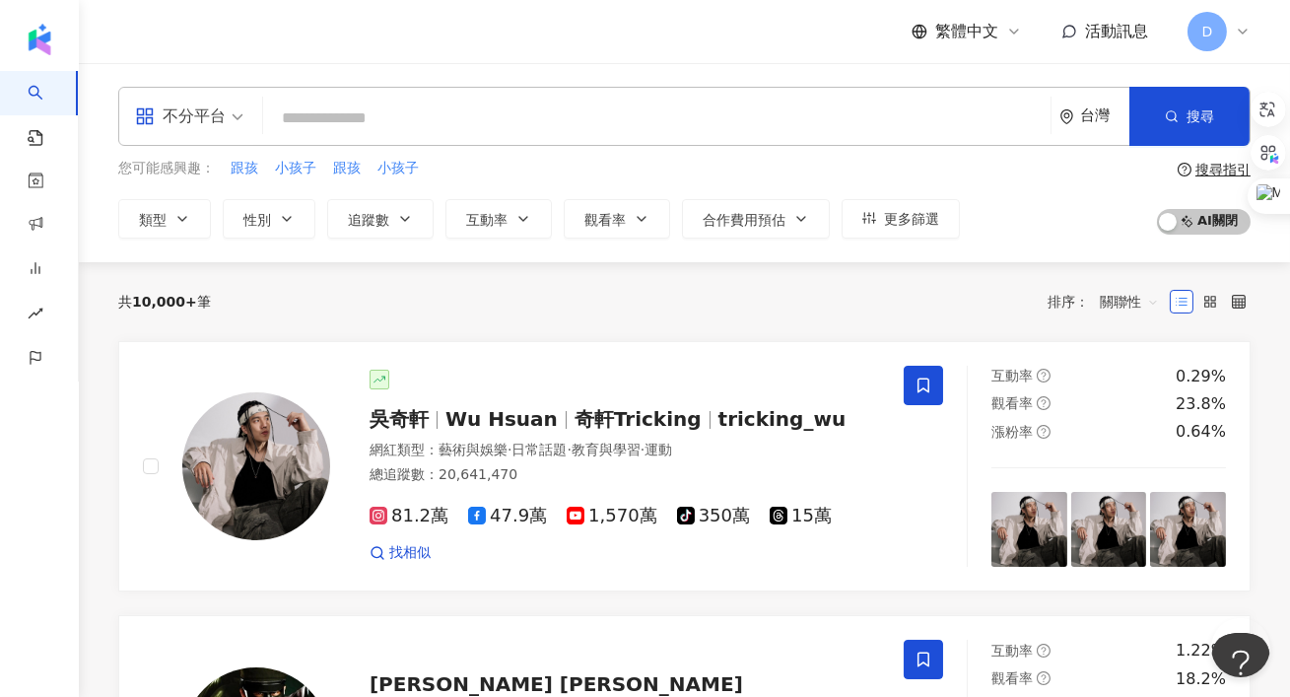
click at [497, 241] on div "不分平台 台灣 搜尋 您可能感興趣： 跟孩 小孩子 跟孩 小孩子 類型 性別 追蹤數 互動率 觀看率 合作費用預估 更多篩選 % - % 不限 5% 以下 5…" at bounding box center [684, 162] width 1211 height 199
click at [490, 226] on span "互動率" at bounding box center [486, 220] width 41 height 16
click at [621, 221] on span "觀看率" at bounding box center [605, 220] width 41 height 16
click at [533, 218] on button "互動率" at bounding box center [499, 218] width 106 height 39
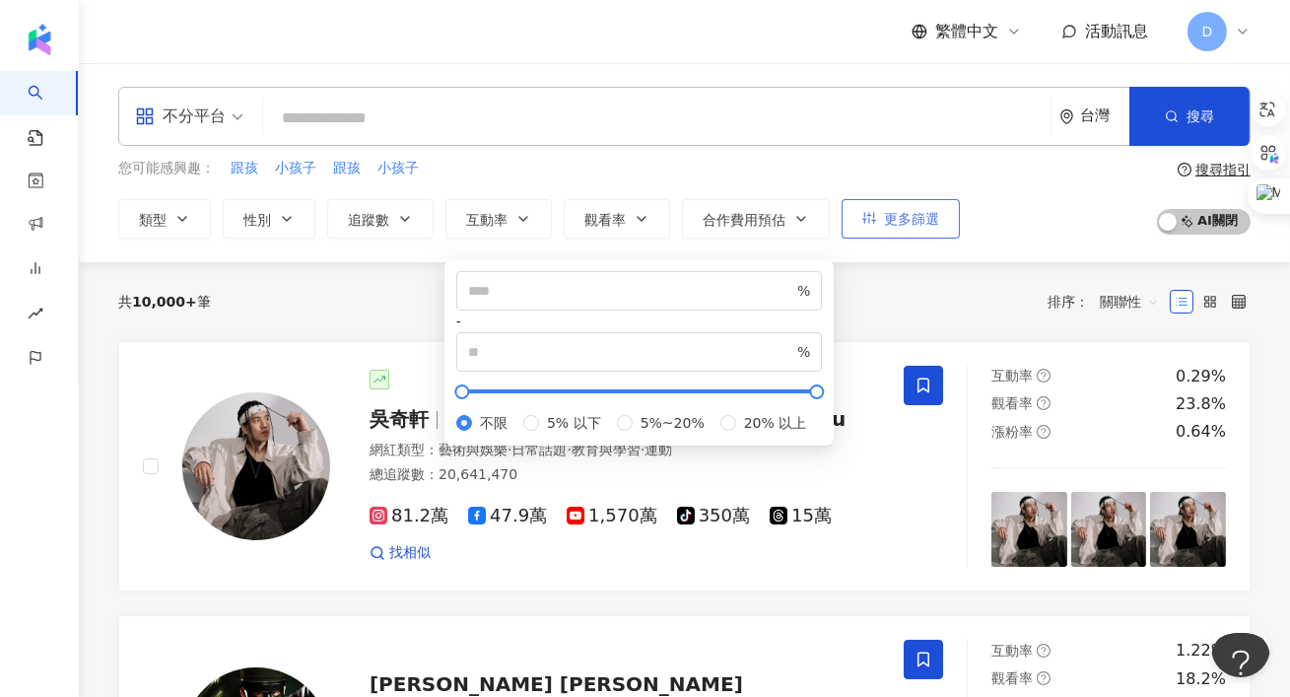
click at [935, 218] on span "更多篩選" at bounding box center [911, 219] width 55 height 16
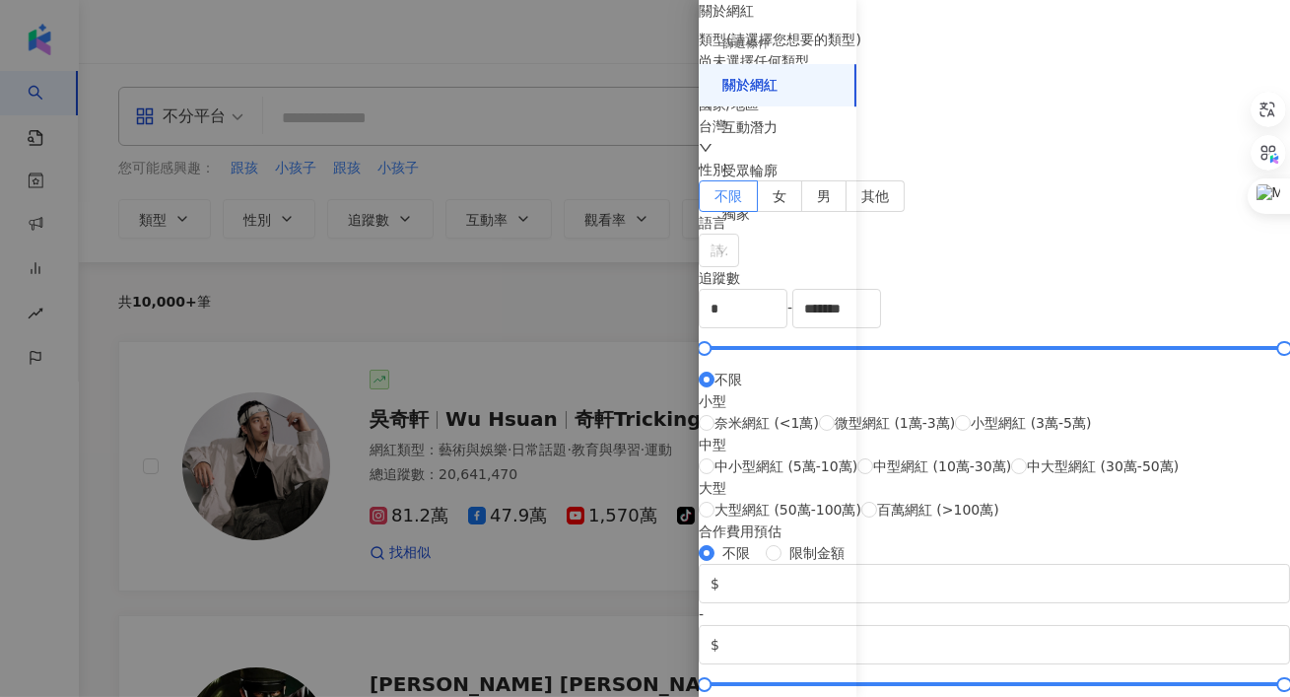
click at [430, 273] on div at bounding box center [645, 348] width 1290 height 697
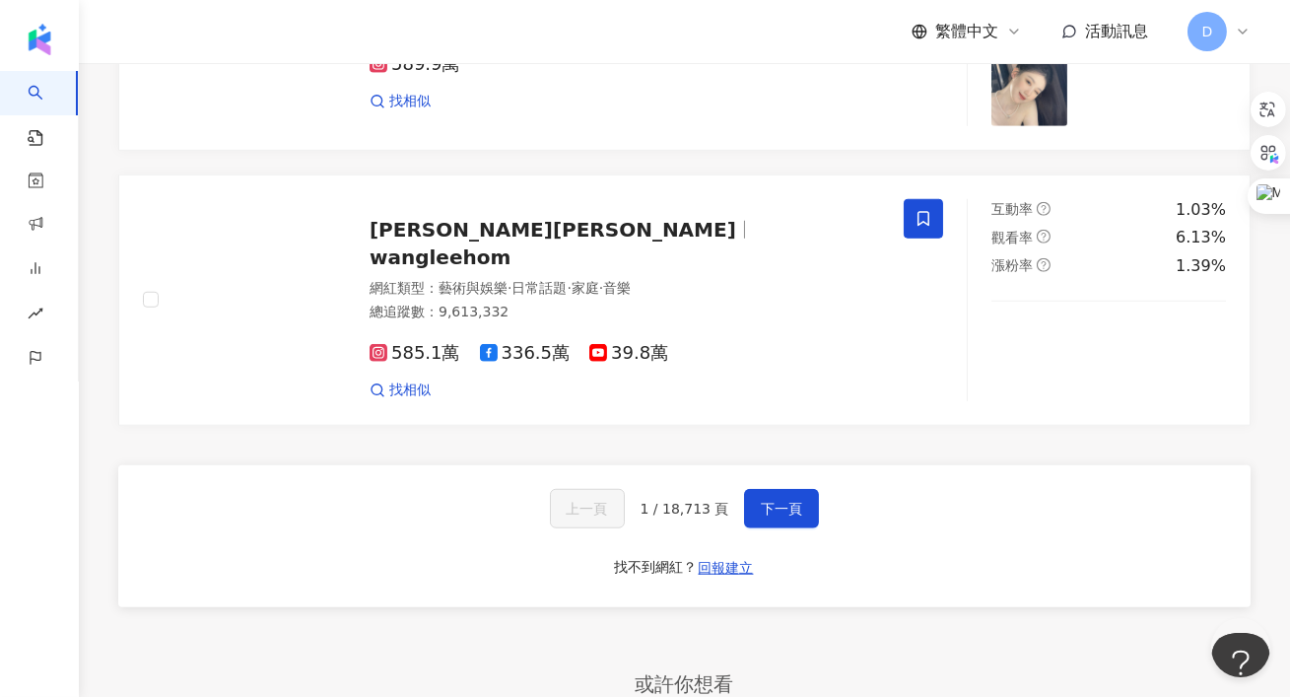
scroll to position [3592, 0]
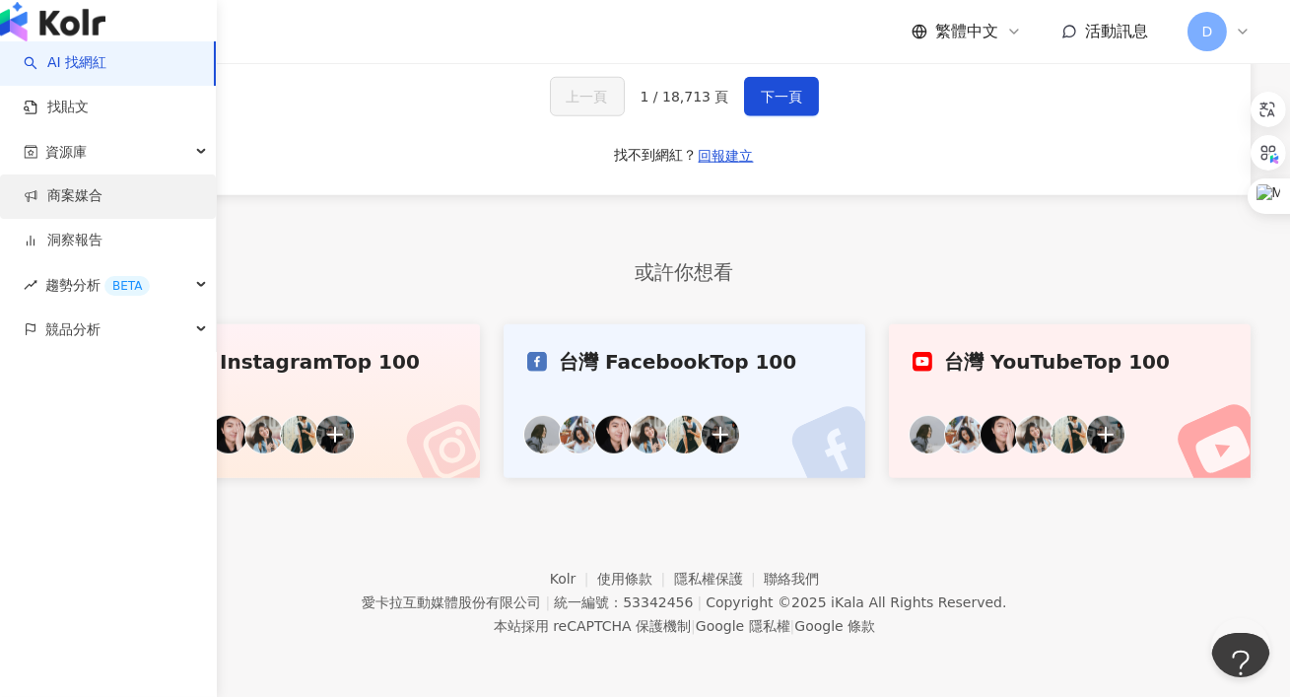
click at [90, 206] on link "商案媒合" at bounding box center [63, 196] width 79 height 20
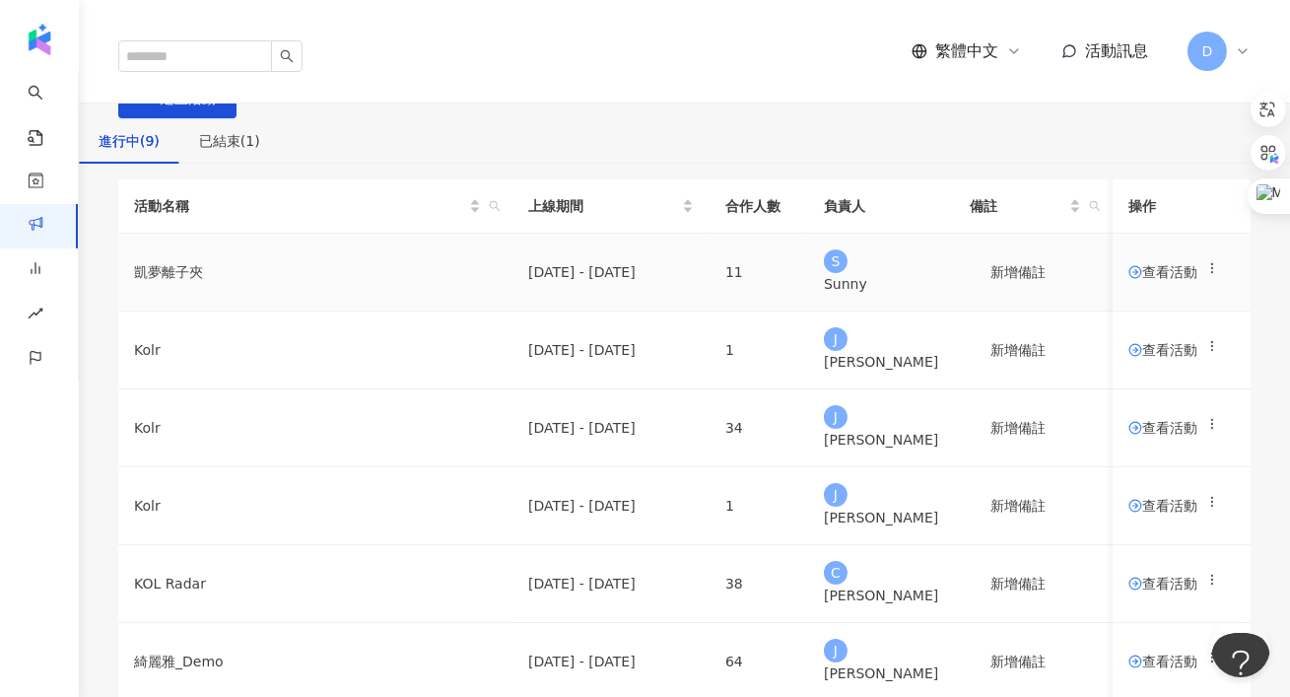
click at [213, 311] on td "凱夢離子夾" at bounding box center [315, 273] width 394 height 78
click at [1129, 279] on span "查看活動" at bounding box center [1163, 272] width 69 height 14
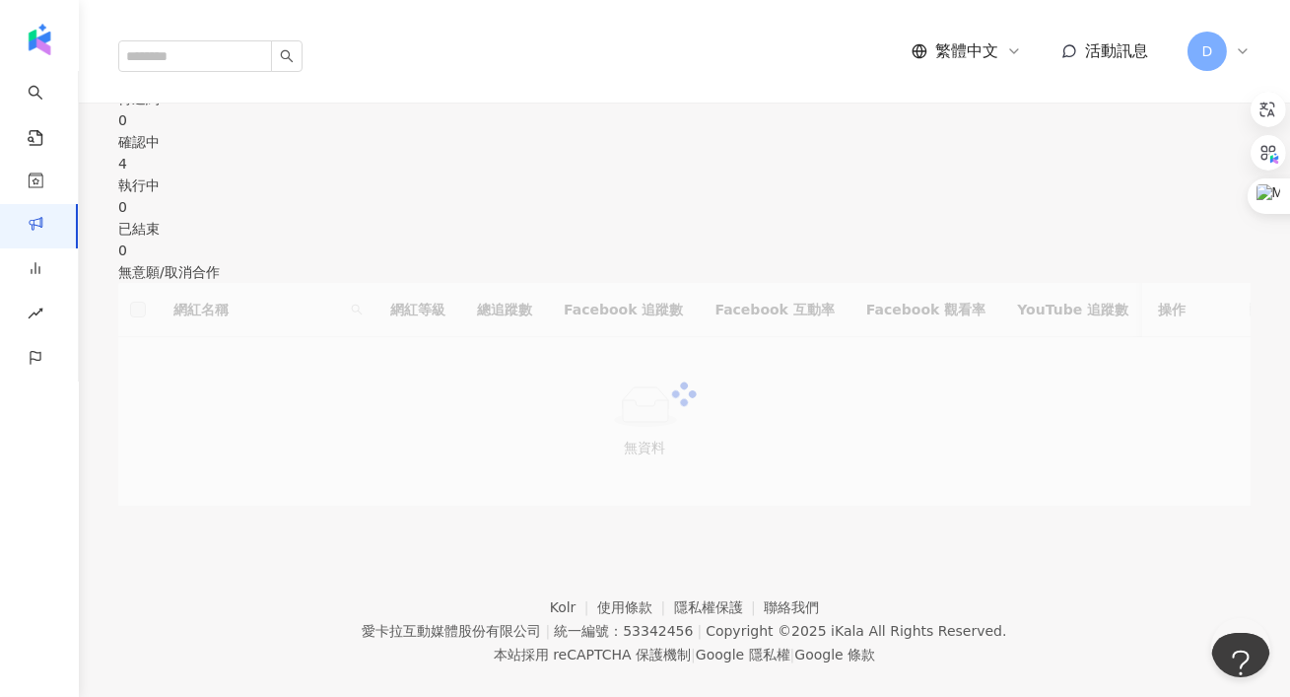
scroll to position [426, 0]
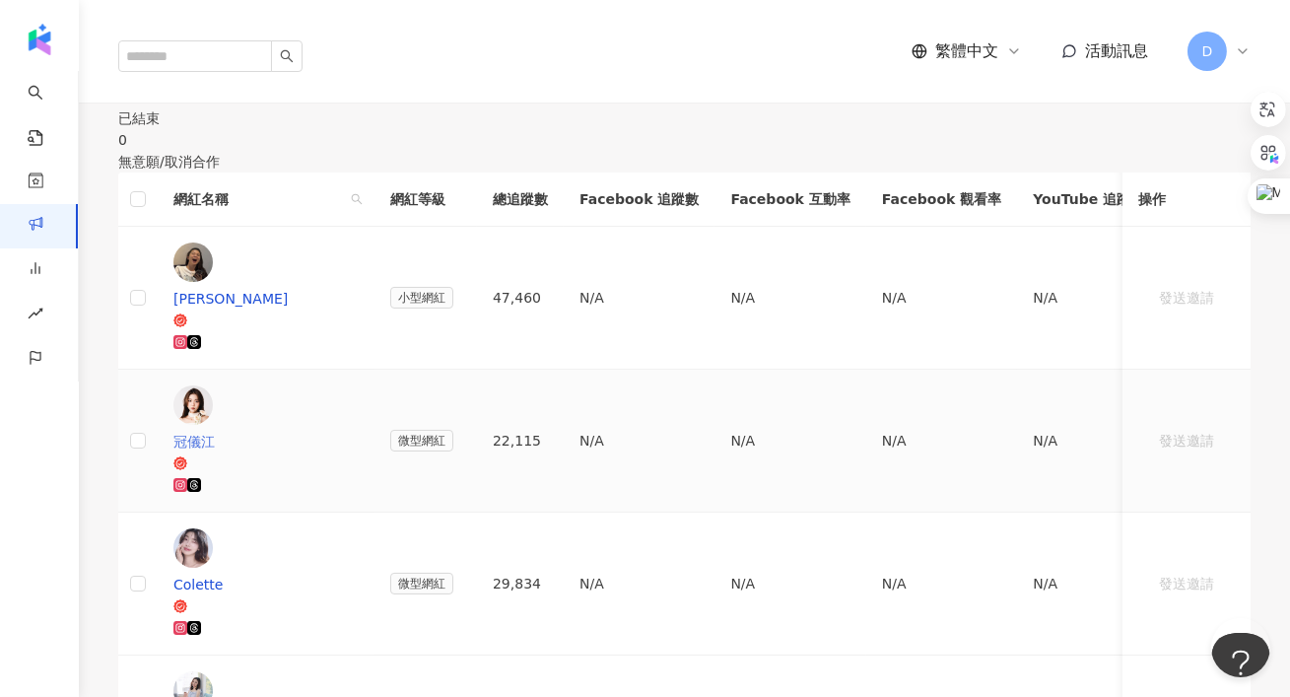
click at [264, 431] on div "冠儀江" at bounding box center [265, 442] width 185 height 22
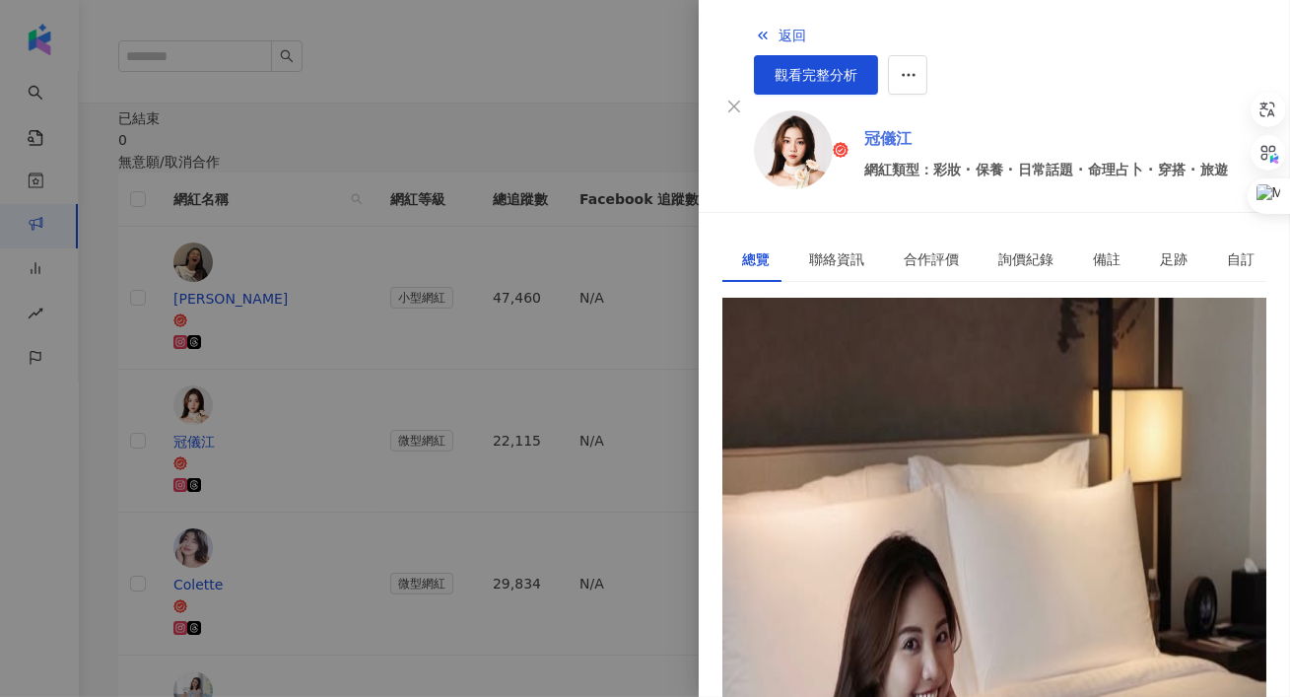
click at [864, 127] on link "冠儀江" at bounding box center [1046, 139] width 364 height 24
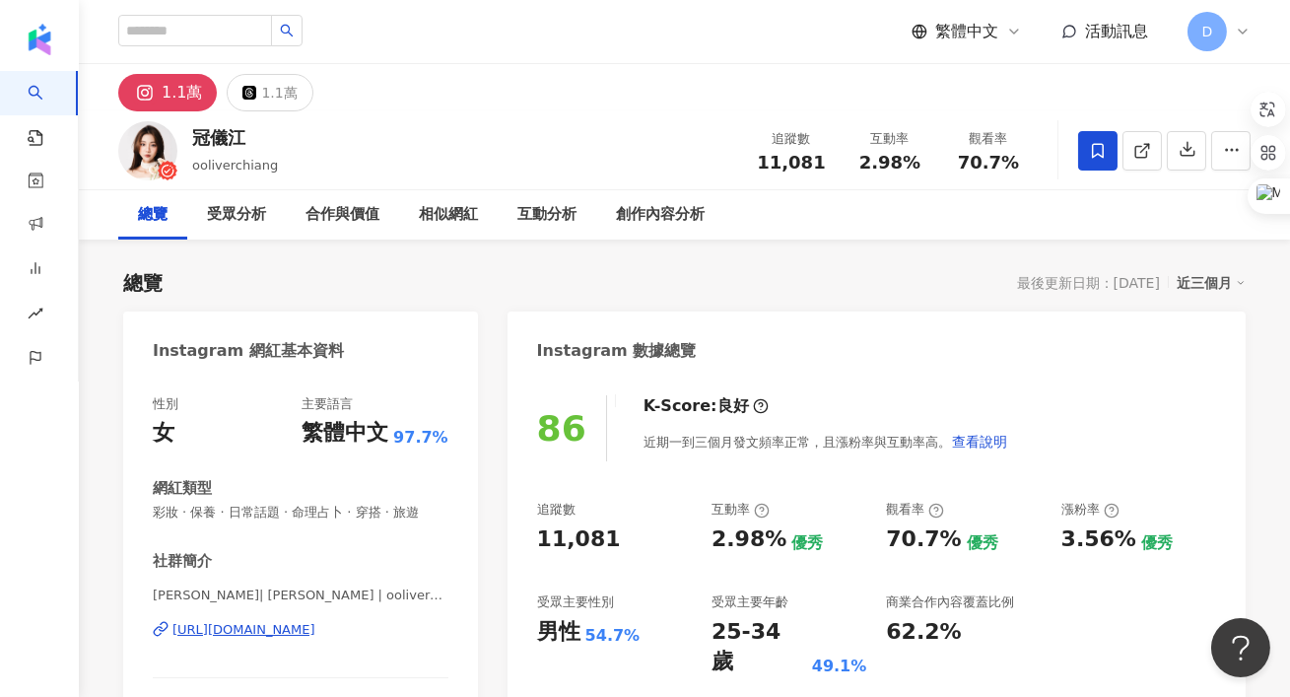
click at [34, 43] on img "button" at bounding box center [40, 40] width 32 height 32
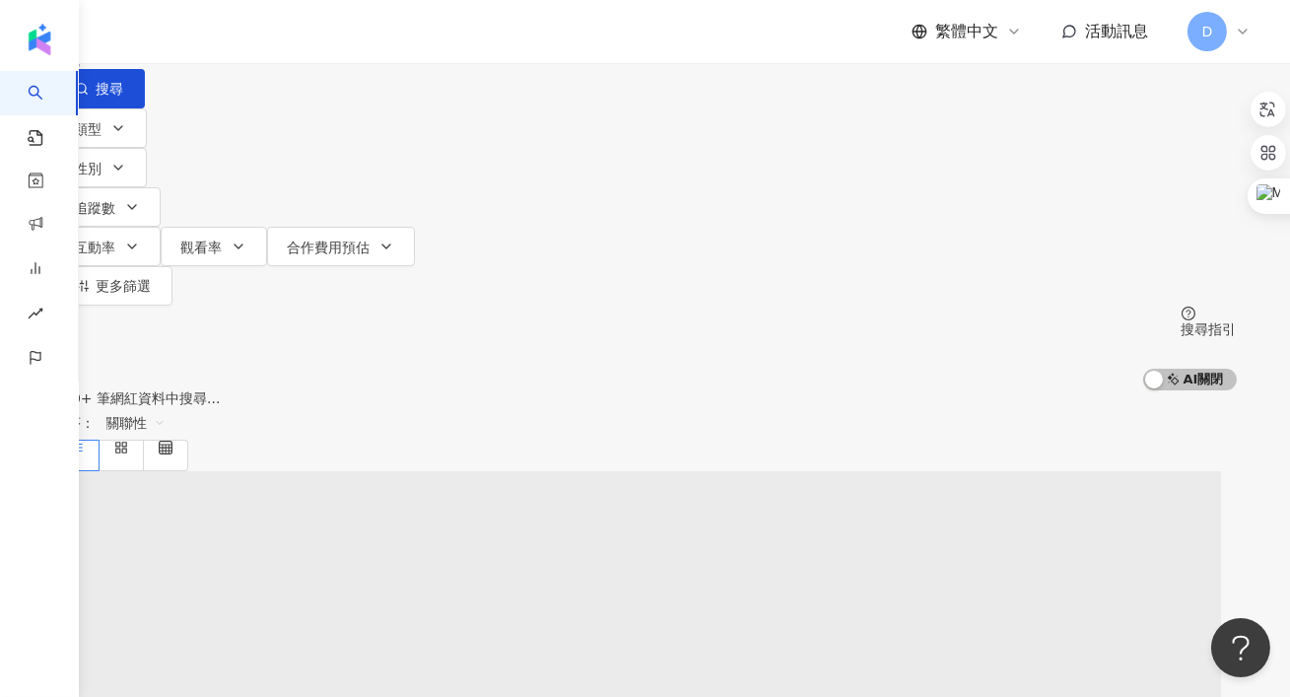
click at [341, 37] on input "search" at bounding box center [261, 18] width 160 height 37
type input "*"
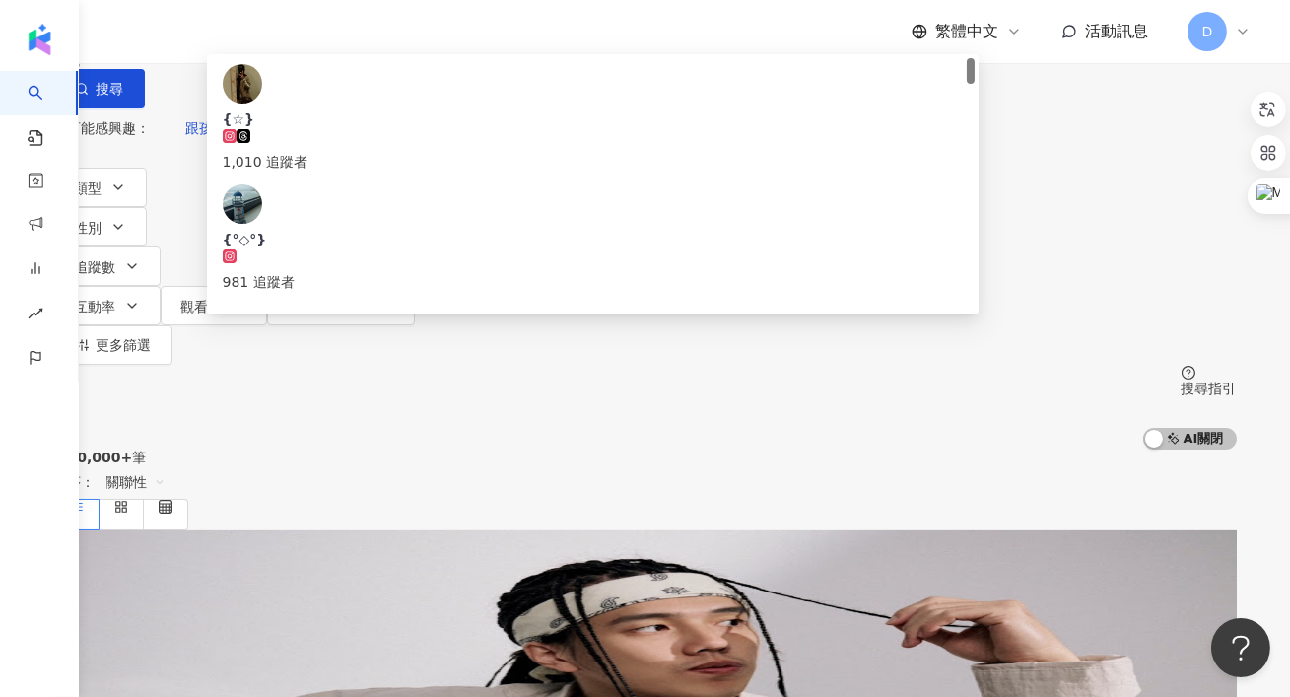
type input "*"
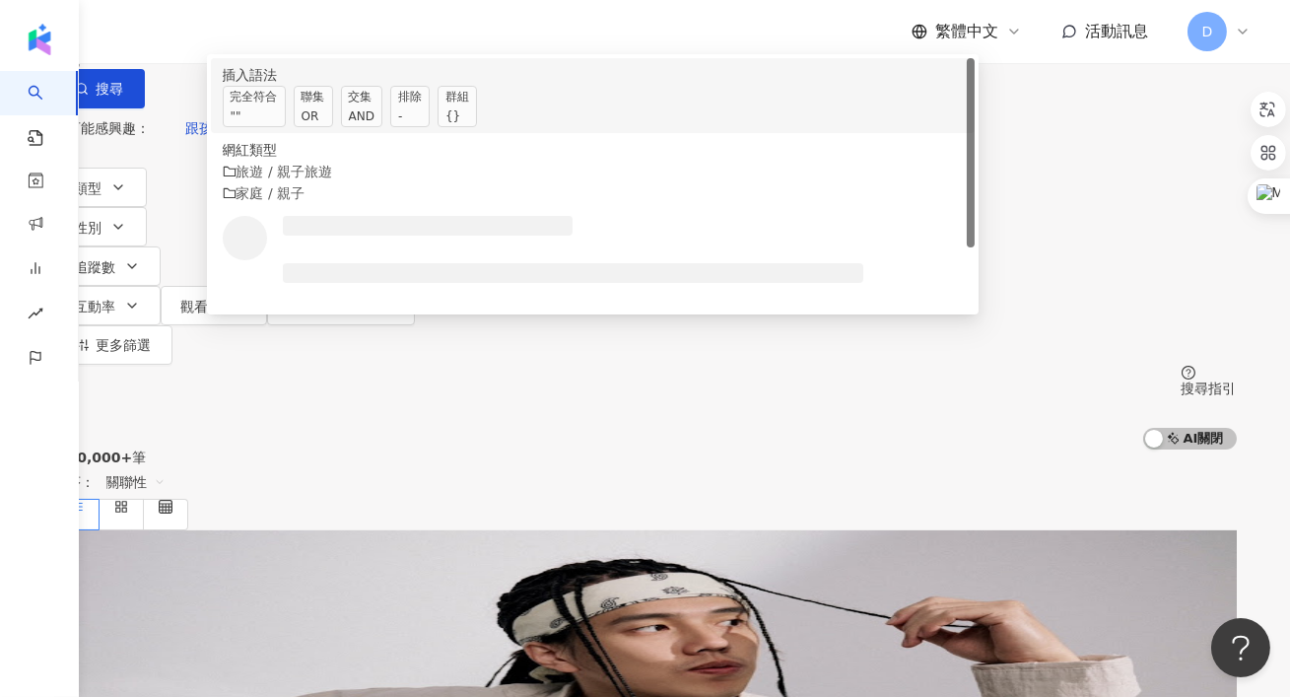
click at [325, 126] on div "OR" at bounding box center [314, 116] width 24 height 20
click at [333, 127] on span "聯集 OR" at bounding box center [313, 106] width 39 height 41
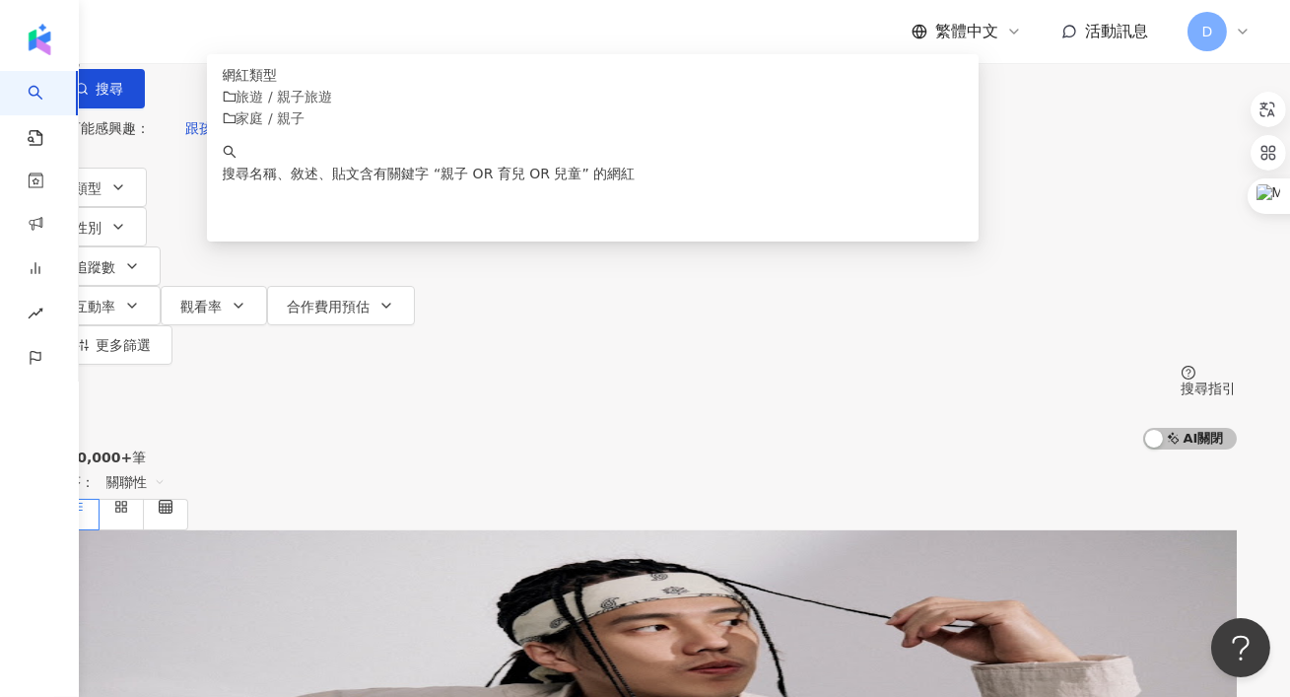
click at [284, 37] on input "**********" at bounding box center [261, 18] width 160 height 37
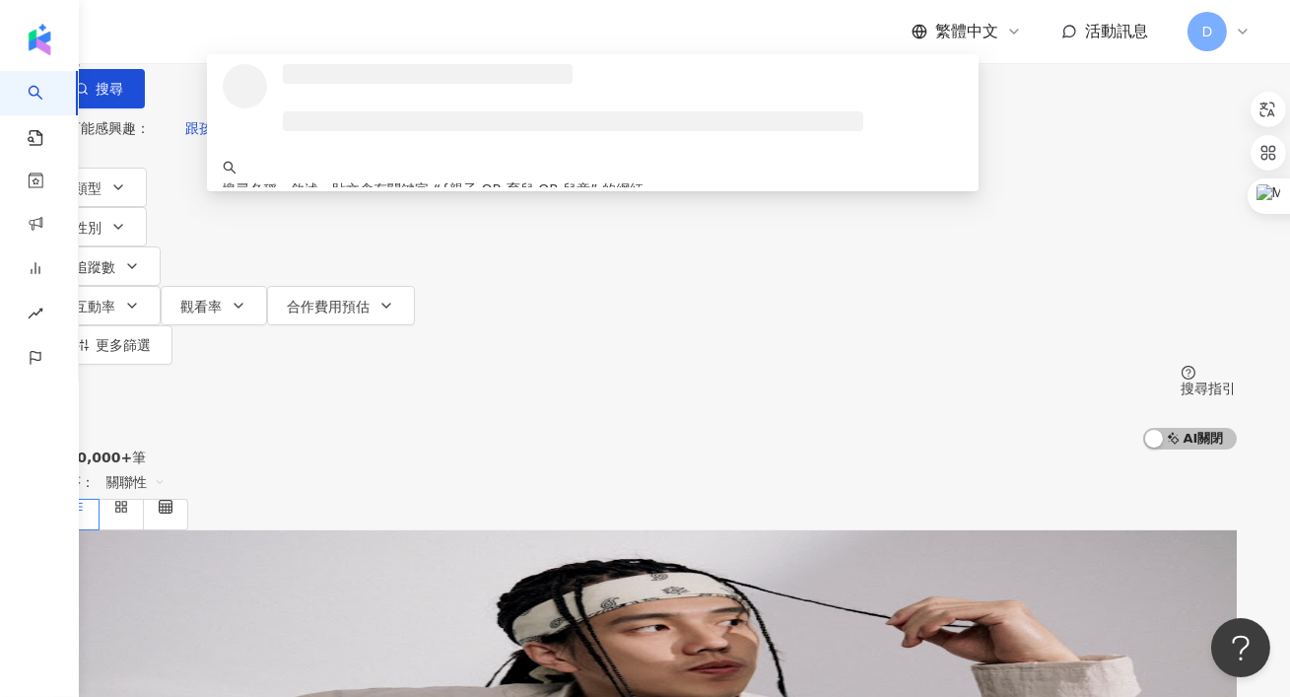
click at [341, 37] on input "**********" at bounding box center [261, 18] width 160 height 37
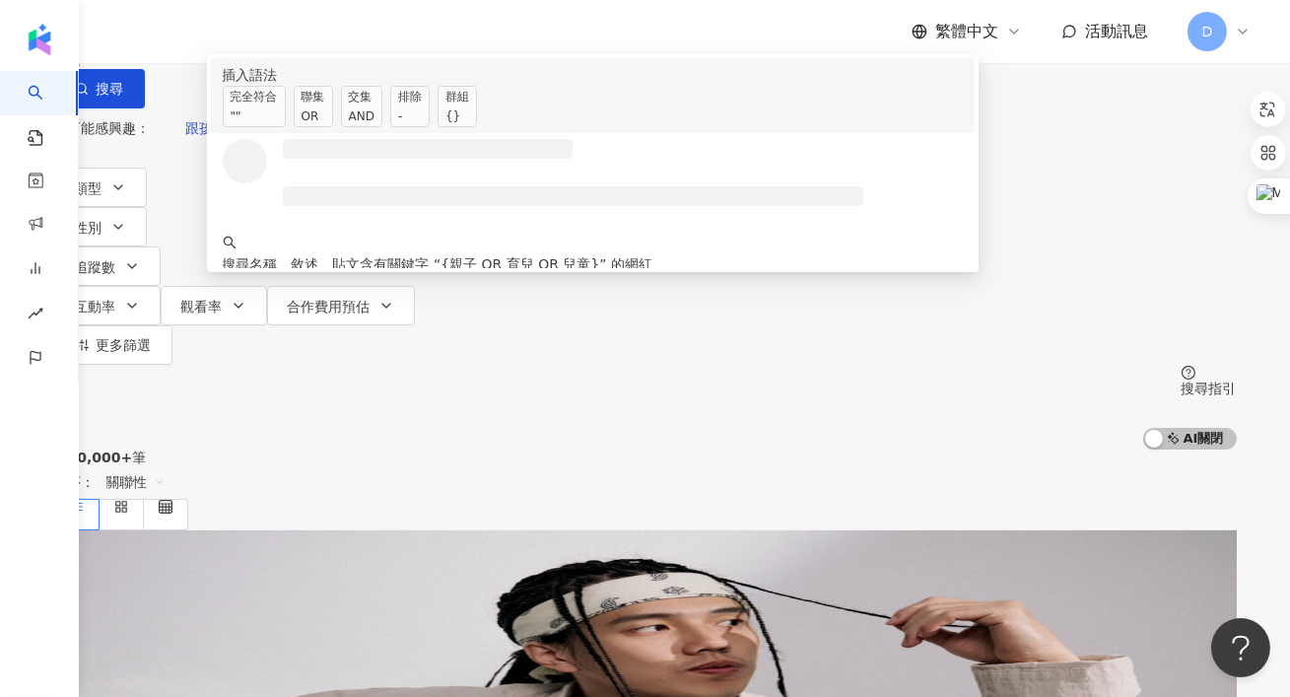
click at [382, 127] on span "交集 AND" at bounding box center [361, 106] width 41 height 41
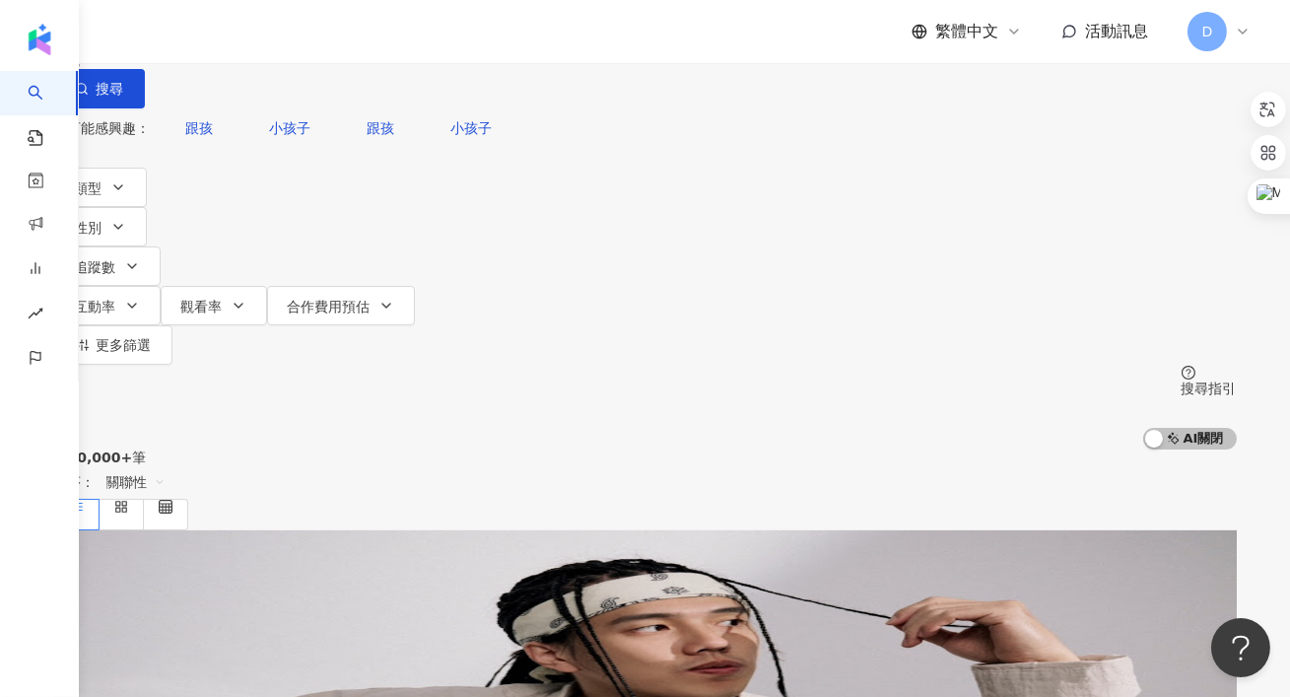
type input "**********"
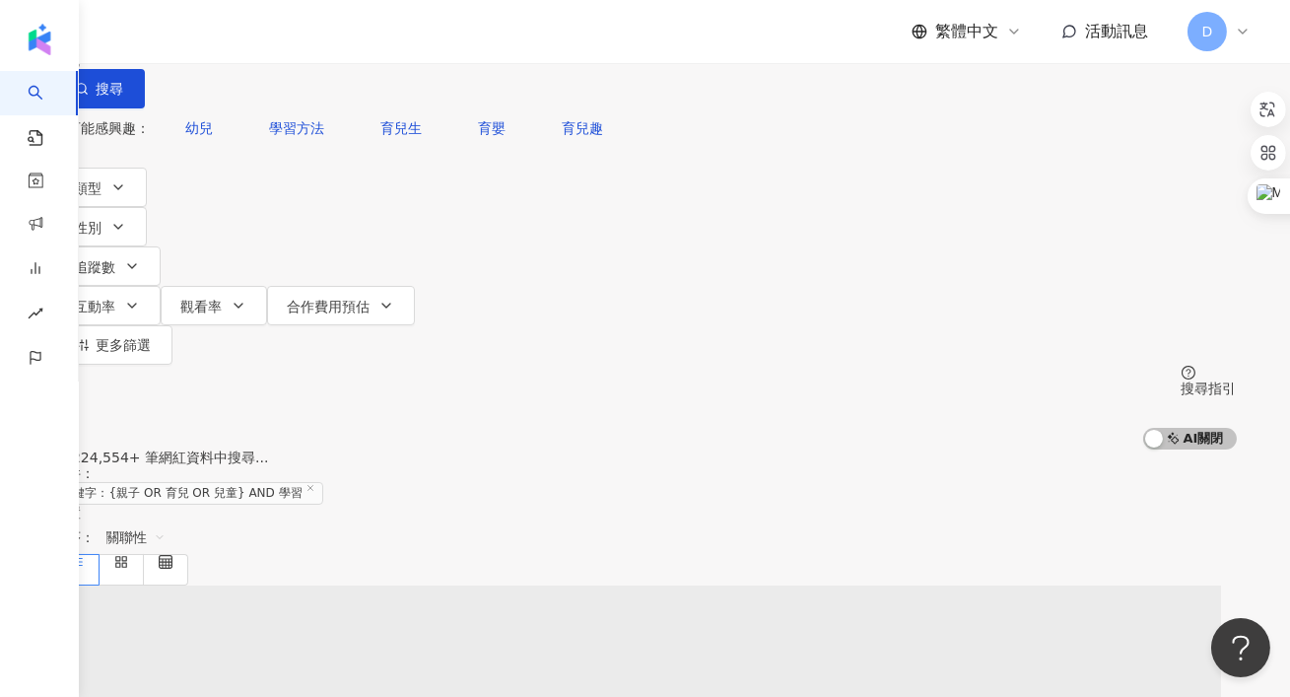
click at [103, 172] on div "**********" at bounding box center [646, 224] width 1262 height 449
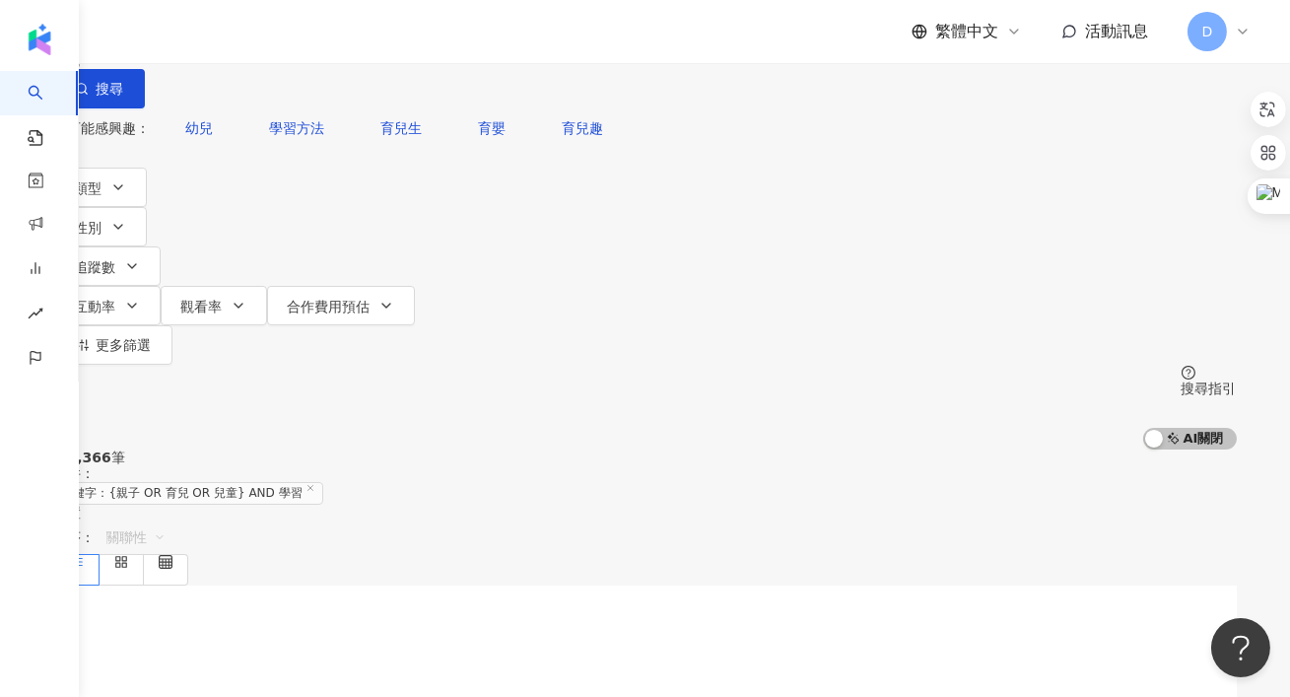
click at [166, 521] on span "關聯性" at bounding box center [135, 537] width 59 height 32
click at [1120, 513] on div "關鍵字" at bounding box center [1129, 510] width 49 height 22
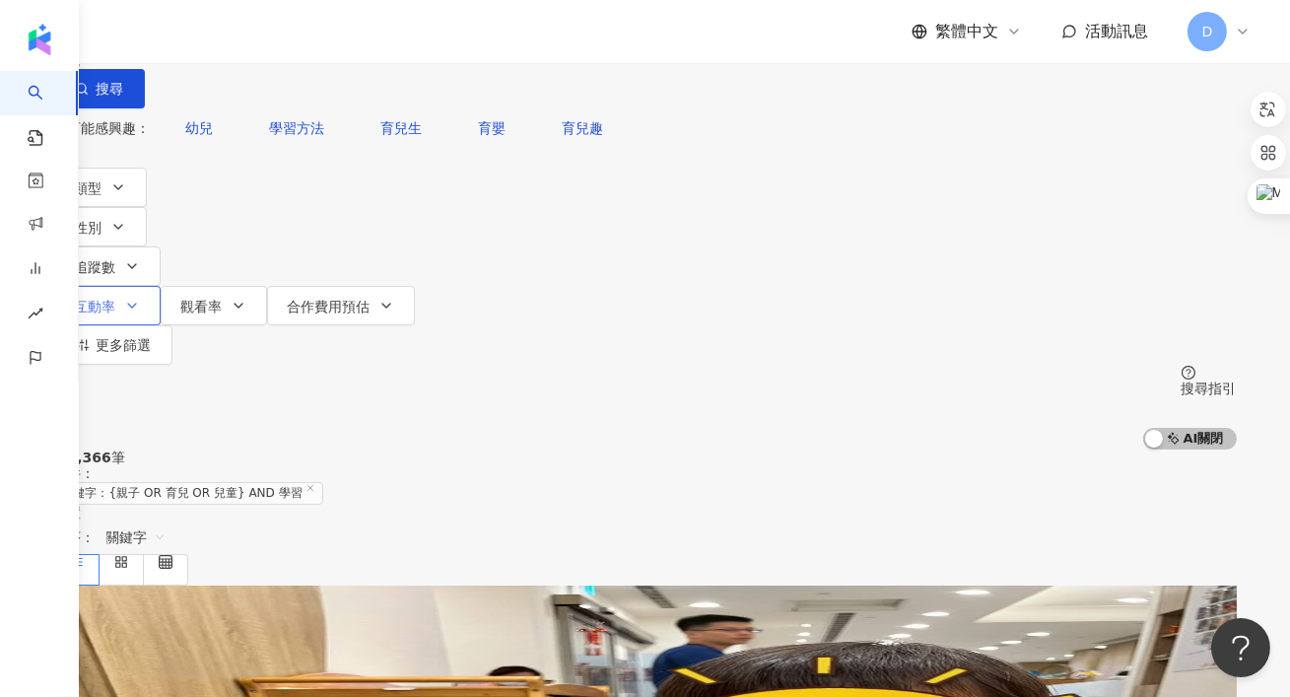
click at [161, 286] on button "互動率" at bounding box center [107, 305] width 106 height 39
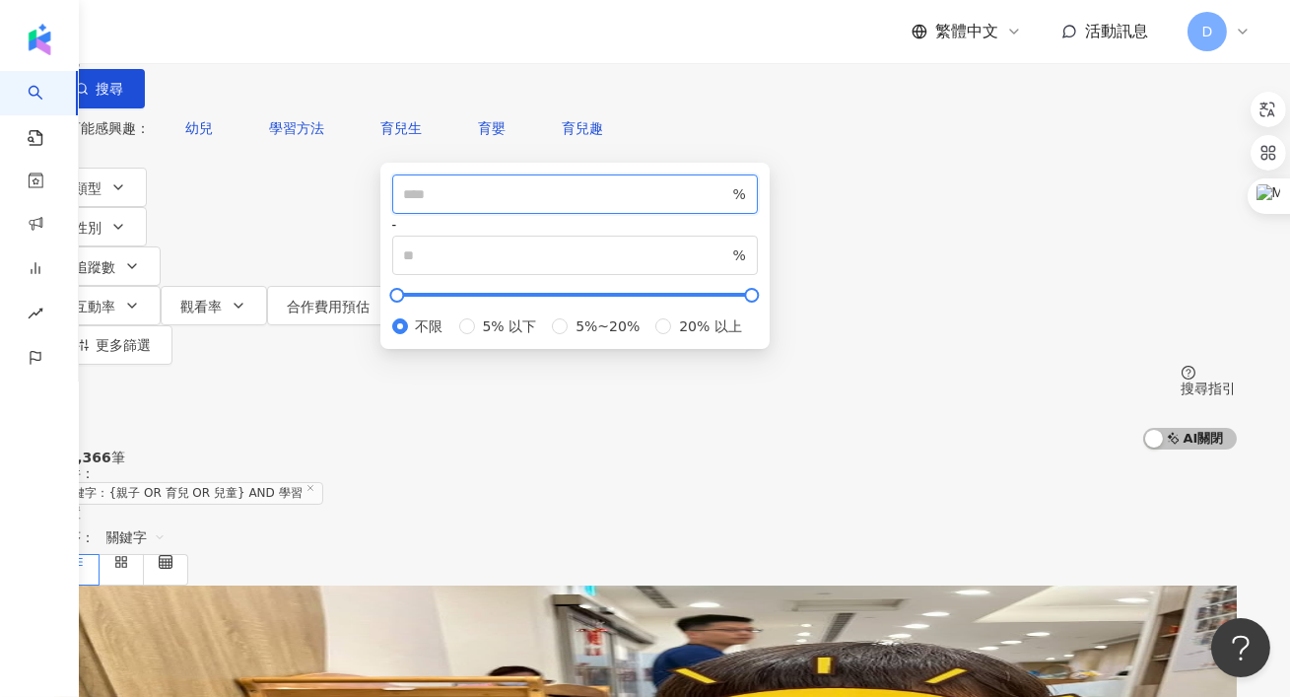
click at [535, 205] on input "number" at bounding box center [566, 194] width 325 height 22
type input "*"
